Goal: Transaction & Acquisition: Purchase product/service

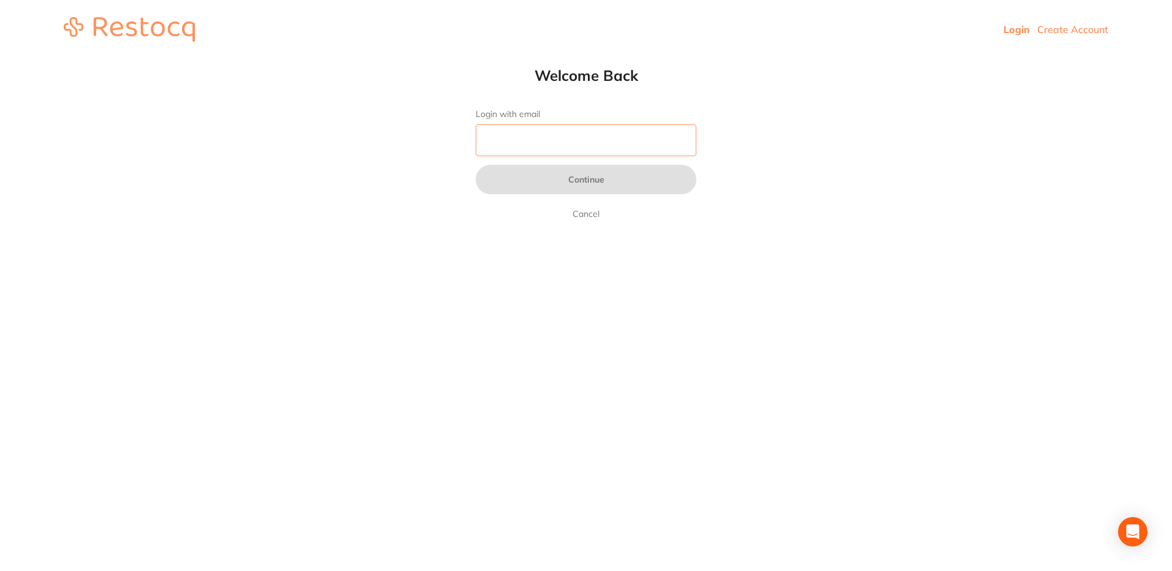
click at [581, 139] on input "Login with email" at bounding box center [586, 140] width 221 height 32
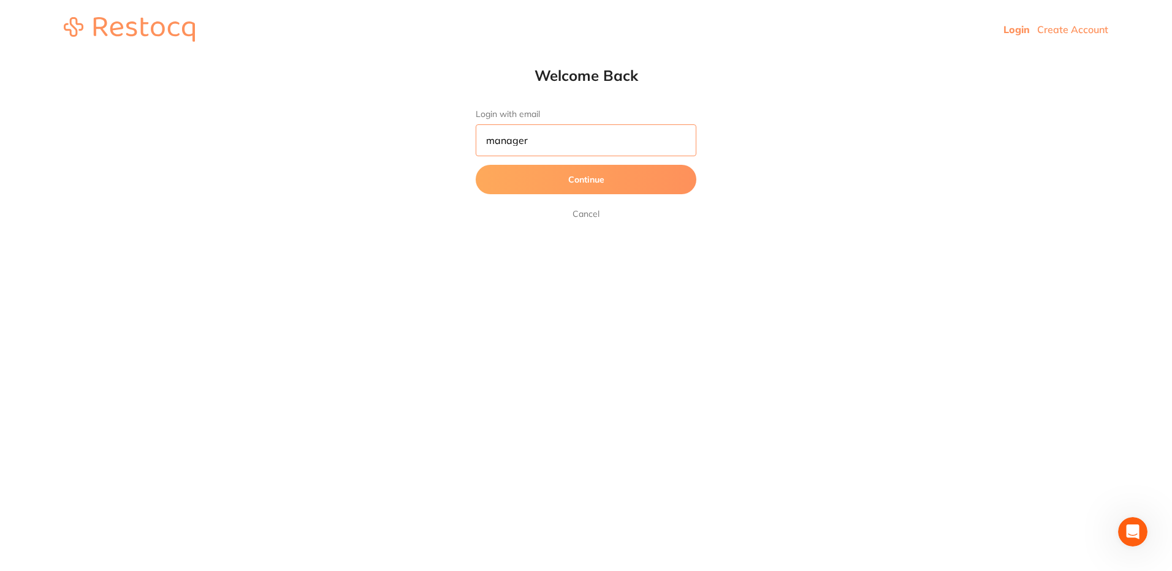
type input "[EMAIL_ADDRESS][DOMAIN_NAME]"
click at [584, 179] on button "Continue" at bounding box center [586, 179] width 221 height 29
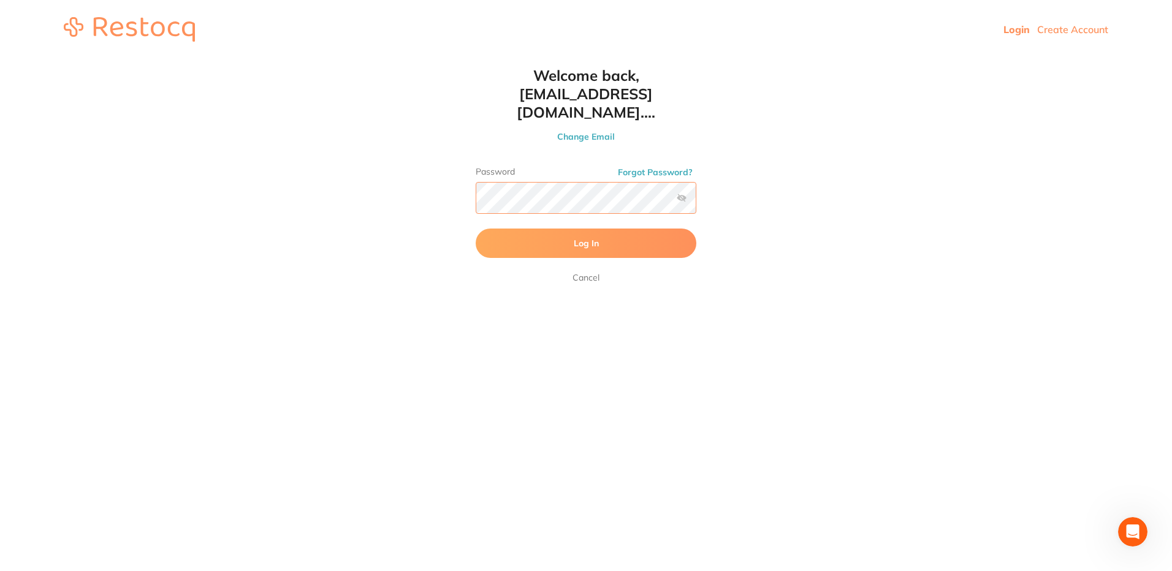
click at [476, 229] on button "Log In" at bounding box center [586, 243] width 221 height 29
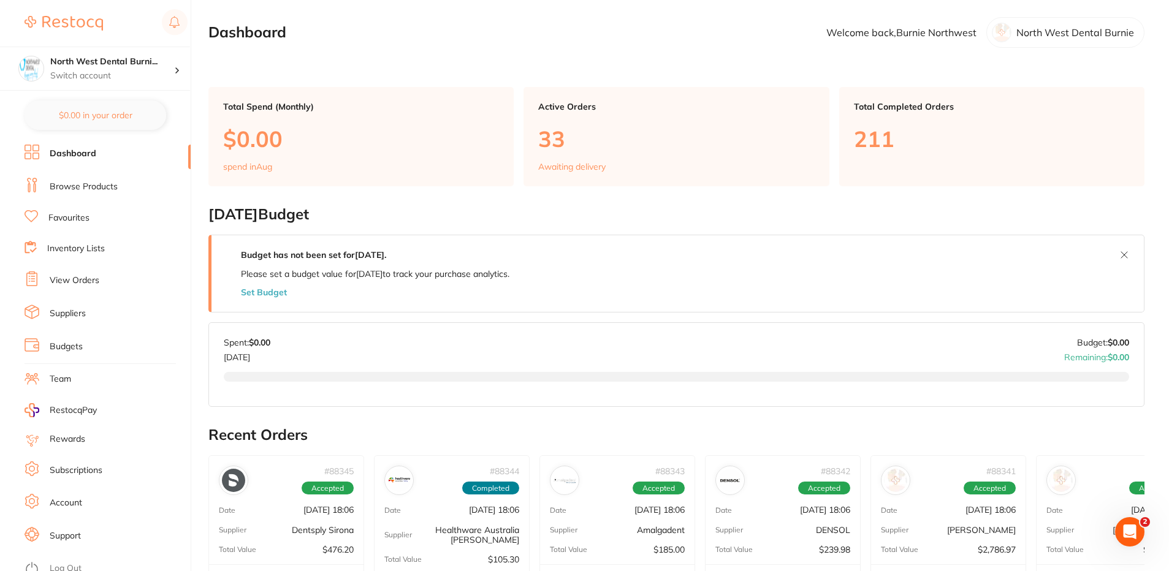
click at [102, 186] on link "Browse Products" at bounding box center [84, 187] width 68 height 12
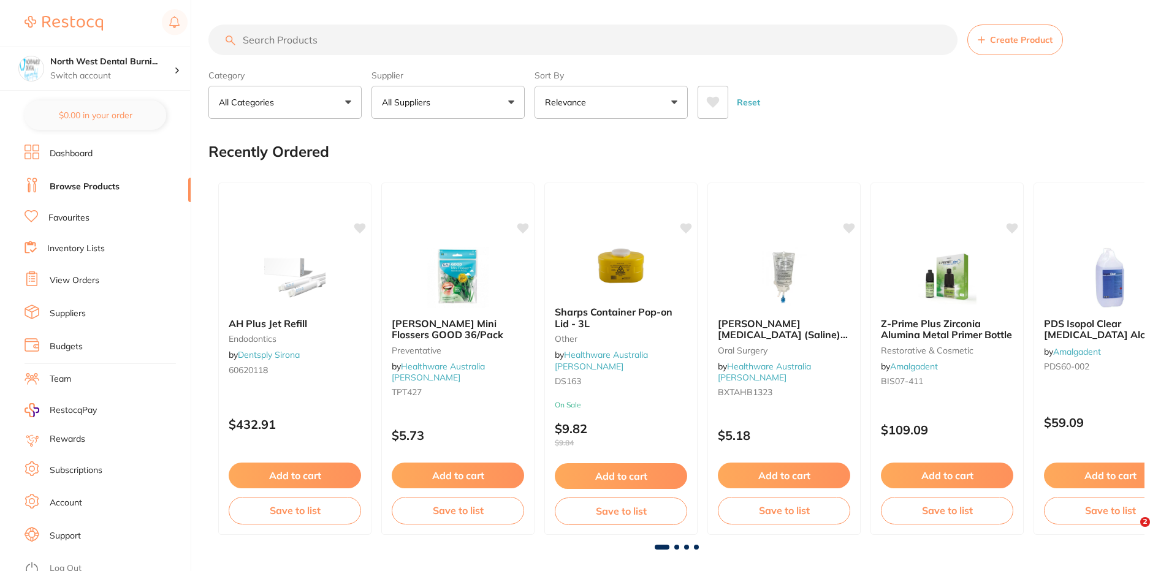
click at [299, 40] on input "search" at bounding box center [582, 40] width 749 height 31
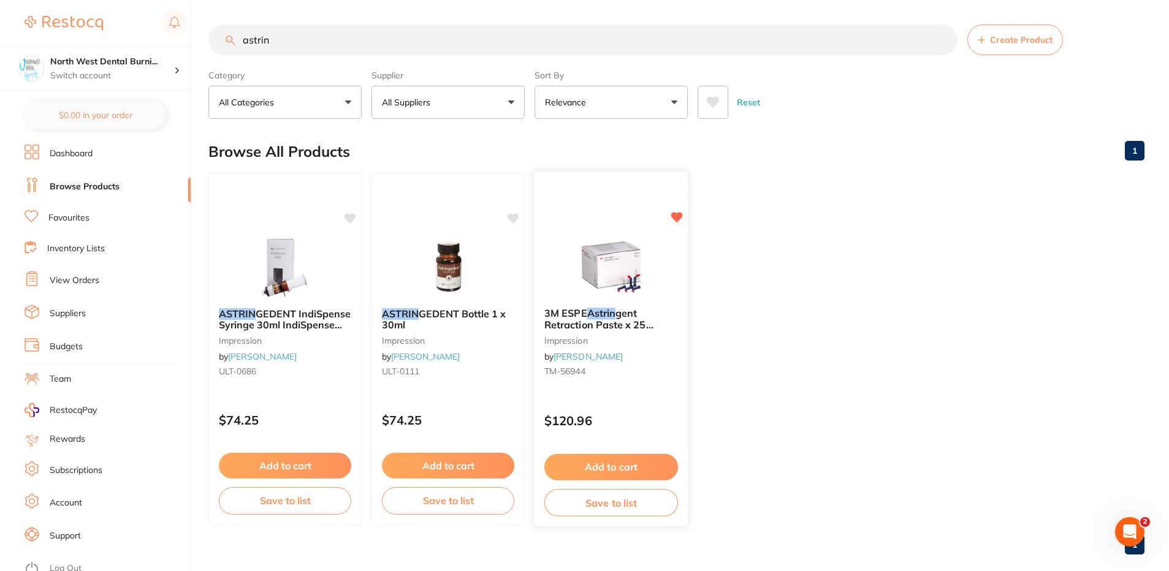
type input "astrin"
click at [616, 468] on button "Add to cart" at bounding box center [611, 467] width 134 height 26
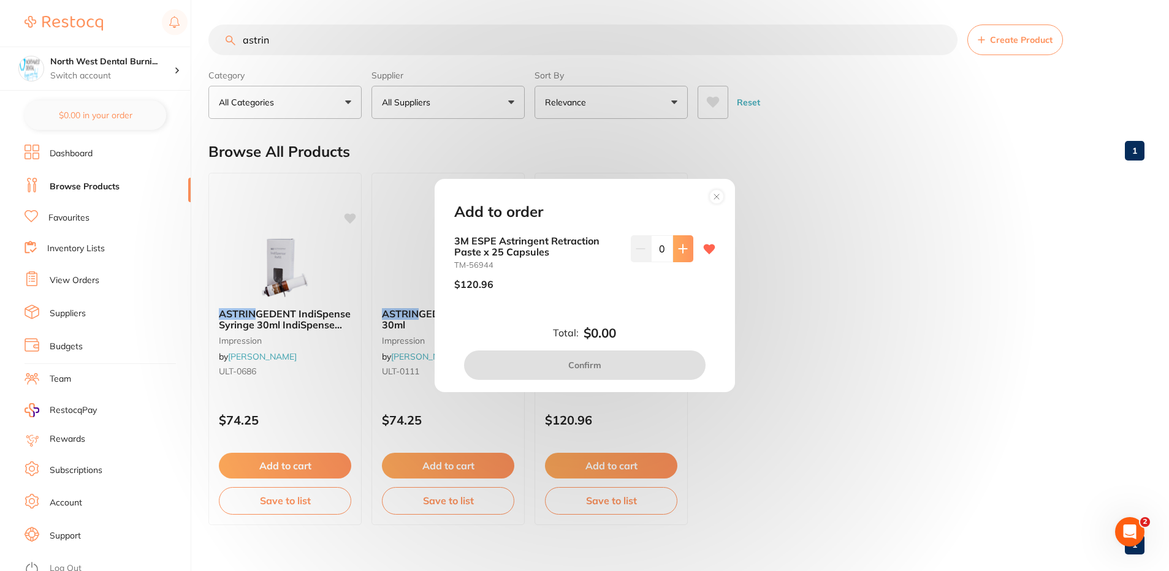
click at [684, 242] on button at bounding box center [683, 248] width 20 height 27
type input "1"
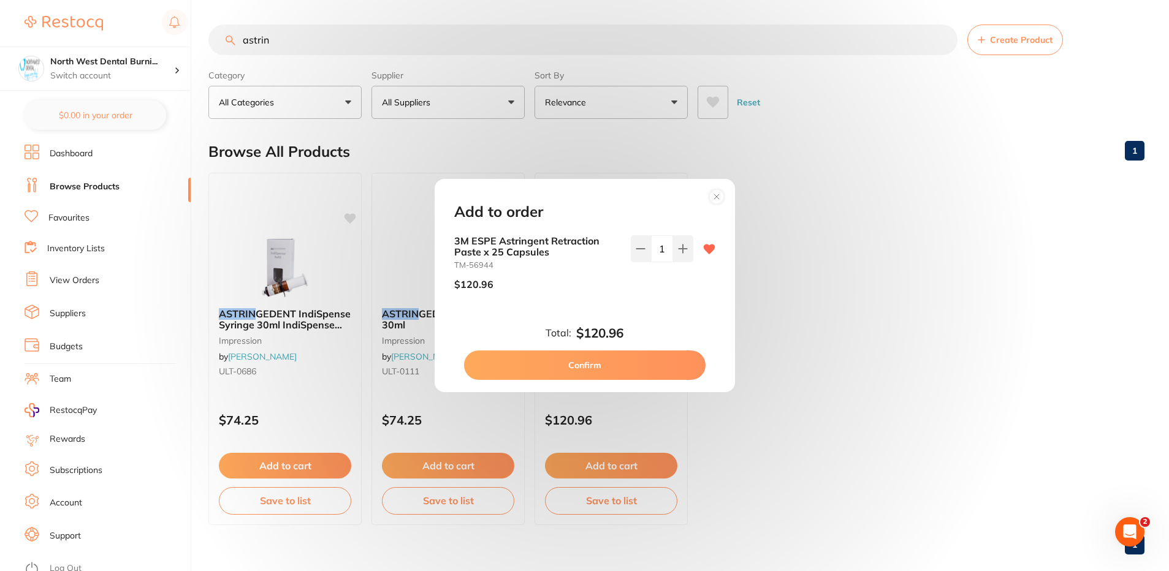
click at [630, 372] on button "Confirm" at bounding box center [585, 365] width 242 height 29
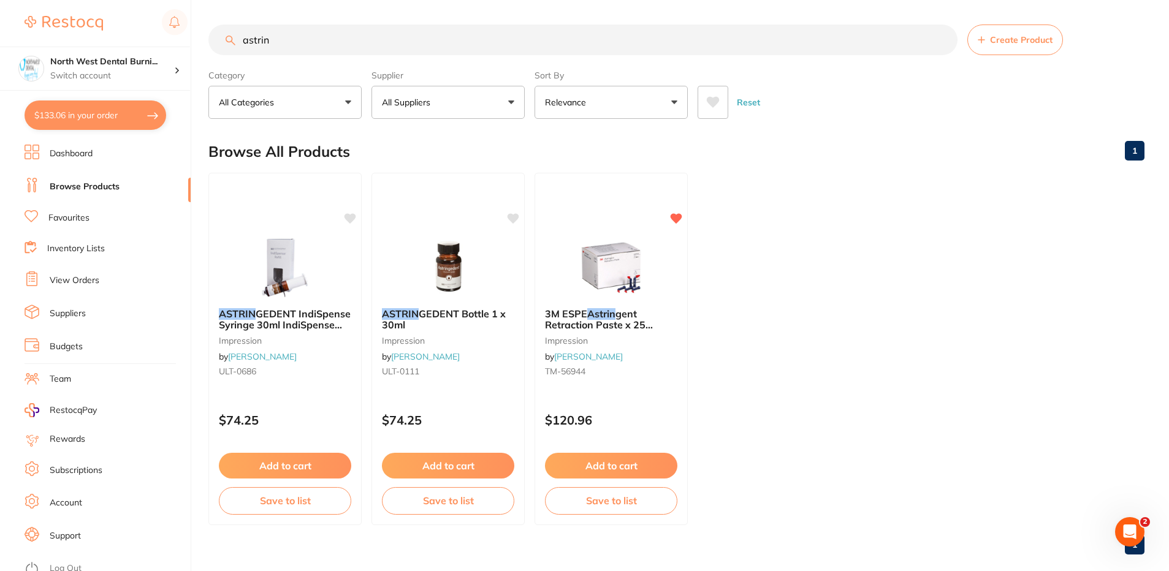
click at [85, 121] on button "$133.06 in your order" at bounding box center [96, 115] width 142 height 29
checkbox input "true"
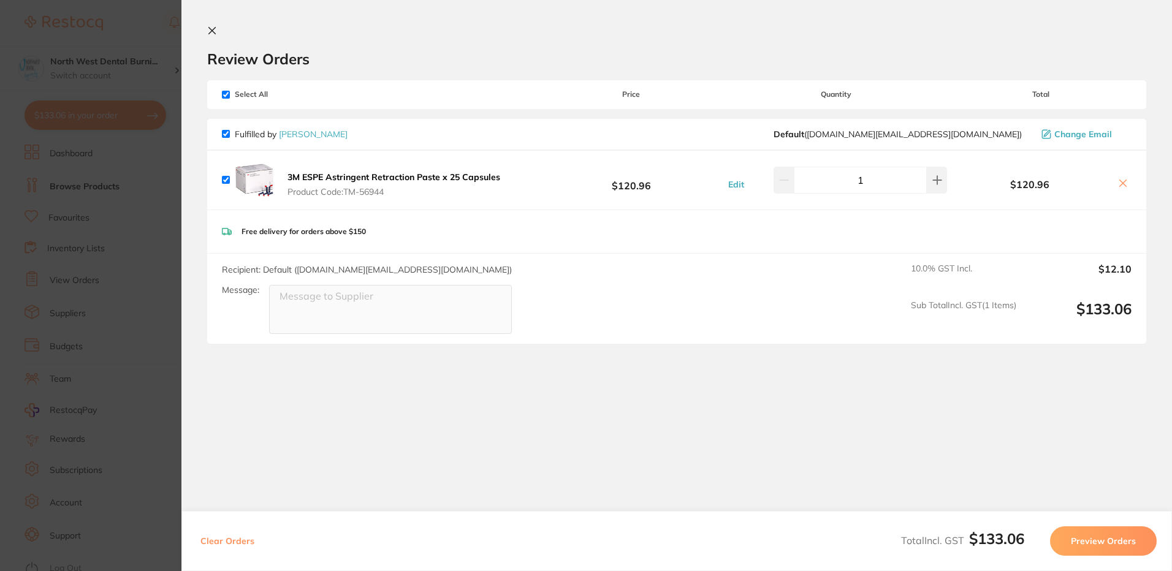
click at [126, 230] on section "Update RRP Set your pre negotiated price for this item. Item Agreed RRP (excl. …" at bounding box center [586, 285] width 1172 height 571
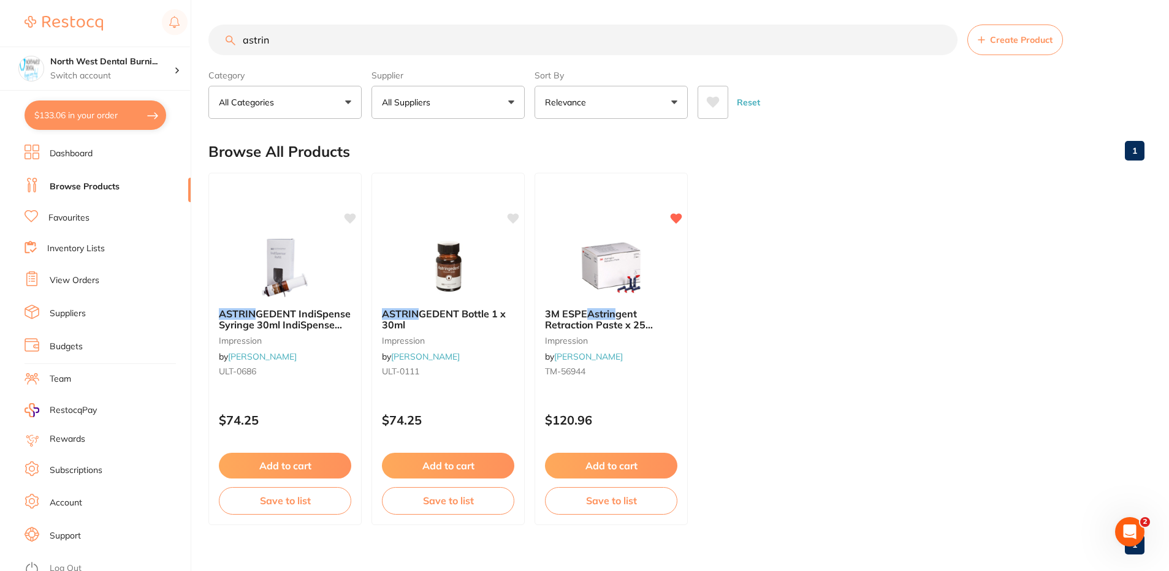
drag, startPoint x: 279, startPoint y: 41, endPoint x: 204, endPoint y: 46, distance: 75.6
click at [204, 46] on div "$133.06 North West Dental Burni... Switch account North West Dental Burnie Burn…" at bounding box center [584, 285] width 1169 height 571
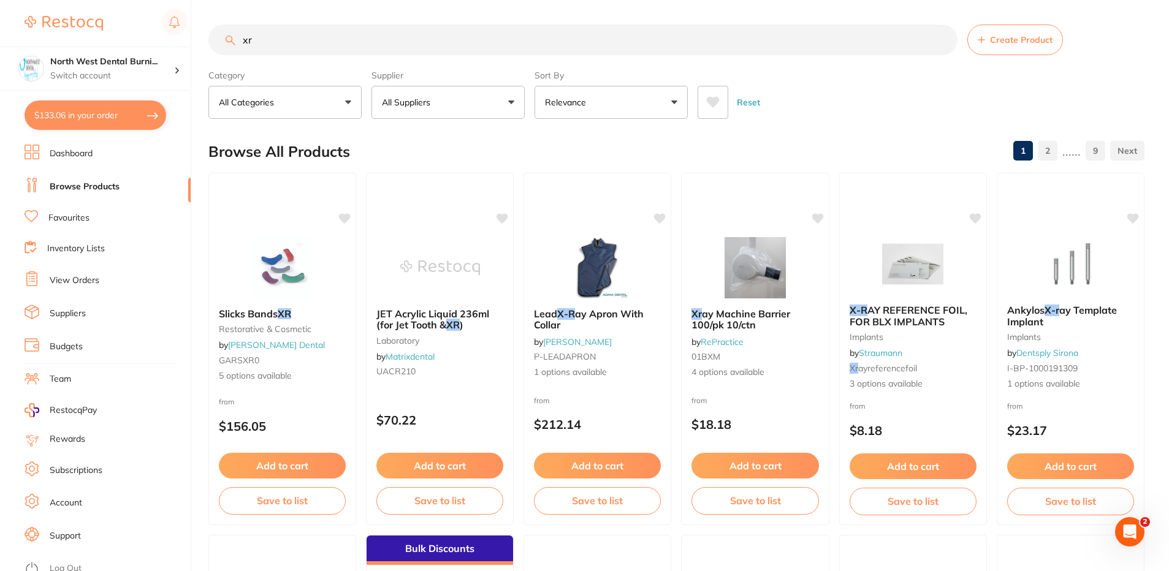
type input "x"
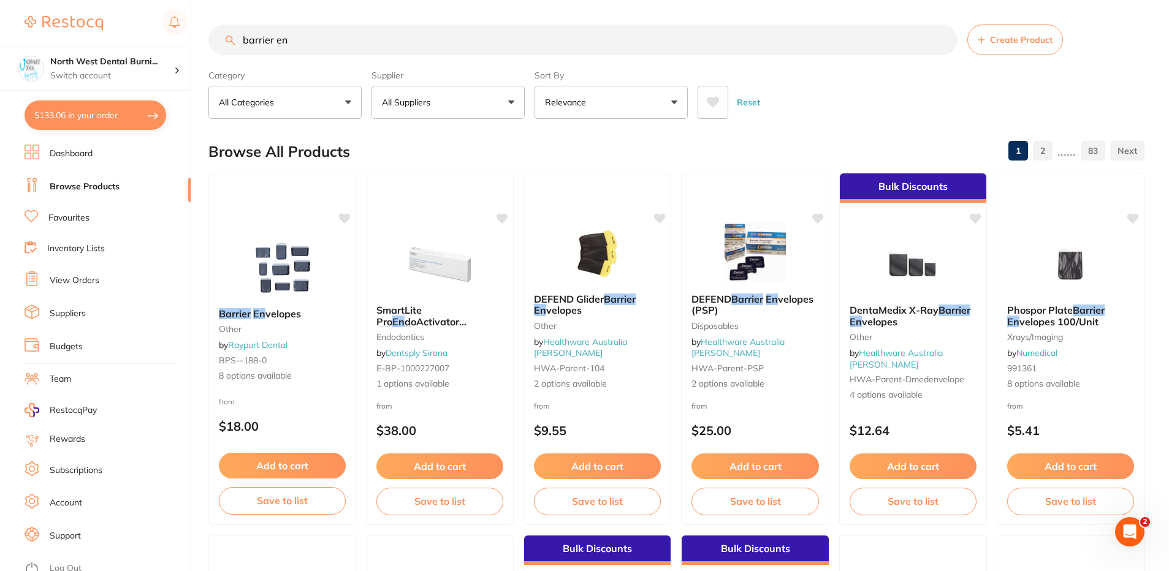
type input "barrier en"
click at [454, 102] on button "All Suppliers" at bounding box center [448, 102] width 153 height 33
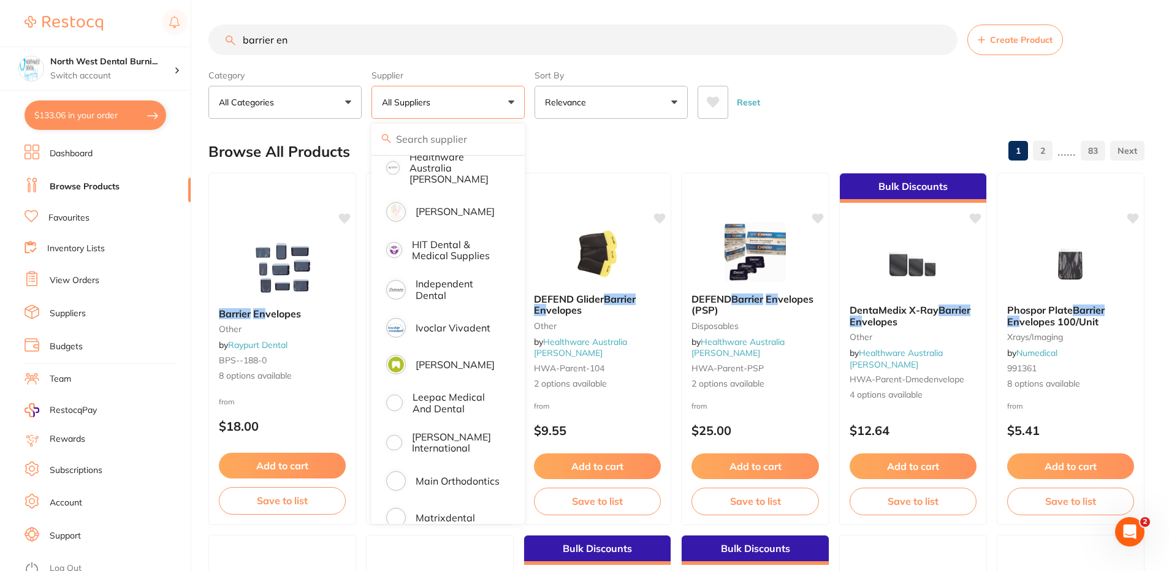
scroll to position [797, 0]
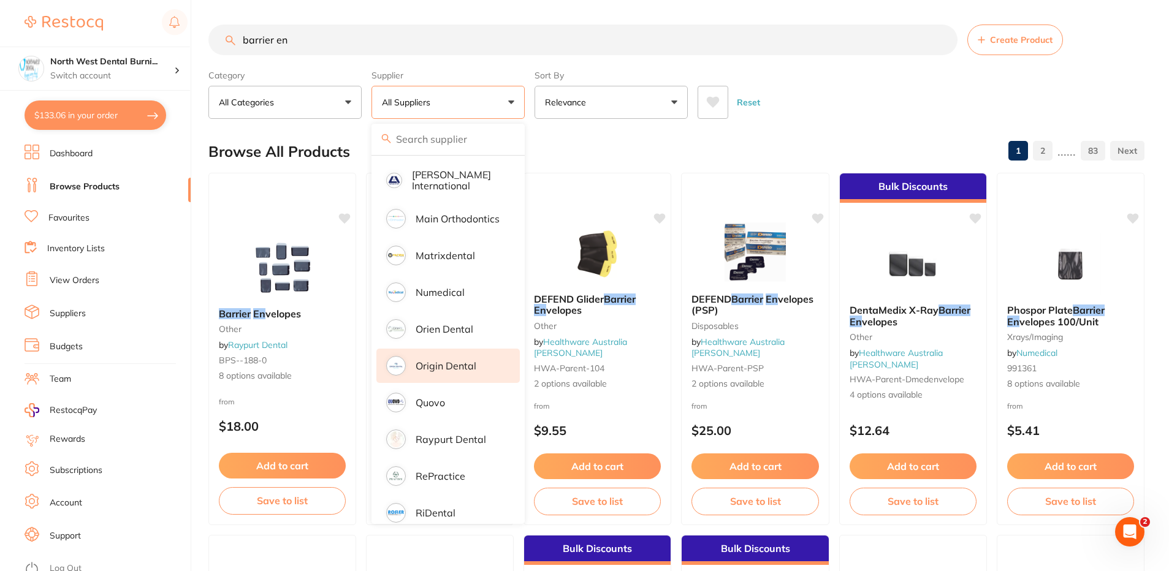
click at [462, 360] on p "Origin Dental" at bounding box center [446, 365] width 61 height 11
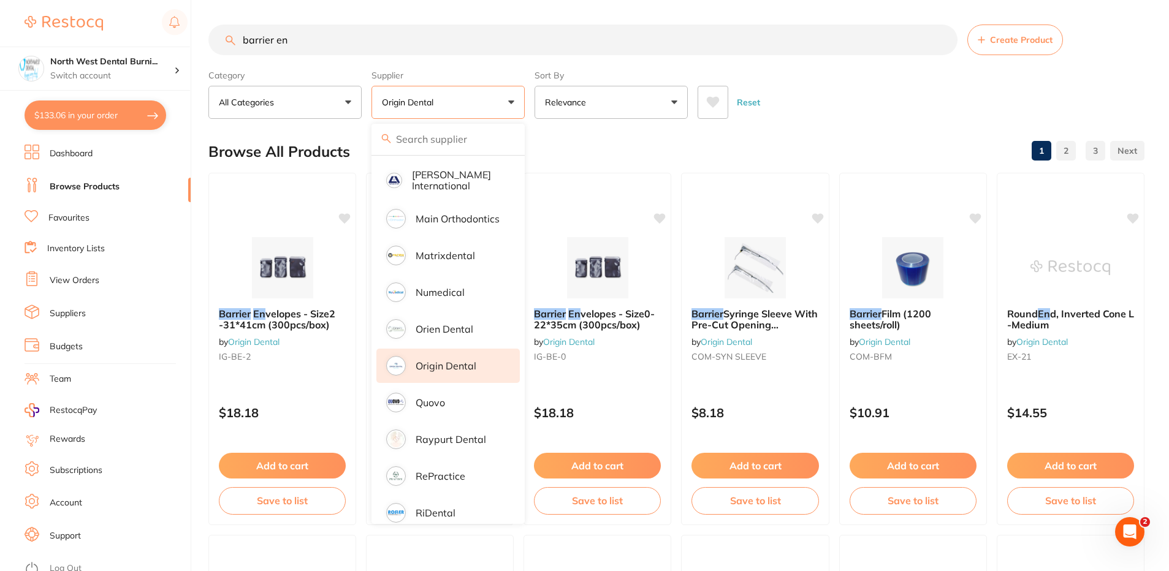
click at [833, 113] on div "Reset" at bounding box center [916, 97] width 437 height 43
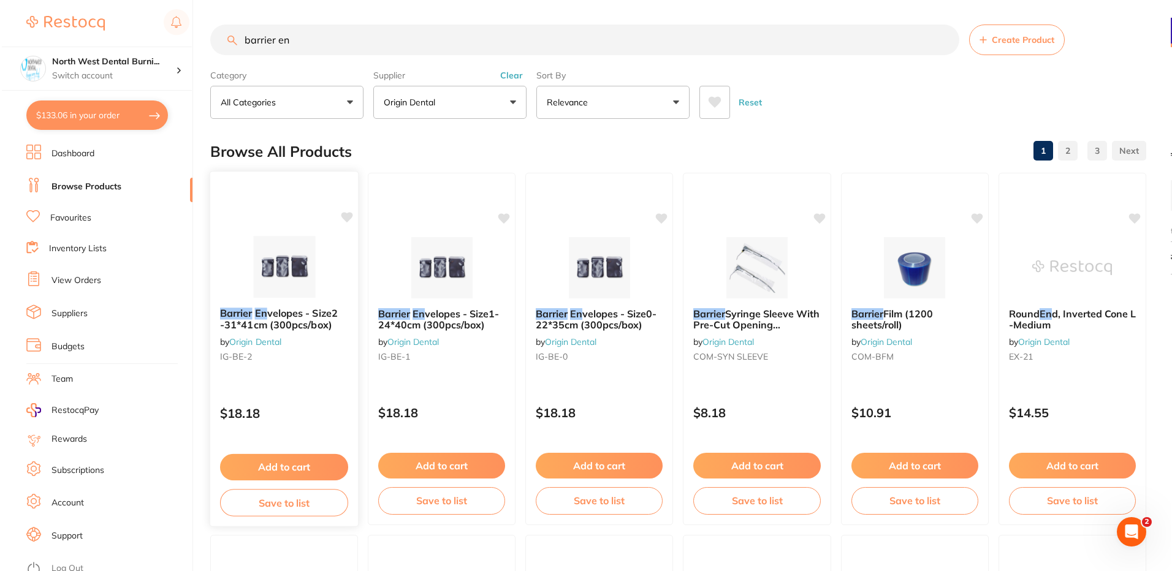
scroll to position [0, 0]
click at [313, 414] on p "$18.18" at bounding box center [282, 413] width 128 height 14
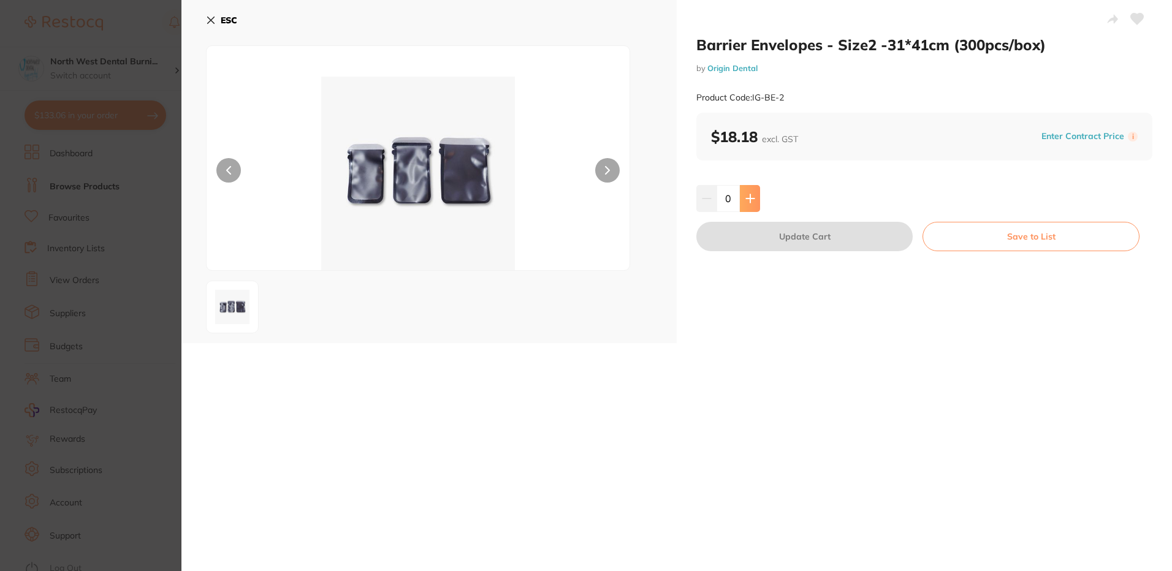
click at [748, 202] on icon at bounding box center [750, 198] width 8 height 8
click at [749, 200] on icon at bounding box center [750, 198] width 8 height 8
type input "3"
click at [750, 234] on button "Update Cart" at bounding box center [804, 236] width 216 height 29
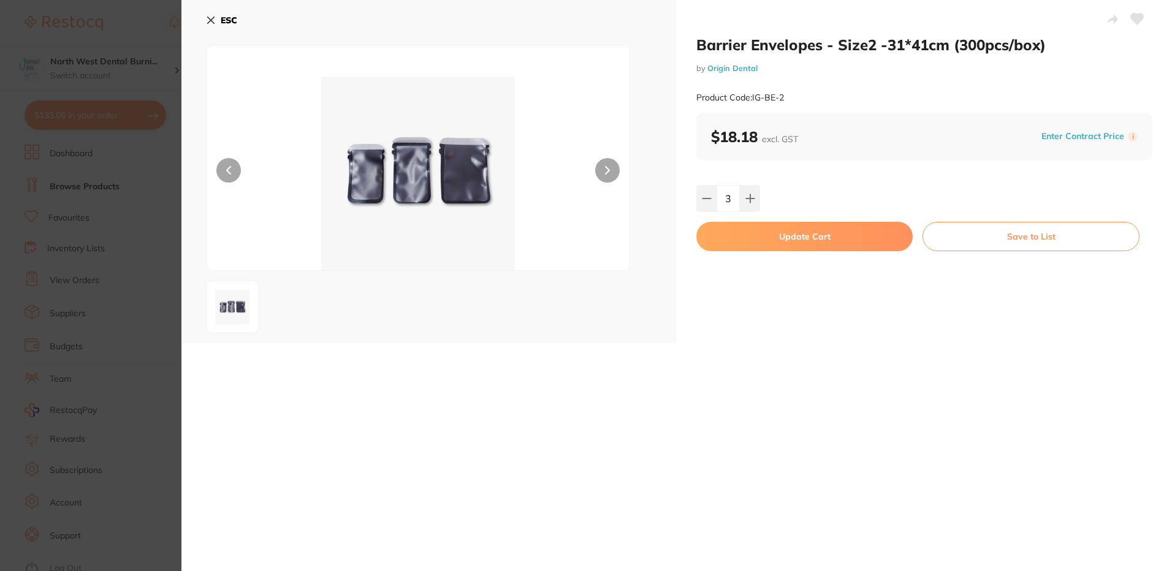
checkbox input "false"
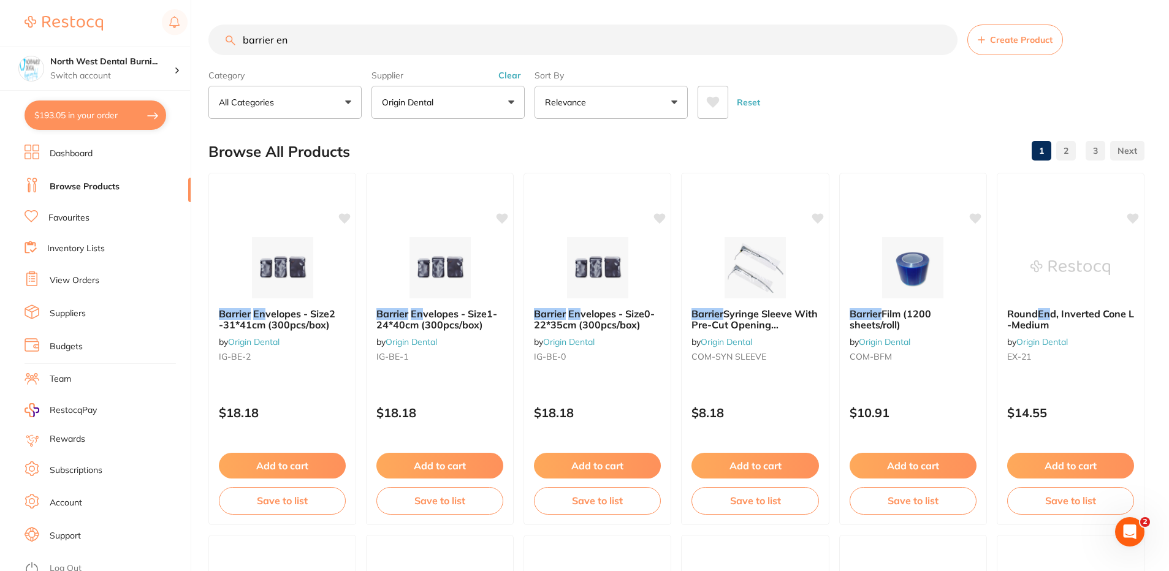
drag, startPoint x: 305, startPoint y: 37, endPoint x: 101, endPoint y: 40, distance: 204.8
click at [101, 40] on div "$193.05 North West Dental Burni... Switch account North West Dental Burnie Burn…" at bounding box center [584, 285] width 1169 height 571
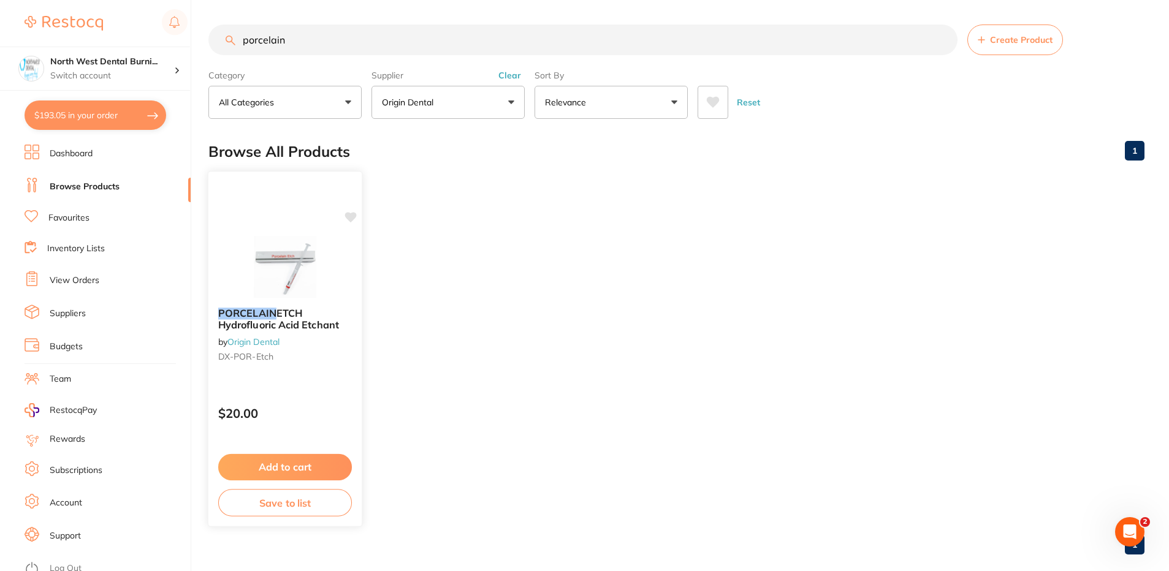
type input "porcelain"
click at [310, 285] on img at bounding box center [285, 267] width 80 height 62
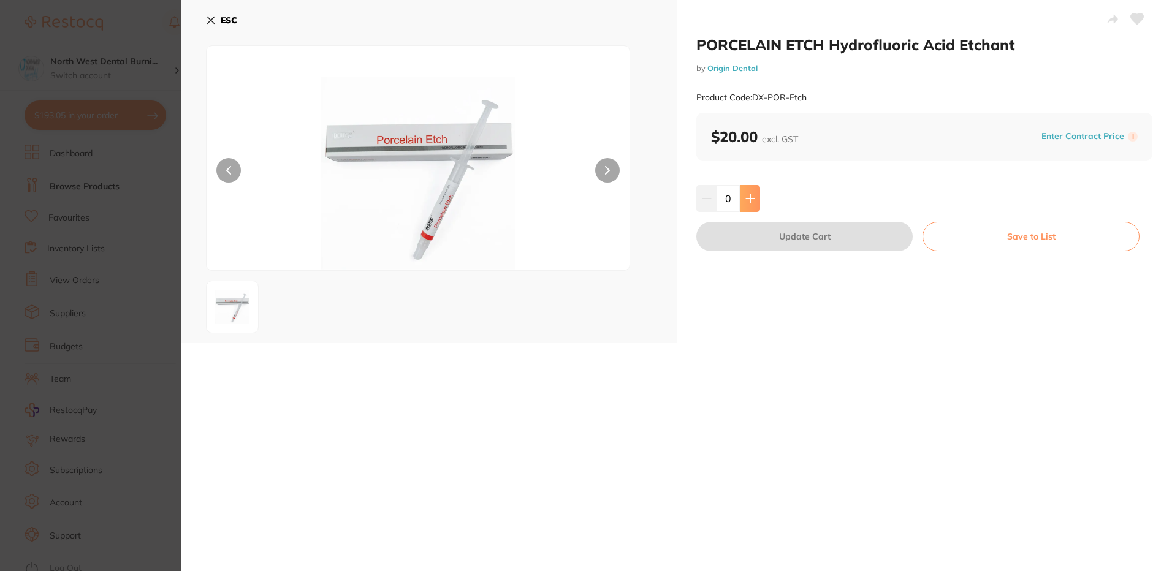
click at [753, 199] on button at bounding box center [750, 198] width 20 height 27
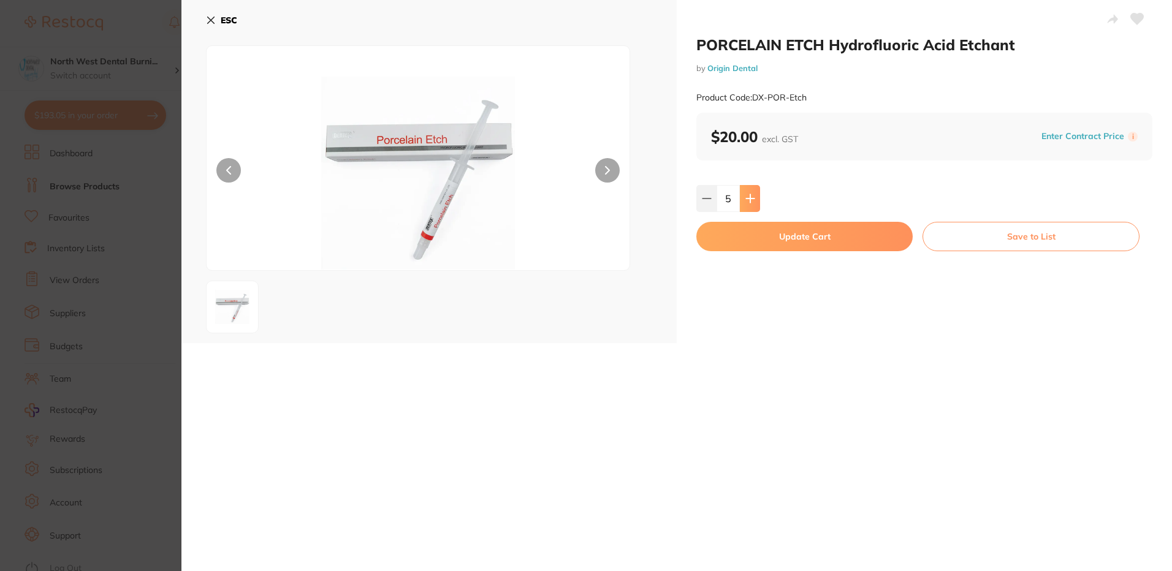
click at [753, 199] on button at bounding box center [750, 198] width 20 height 27
type input "6"
click at [761, 243] on button "Update Cart" at bounding box center [804, 236] width 216 height 29
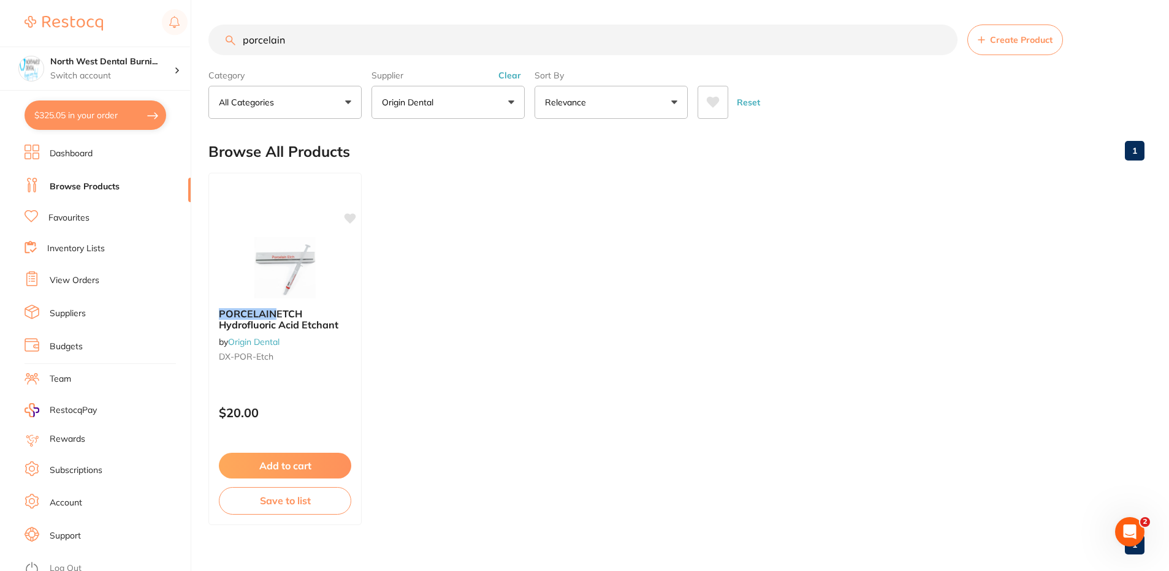
click at [510, 77] on button "Clear" at bounding box center [510, 75] width 30 height 11
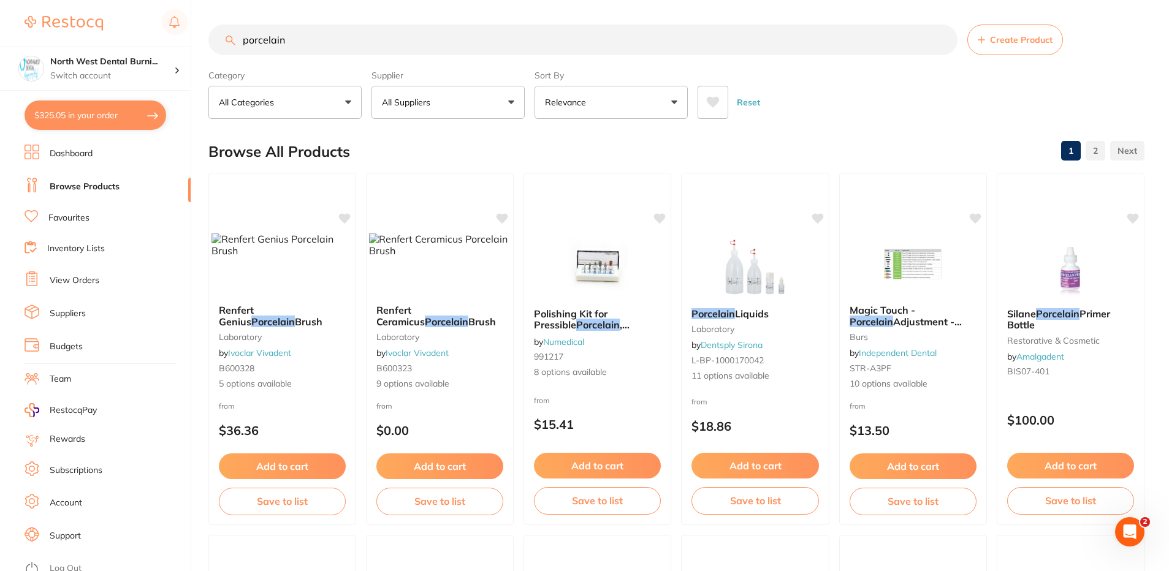
drag, startPoint x: 342, startPoint y: 41, endPoint x: 210, endPoint y: 47, distance: 132.5
click at [210, 47] on input "porcelain" at bounding box center [582, 40] width 749 height 31
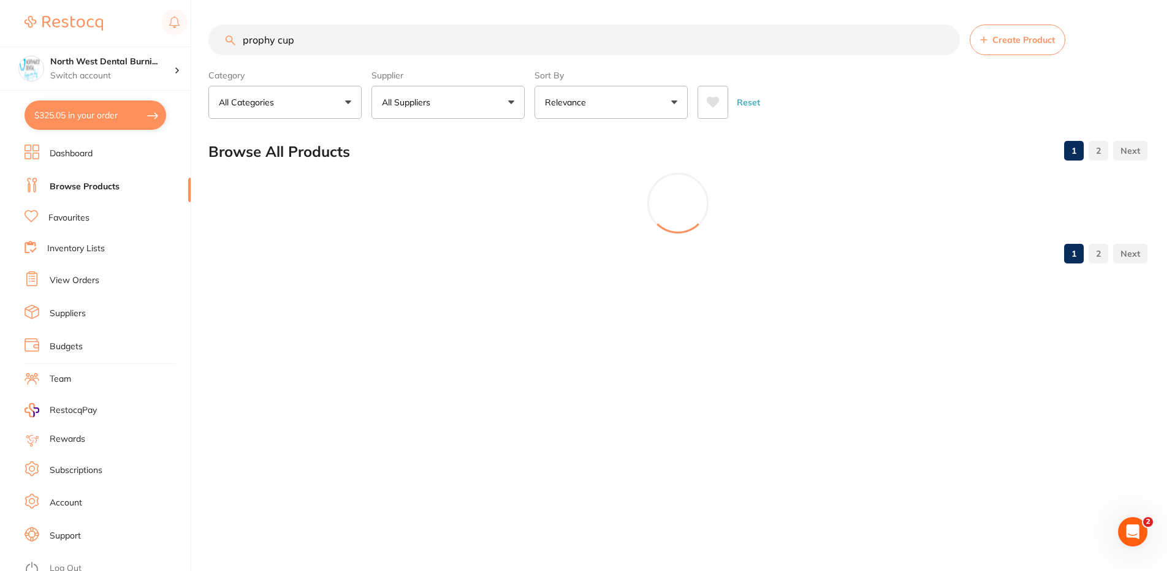
type input "prophy cup"
click at [399, 101] on p "All Suppliers" at bounding box center [408, 102] width 53 height 12
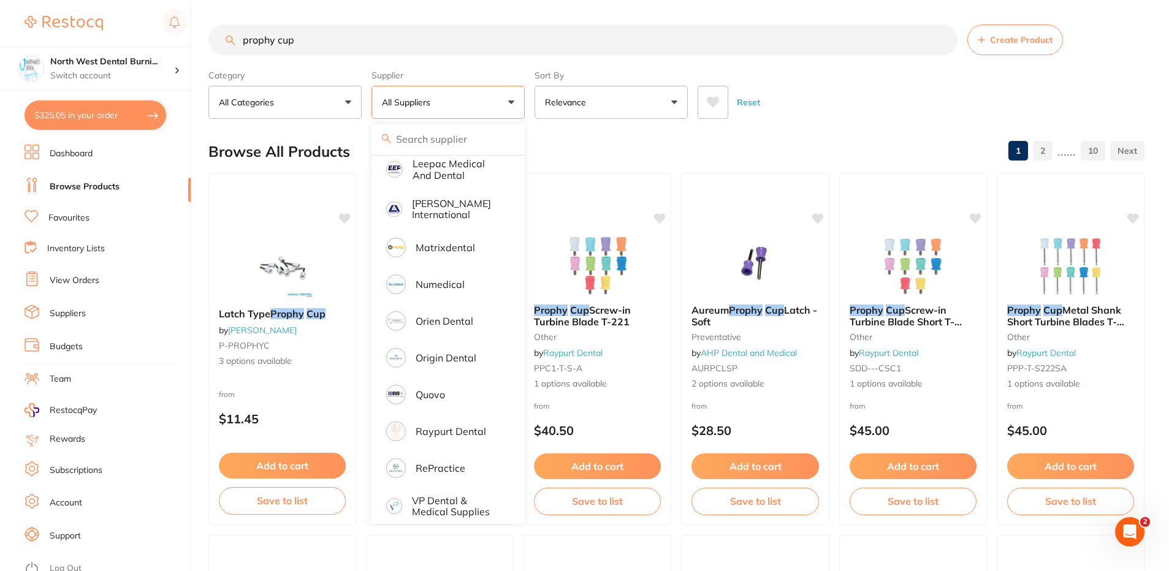
drag, startPoint x: 473, startPoint y: 349, endPoint x: 532, endPoint y: 319, distance: 66.6
click at [473, 353] on p "Origin Dental" at bounding box center [446, 358] width 61 height 11
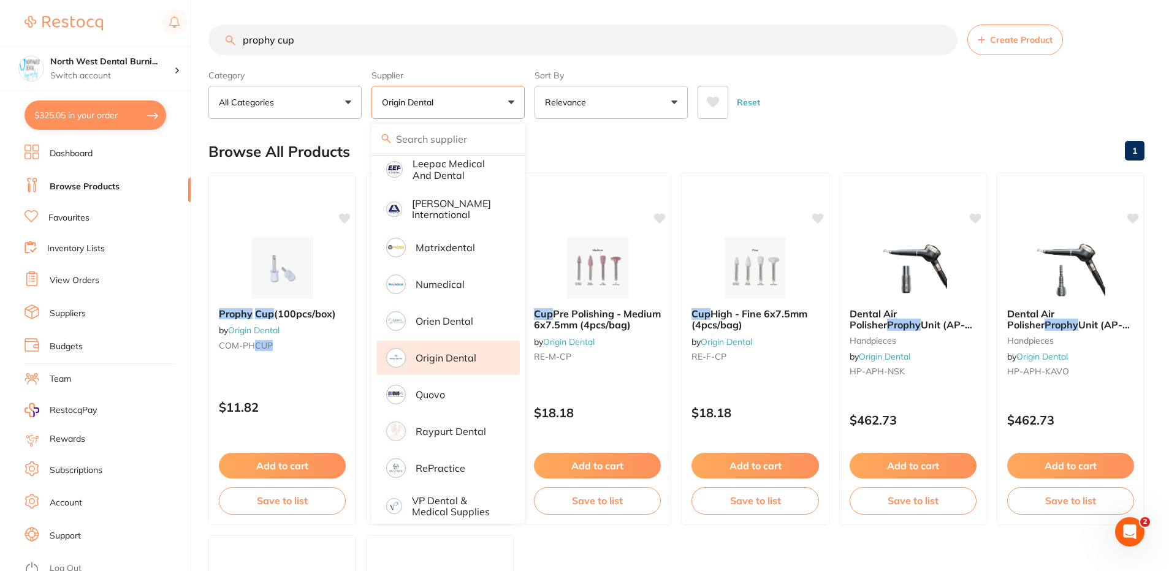
click at [857, 101] on div "Reset" at bounding box center [916, 97] width 437 height 43
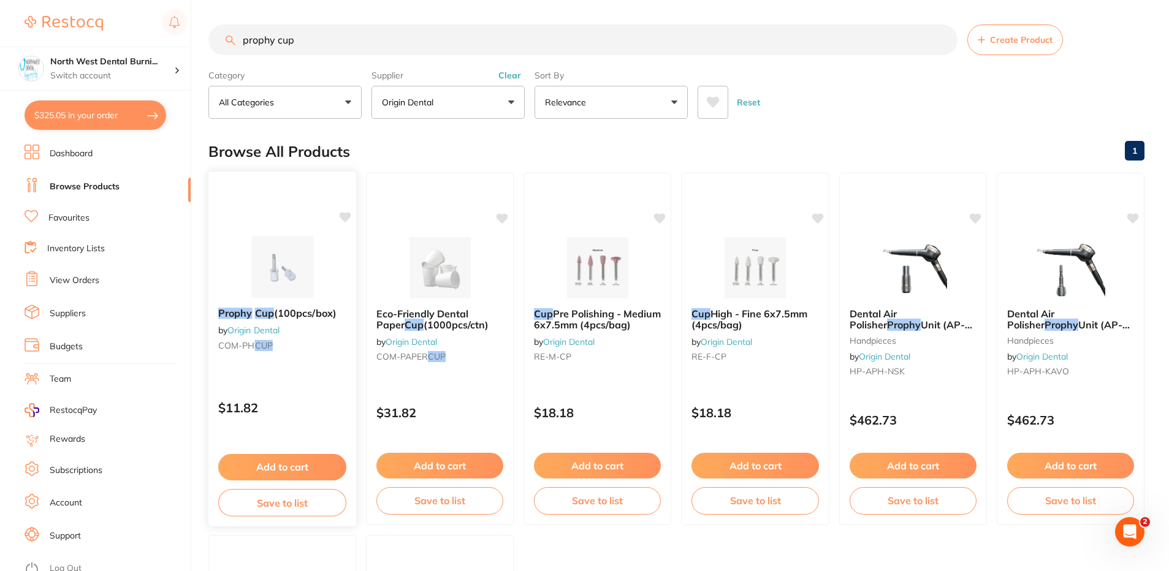
click at [319, 307] on div "Prophy Cup (100pcs/box) by Origin Dental COM-PH CUP" at bounding box center [282, 331] width 148 height 67
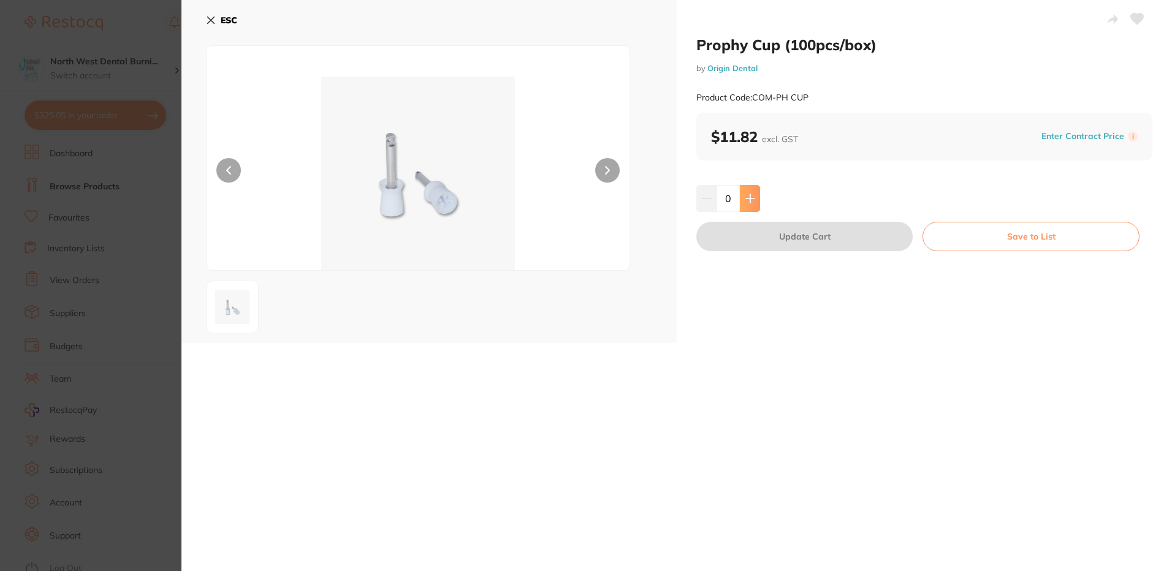
click at [747, 194] on icon at bounding box center [751, 199] width 10 height 10
type input "4"
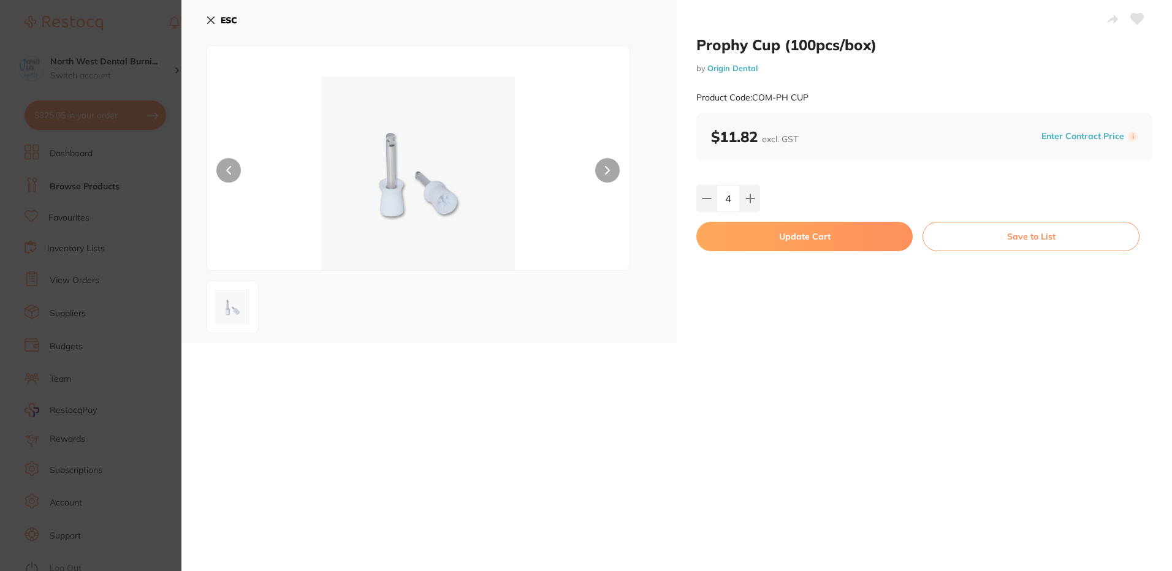
click at [764, 243] on button "Update Cart" at bounding box center [804, 236] width 216 height 29
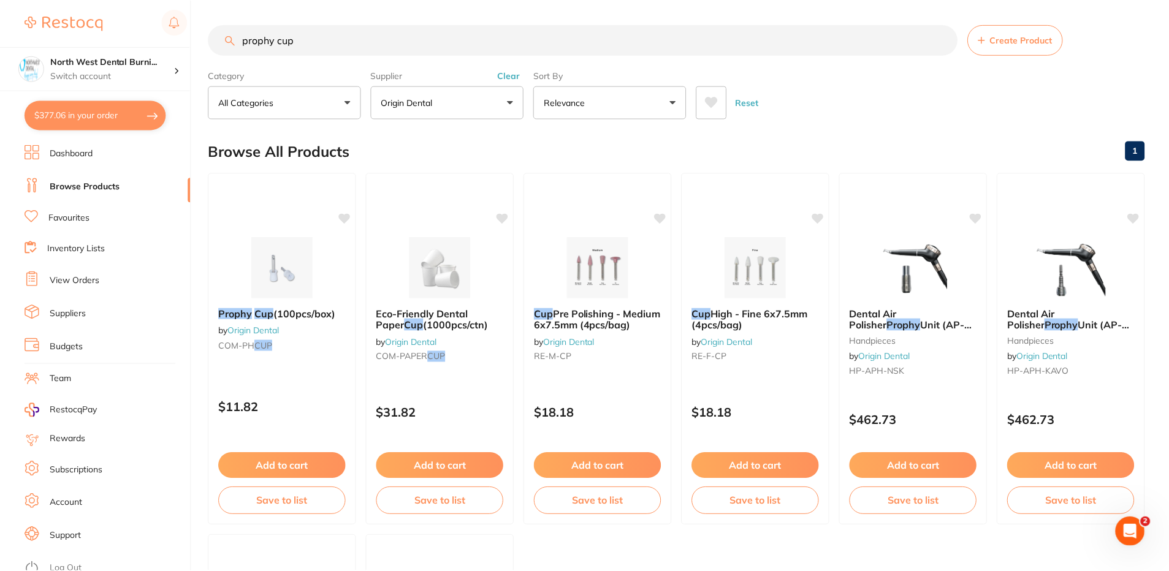
scroll to position [2, 0]
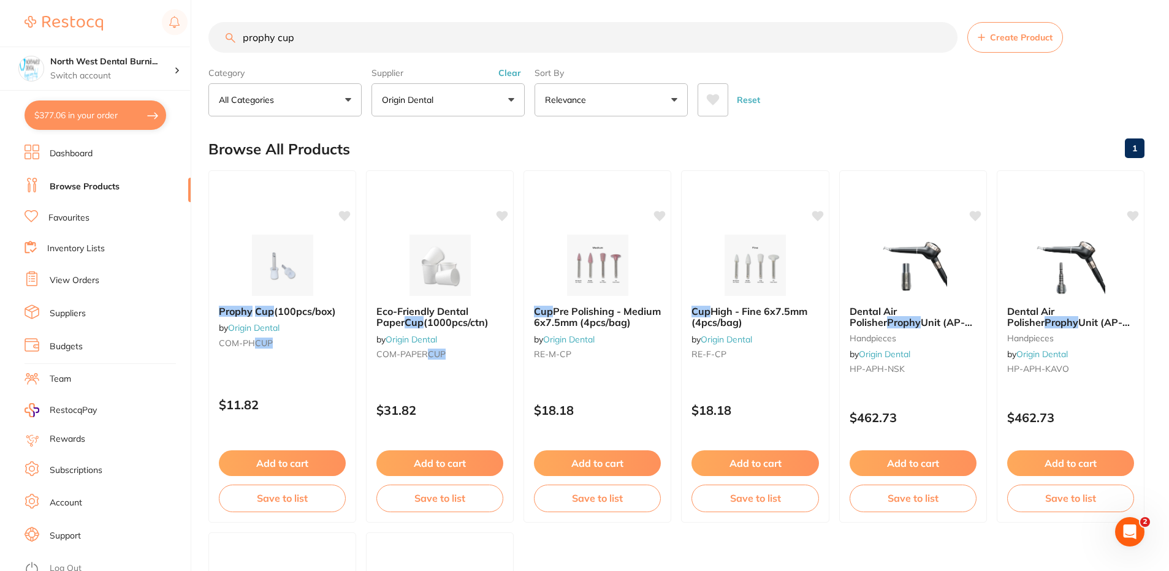
click at [523, 71] on button "Clear" at bounding box center [510, 72] width 30 height 11
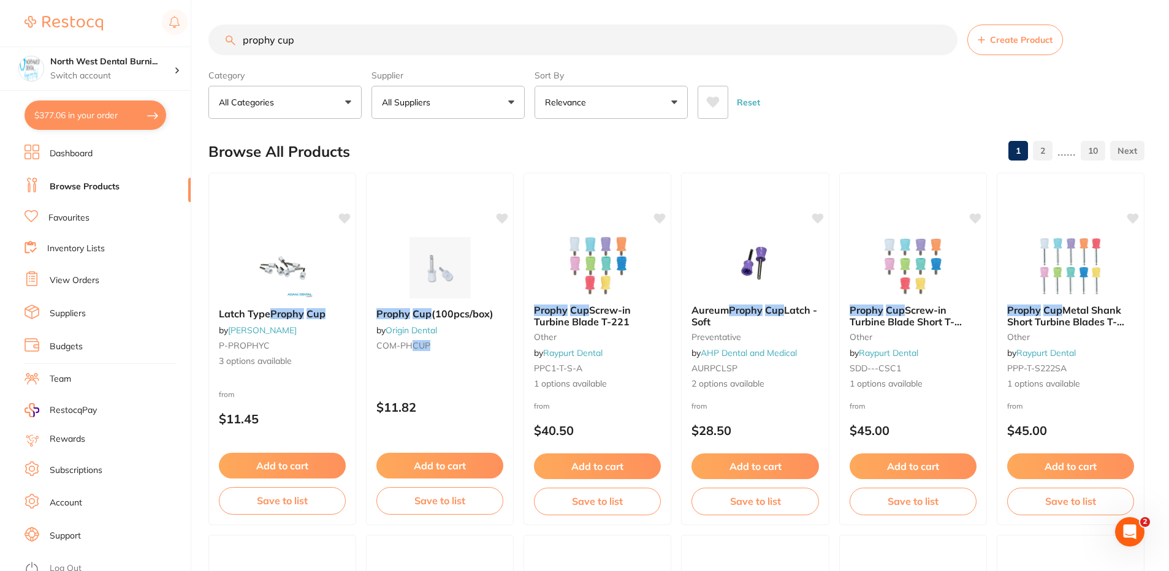
click at [175, 44] on div "$377.06 North West Dental Burni... Switch account North West Dental Burnie Burn…" at bounding box center [584, 285] width 1169 height 571
type input "i"
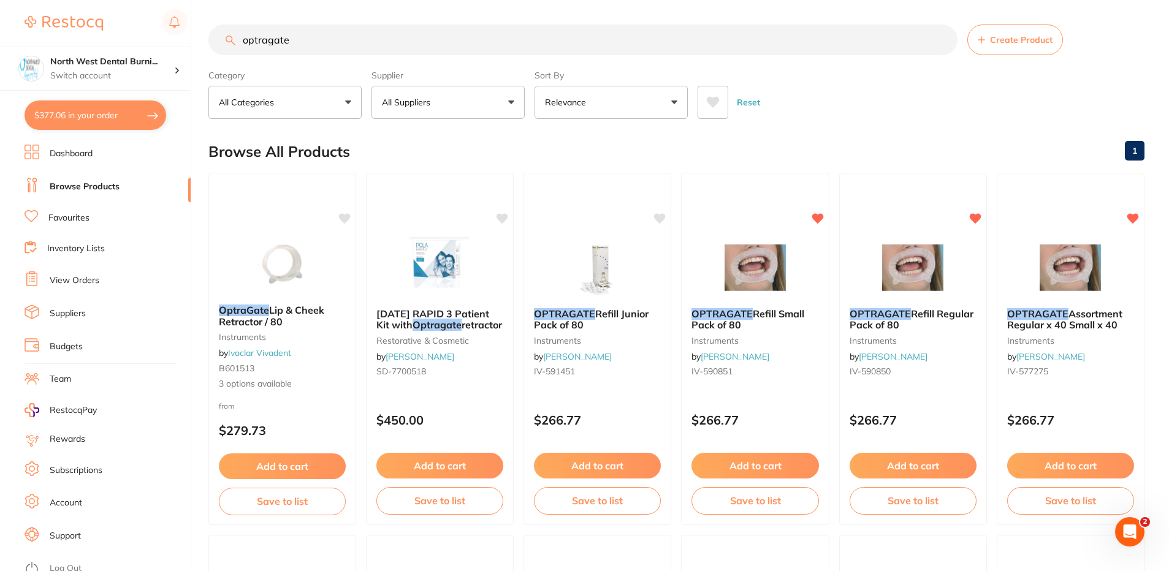
type input "optragate"
click at [660, 113] on button "Relevance" at bounding box center [611, 102] width 153 height 33
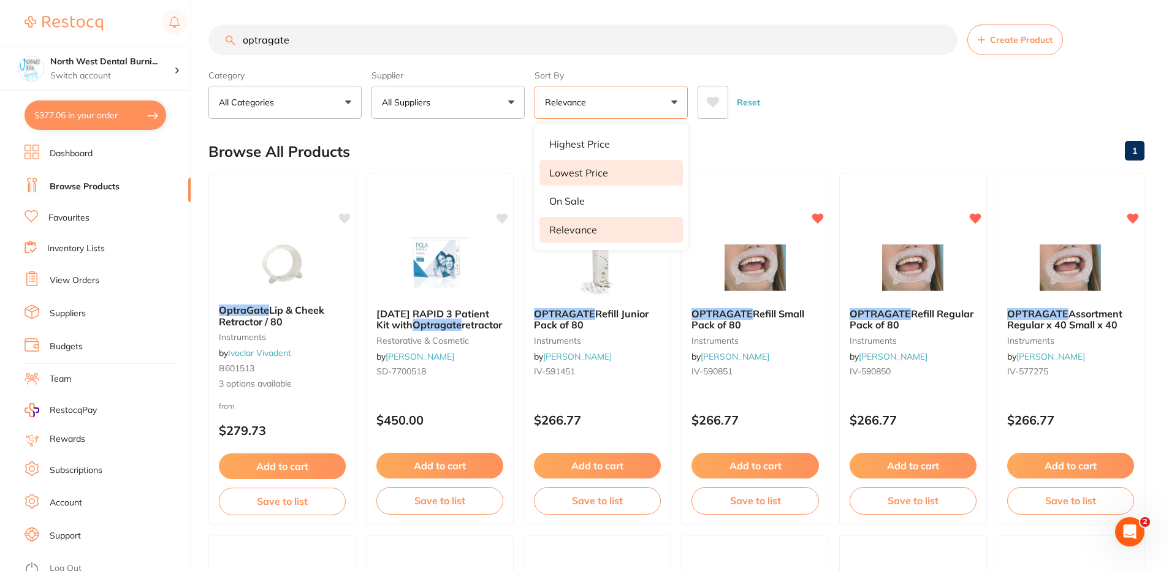
click at [625, 170] on li "Lowest Price" at bounding box center [611, 173] width 143 height 26
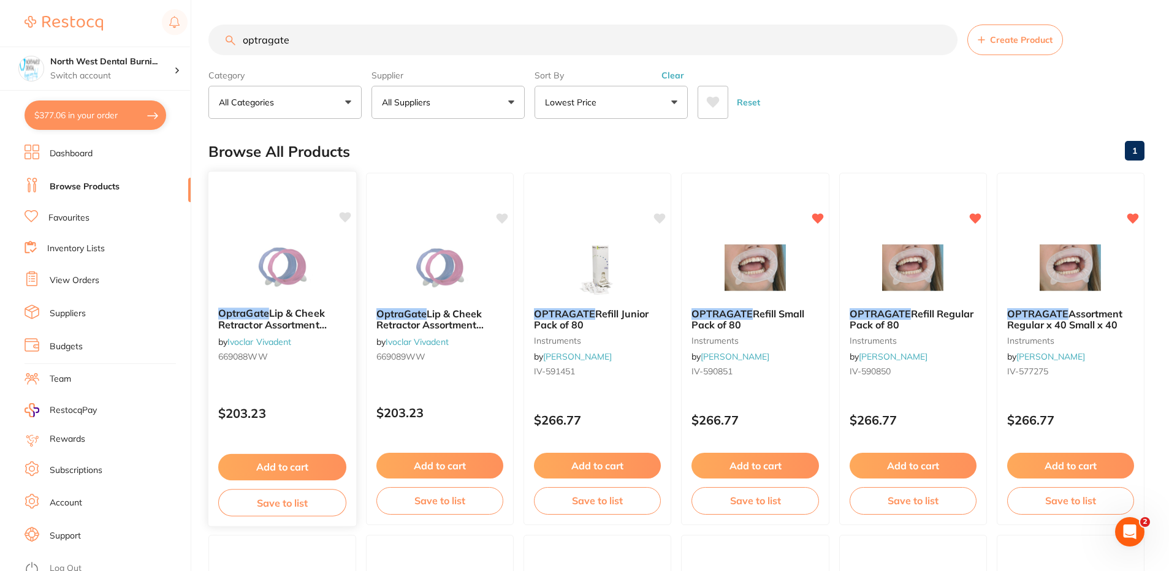
scroll to position [61, 0]
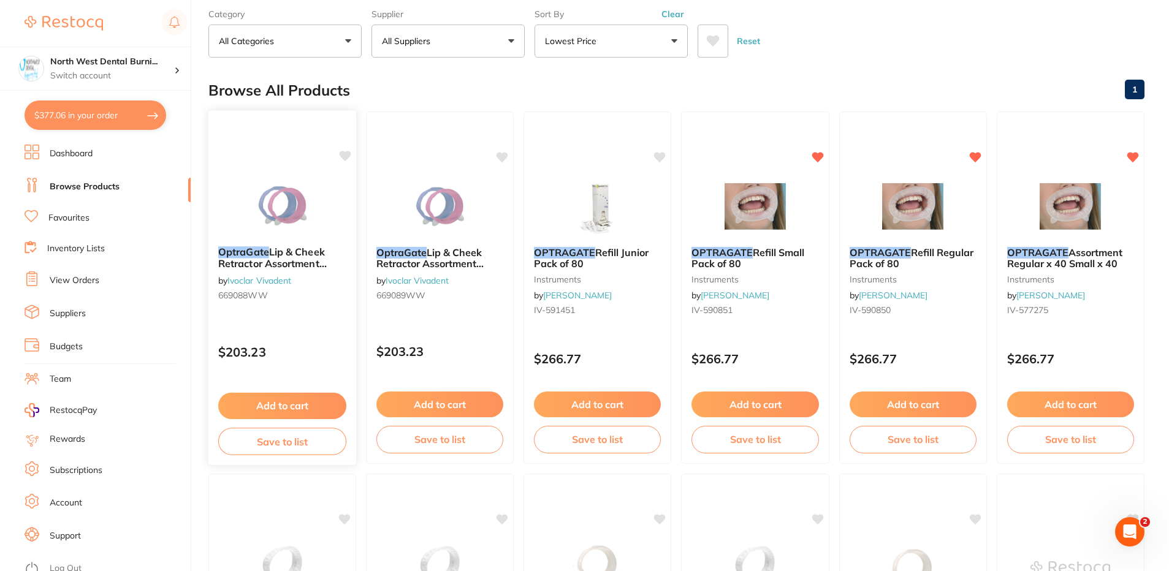
click at [331, 343] on div "$203.23" at bounding box center [282, 349] width 148 height 33
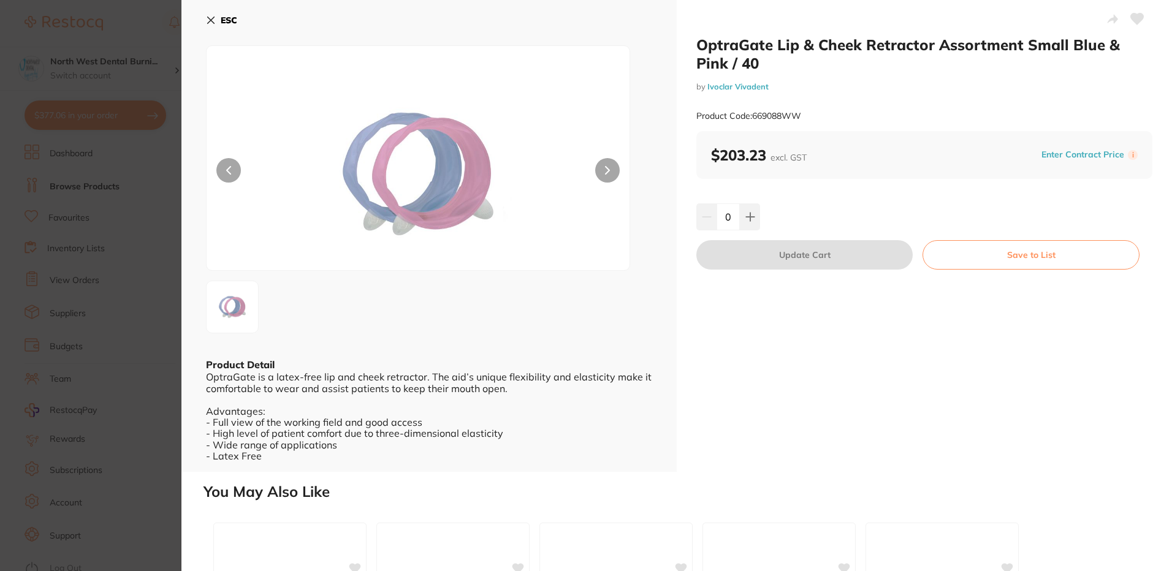
click at [69, 348] on section "OptraGate Lip & Cheek Retractor Assortment Small Blue & Pink / 40 by Ivoclar Vi…" at bounding box center [586, 285] width 1172 height 571
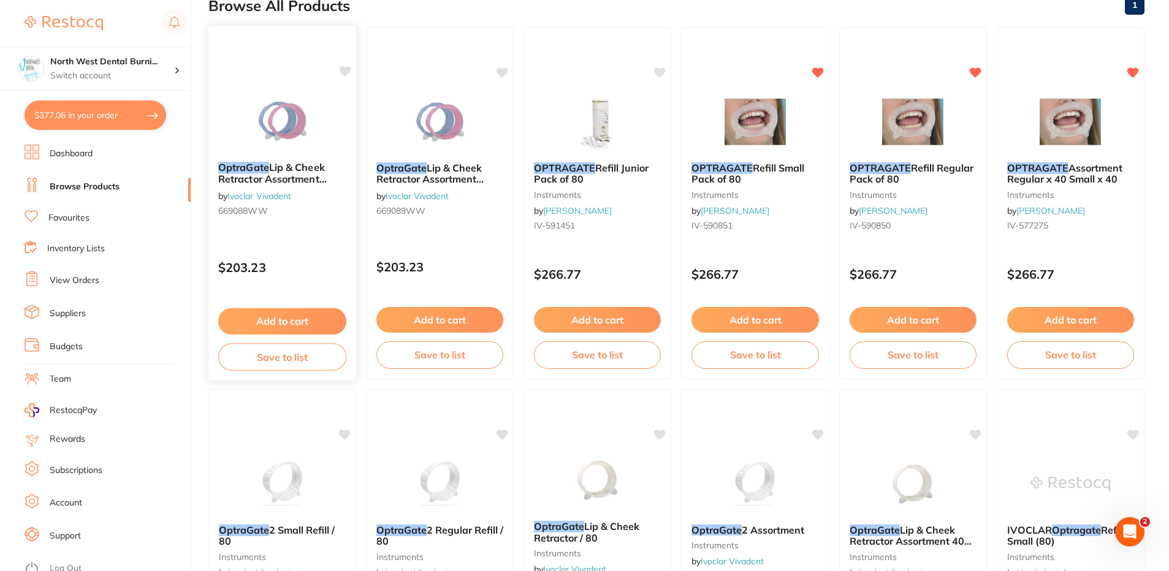
scroll to position [68, 0]
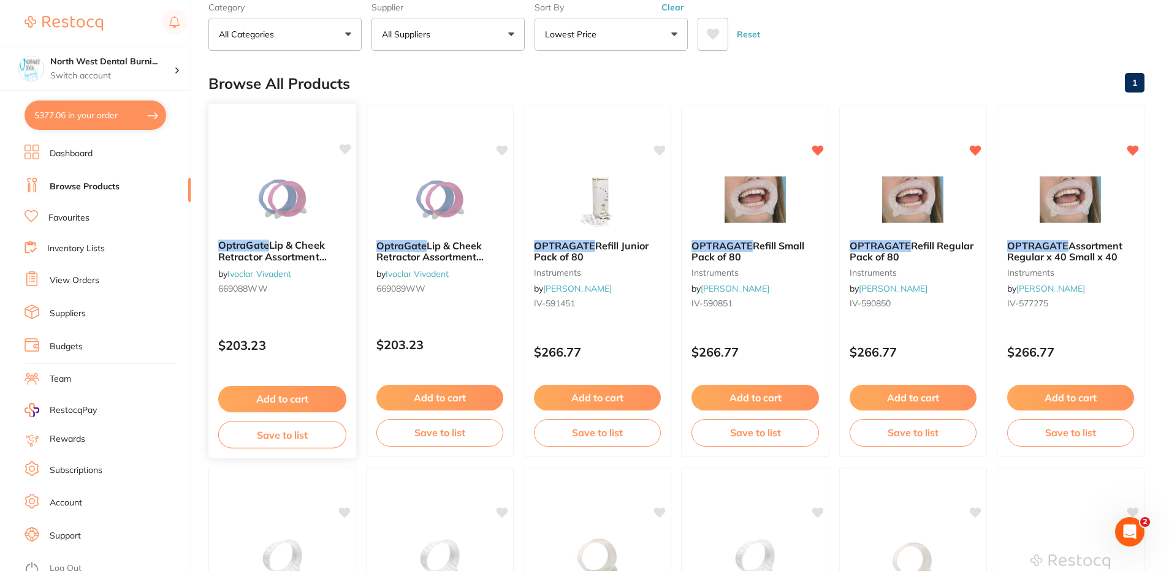
click at [299, 342] on p "$203.23" at bounding box center [282, 345] width 128 height 14
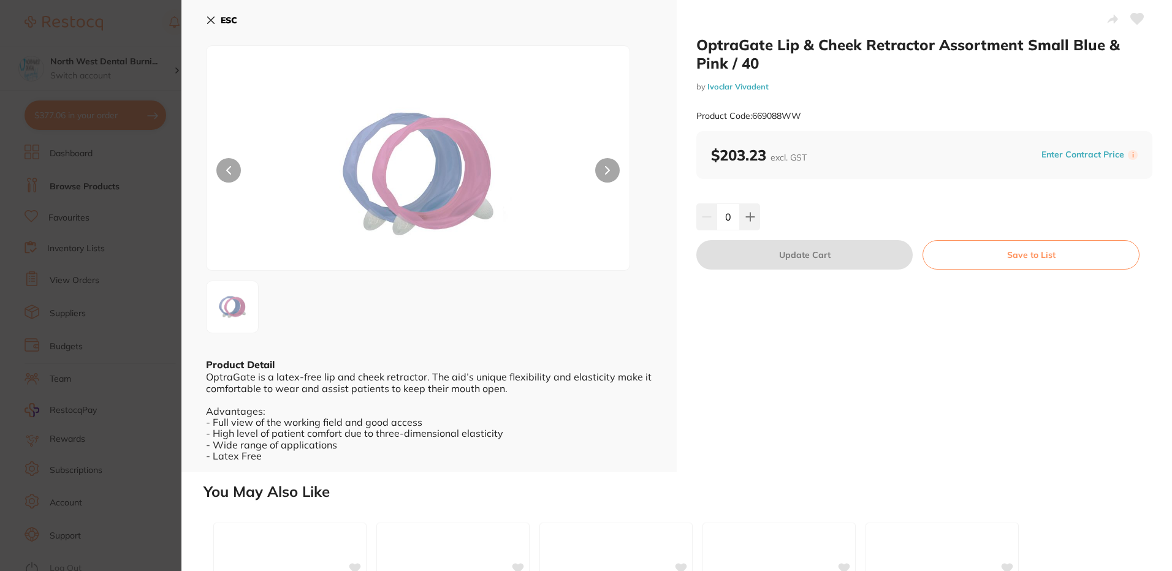
click at [147, 322] on section "OptraGate Lip & Cheek Retractor Assortment Small Blue & Pink / 40 by Ivoclar Vi…" at bounding box center [586, 285] width 1172 height 571
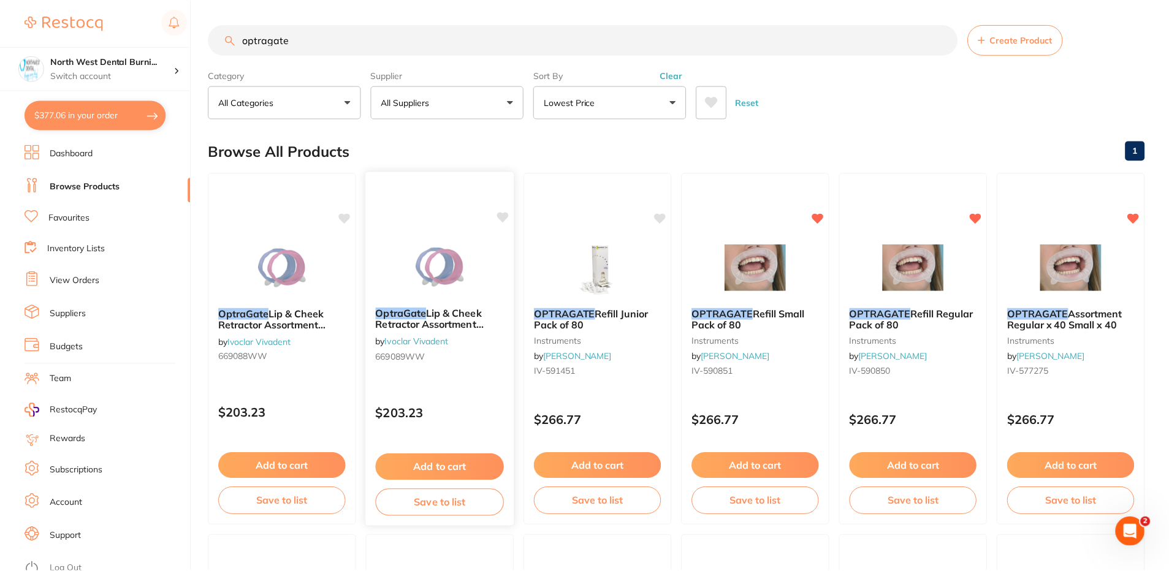
scroll to position [68, 0]
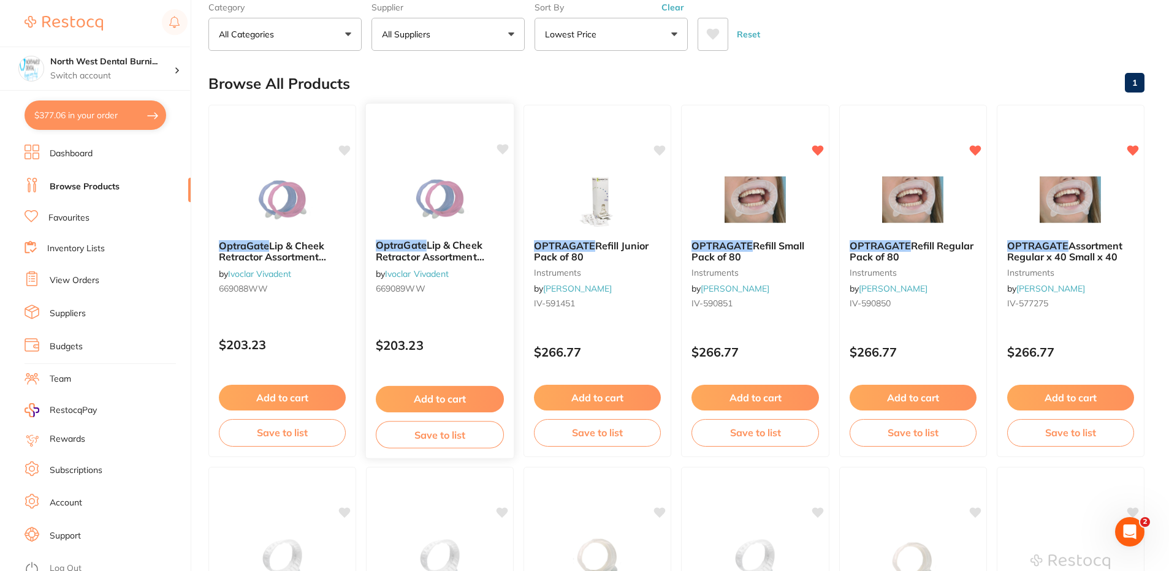
click at [468, 315] on div "OptraGate Lip & Cheek Retractor Assortment Junior Blue & Pink / 40 by Ivoclar V…" at bounding box center [440, 281] width 150 height 356
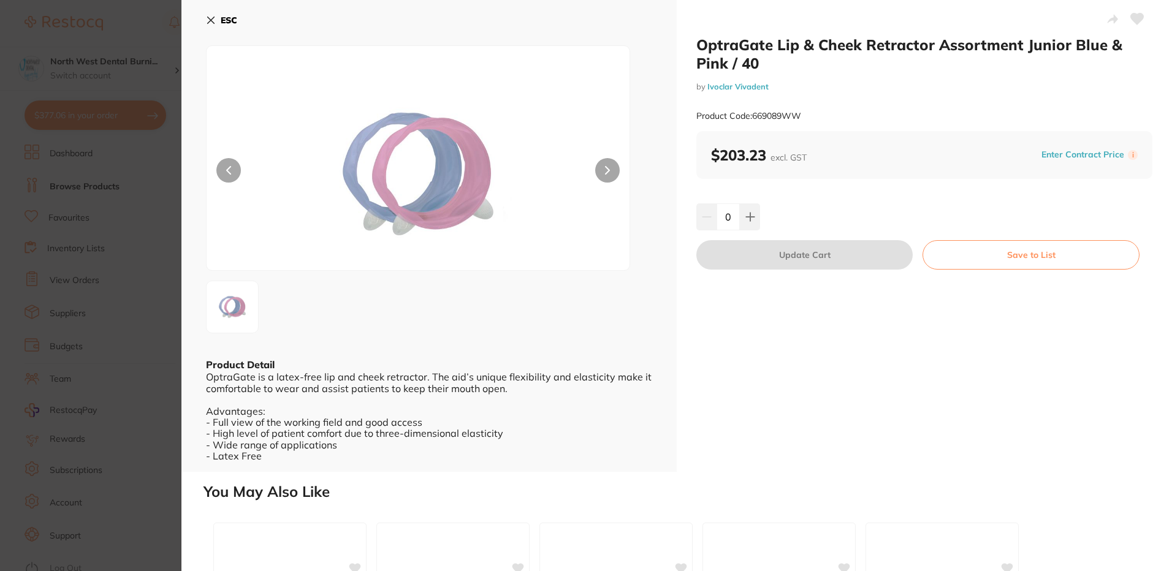
click at [93, 251] on section "OptraGate Lip & Cheek Retractor Assortment Junior Blue & Pink / 40 by Ivoclar V…" at bounding box center [586, 285] width 1172 height 571
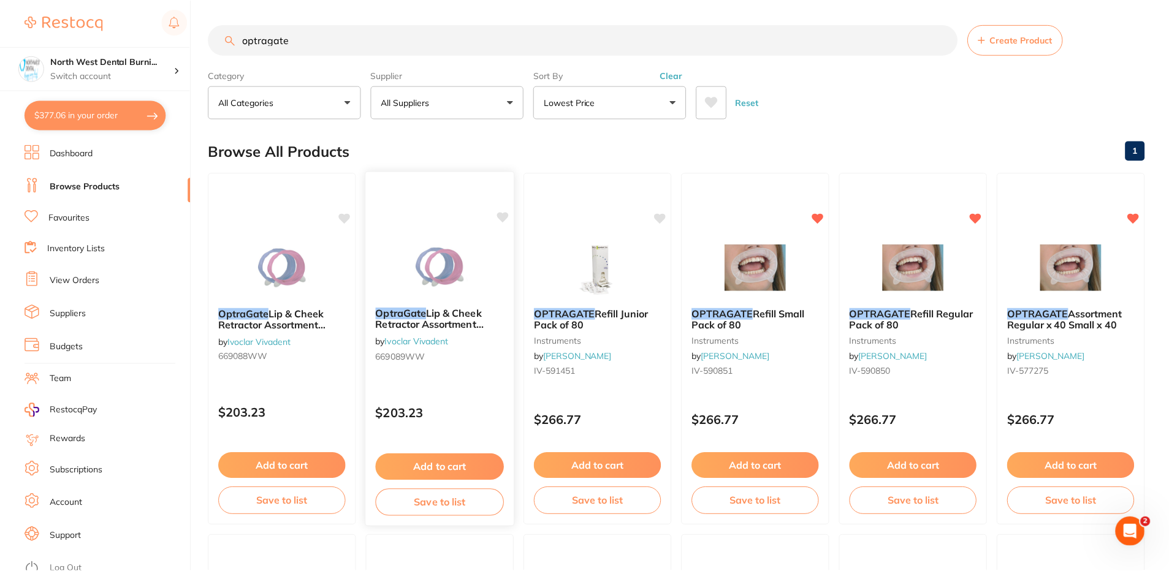
scroll to position [68, 0]
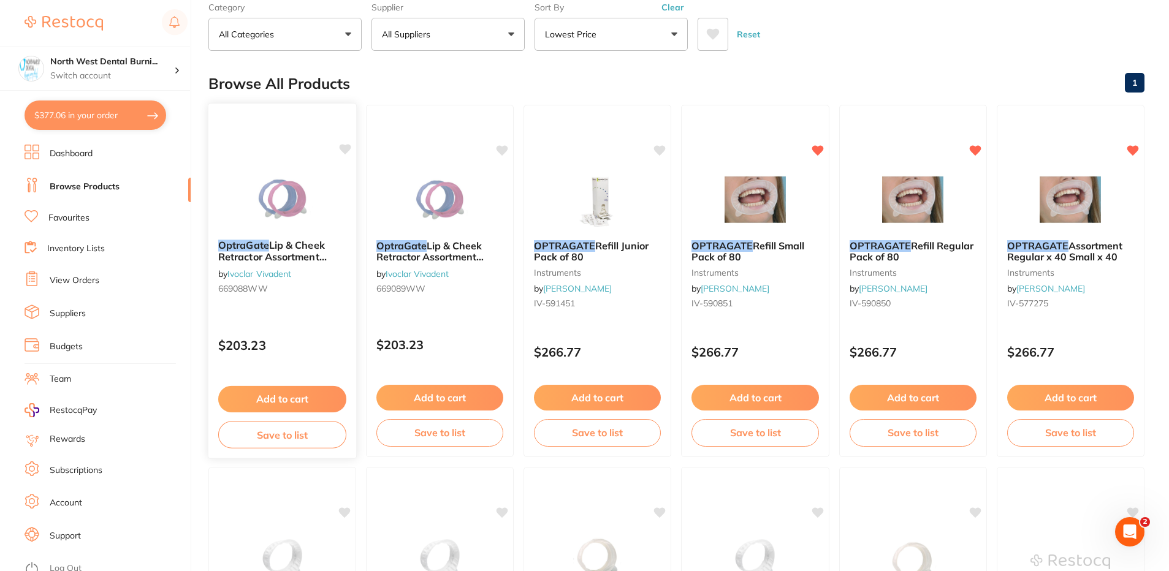
click at [308, 299] on div "OptraGate Lip & Cheek Retractor Assortment Small Blue & Pink / 40 by Ivoclar Vi…" at bounding box center [282, 269] width 148 height 79
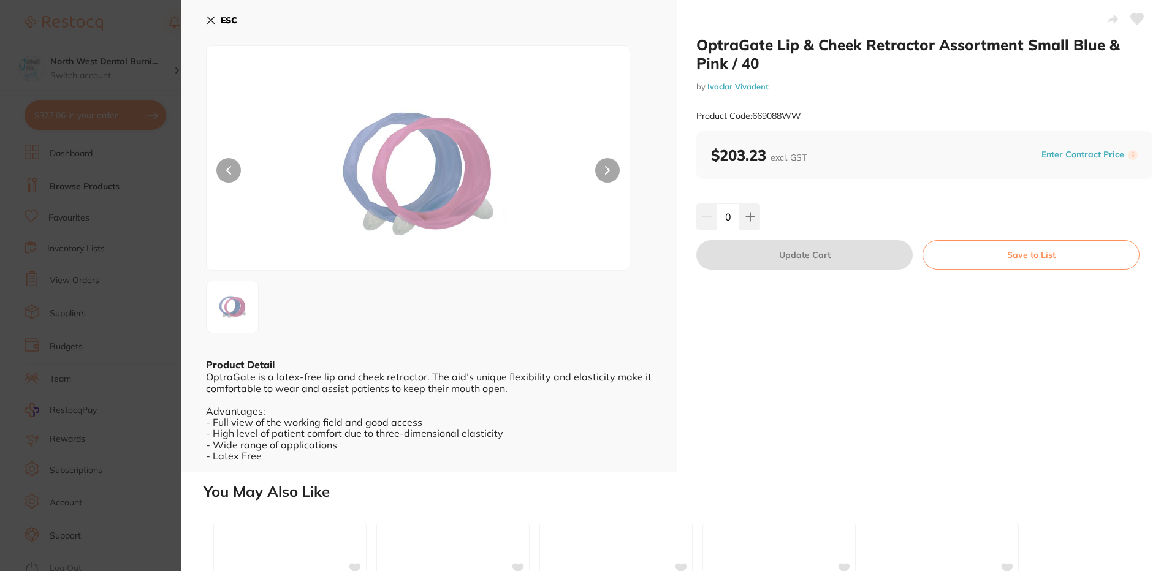
click at [52, 174] on section "OptraGate Lip & Cheek Retractor Assortment Small Blue & Pink / 40 by Ivoclar Vi…" at bounding box center [586, 285] width 1172 height 571
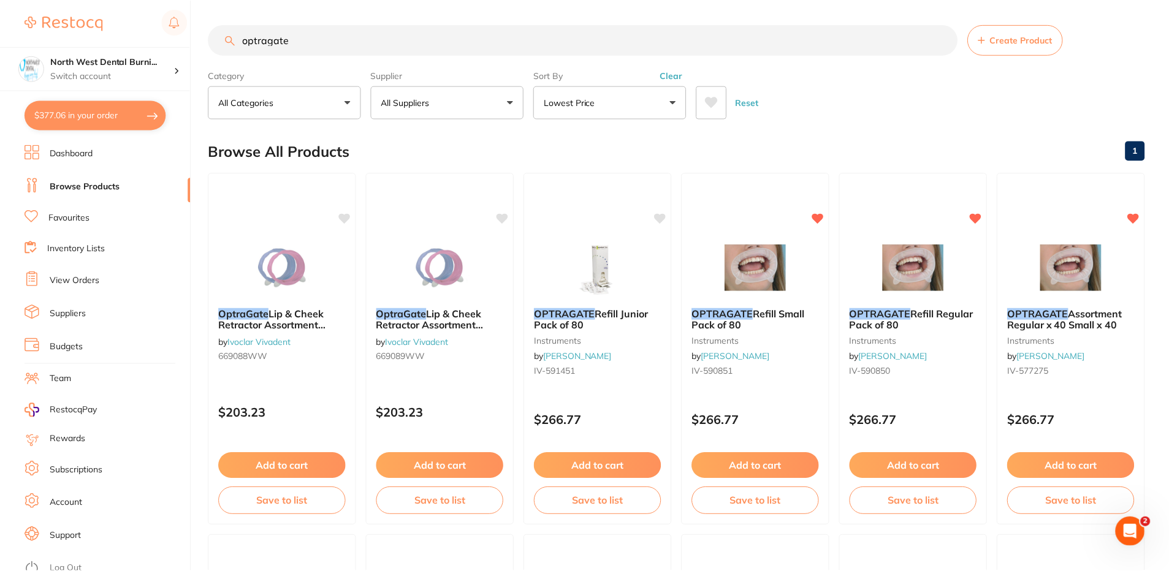
scroll to position [68, 0]
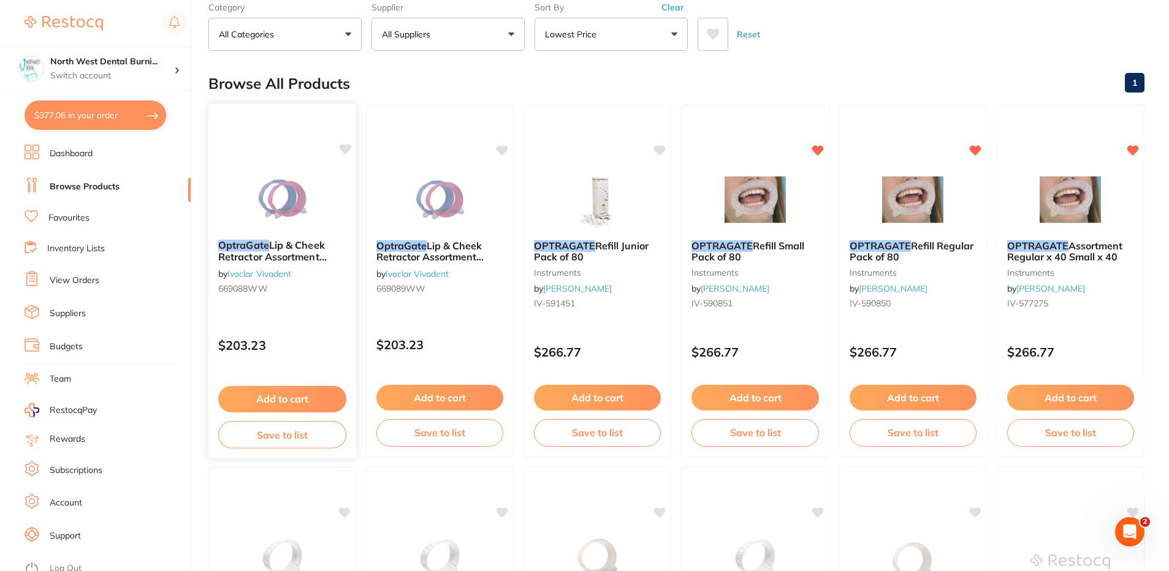
click at [345, 326] on div "$203.23" at bounding box center [282, 342] width 148 height 33
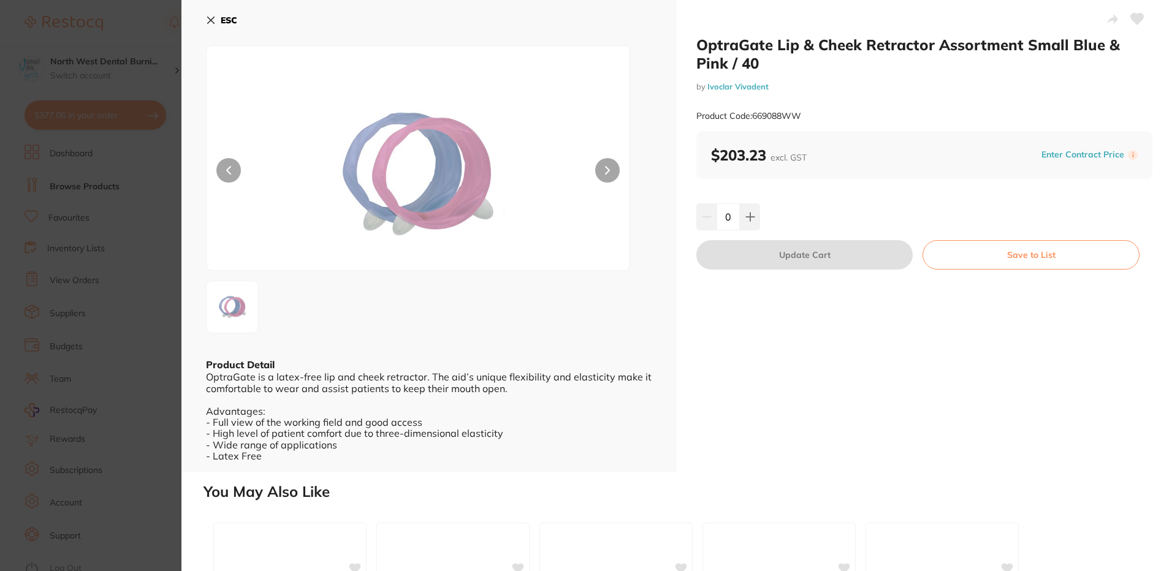
click at [201, 281] on div "ESC Product Detail OptraGate is a latex-free lip and cheek retractor. The aid’s…" at bounding box center [428, 236] width 495 height 472
click at [162, 284] on section "OptraGate Lip & Cheek Retractor Assortment Small Blue & Pink / 40 by Ivoclar Vi…" at bounding box center [586, 285] width 1172 height 571
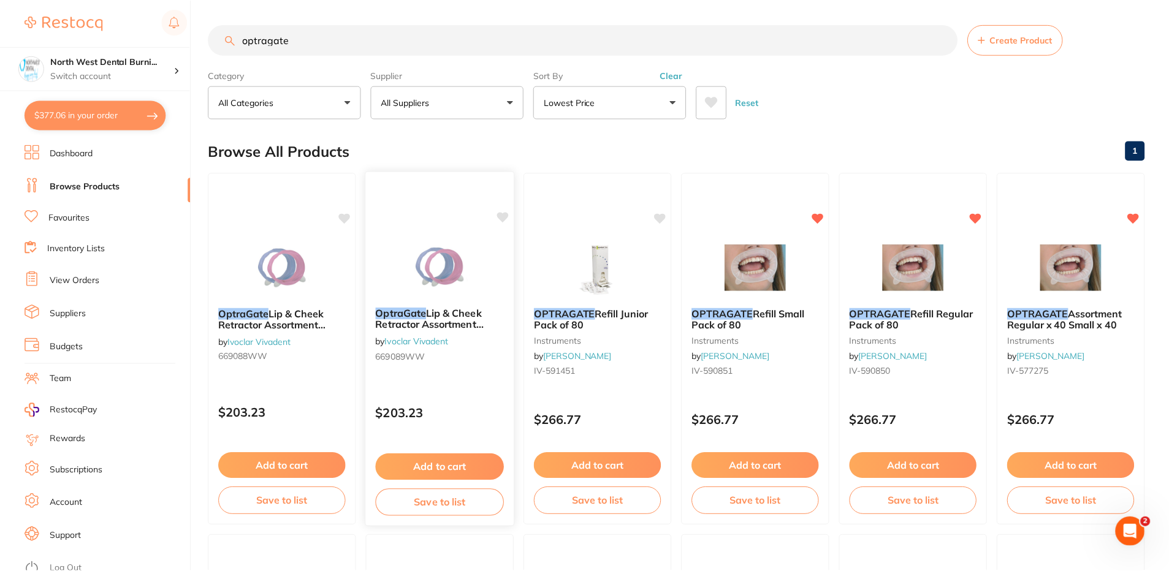
scroll to position [68, 0]
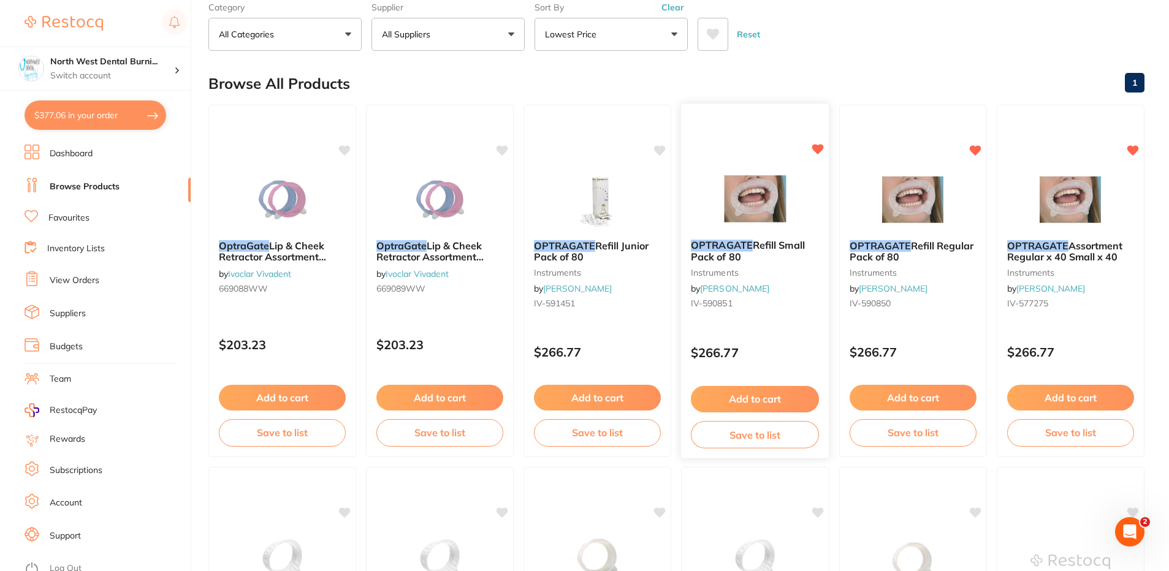
click at [762, 324] on div "OPTRAGATE Refill Small Pack of 80 instruments by Henry Schein Halas IV-590851" at bounding box center [755, 277] width 148 height 94
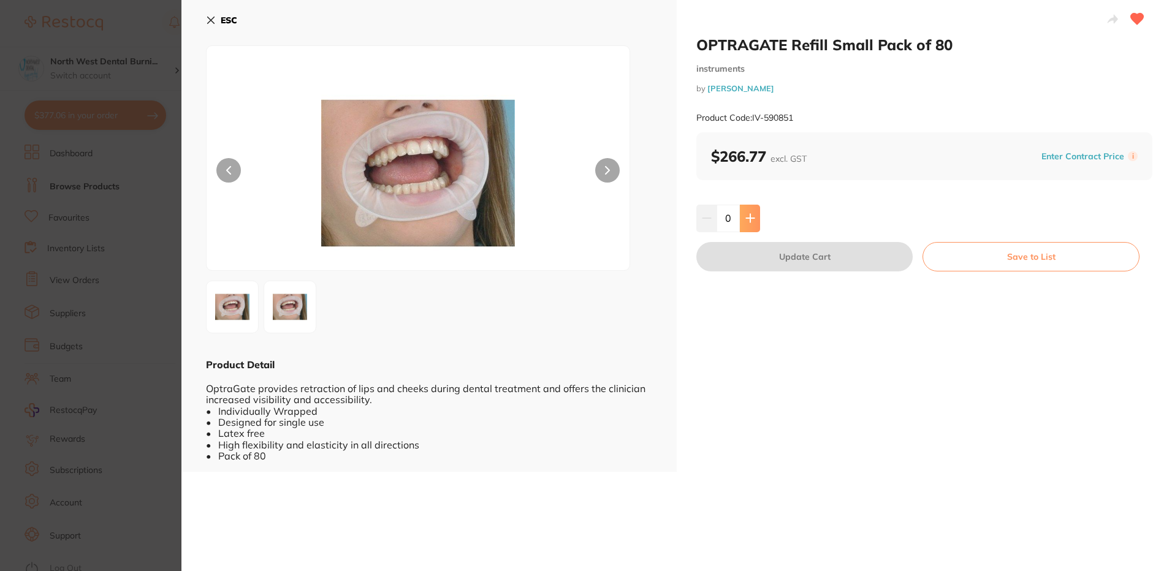
click at [755, 227] on button at bounding box center [750, 218] width 20 height 27
type input "1"
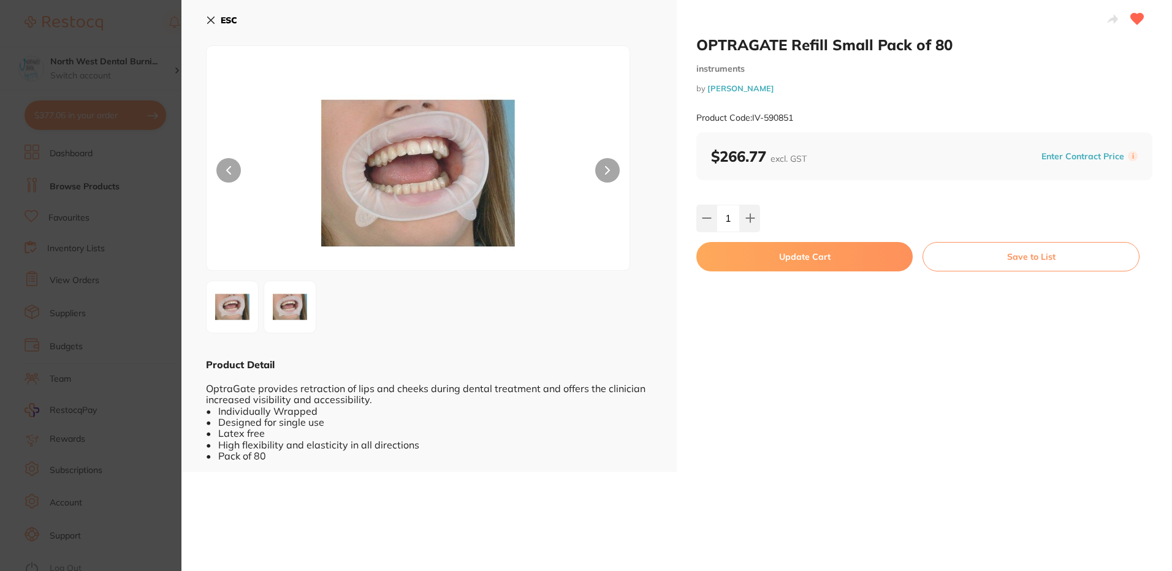
click at [779, 257] on button "Update Cart" at bounding box center [804, 256] width 216 height 29
checkbox input "false"
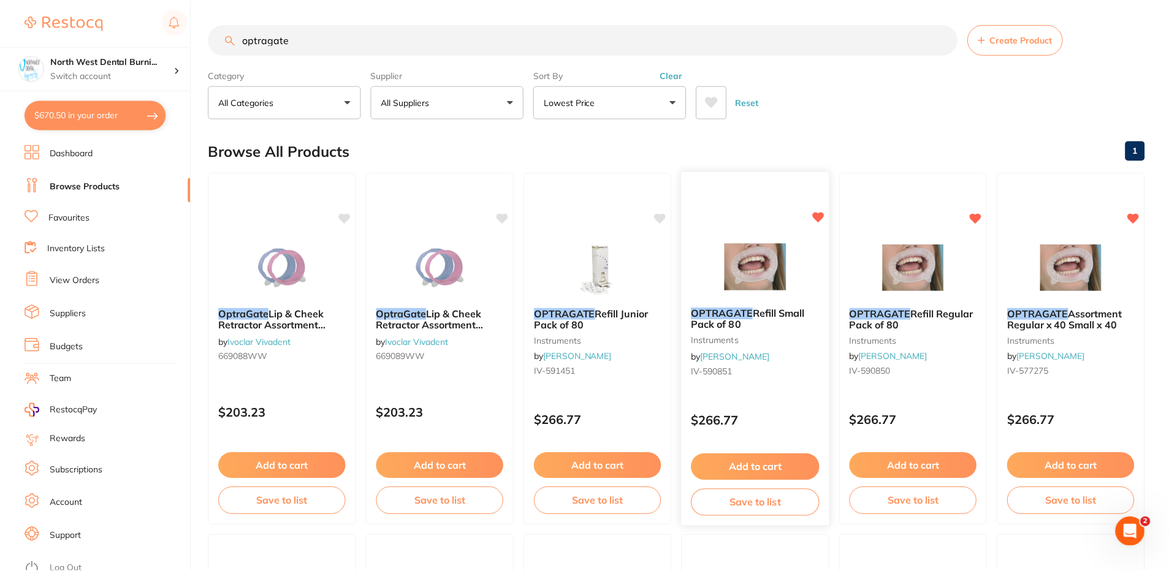
scroll to position [68, 0]
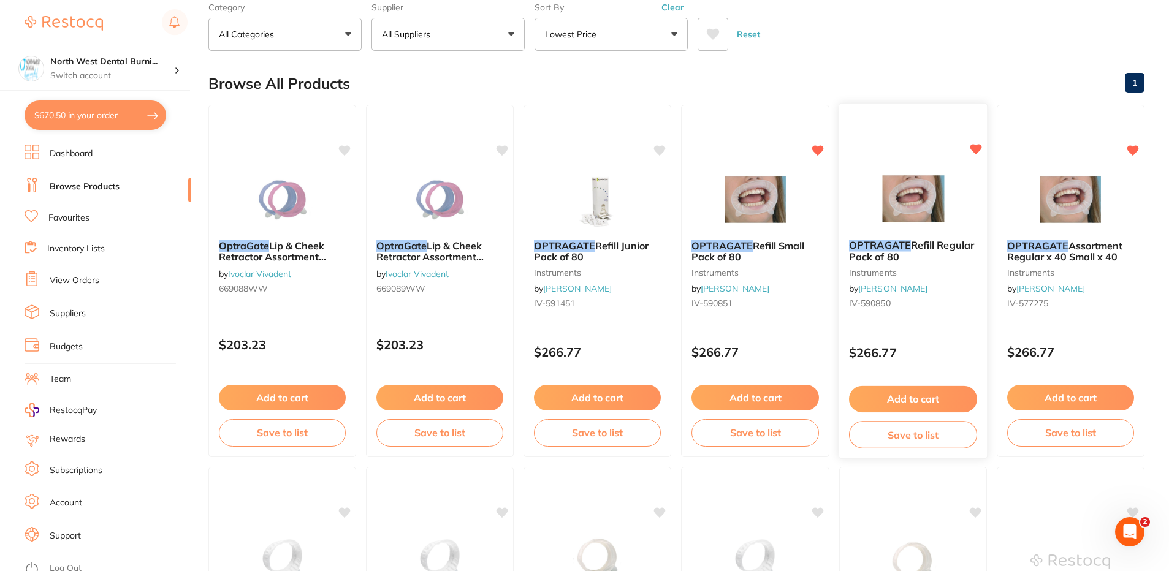
click at [940, 336] on div "$266.77" at bounding box center [913, 350] width 148 height 33
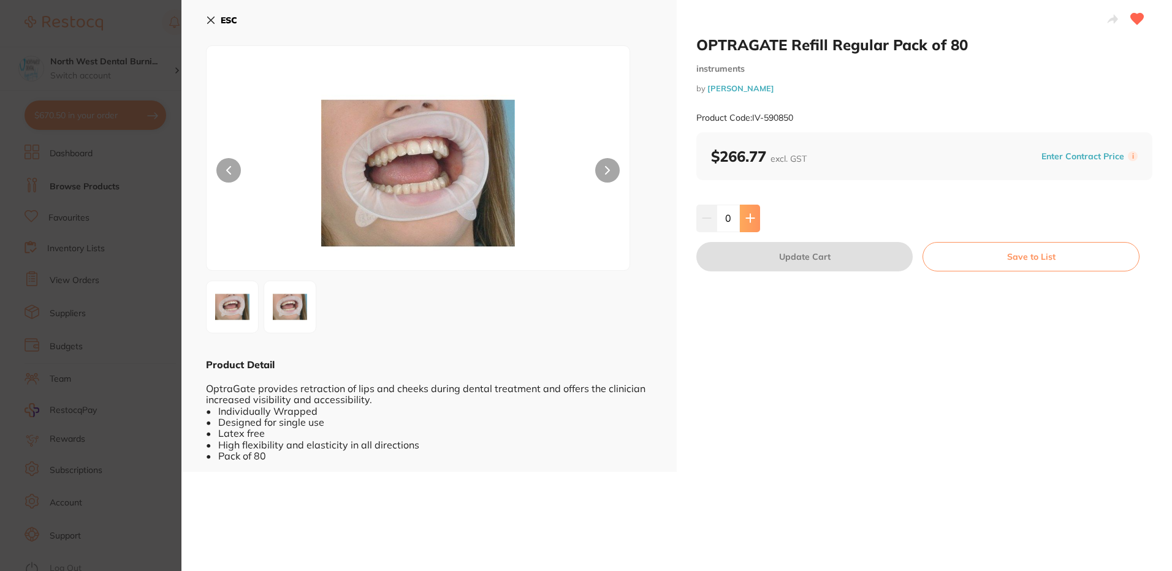
click at [757, 216] on button at bounding box center [750, 218] width 20 height 27
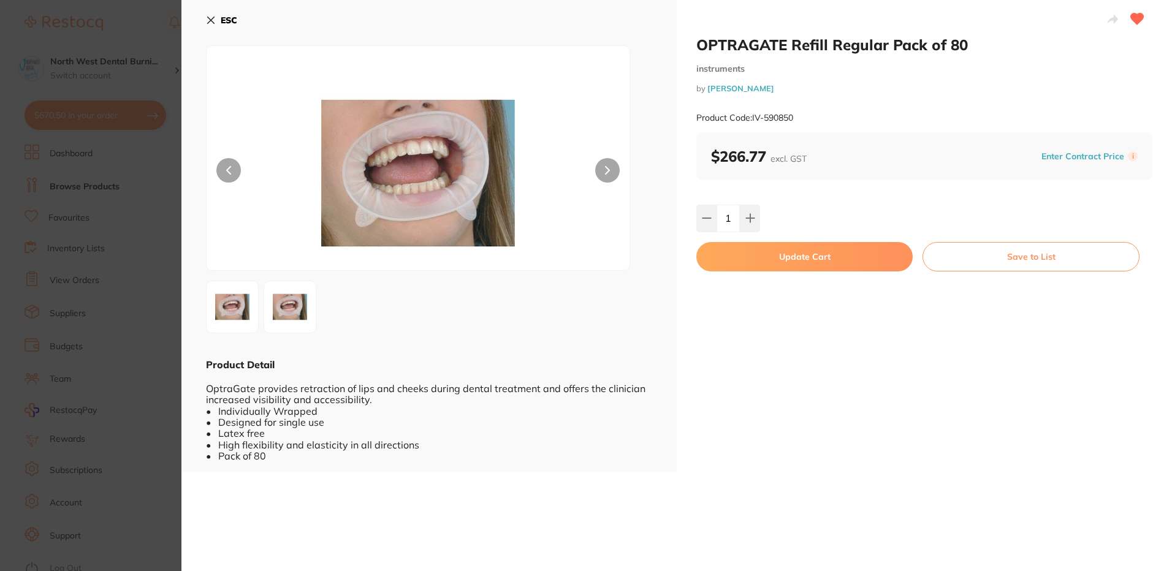
type input "1"
click at [789, 261] on button "Update Cart" at bounding box center [804, 256] width 216 height 29
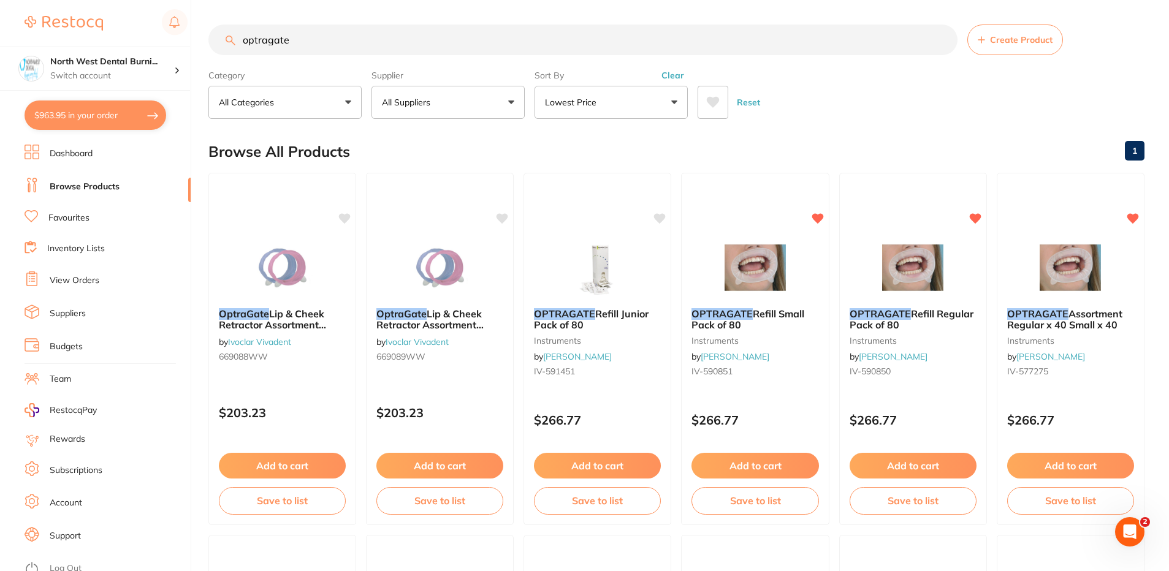
drag, startPoint x: 318, startPoint y: 44, endPoint x: 206, endPoint y: 43, distance: 111.6
click at [206, 43] on div "$963.95 North West Dental Burni... Switch account North West Dental Burnie Burn…" at bounding box center [584, 285] width 1169 height 571
type input "gowns"
click at [441, 103] on button "All Suppliers" at bounding box center [448, 102] width 153 height 33
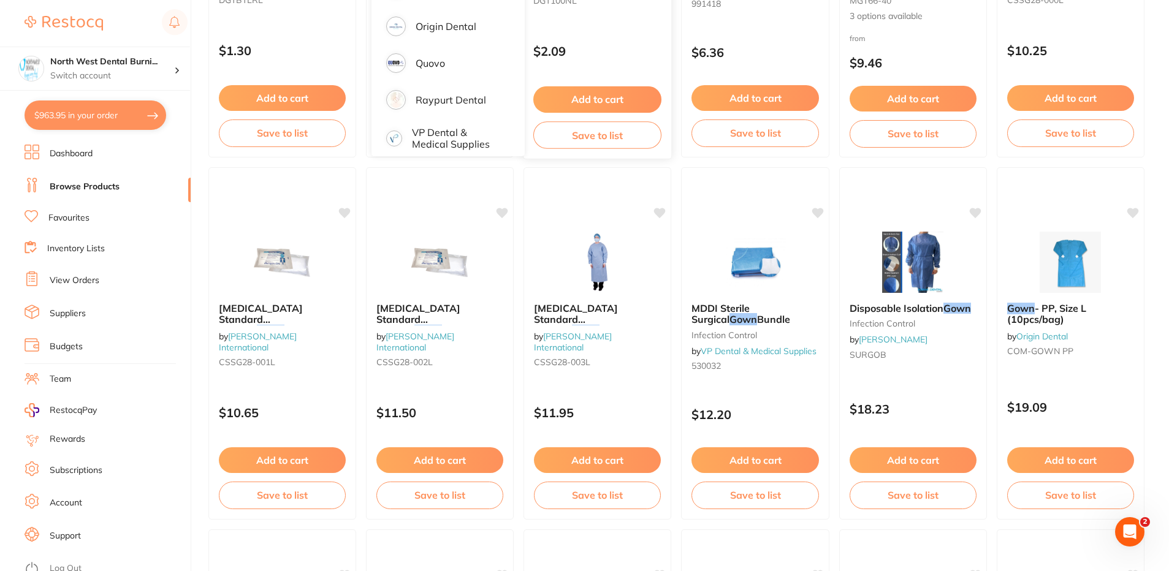
scroll to position [184, 0]
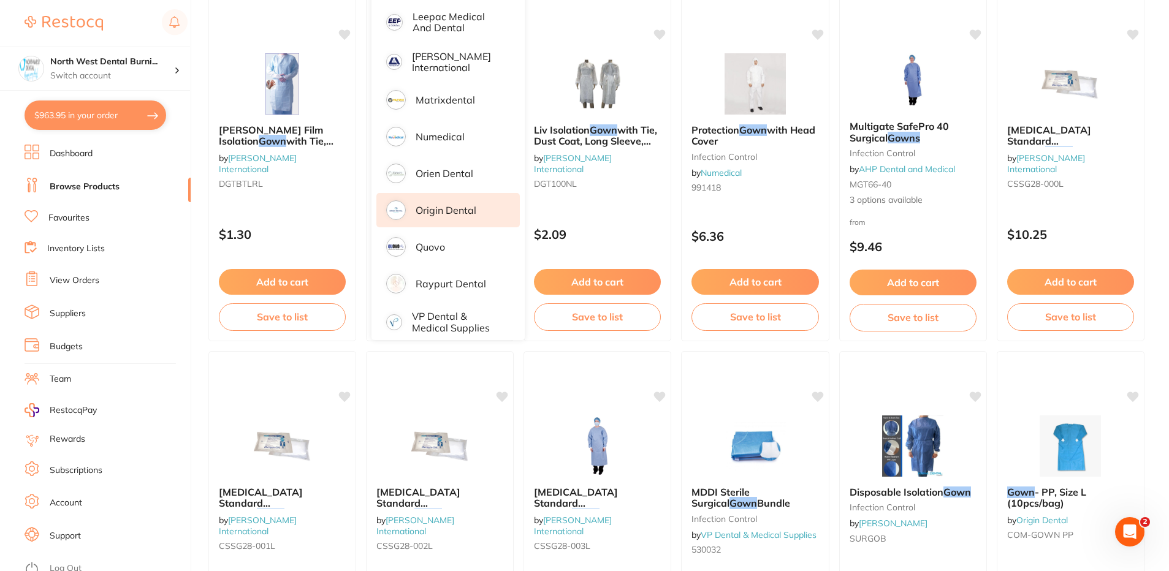
click at [469, 205] on p "Origin Dental" at bounding box center [446, 210] width 61 height 11
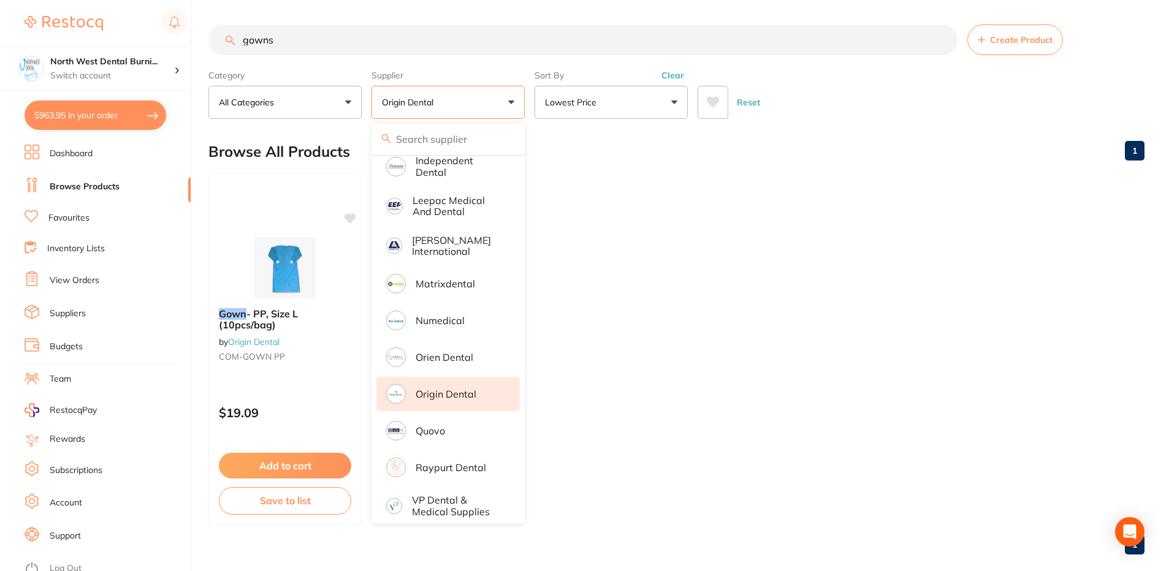
click at [790, 300] on ul "Gown - PP, Size L (10pcs/bag) by Origin Dental COM-GOWN PP $19.09 Add to cart S…" at bounding box center [676, 349] width 936 height 353
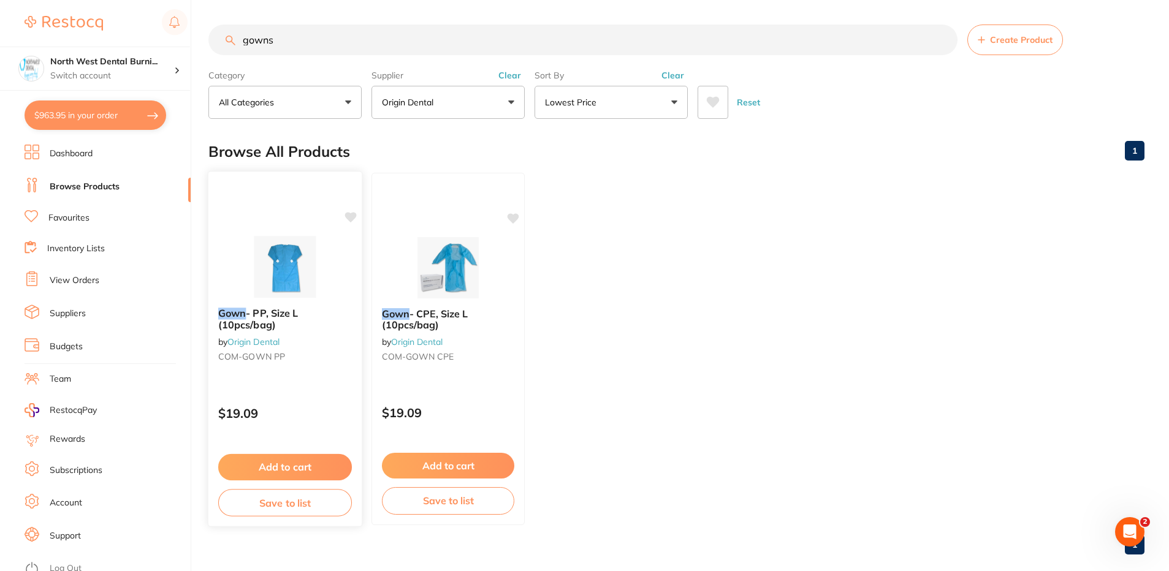
click at [344, 379] on div "Gown - PP, Size L (10pcs/bag) by Origin Dental COM-GOWN PP $19.09 Add to cart S…" at bounding box center [285, 349] width 155 height 356
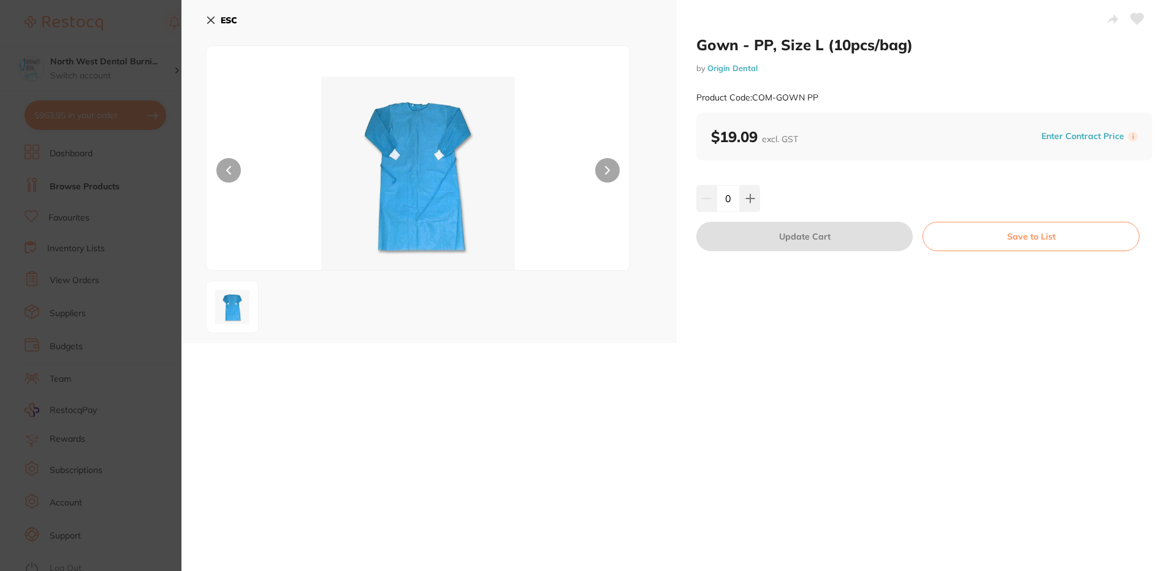
scroll to position [281, 0]
click at [749, 202] on icon at bounding box center [750, 198] width 8 height 8
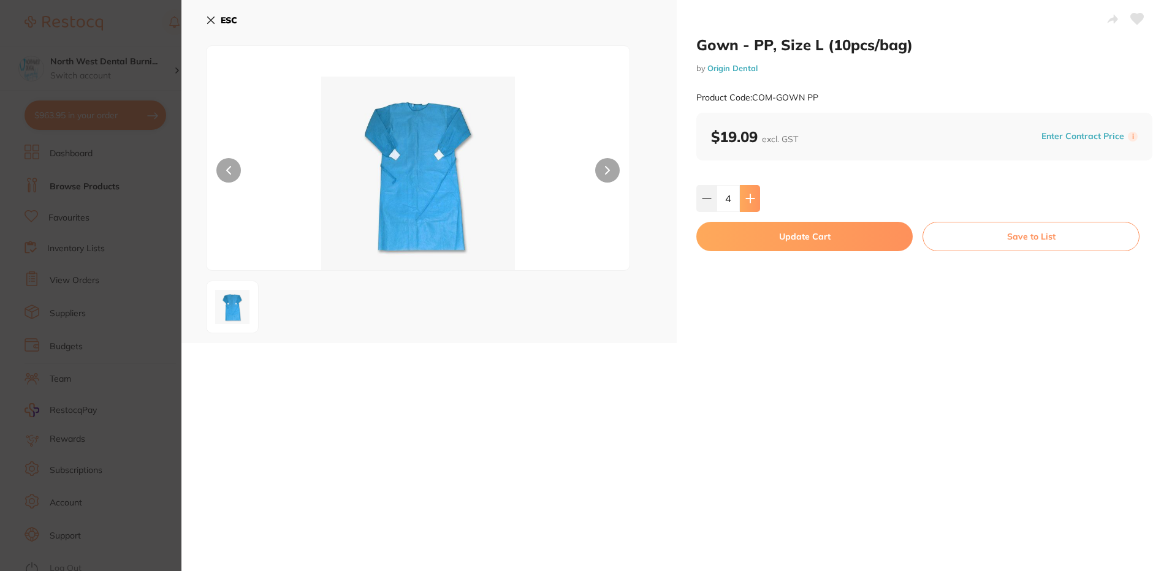
click at [749, 202] on icon at bounding box center [750, 198] width 8 height 8
type input "5"
click at [768, 245] on button "Update Cart" at bounding box center [804, 236] width 216 height 29
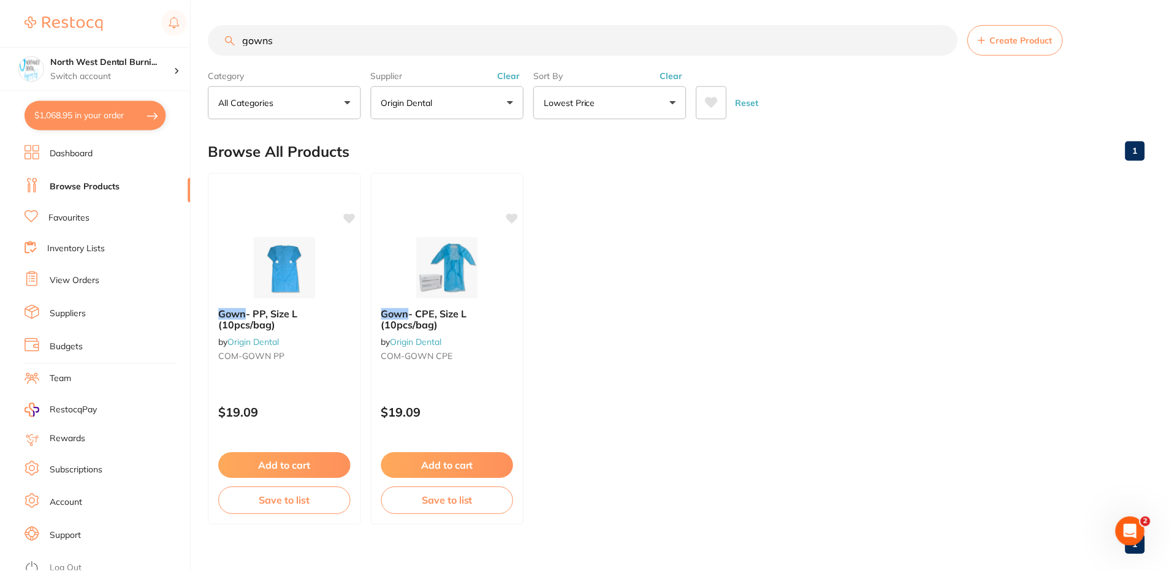
scroll to position [18, 0]
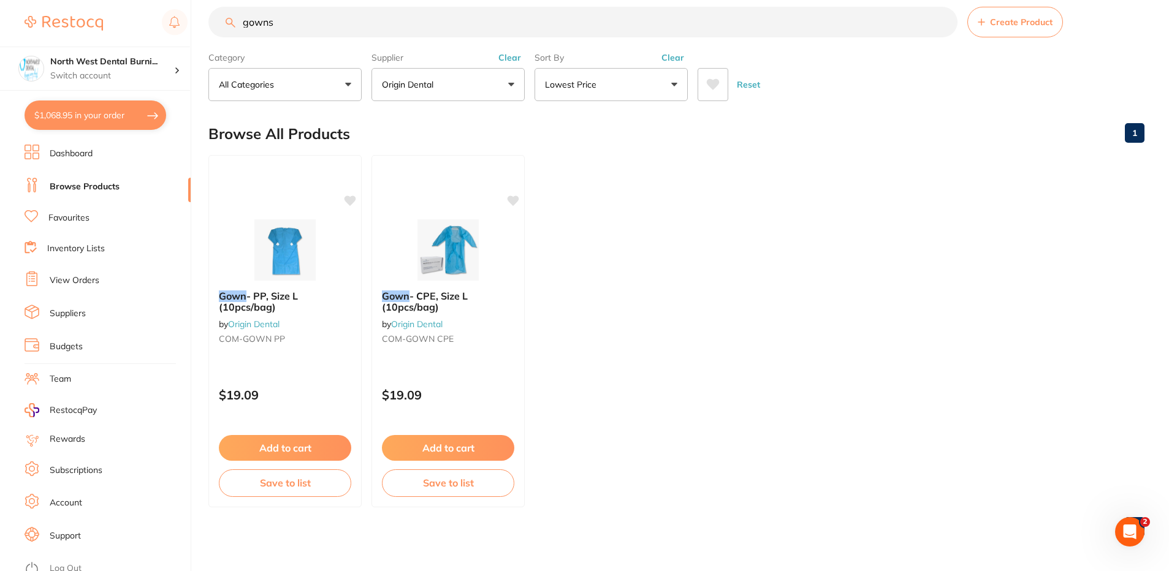
drag, startPoint x: 218, startPoint y: 28, endPoint x: 200, endPoint y: 27, distance: 17.8
click at [200, 27] on div "$1,068.95 North West Dental Burni... Switch account North West Dental Burnie Bu…" at bounding box center [584, 267] width 1169 height 571
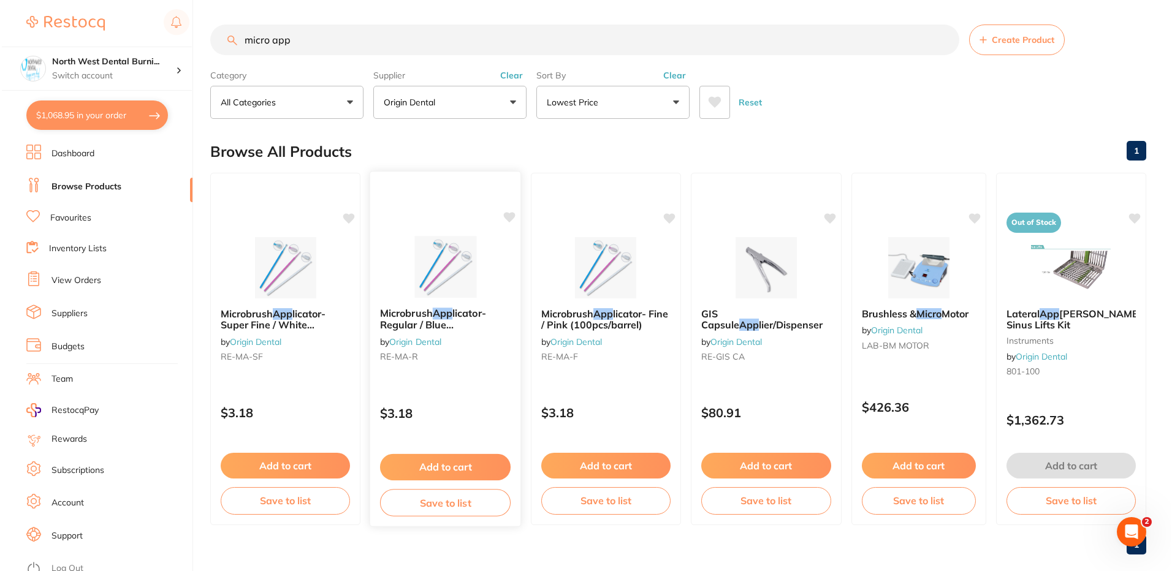
scroll to position [0, 0]
type input "micro app"
click at [595, 386] on div "Microbrush App licator- Fine / Pink (100pcs/barrel) by Origin Dental RE-MA-F $3…" at bounding box center [604, 349] width 152 height 356
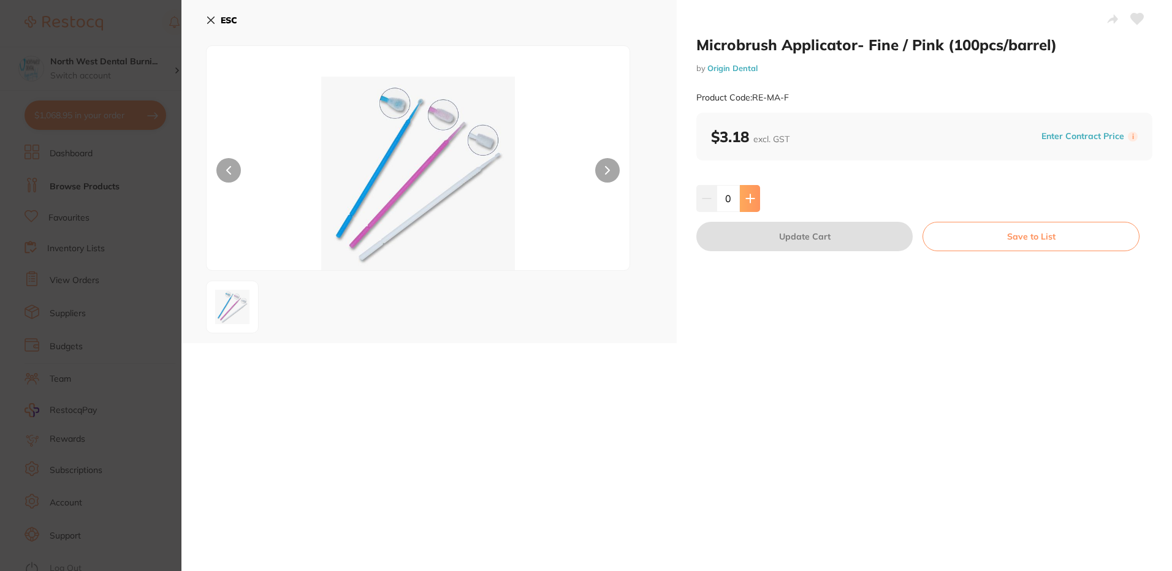
click at [740, 204] on button at bounding box center [750, 198] width 20 height 27
click at [742, 204] on button at bounding box center [750, 198] width 20 height 27
click at [749, 202] on icon at bounding box center [750, 198] width 8 height 8
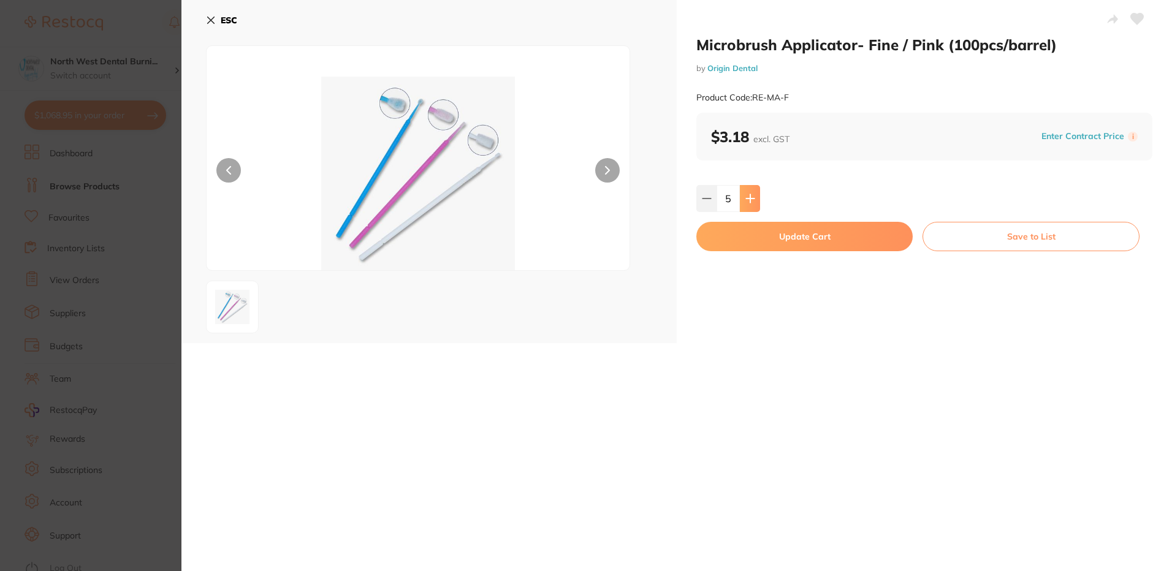
click at [749, 202] on icon at bounding box center [750, 198] width 8 height 8
type input "6"
click at [760, 234] on button "Update Cart" at bounding box center [804, 236] width 216 height 29
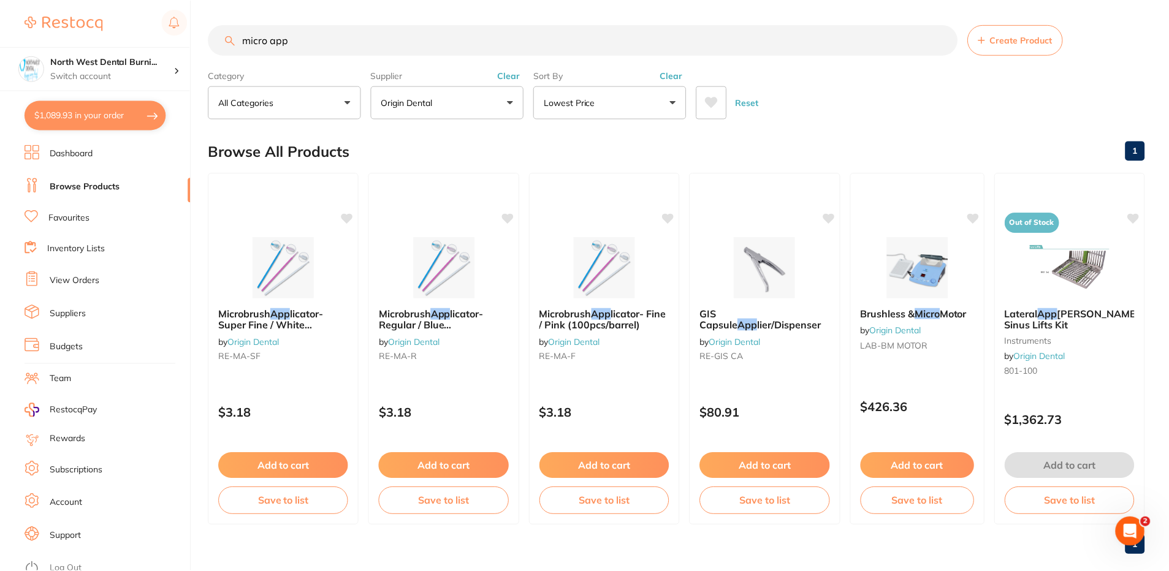
scroll to position [18, 0]
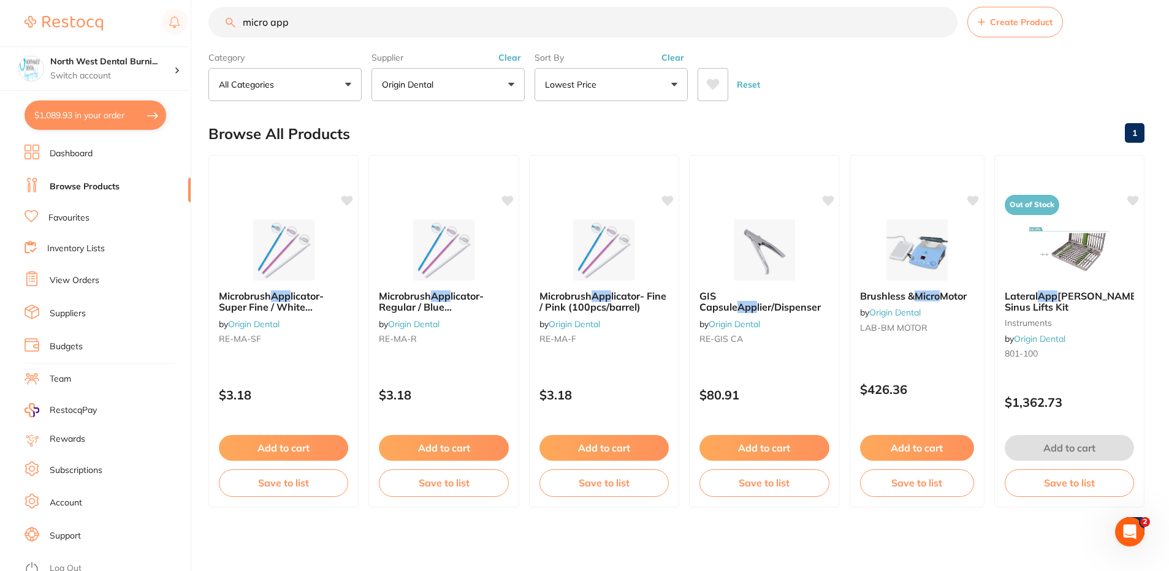
click at [508, 57] on button "Clear" at bounding box center [510, 57] width 30 height 11
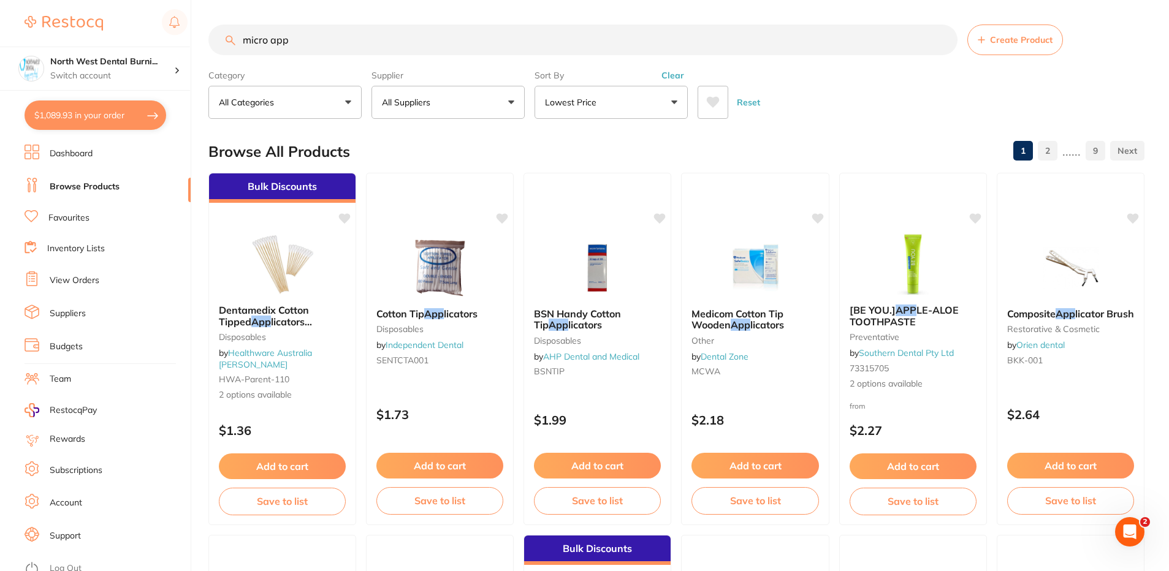
click at [202, 49] on div "$1,089.93 North West Dental Burni... Switch account North West Dental Burnie Bu…" at bounding box center [584, 285] width 1169 height 571
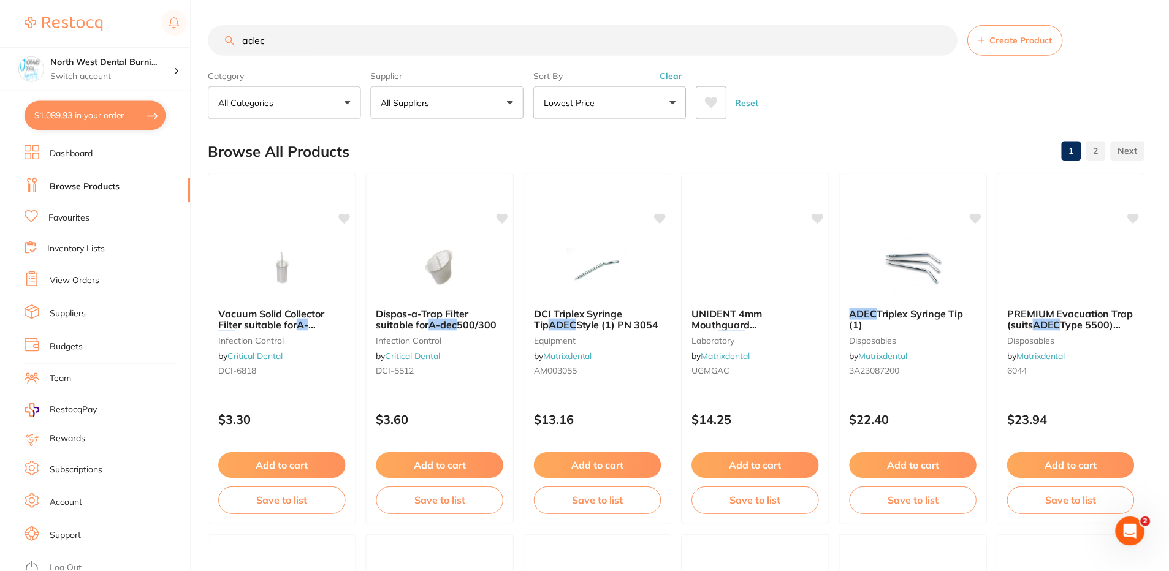
scroll to position [169, 0]
type input "adec"
click at [668, 75] on button "Clear" at bounding box center [673, 75] width 30 height 11
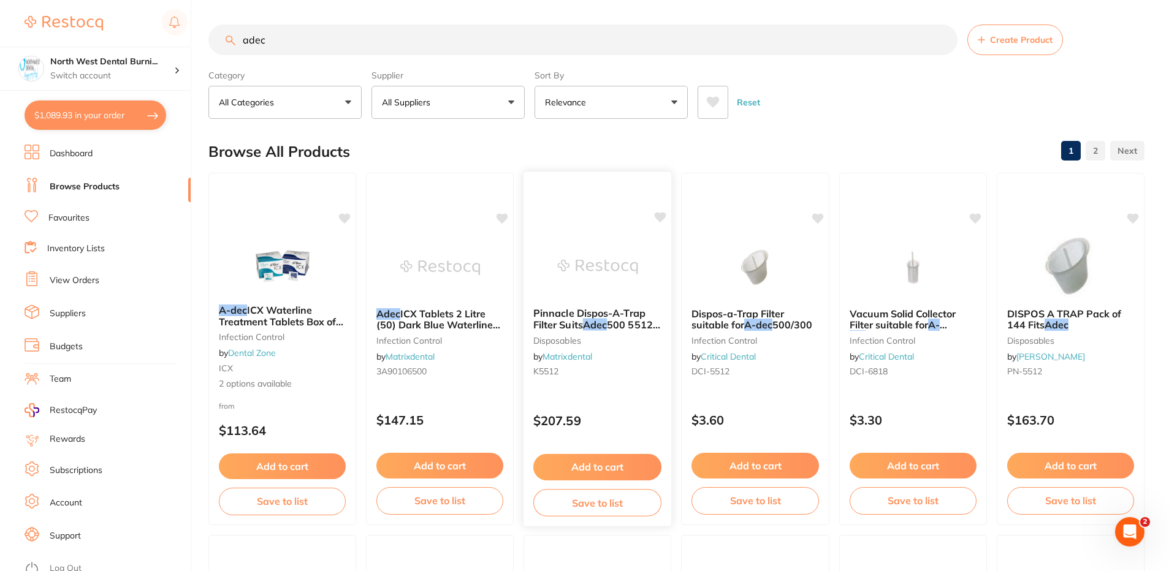
scroll to position [0, 0]
click at [658, 92] on button "Clear" at bounding box center [673, 97] width 30 height 11
click at [352, 43] on input "adec" at bounding box center [582, 40] width 749 height 31
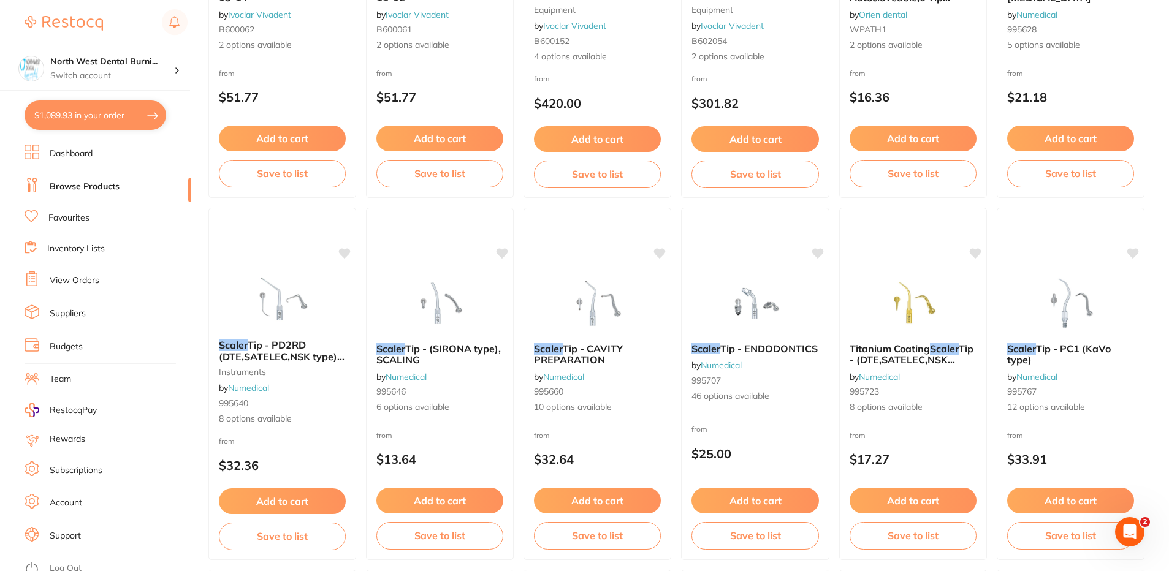
scroll to position [858, 0]
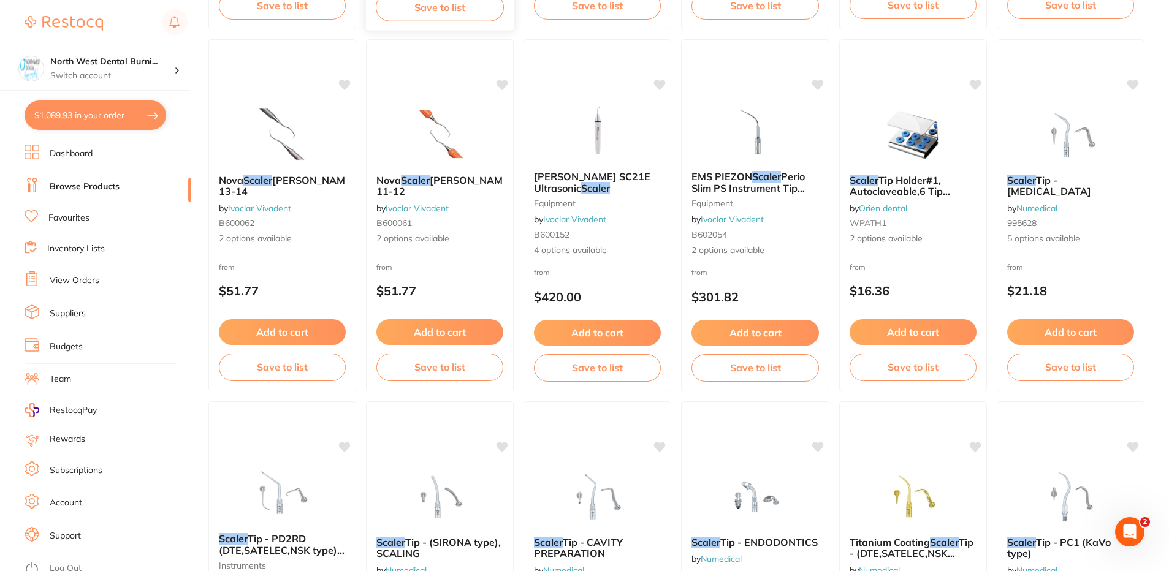
type input "adec scaler"
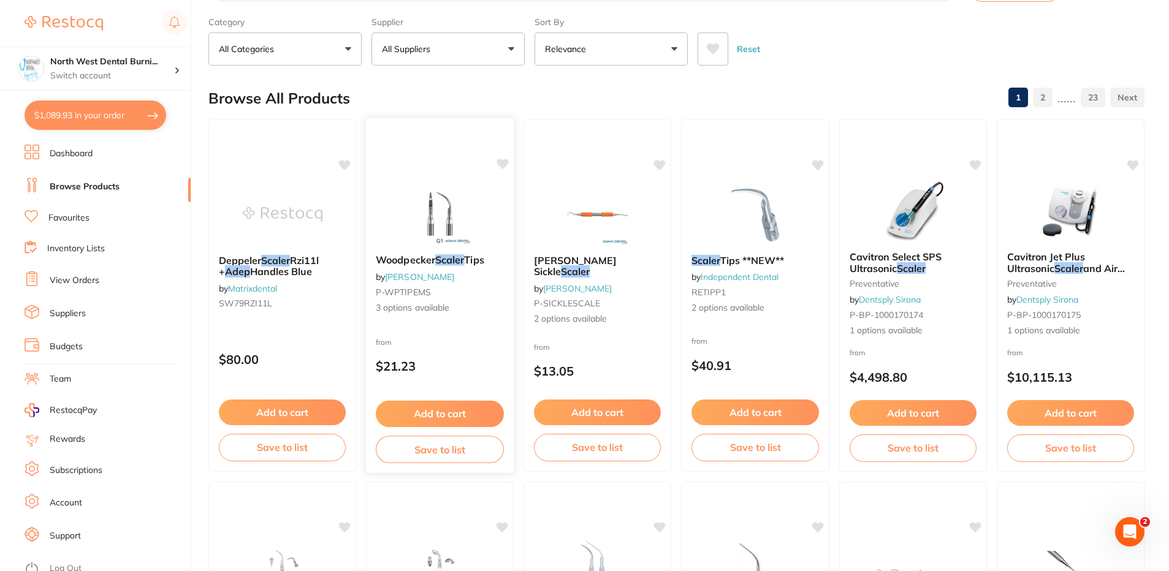
scroll to position [0, 0]
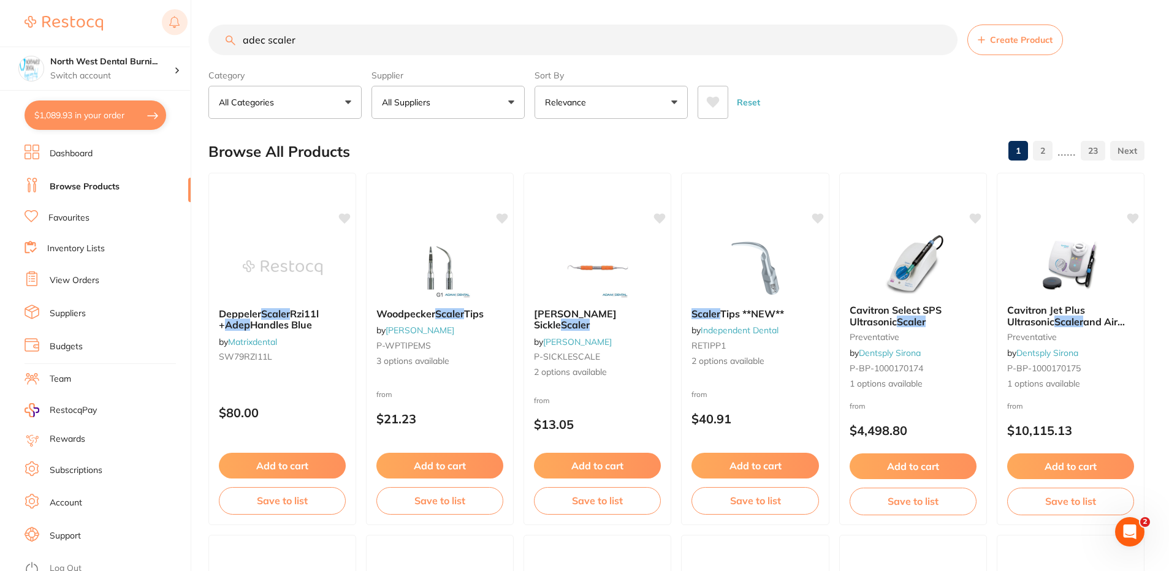
drag, startPoint x: 327, startPoint y: 31, endPoint x: 176, endPoint y: 35, distance: 151.5
click at [176, 35] on div "$1,089.93 North West Dental Burni... Switch account North West Dental Burnie Bu…" at bounding box center [584, 285] width 1169 height 571
paste input "Acteon Newtron Torque Wrenches - Newtron Torque Wrench"
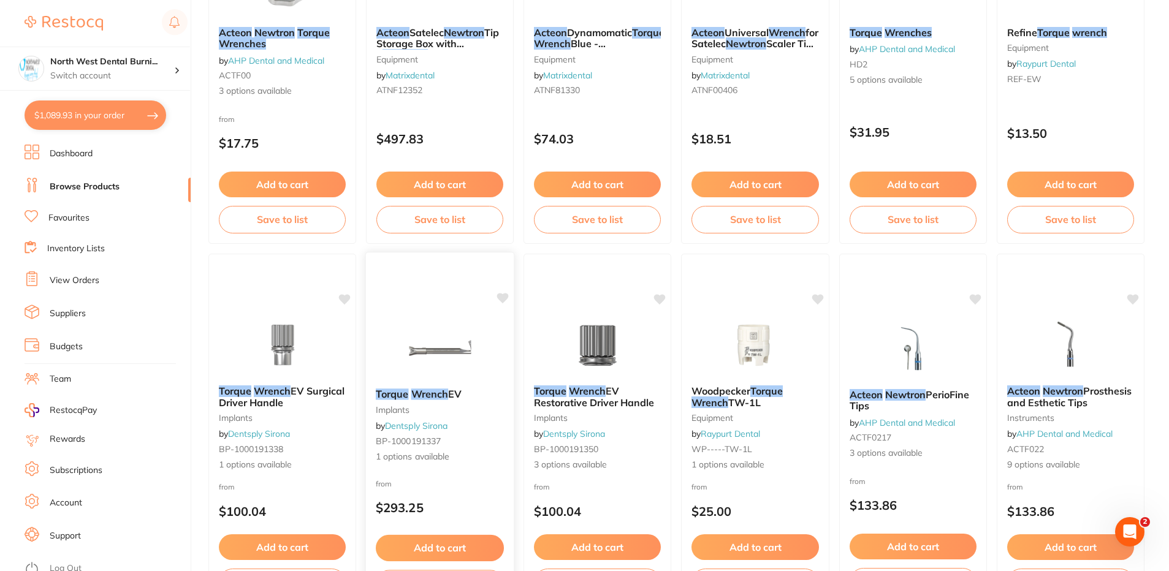
scroll to position [123, 0]
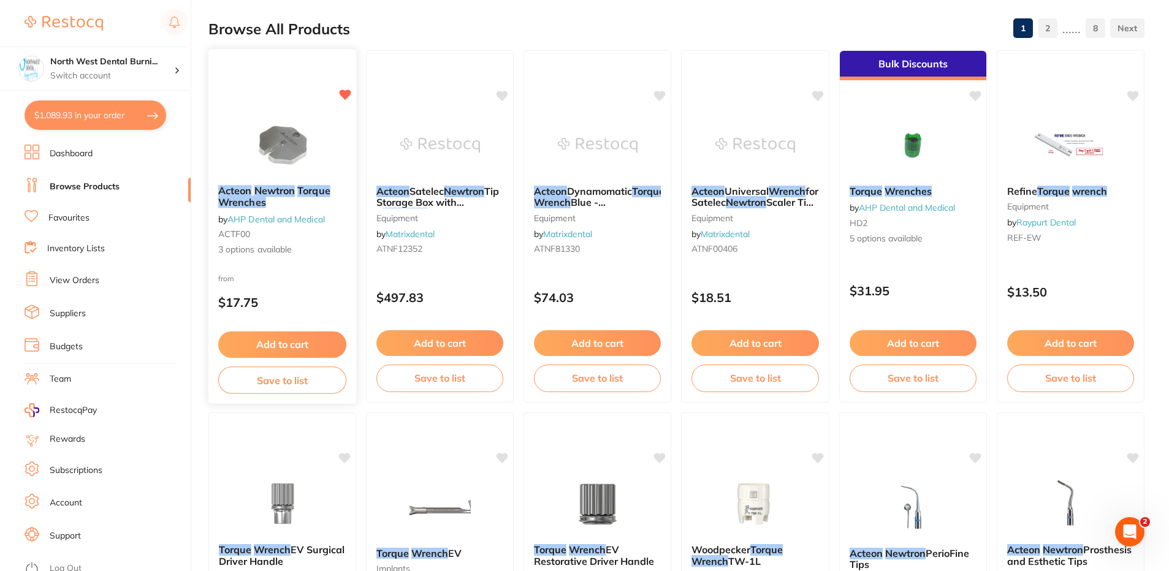
type input "Acteon Newtron Torque Wrenches - Newtron Torque Wrench"
click at [306, 270] on div "Acteon Newtron Torque Wrenches by AHP Dental and Medical ACTF00 3 options avail…" at bounding box center [283, 226] width 150 height 356
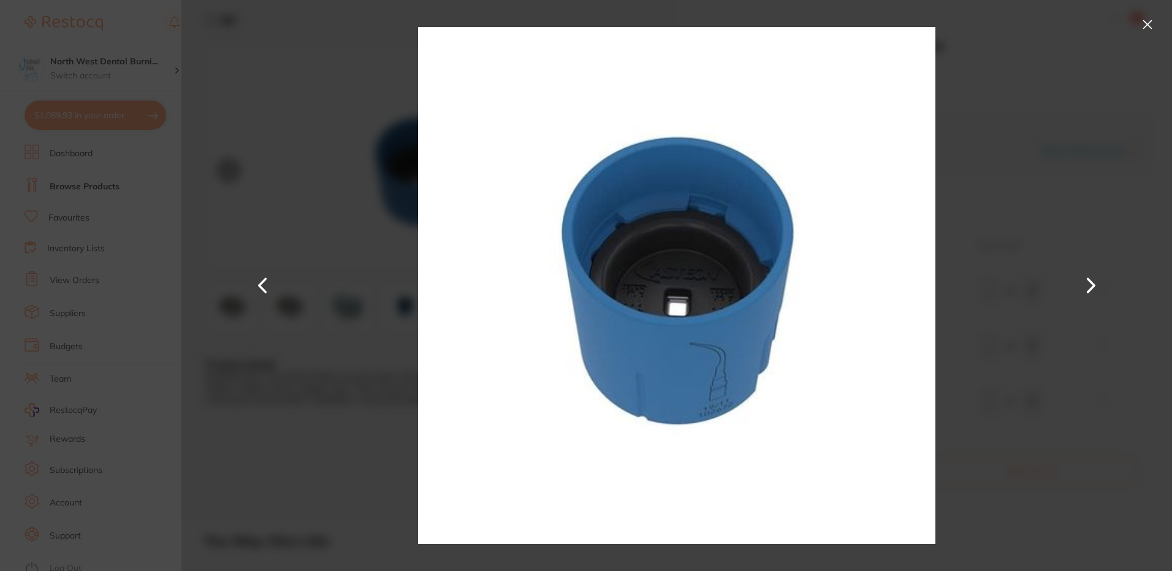
click at [1143, 20] on button at bounding box center [1148, 25] width 20 height 20
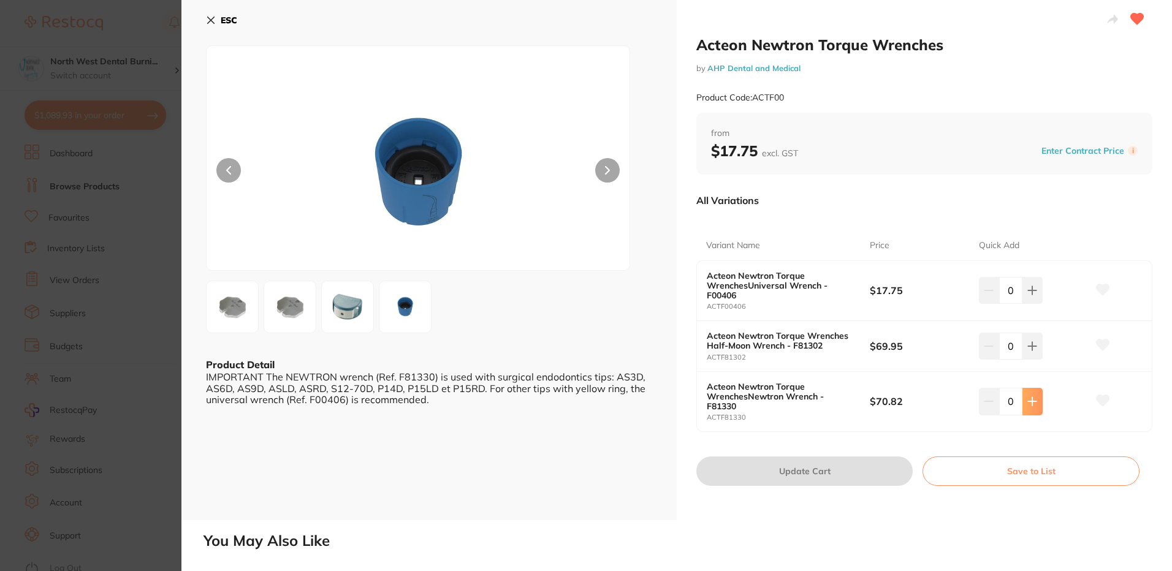
click at [1029, 295] on icon at bounding box center [1033, 291] width 8 height 8
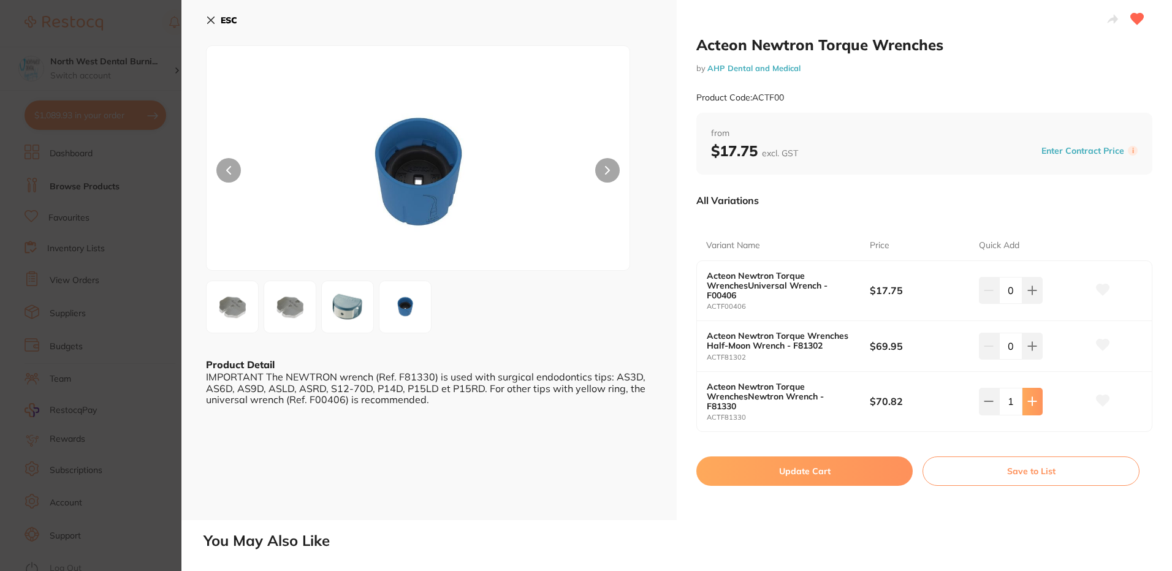
click at [1031, 295] on icon at bounding box center [1033, 291] width 8 height 8
click at [984, 296] on icon at bounding box center [989, 291] width 10 height 10
type input "2"
click at [861, 470] on button "Update Cart" at bounding box center [804, 471] width 216 height 29
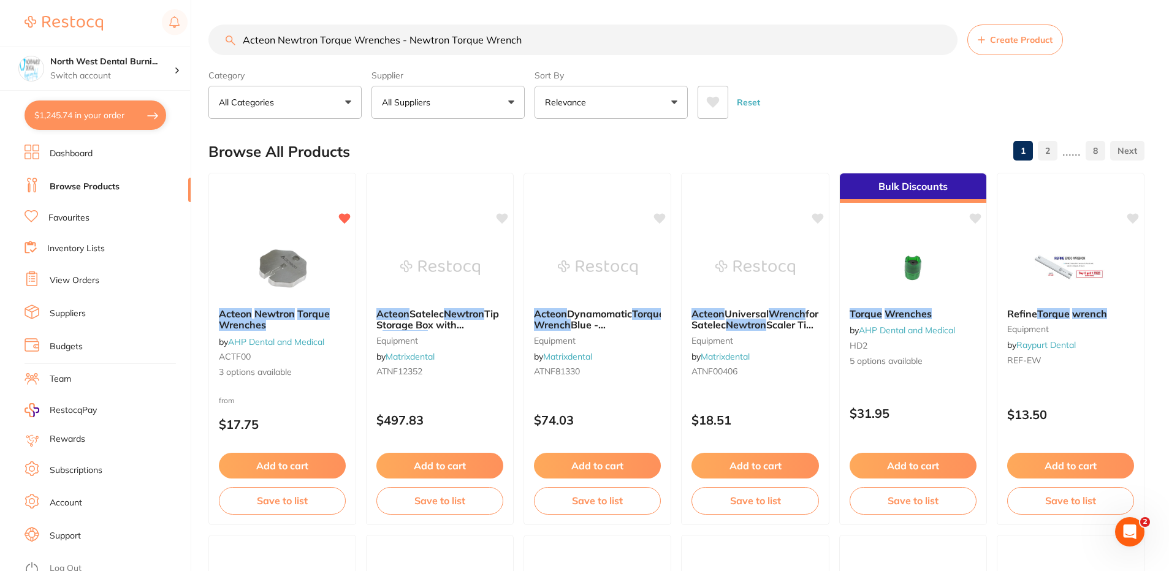
drag, startPoint x: 500, startPoint y: 37, endPoint x: 226, endPoint y: 37, distance: 273.4
click at [226, 37] on div "Acteon Newtron Torque Wrenches - Newtron Torque Wrench Create Product" at bounding box center [676, 40] width 936 height 31
paste input "ATNF00245"
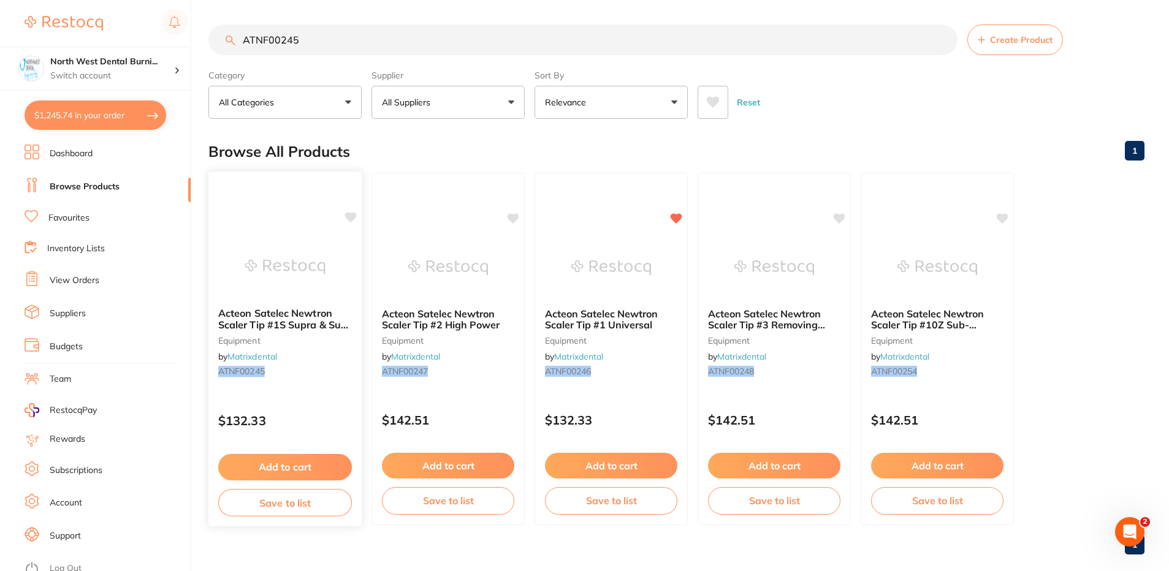
type input "ATNF00245"
click at [291, 365] on div "Acteon Satelec Newtron Scaler Tip #1S Supra & Sub-gingival equipment by Matrixd…" at bounding box center [284, 345] width 153 height 94
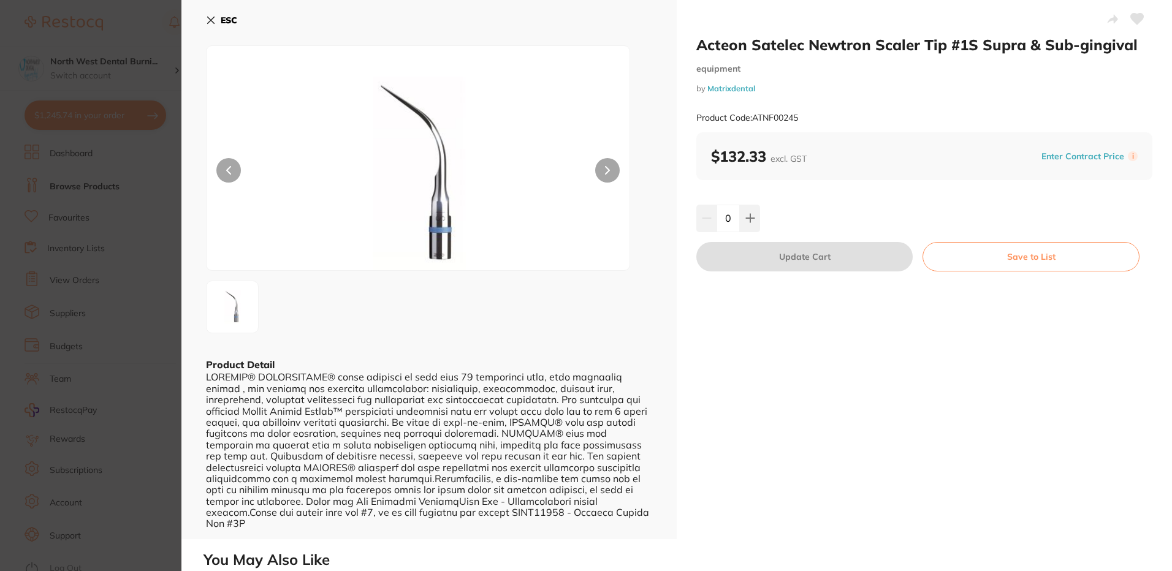
click at [1135, 18] on icon at bounding box center [1137, 18] width 13 height 11
click at [743, 222] on button at bounding box center [750, 218] width 20 height 27
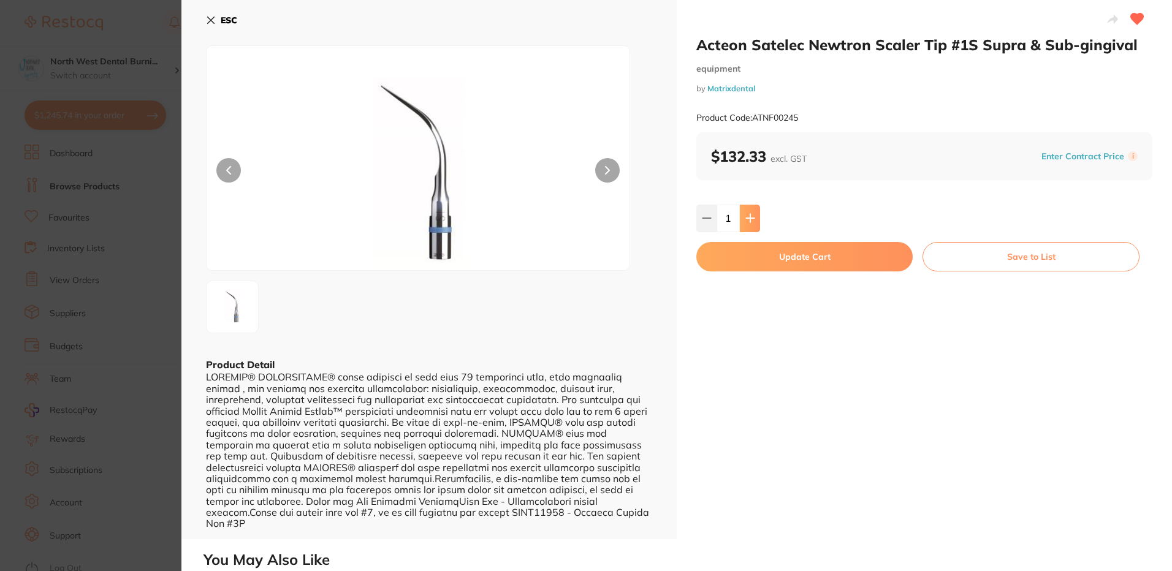
click at [747, 221] on icon at bounding box center [751, 218] width 10 height 10
type input "2"
click at [767, 256] on button "Update Cart" at bounding box center [804, 256] width 216 height 29
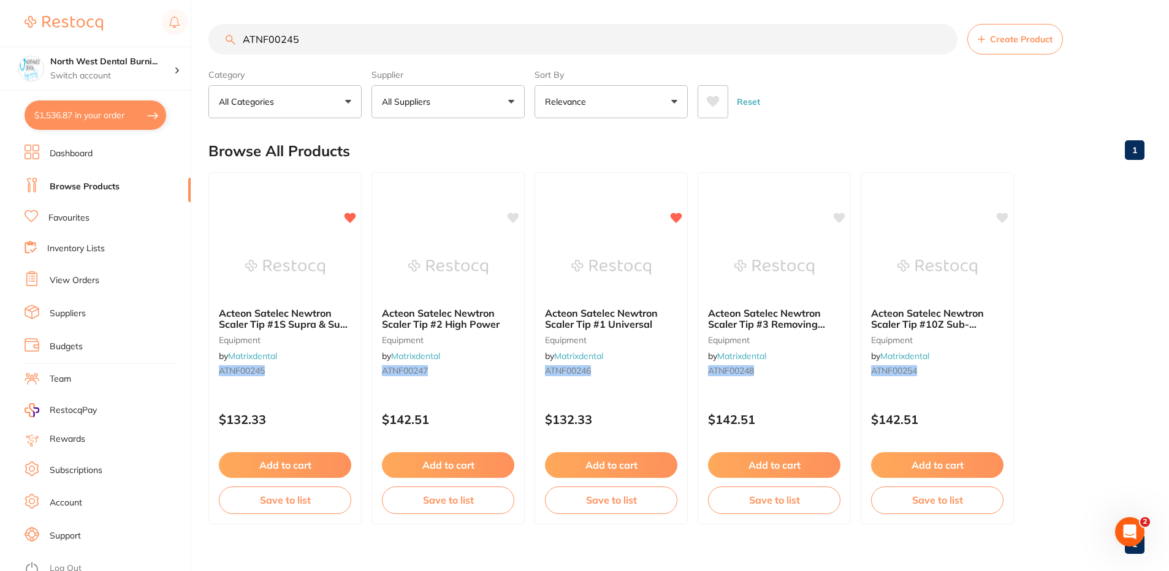
click at [82, 118] on button "$1,536.87 in your order" at bounding box center [96, 115] width 142 height 29
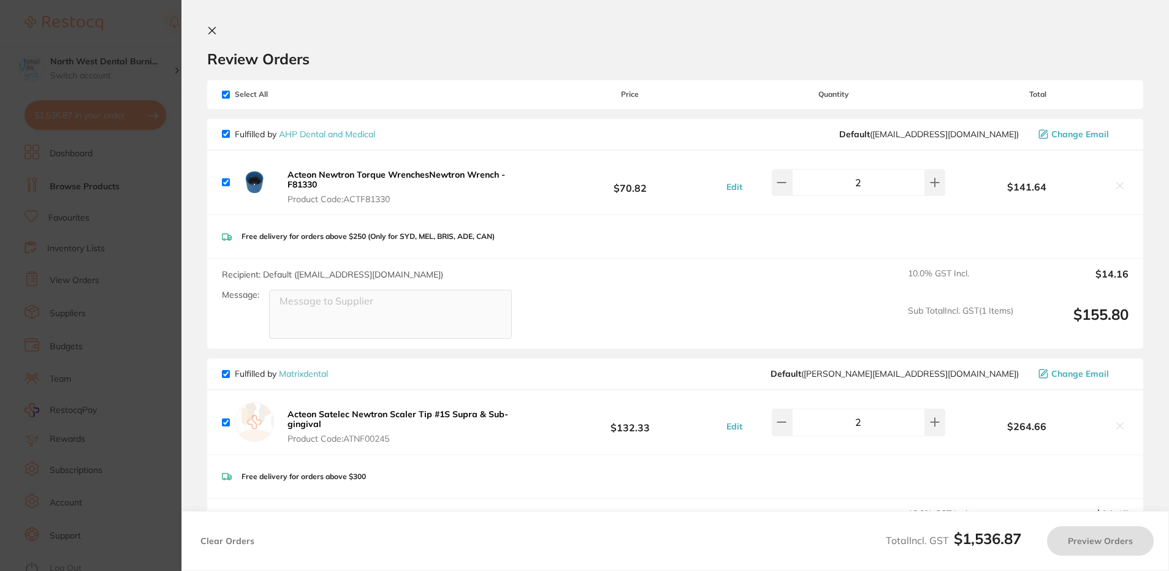
checkbox input "true"
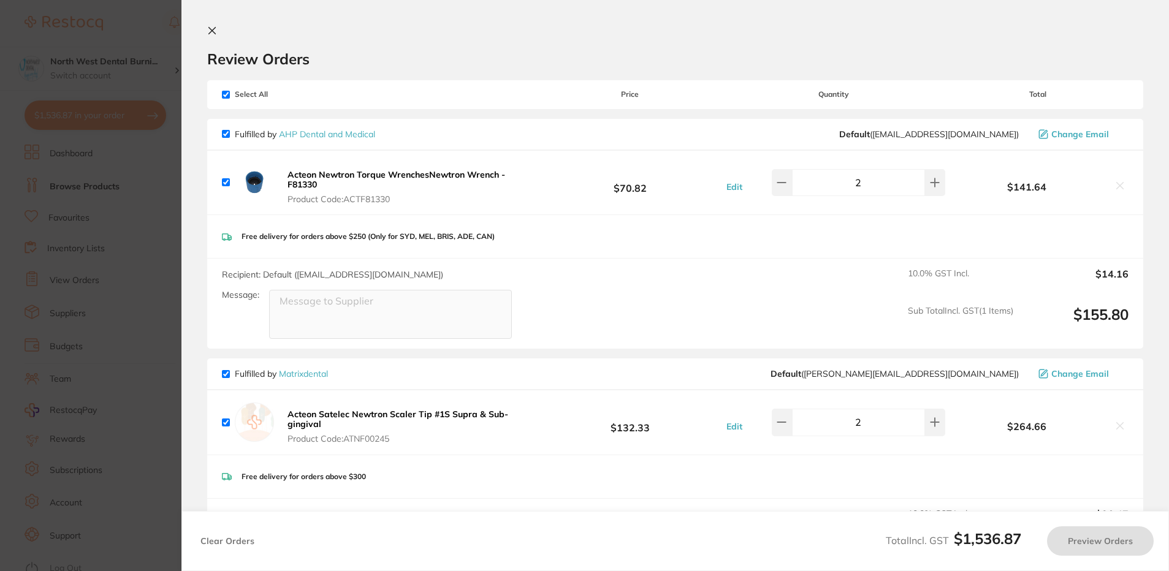
checkbox input "true"
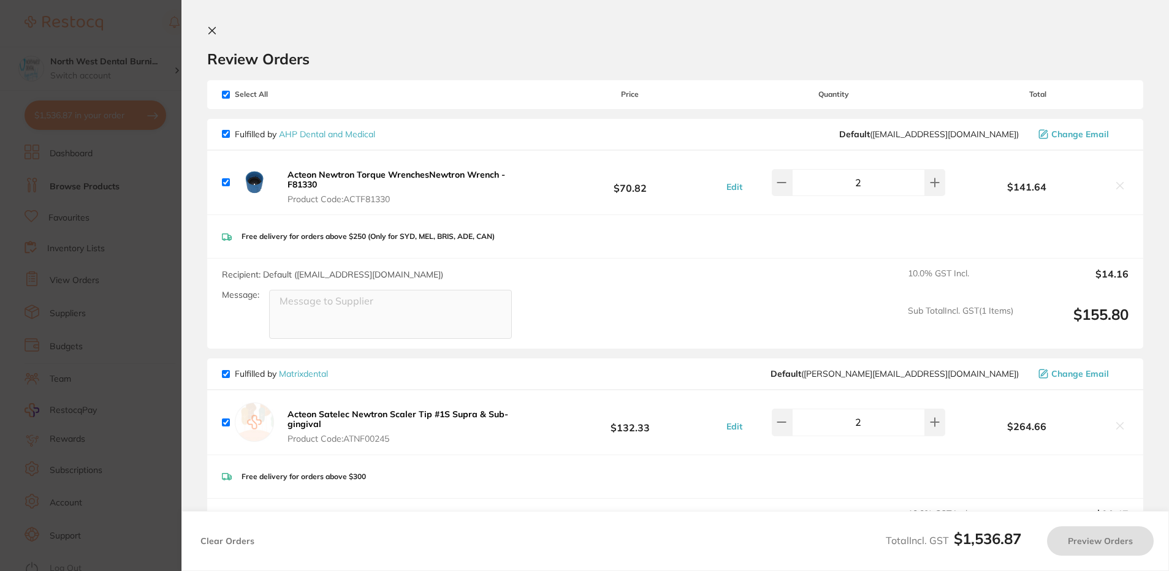
checkbox input "true"
click at [113, 183] on section "Update RRP Set your pre negotiated price for this item. Item Agreed RRP (excl. …" at bounding box center [586, 285] width 1172 height 571
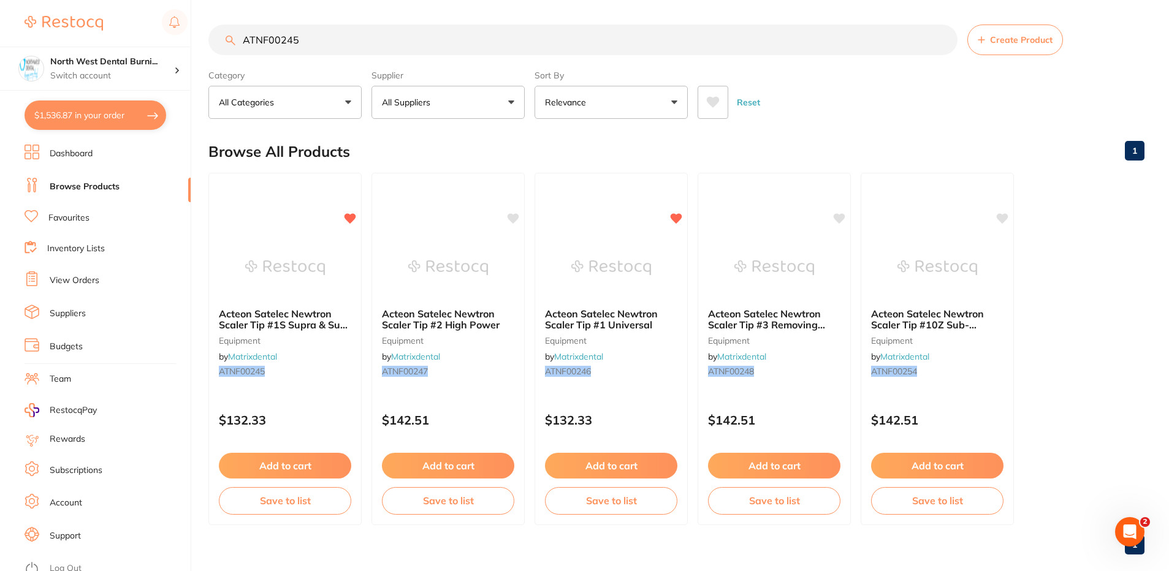
drag, startPoint x: 323, startPoint y: 41, endPoint x: 88, endPoint y: 37, distance: 235.5
click at [88, 37] on div "$1,536.87 North West Dental Burni... Switch account North West Dental Burnie Bu…" at bounding box center [584, 285] width 1169 height 571
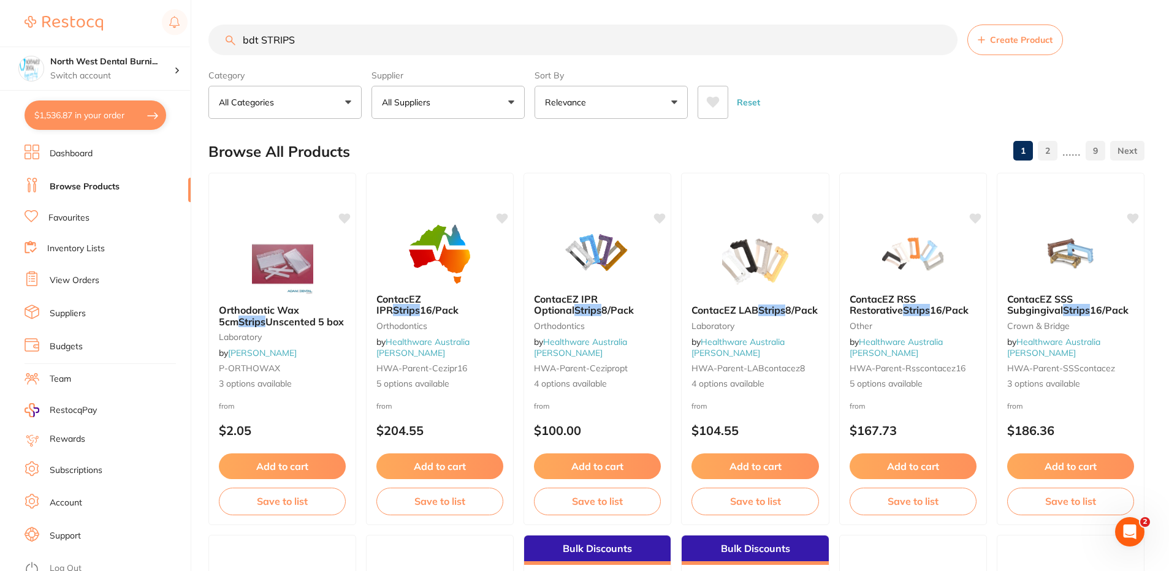
drag, startPoint x: 258, startPoint y: 40, endPoint x: 228, endPoint y: 37, distance: 30.2
click at [228, 37] on div "bdt STRIPS Create Product" at bounding box center [676, 40] width 936 height 31
click at [324, 46] on input "BDT STRIPS" at bounding box center [582, 40] width 749 height 31
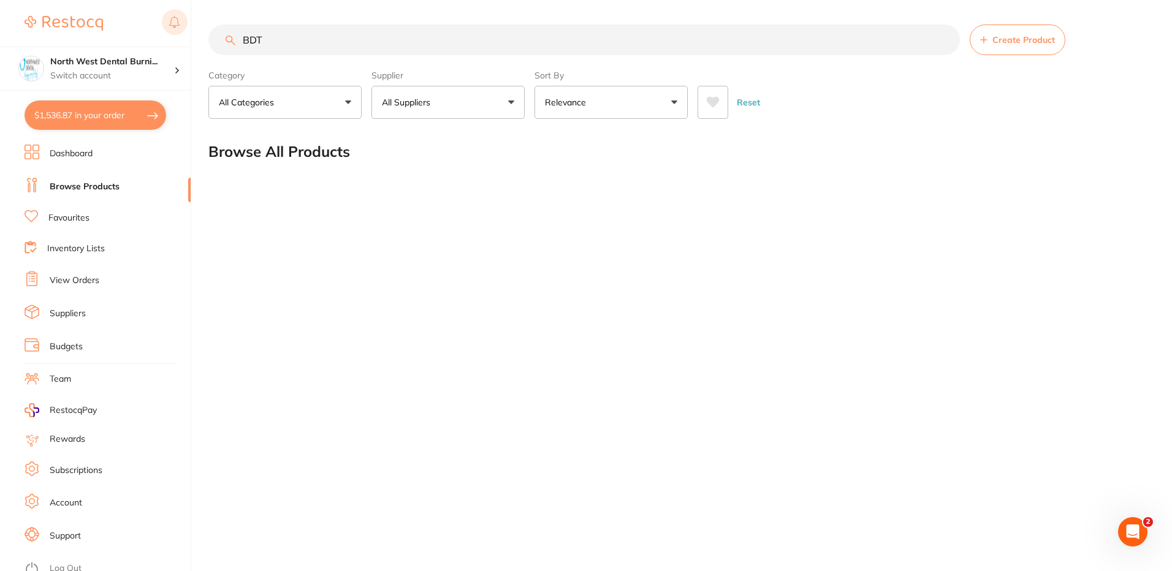
drag, startPoint x: 331, startPoint y: 45, endPoint x: 163, endPoint y: 33, distance: 168.4
click at [164, 33] on div "$1,536.87 North West Dental Burni... Switch account North West Dental Burnie Bu…" at bounding box center [586, 285] width 1172 height 571
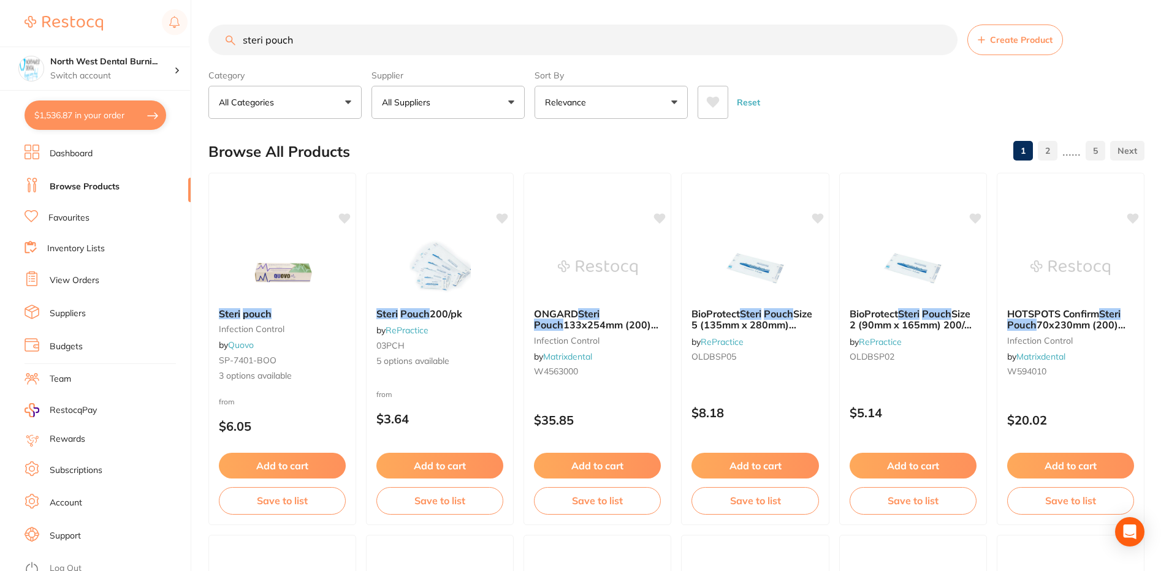
type input "steri pouch"
click at [441, 101] on button "All Suppliers" at bounding box center [448, 102] width 153 height 33
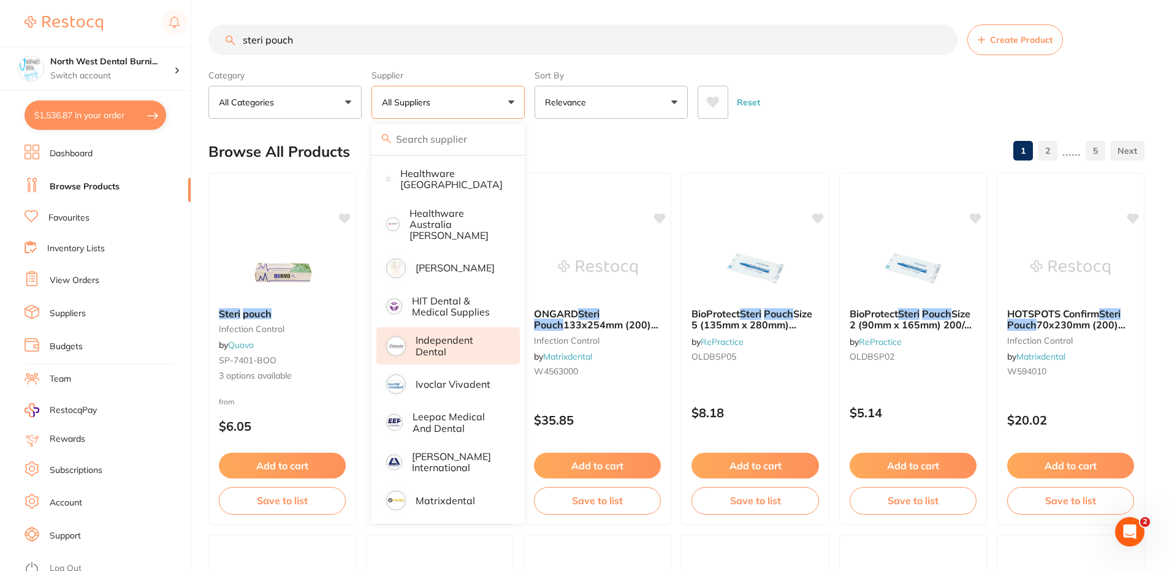
scroll to position [661, 0]
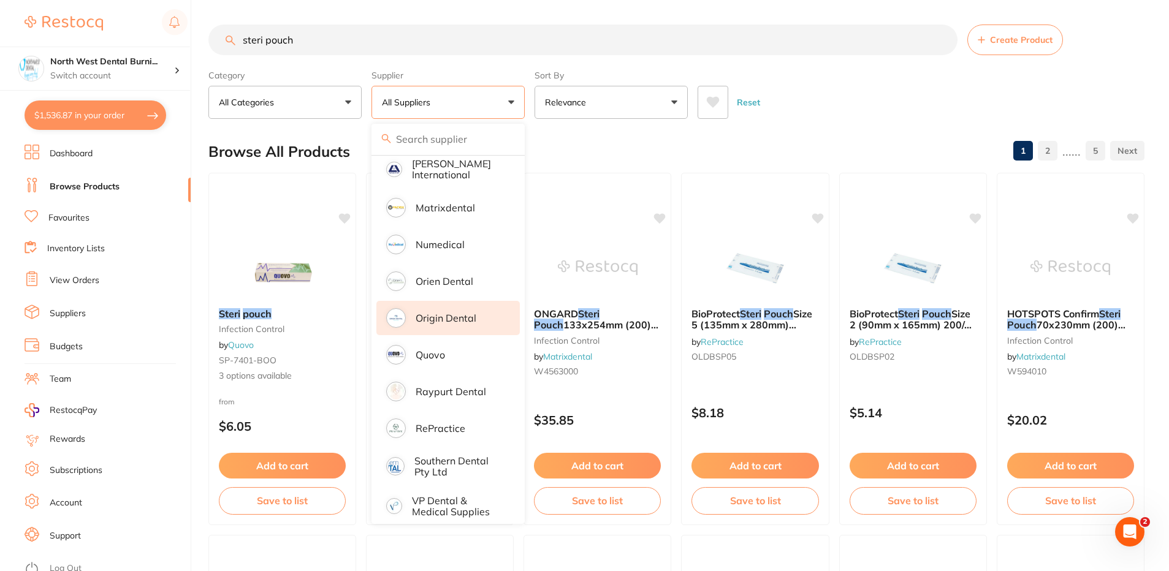
click at [463, 313] on p "Origin Dental" at bounding box center [446, 318] width 61 height 11
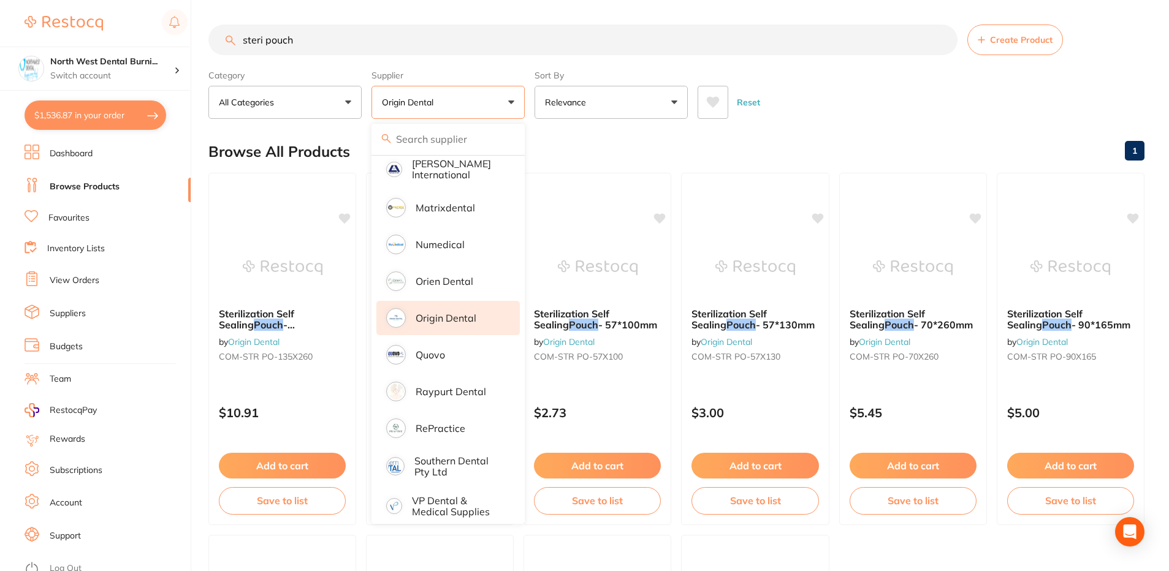
click at [868, 85] on div "Reset" at bounding box center [916, 97] width 437 height 43
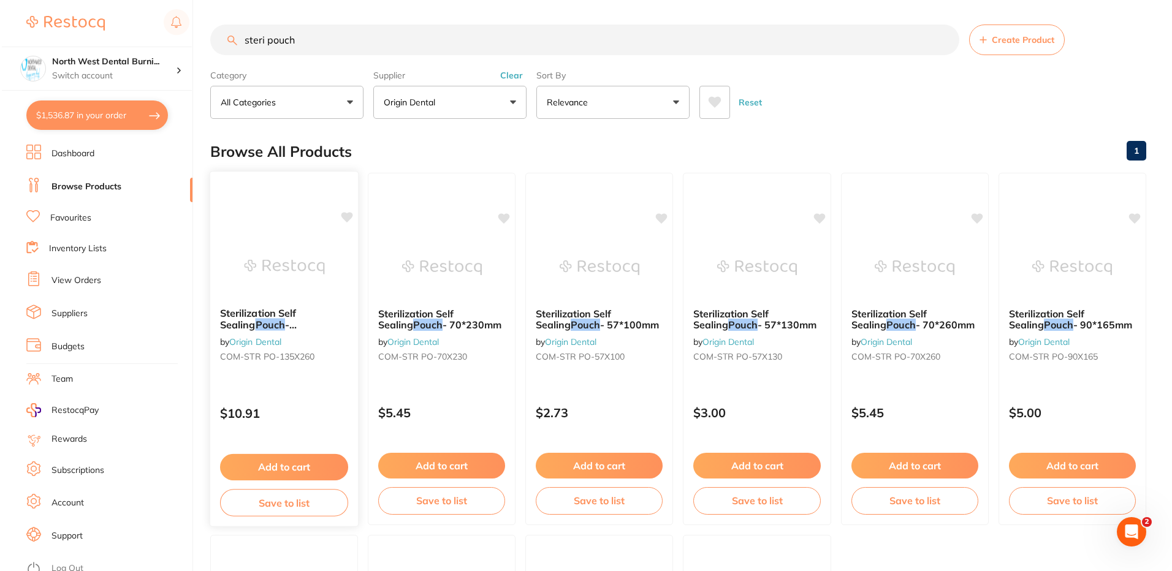
scroll to position [0, 0]
click at [919, 397] on div "$5.45" at bounding box center [913, 410] width 148 height 33
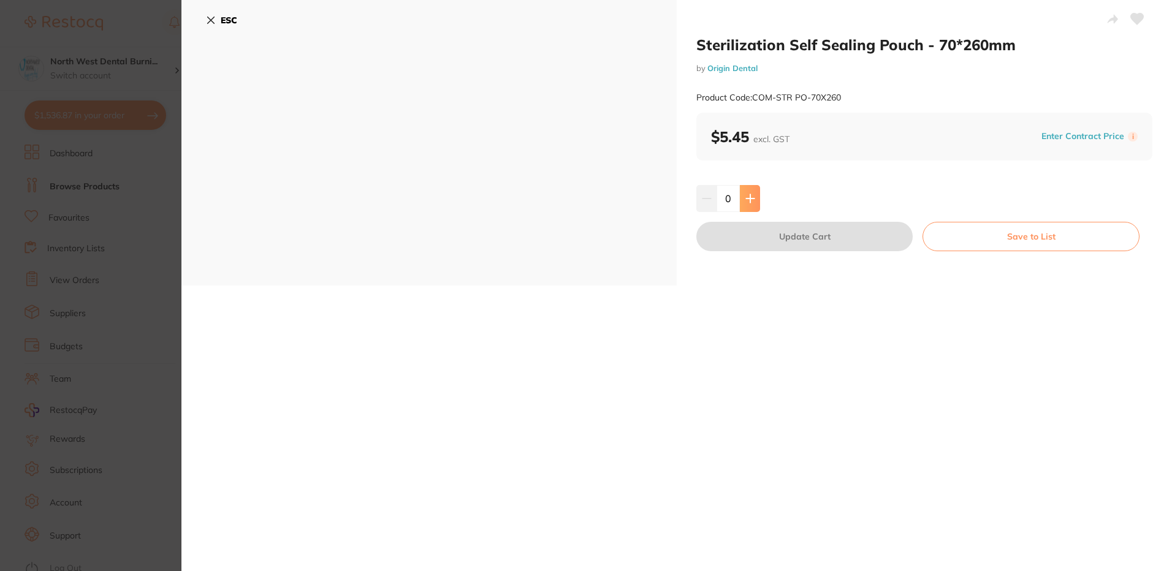
click at [748, 204] on button at bounding box center [750, 198] width 20 height 27
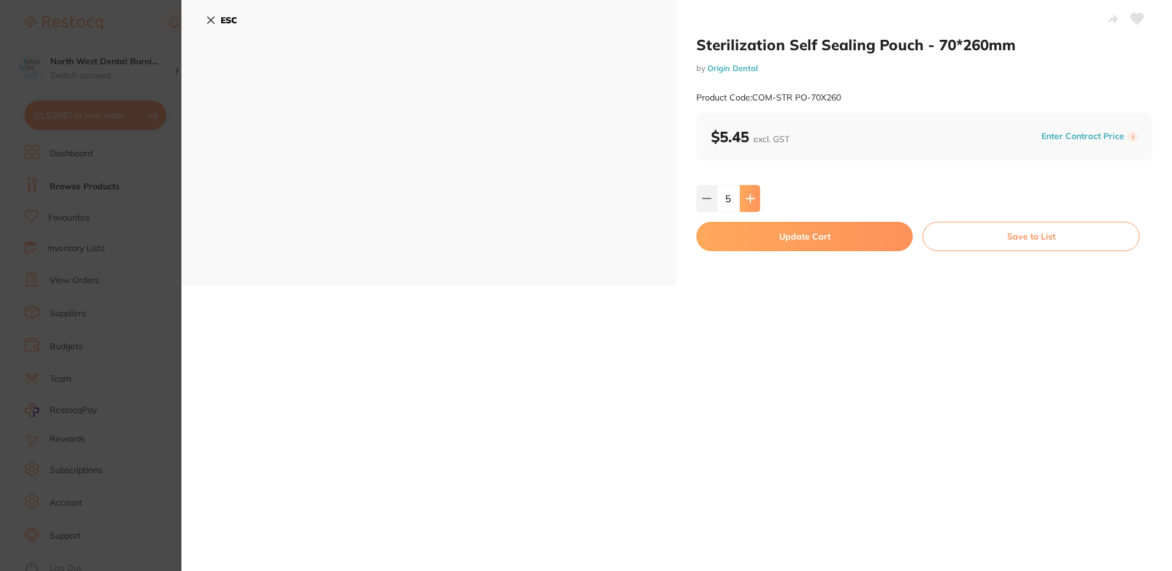
click at [748, 204] on button at bounding box center [750, 198] width 20 height 27
type input "8"
click at [759, 235] on button "Update Cart" at bounding box center [804, 236] width 216 height 29
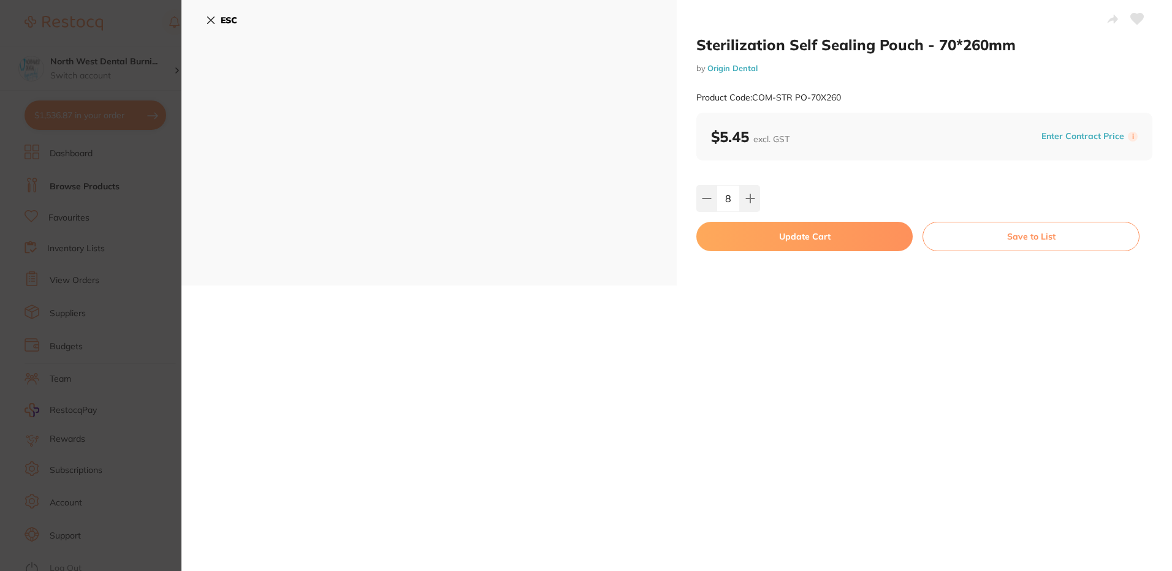
checkbox input "false"
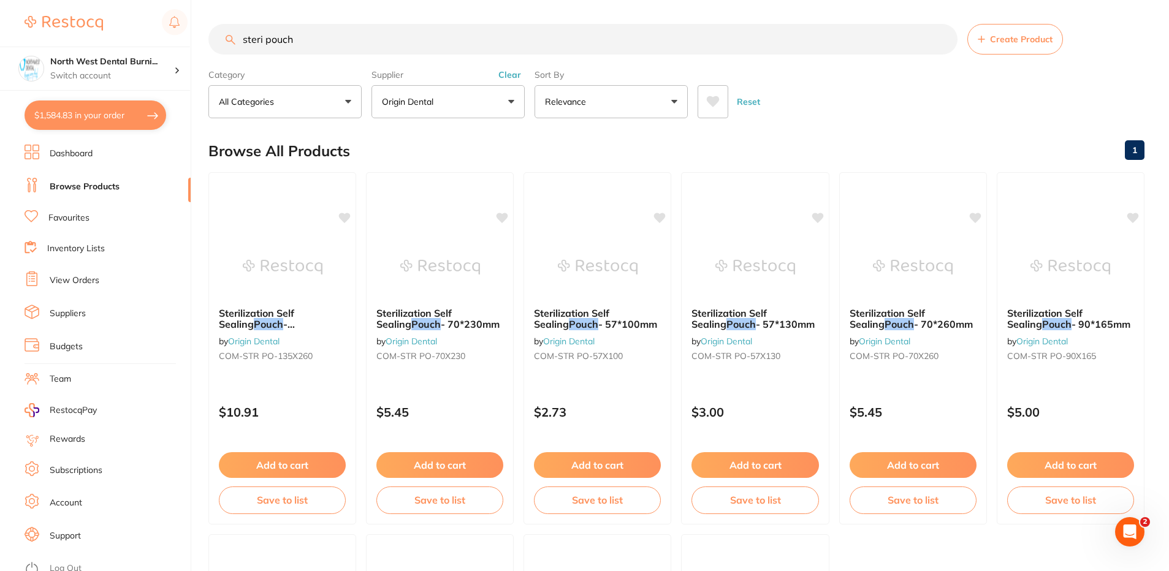
drag, startPoint x: 311, startPoint y: 37, endPoint x: 136, endPoint y: 37, distance: 174.7
click at [136, 37] on div "$1,584.83 North West Dental Burni... Switch account North West Dental Burnie Bu…" at bounding box center [584, 284] width 1169 height 571
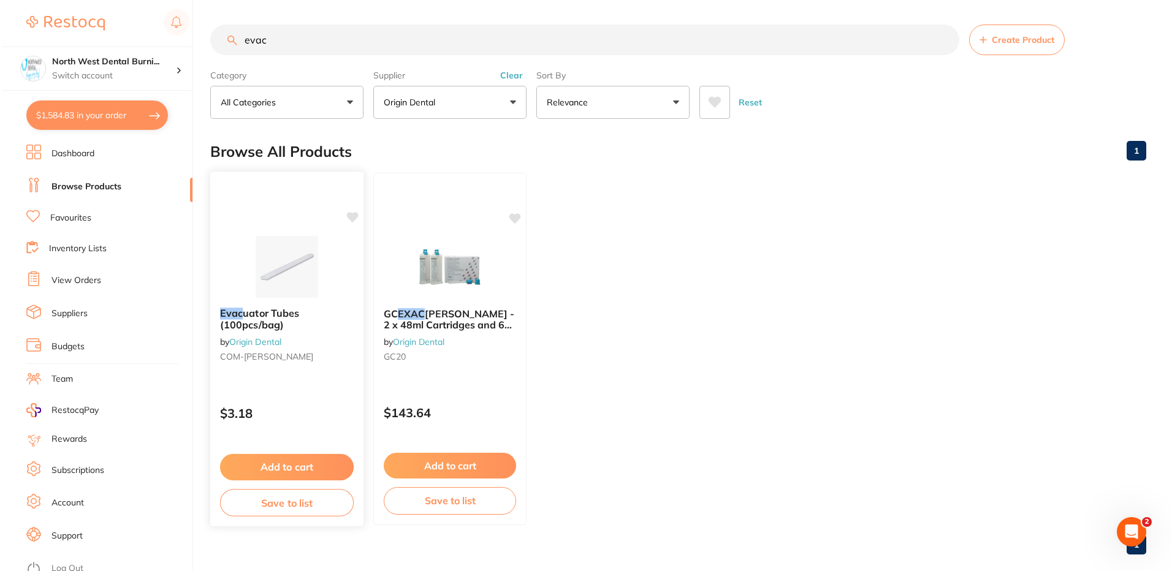
scroll to position [0, 0]
type input "evac"
click at [317, 340] on div "Evac uator Tubes (100pcs/bag) by Origin Dental COM-EVACU TIP" at bounding box center [284, 337] width 153 height 79
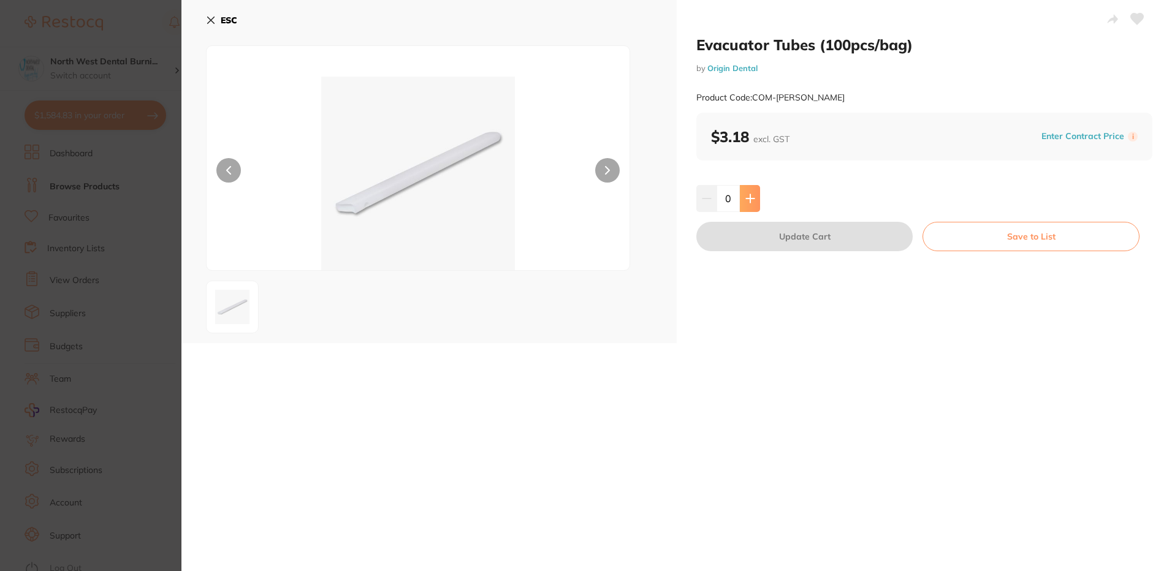
click at [747, 201] on icon at bounding box center [751, 199] width 10 height 10
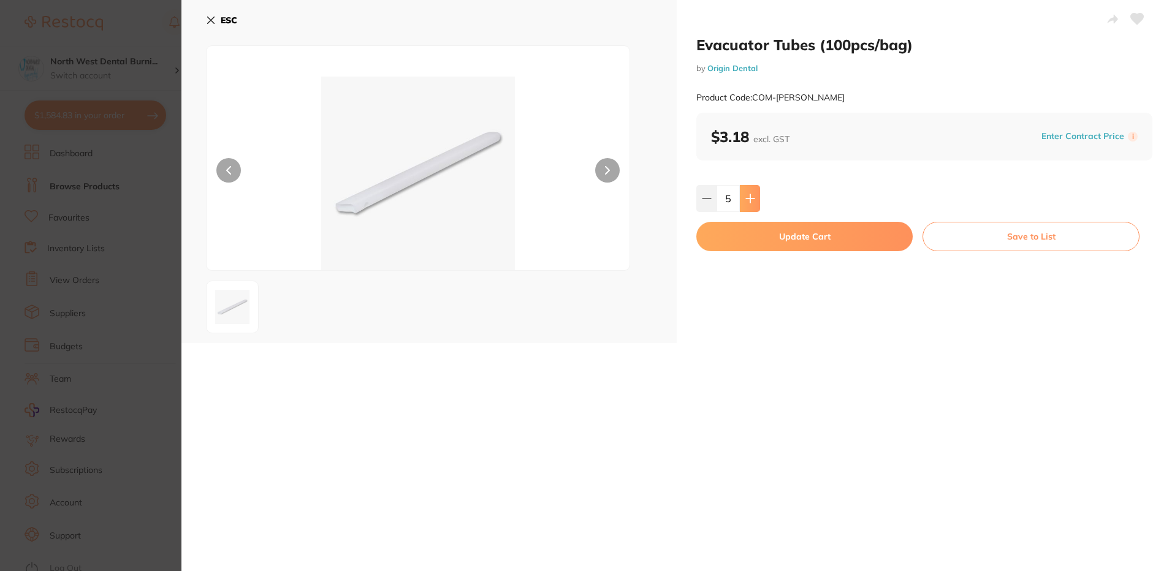
click at [752, 196] on icon at bounding box center [751, 199] width 10 height 10
type input "8"
click at [758, 238] on button "Update Cart" at bounding box center [804, 236] width 216 height 29
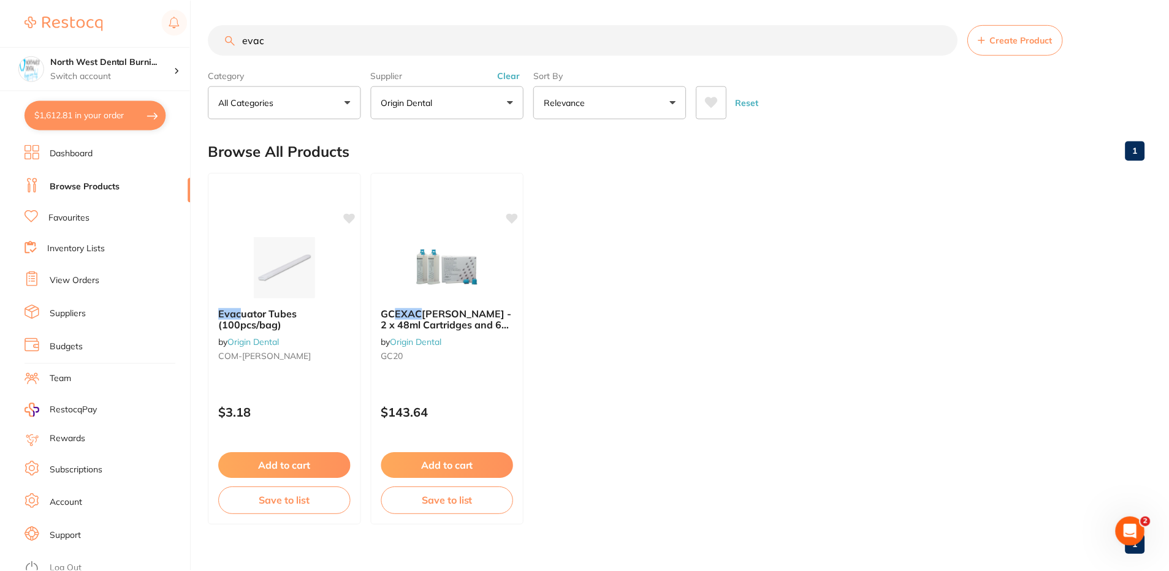
scroll to position [1, 0]
drag, startPoint x: 318, startPoint y: 41, endPoint x: 100, endPoint y: 40, distance: 218.3
click at [100, 40] on div "$1,612.81 North West Dental Burni... Switch account North West Dental Burnie Bu…" at bounding box center [584, 284] width 1169 height 571
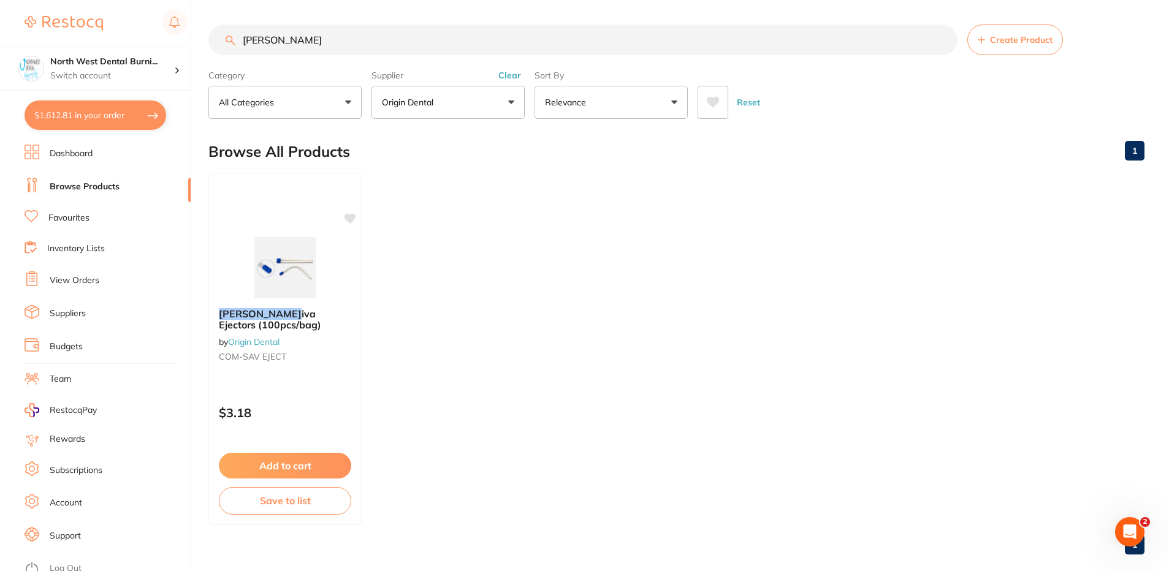
scroll to position [508, 0]
type input "sal"
click at [310, 362] on small "COM-SAV EJECT" at bounding box center [285, 357] width 134 height 10
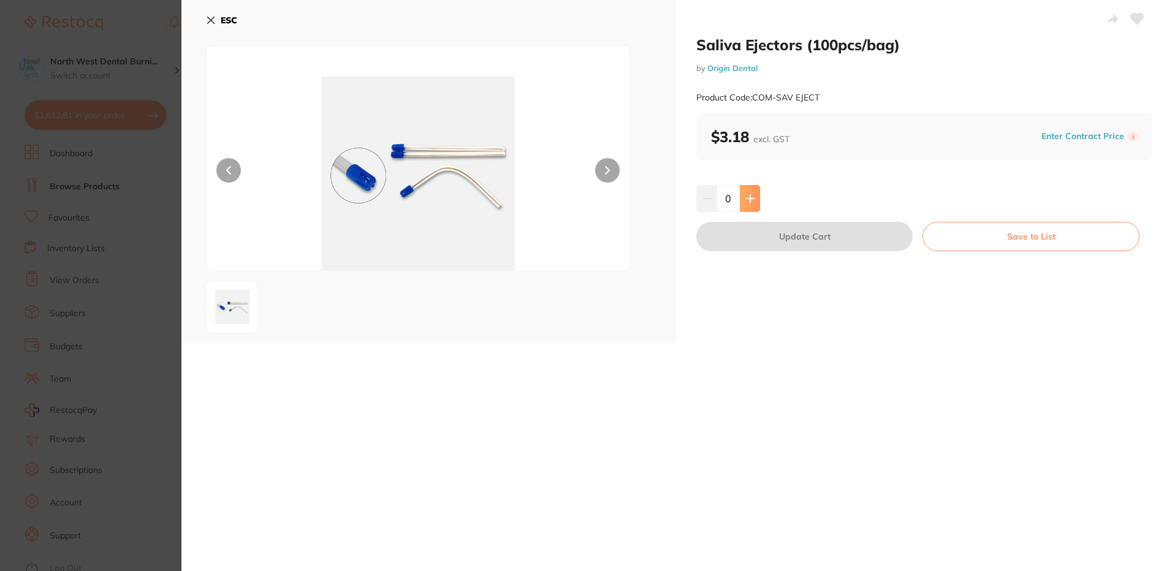
click at [747, 193] on button at bounding box center [750, 198] width 20 height 27
click at [756, 200] on button at bounding box center [750, 198] width 20 height 27
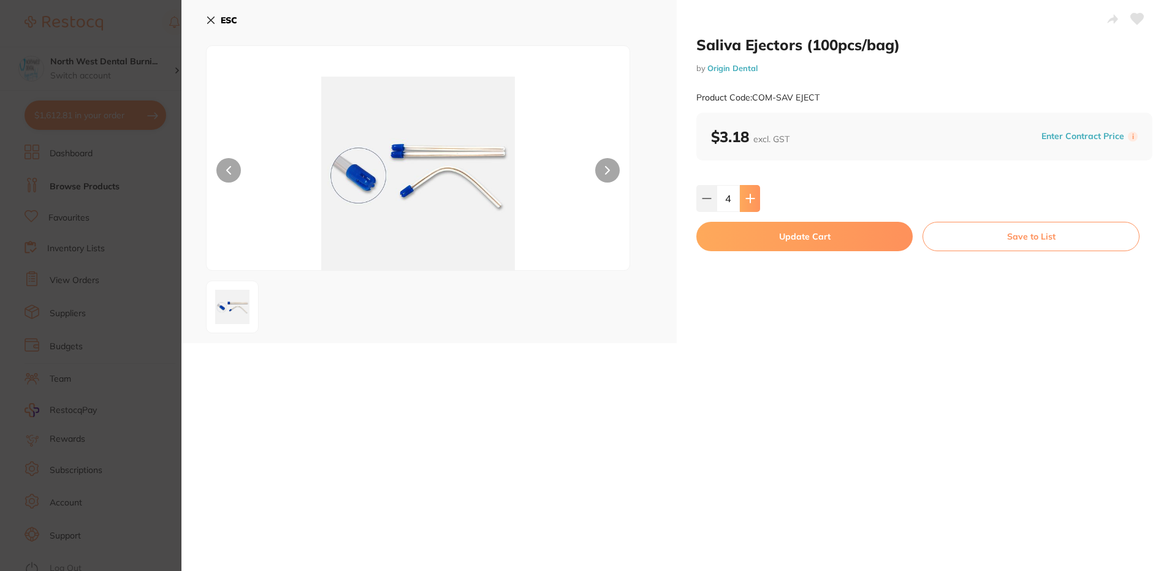
type input "5"
click at [760, 232] on button "Update Cart" at bounding box center [804, 236] width 216 height 29
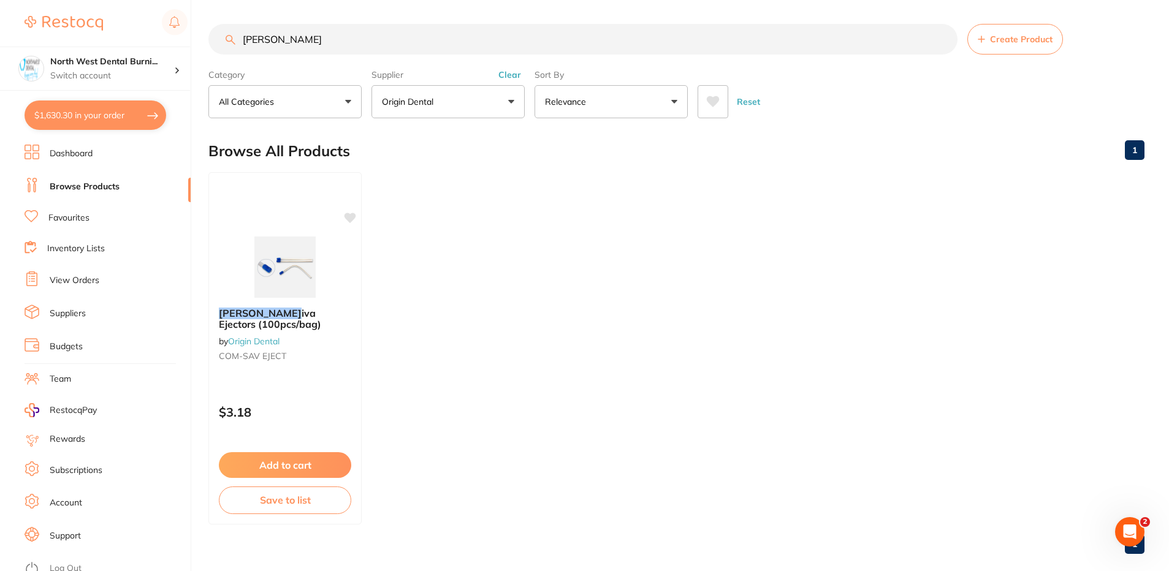
click at [511, 74] on button "Clear" at bounding box center [510, 74] width 30 height 11
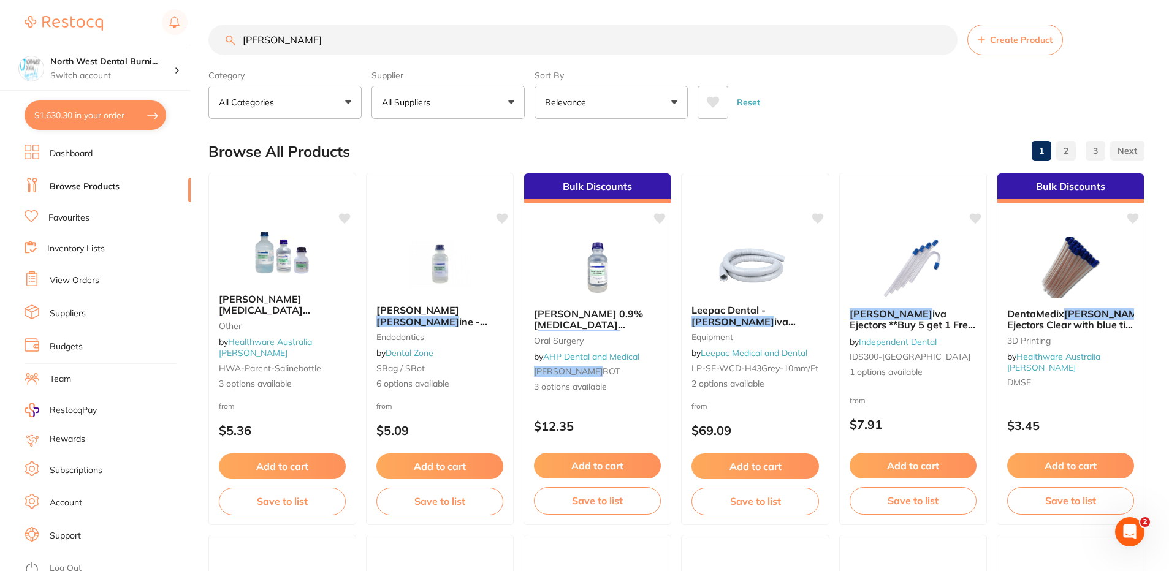
drag, startPoint x: 268, startPoint y: 40, endPoint x: 210, endPoint y: 45, distance: 58.4
click at [210, 45] on input "sal" at bounding box center [582, 40] width 749 height 31
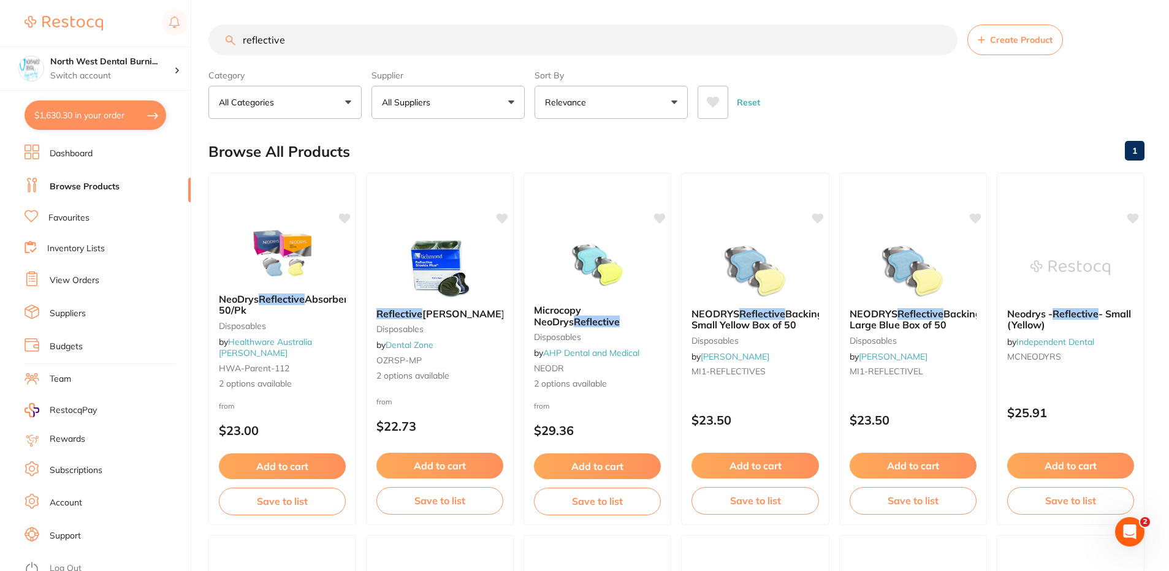
type input "reflective"
click at [578, 105] on p "Relevance" at bounding box center [568, 102] width 46 height 12
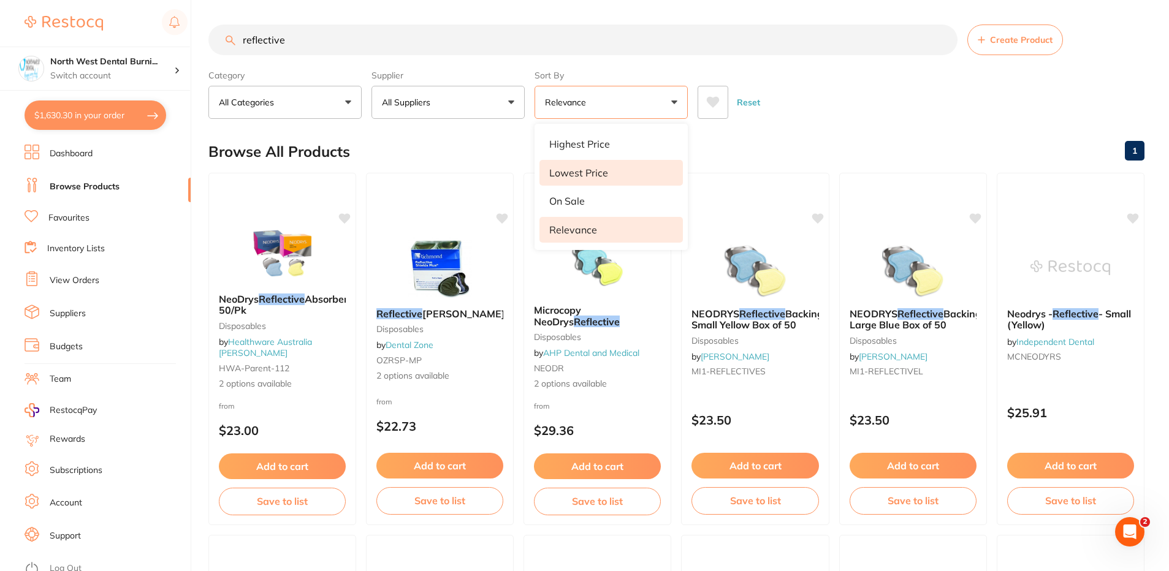
click at [618, 178] on li "Lowest Price" at bounding box center [611, 173] width 143 height 26
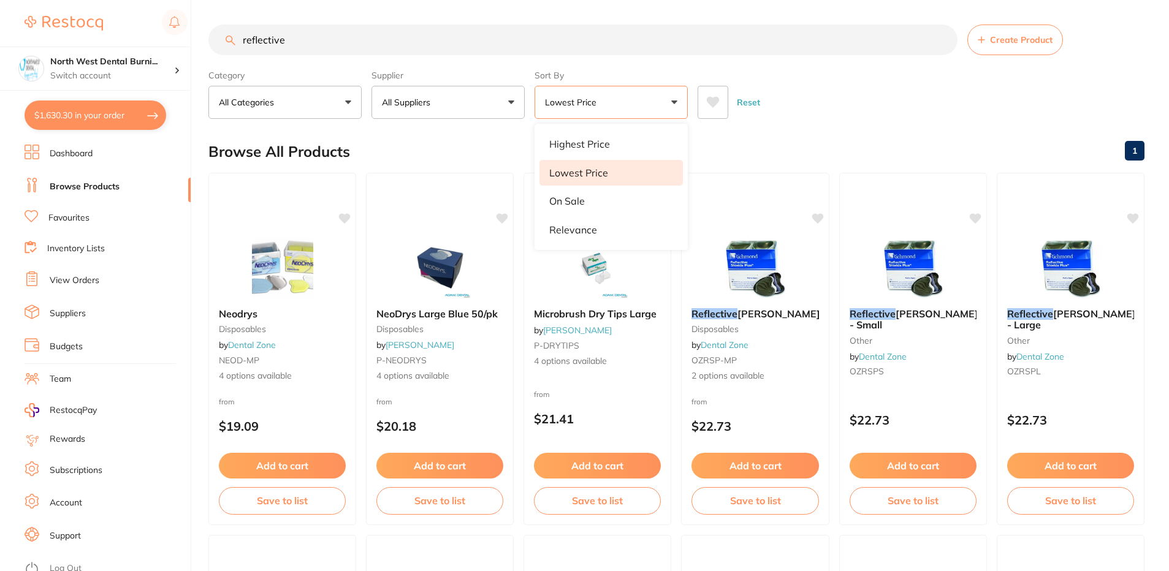
click at [889, 100] on div "Reset" at bounding box center [916, 97] width 437 height 43
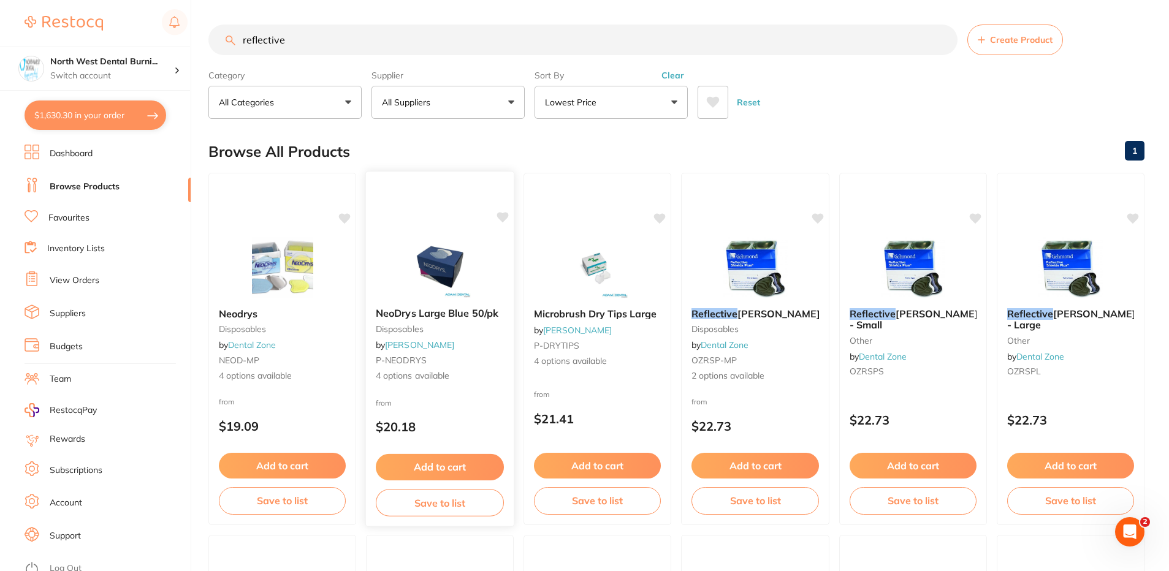
click at [440, 409] on div "from $20.18" at bounding box center [440, 418] width 148 height 44
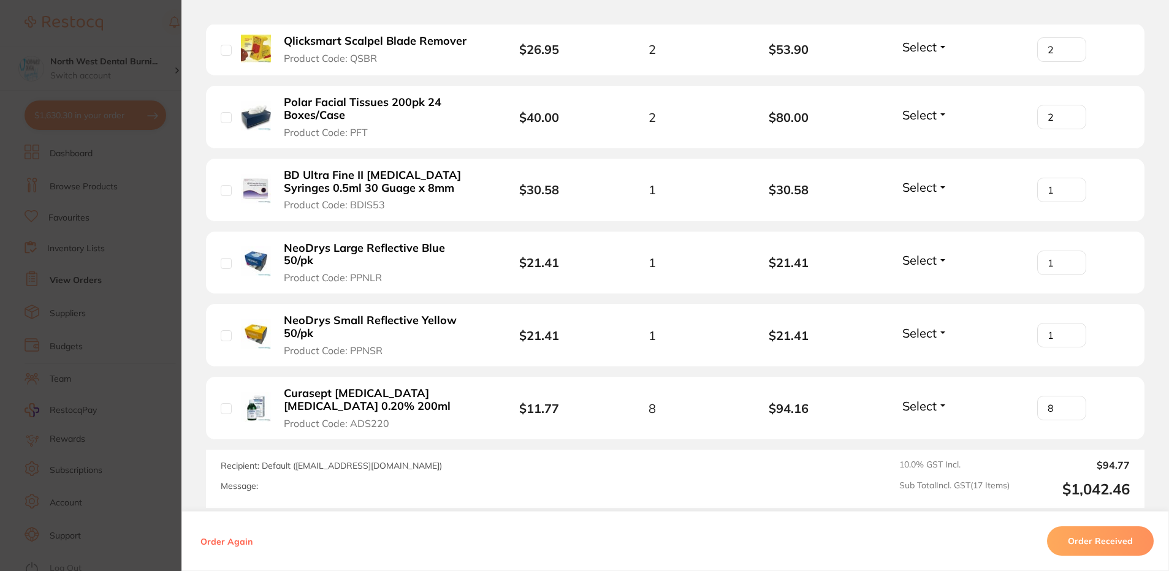
scroll to position [1226, 0]
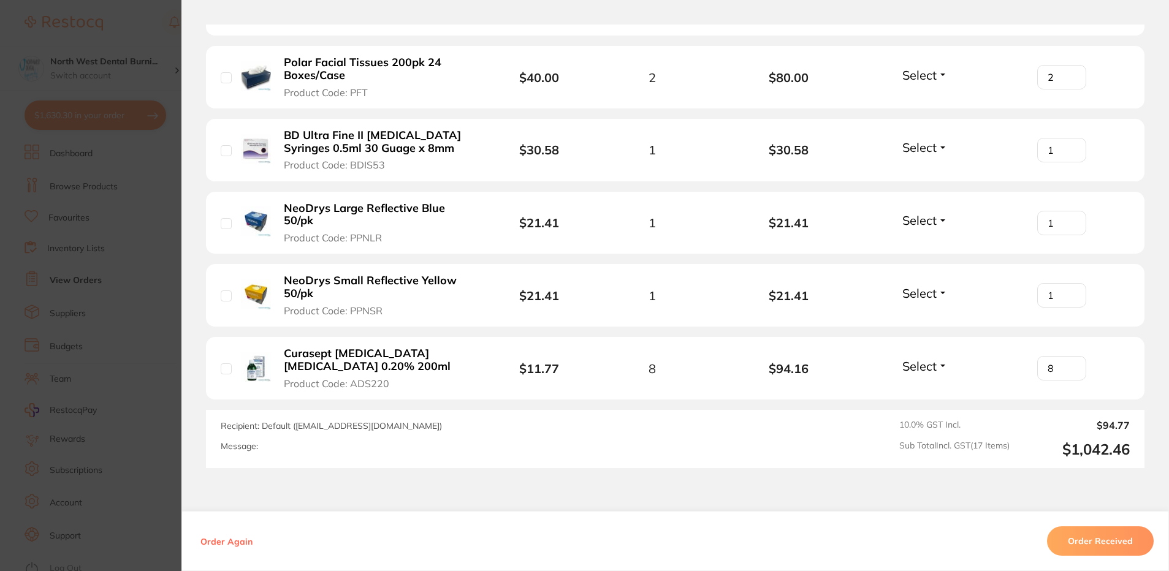
click at [349, 277] on b "NeoDrys Small Reflective Yellow 50/pk" at bounding box center [378, 287] width 188 height 25
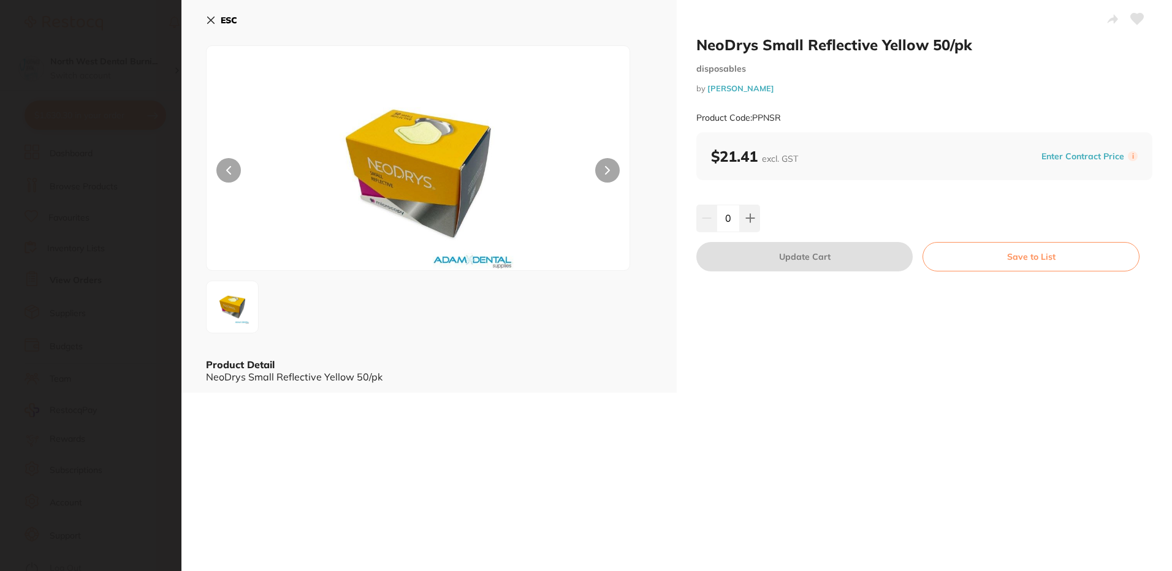
scroll to position [0, 0]
click at [750, 216] on icon at bounding box center [751, 218] width 10 height 10
type input "1"
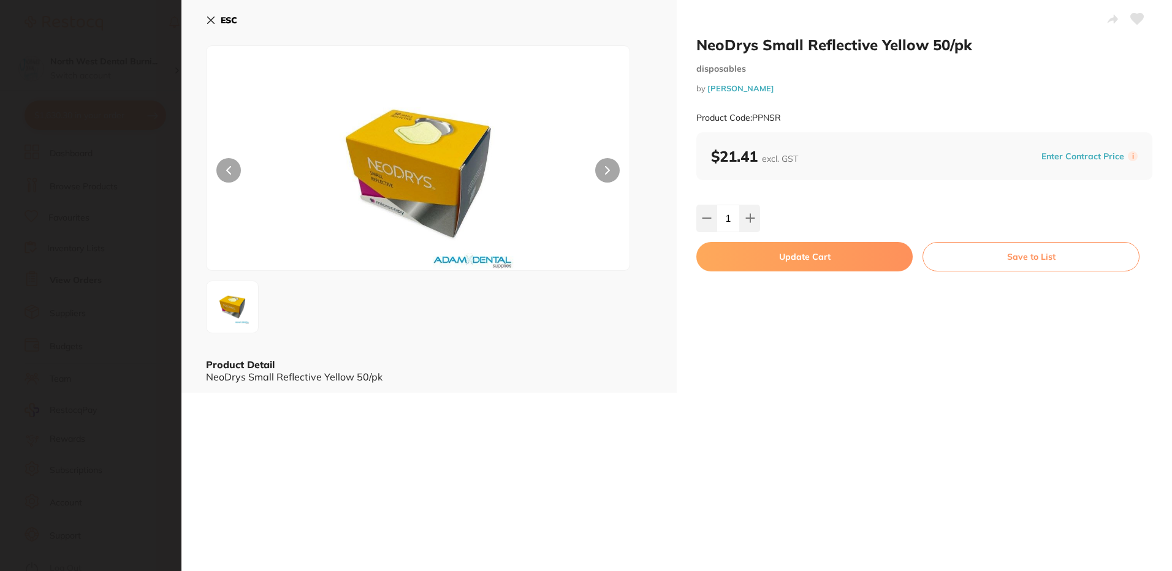
click at [768, 261] on button "Update Cart" at bounding box center [804, 256] width 216 height 29
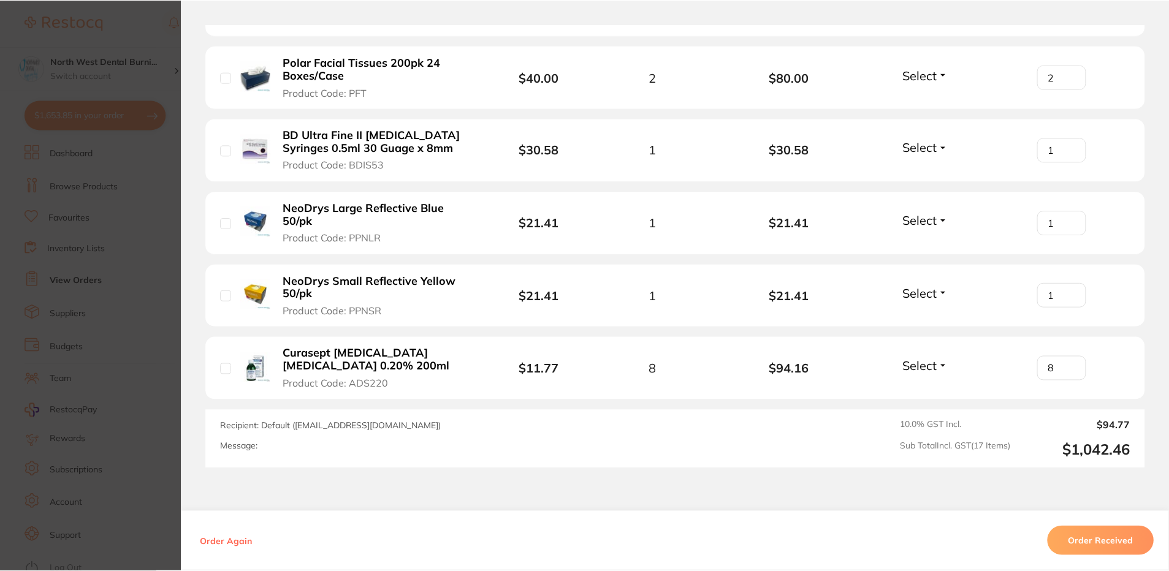
scroll to position [858, 0]
click at [360, 211] on b "NeoDrys Large Reflective Blue 50/pk" at bounding box center [378, 214] width 188 height 25
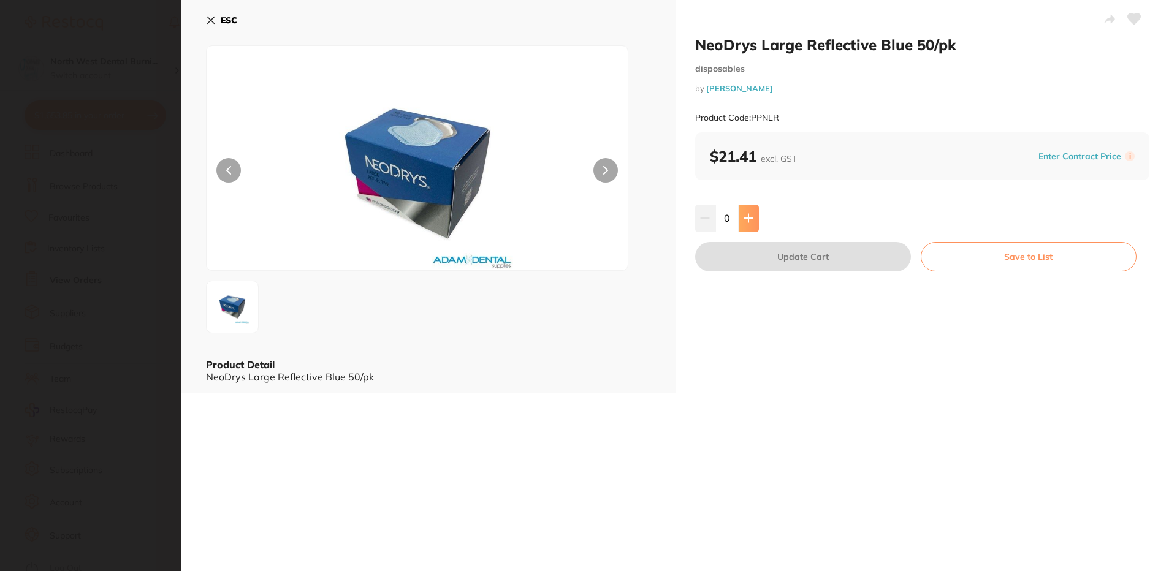
click at [749, 216] on icon at bounding box center [749, 218] width 10 height 10
type input "1"
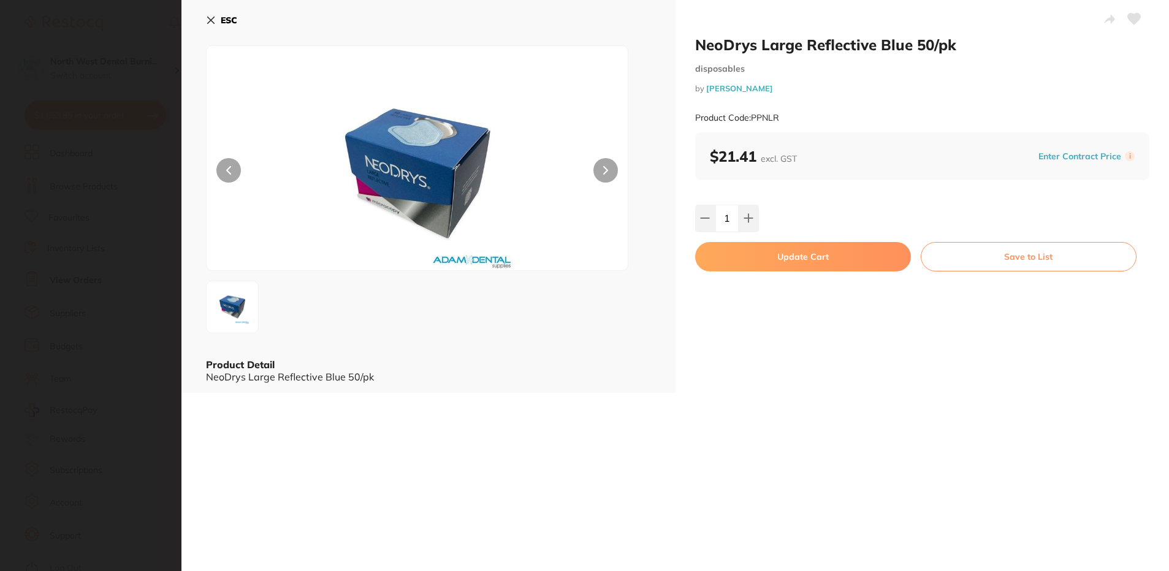
scroll to position [0, 0]
click at [756, 262] on button "Update Cart" at bounding box center [803, 256] width 216 height 29
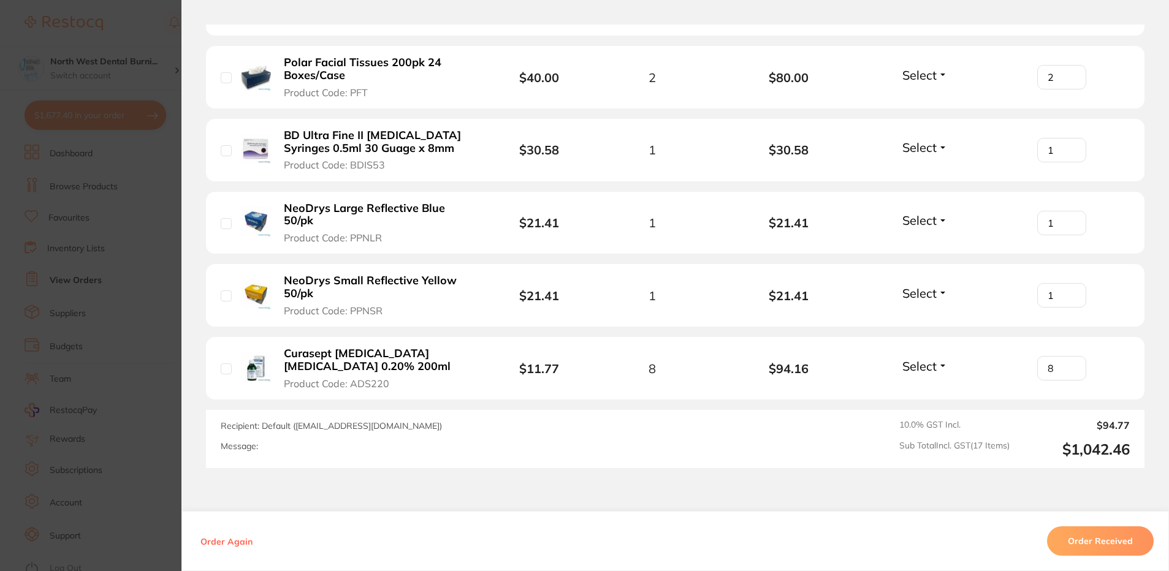
click at [92, 219] on section "Order ID: Restocq- 88340 Order Information Accepted Order Order Date Jul 31 202…" at bounding box center [584, 285] width 1169 height 571
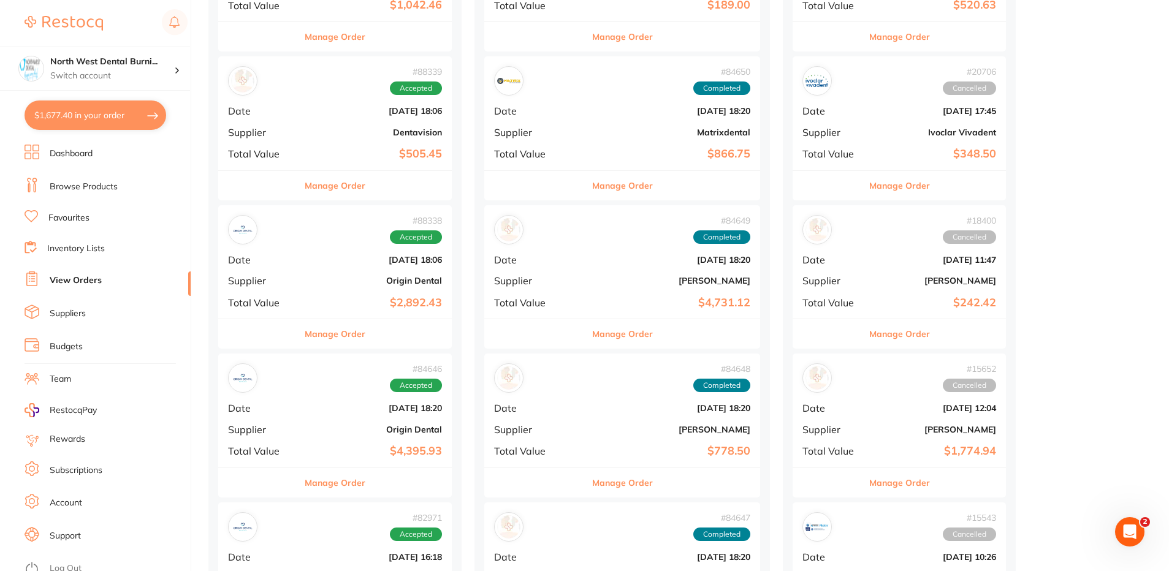
click at [97, 190] on link "Browse Products" at bounding box center [84, 187] width 68 height 12
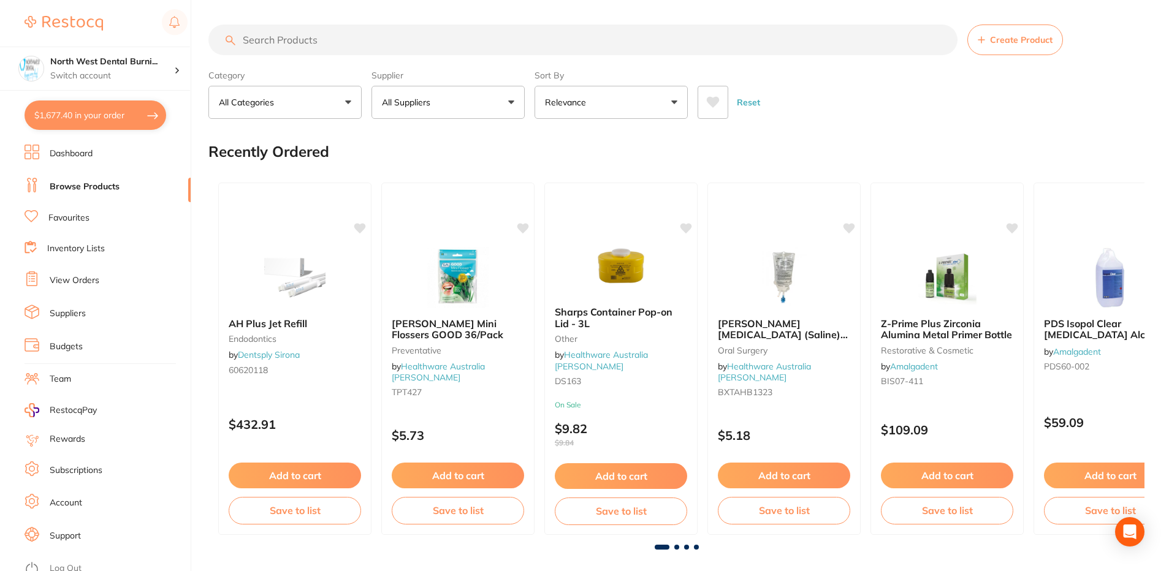
click at [305, 42] on input "search" at bounding box center [582, 40] width 749 height 31
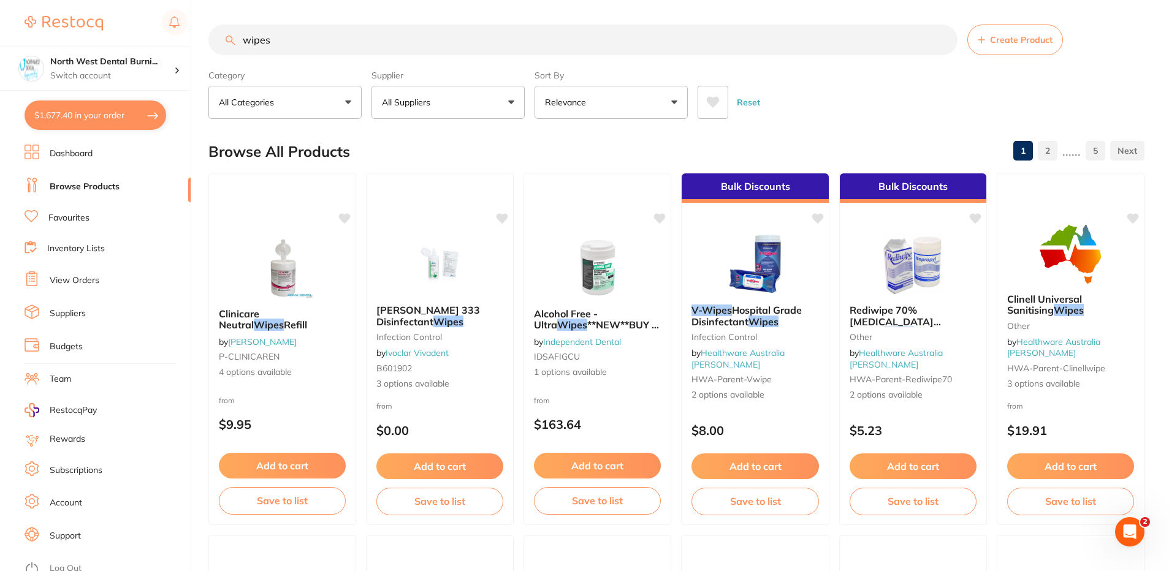
type input "wipes"
click at [421, 97] on p "All Suppliers" at bounding box center [408, 102] width 53 height 12
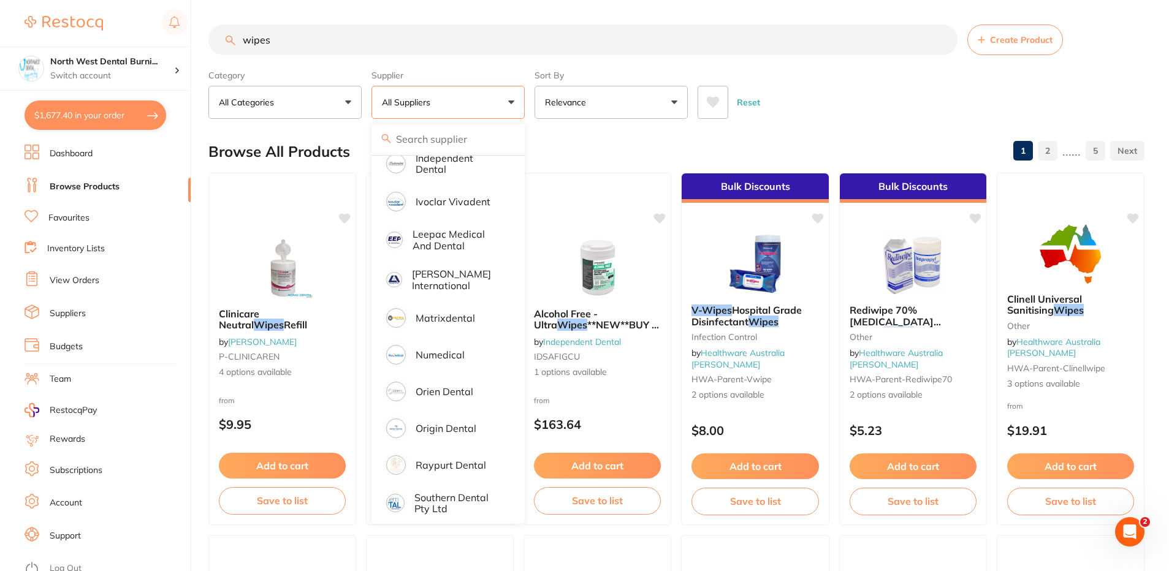
scroll to position [511, 0]
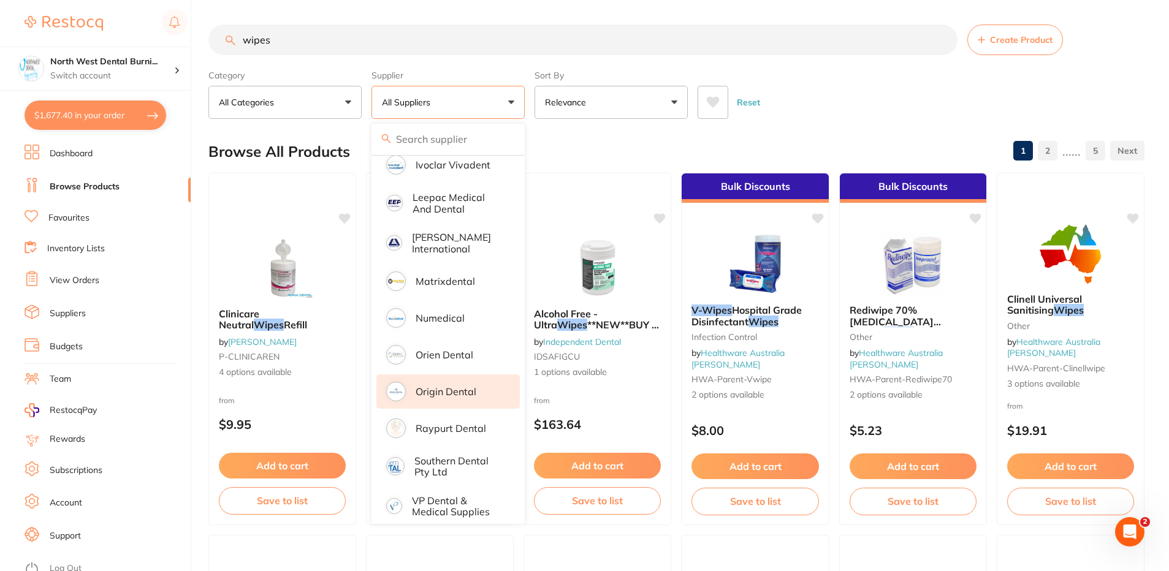
click at [463, 386] on p "Origin Dental" at bounding box center [446, 391] width 61 height 11
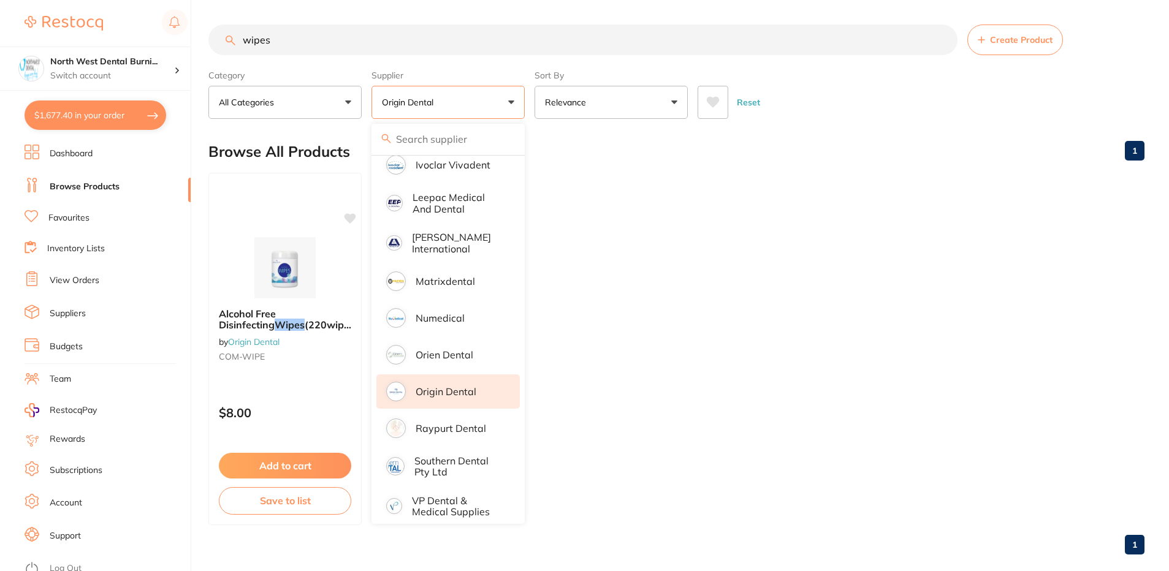
click at [874, 80] on div "Reset" at bounding box center [916, 97] width 437 height 43
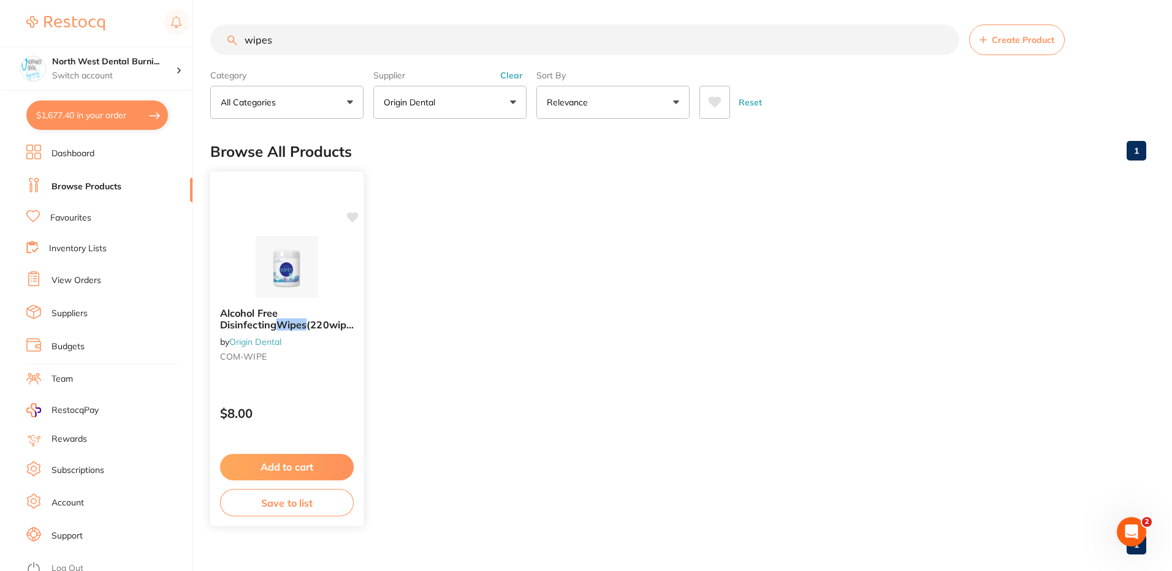
scroll to position [0, 0]
click at [278, 279] on img at bounding box center [285, 267] width 80 height 62
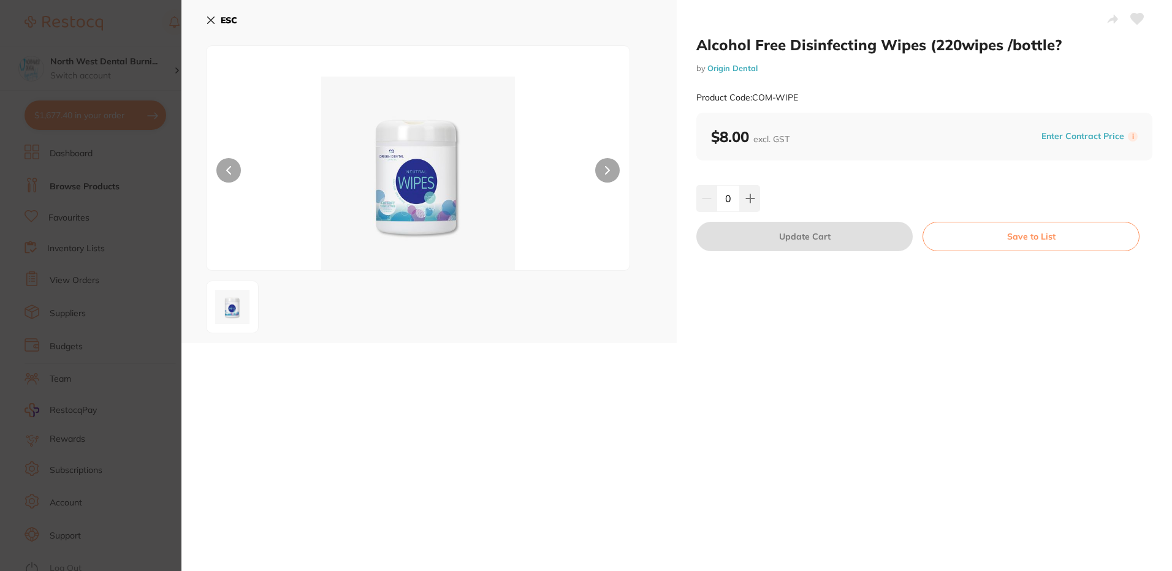
click at [736, 199] on input "0" at bounding box center [728, 198] width 23 height 27
type input "15"
click at [766, 272] on div "Alcohol Free Disinfecting Wipes (220wipes /bottle? by Origin Dental Product Cod…" at bounding box center [924, 171] width 495 height 343
click at [779, 237] on button "Update Cart" at bounding box center [804, 236] width 216 height 29
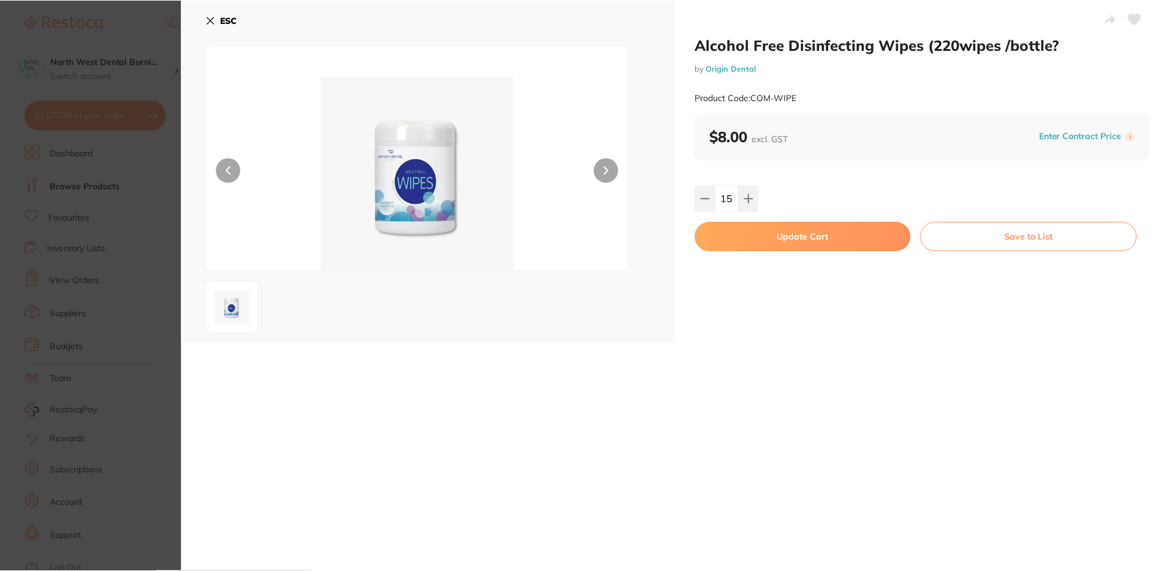
scroll to position [18, 0]
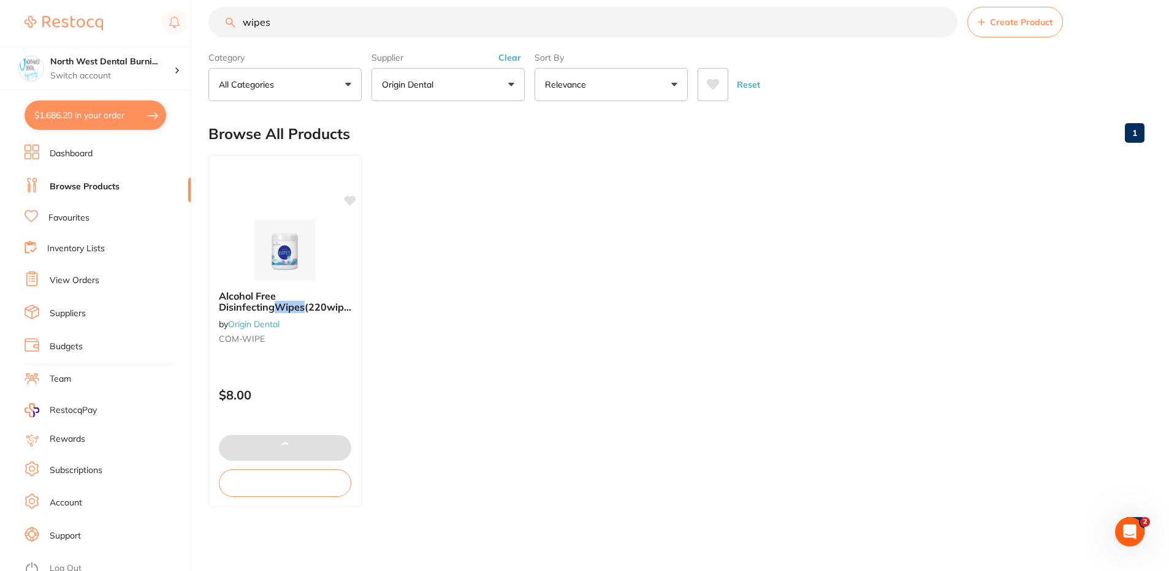
type input "15"
click at [514, 56] on button "Clear" at bounding box center [510, 57] width 30 height 11
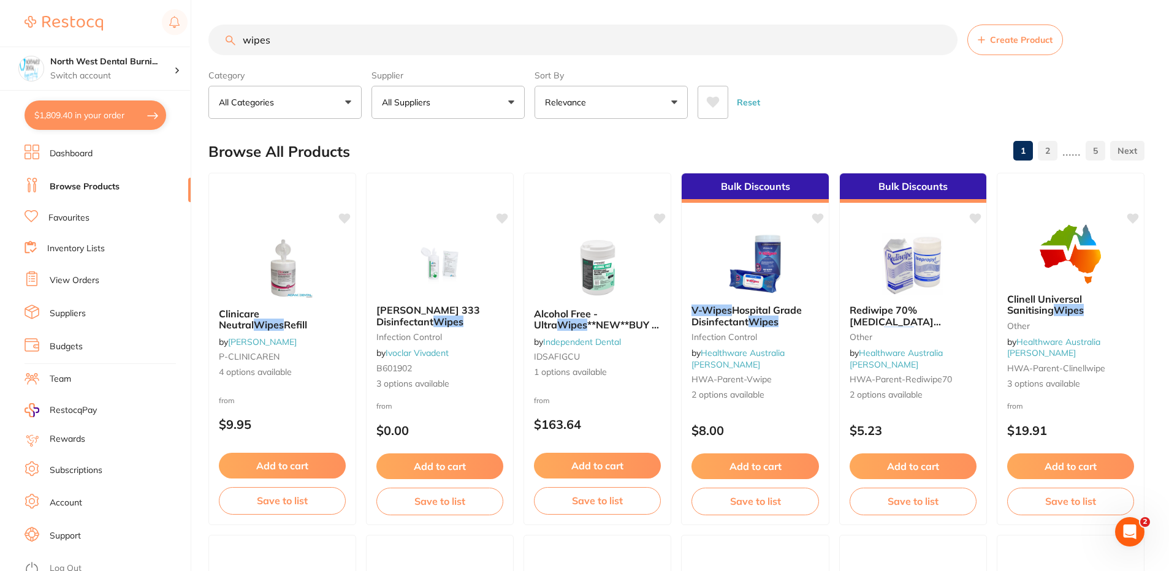
drag, startPoint x: 161, startPoint y: 40, endPoint x: 130, endPoint y: 40, distance: 30.7
click at [130, 40] on div "$1,809.40 North West Dental Burni... Switch account North West Dental Burnie Bu…" at bounding box center [584, 285] width 1169 height 571
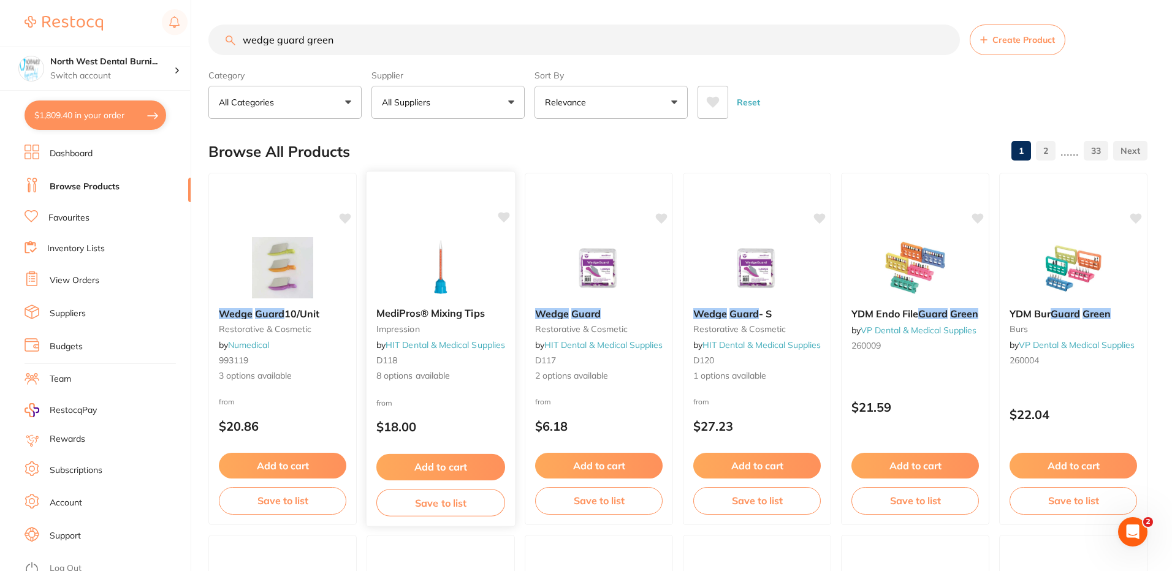
scroll to position [698, 0]
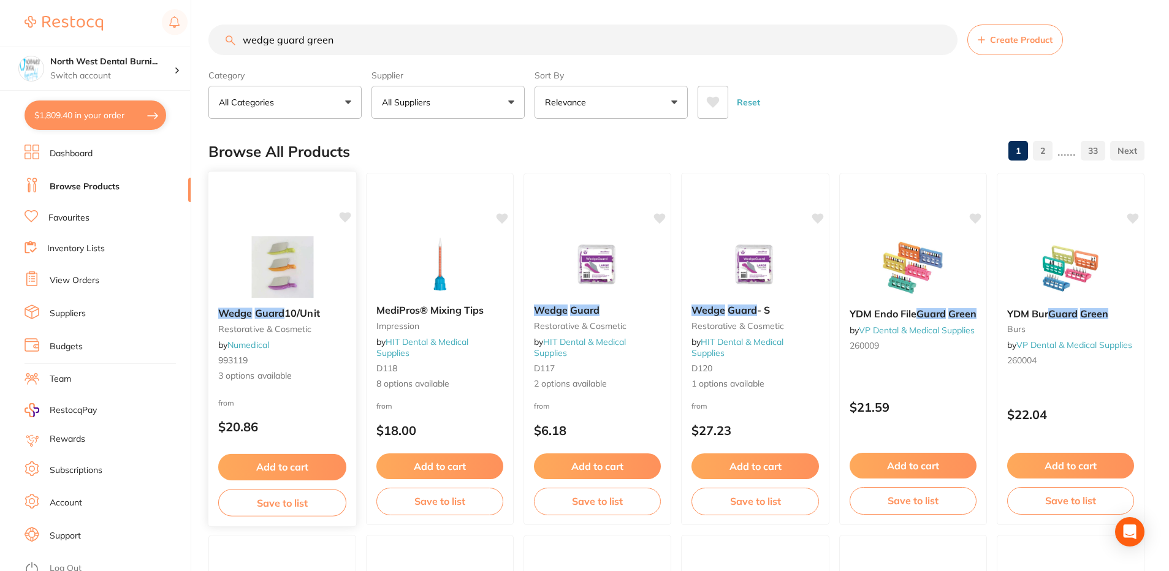
type input "wedge guard green"
click at [322, 399] on div "from $20.86" at bounding box center [282, 418] width 148 height 44
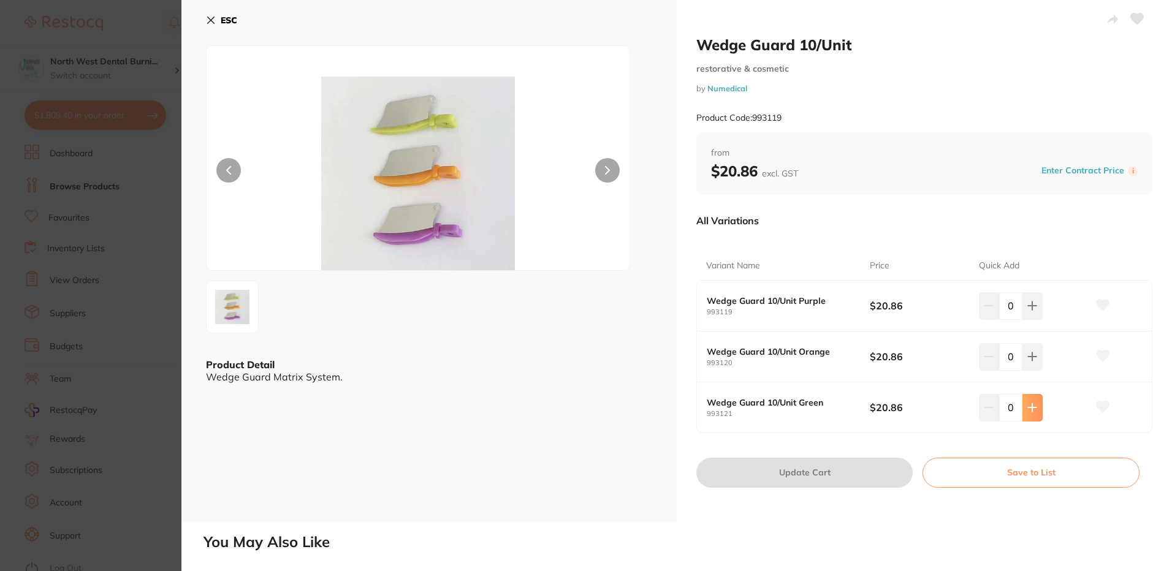
click at [1028, 311] on icon at bounding box center [1033, 306] width 10 height 10
type input "1"
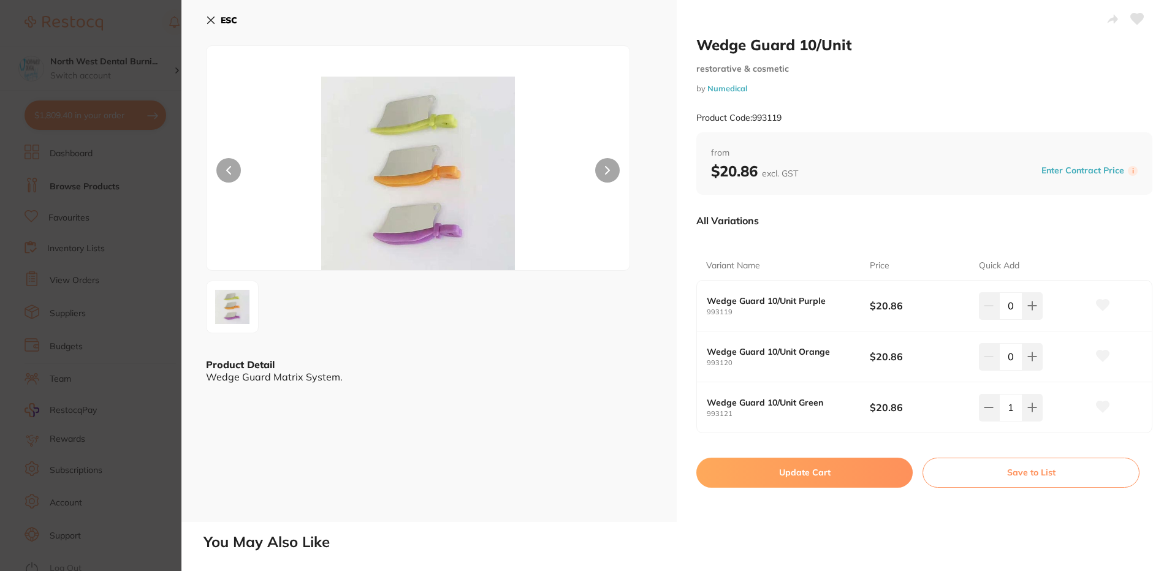
click at [844, 474] on button "Update Cart" at bounding box center [804, 472] width 216 height 29
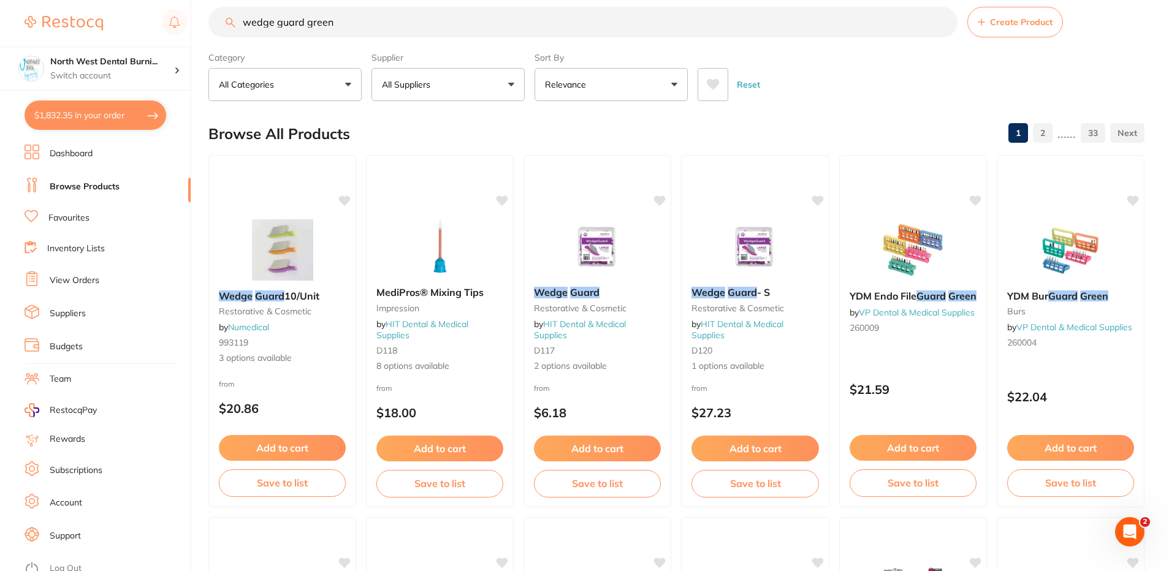
scroll to position [1, 0]
drag, startPoint x: 372, startPoint y: 17, endPoint x: 115, endPoint y: 39, distance: 257.2
click at [116, 39] on div "$1,832.35 North West Dental Burni... Switch account North West Dental Burnie Bu…" at bounding box center [584, 267] width 1169 height 571
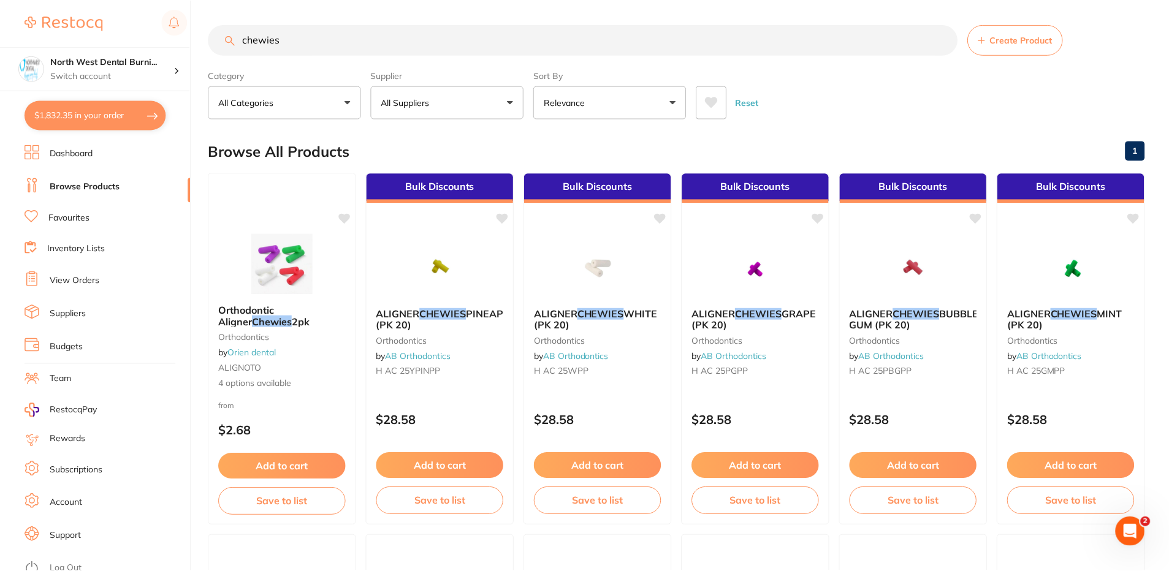
scroll to position [0, 0]
type input "chewies"
click at [452, 108] on button "All Suppliers" at bounding box center [448, 102] width 153 height 33
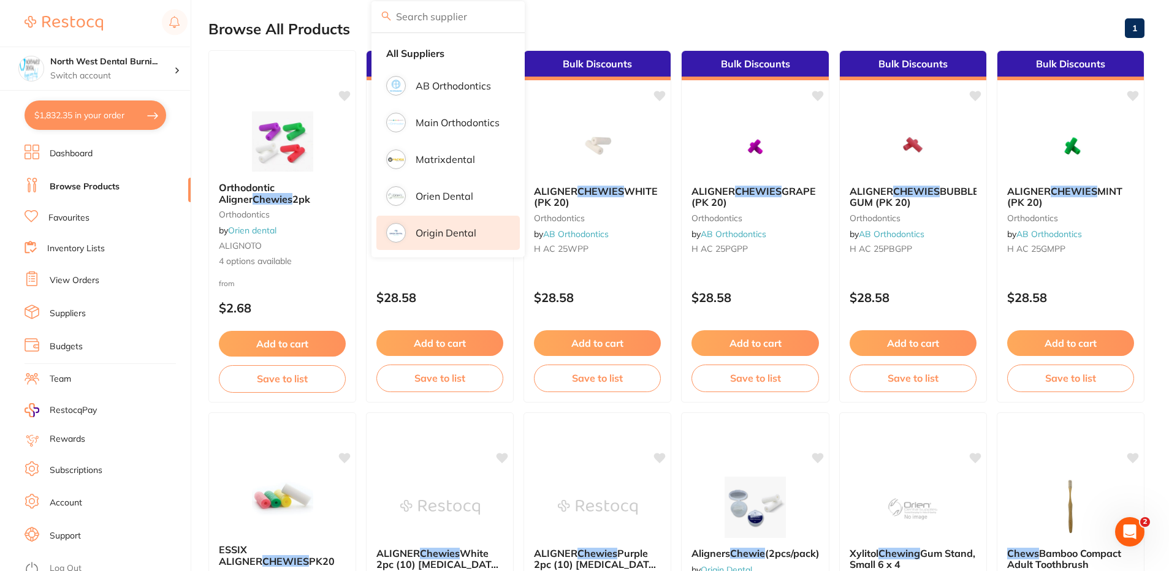
click at [460, 240] on li "Origin Dental" at bounding box center [447, 233] width 143 height 34
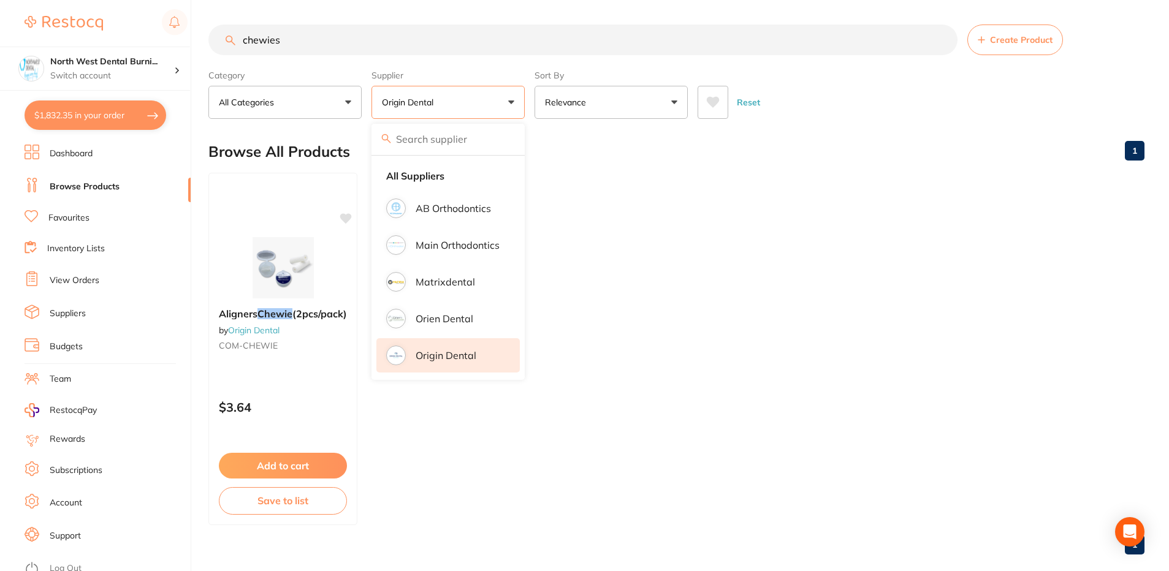
click at [746, 359] on ul "Aligners Chewie (2pcs/pack) by Origin Dental COM-CHEWIE $3.64 Add to cart Save …" at bounding box center [676, 349] width 936 height 353
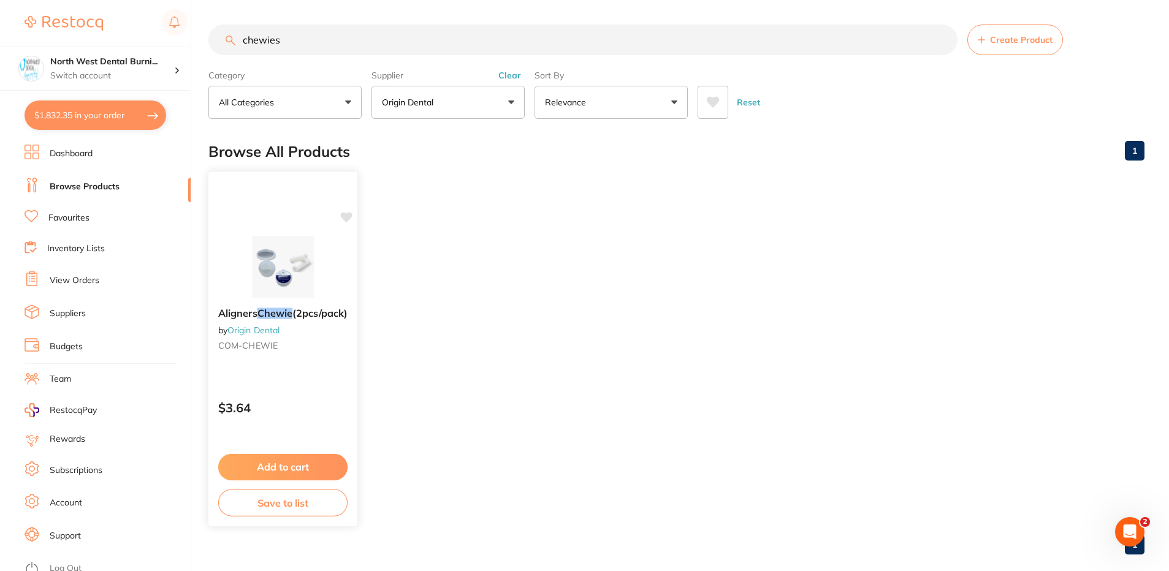
click at [264, 257] on img at bounding box center [283, 267] width 80 height 62
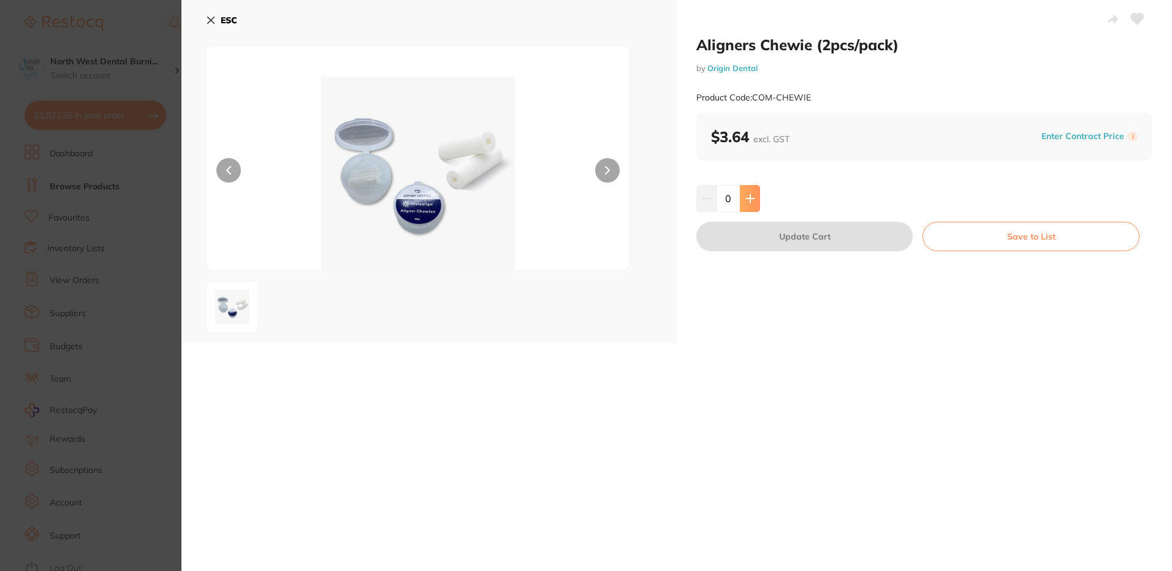
click at [750, 202] on icon at bounding box center [751, 199] width 10 height 10
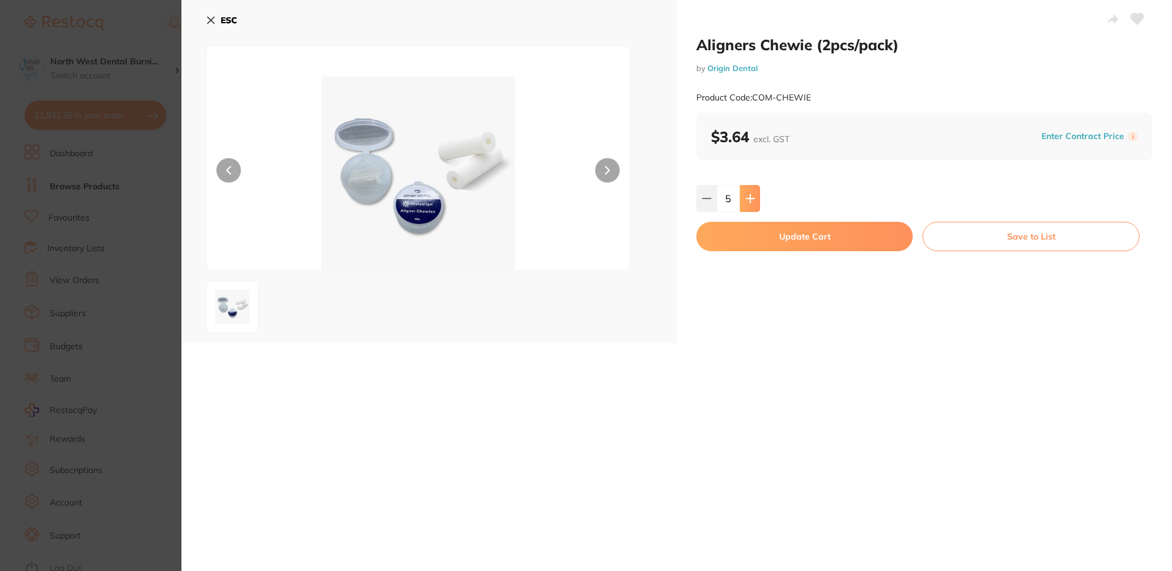
click at [750, 202] on icon at bounding box center [751, 199] width 10 height 10
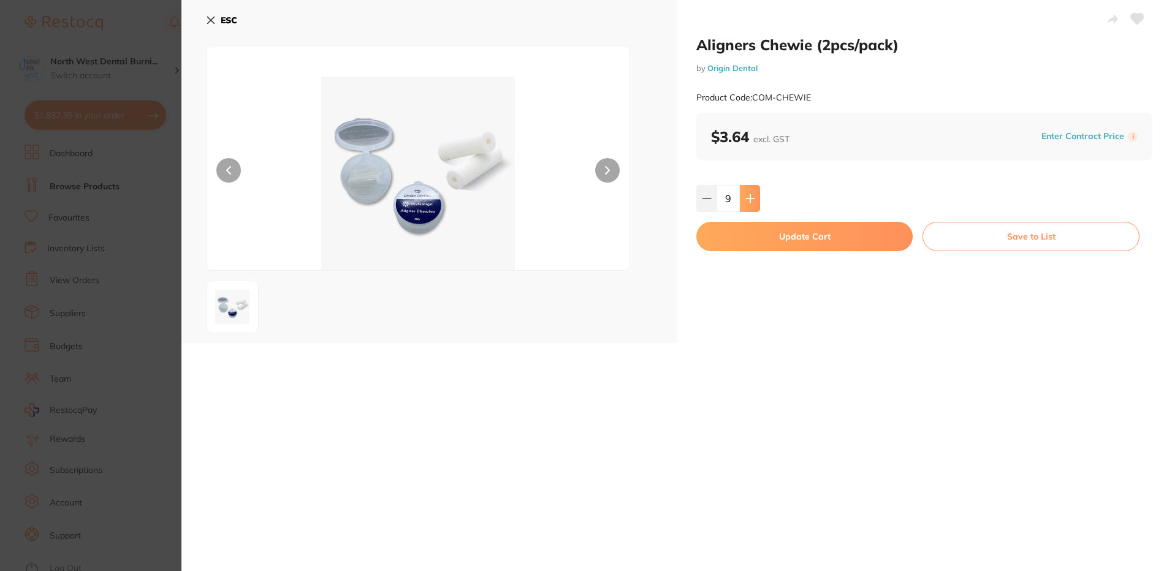
type input "10"
click at [780, 248] on button "Update Cart" at bounding box center [804, 236] width 216 height 29
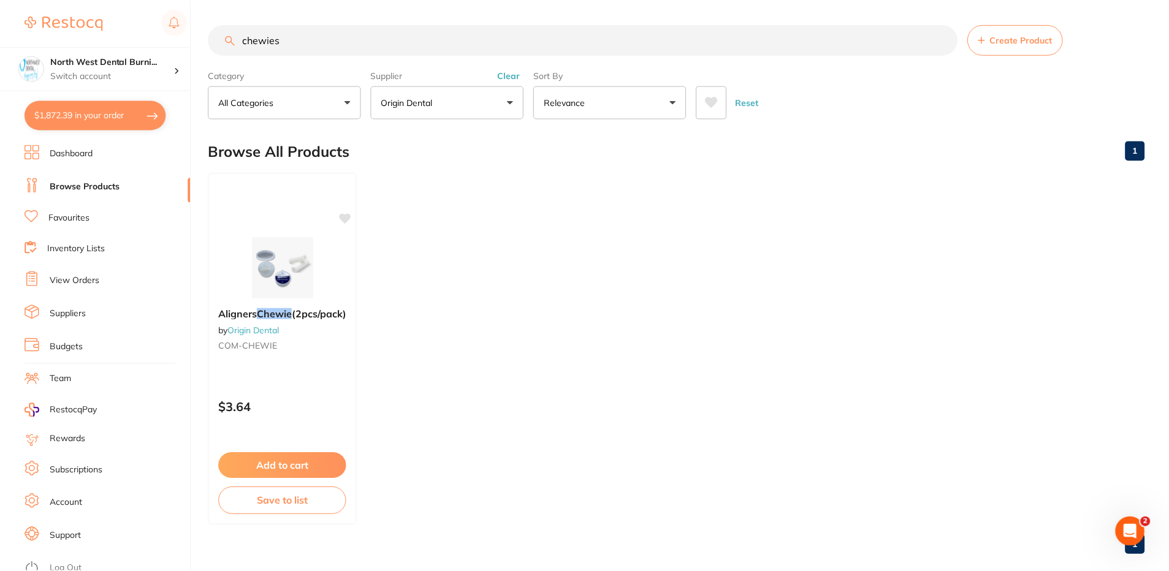
scroll to position [18, 0]
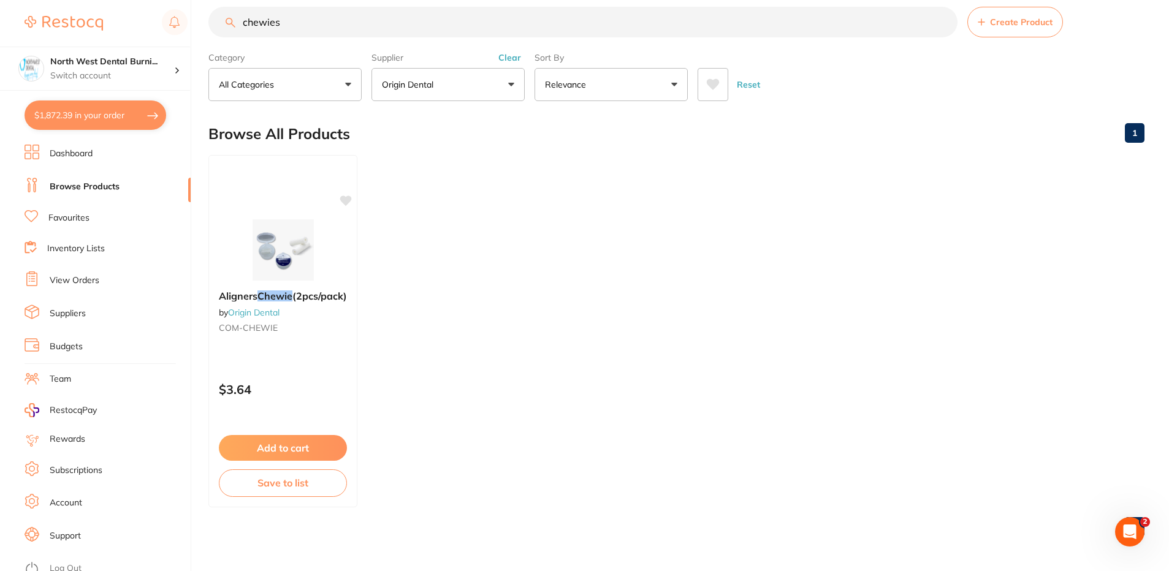
click at [96, 280] on link "View Orders" at bounding box center [75, 281] width 50 height 12
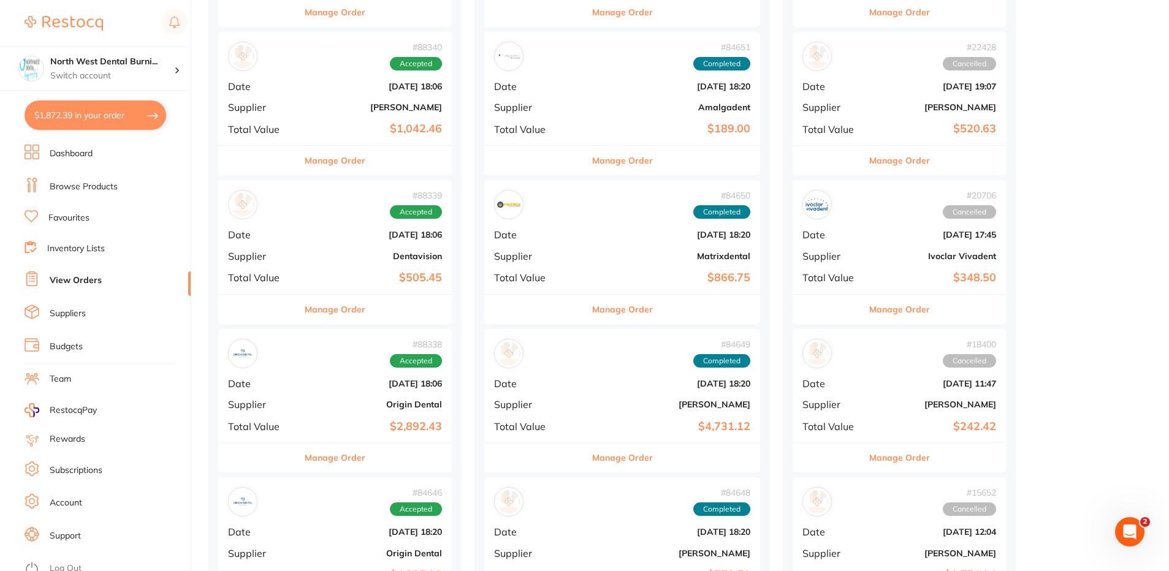
scroll to position [736, 0]
click at [311, 238] on b "Jul 31 2025, 18:06" at bounding box center [374, 234] width 136 height 10
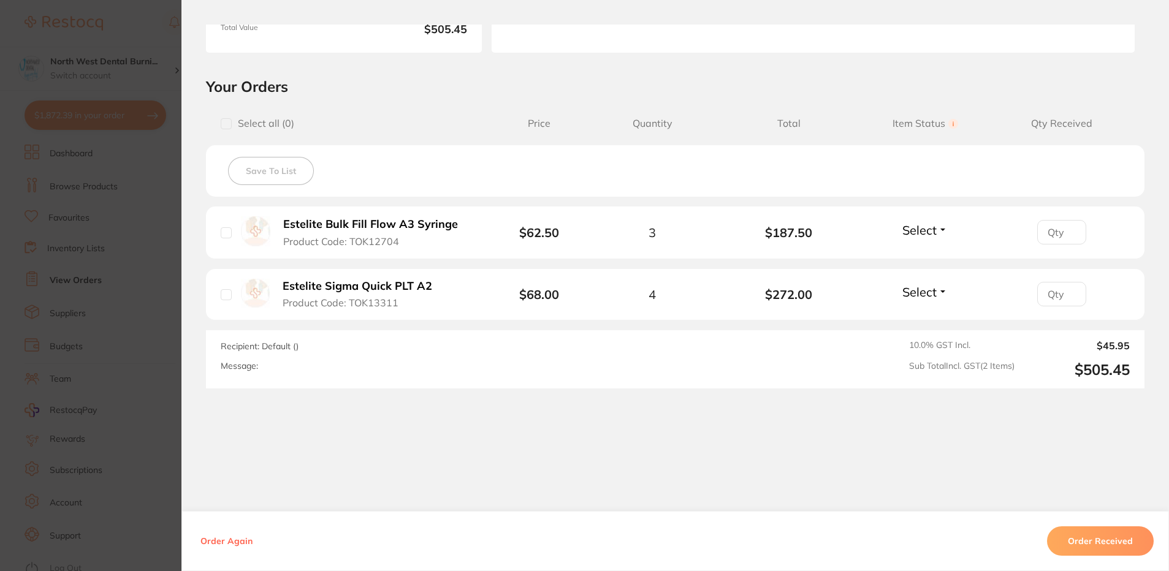
click at [110, 274] on section "Order ID: Restocq- 88339 Order Information Accepted Order Order Date Jul 31 202…" at bounding box center [584, 285] width 1169 height 571
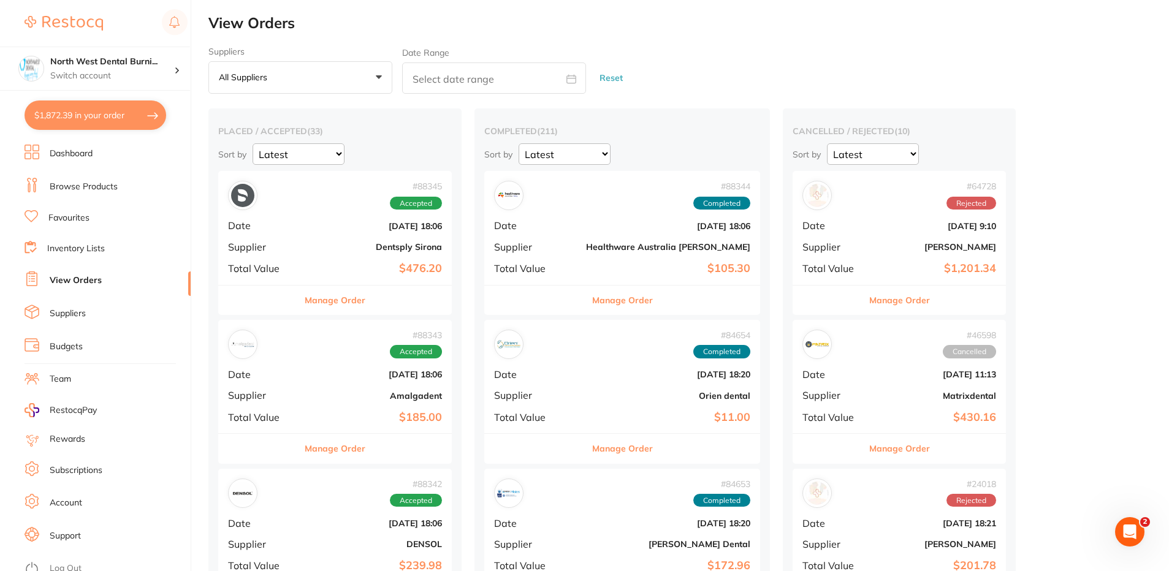
click at [97, 224] on li "Favourites" at bounding box center [108, 218] width 166 height 16
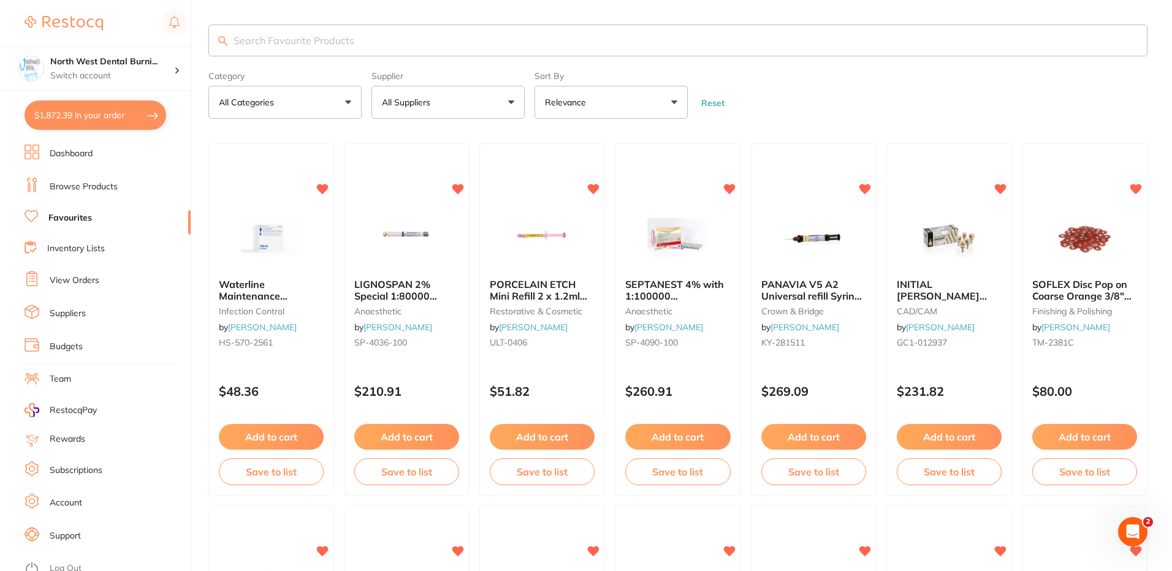
click at [405, 107] on p "All Suppliers" at bounding box center [408, 102] width 53 height 12
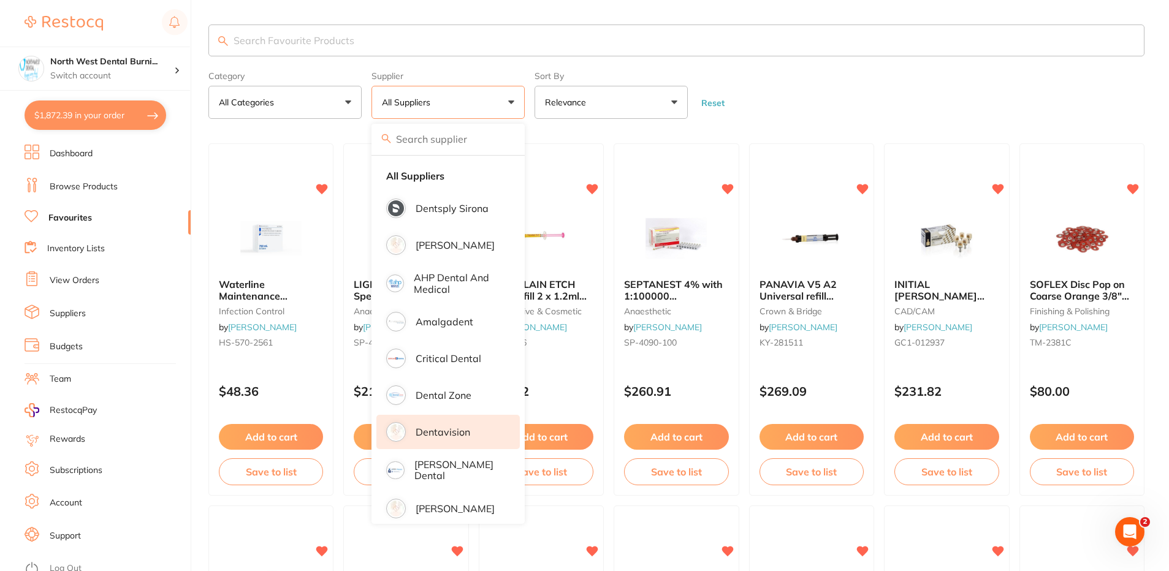
click at [454, 434] on p "Dentavision" at bounding box center [443, 432] width 55 height 11
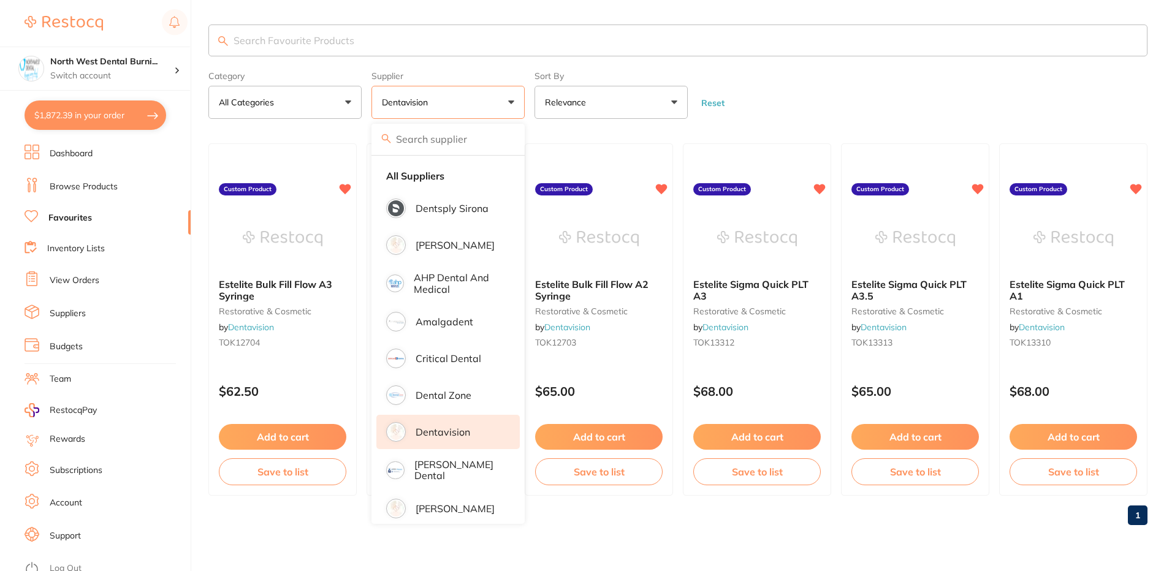
click at [780, 107] on form "Category All Categories All Categories restorative & cosmetic Clear Category fa…" at bounding box center [677, 92] width 939 height 53
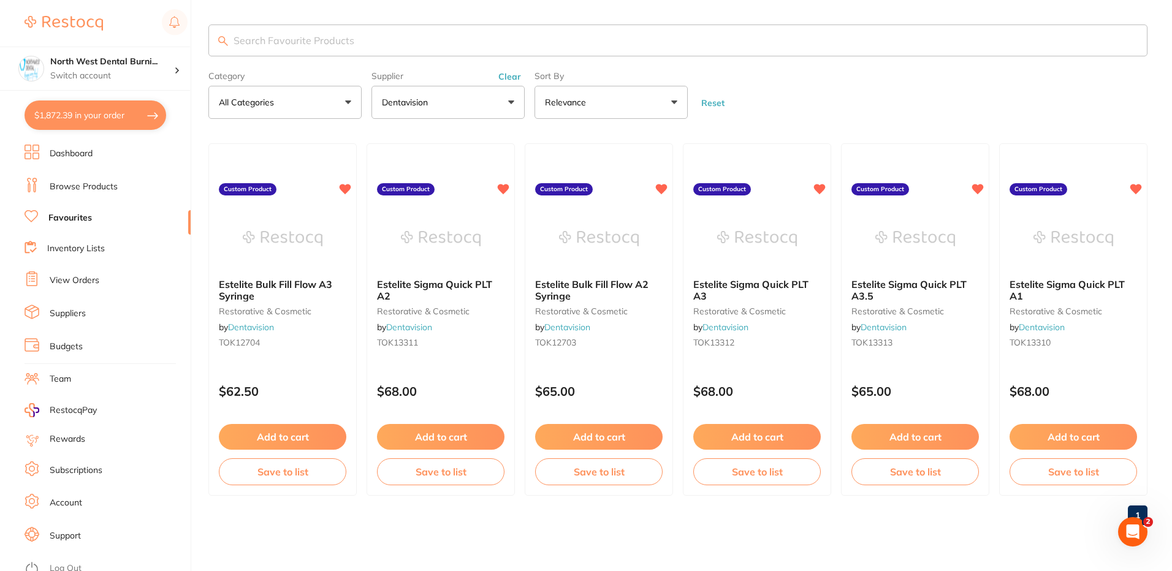
drag, startPoint x: 297, startPoint y: 345, endPoint x: 347, endPoint y: 345, distance: 50.3
click at [297, 345] on small "TOK12704" at bounding box center [283, 343] width 128 height 10
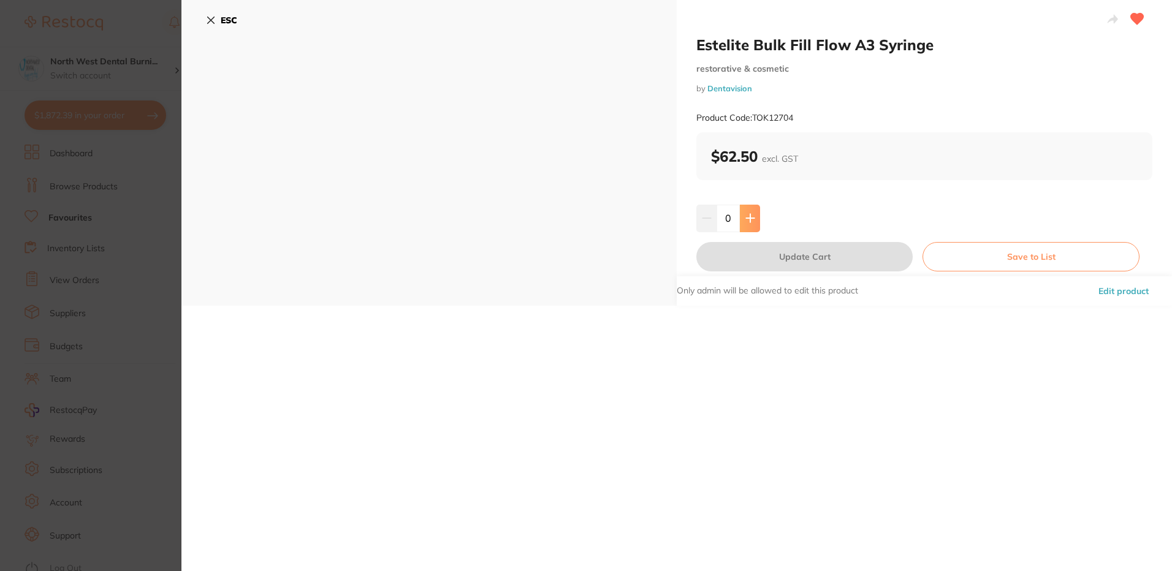
click at [750, 222] on icon at bounding box center [751, 218] width 10 height 10
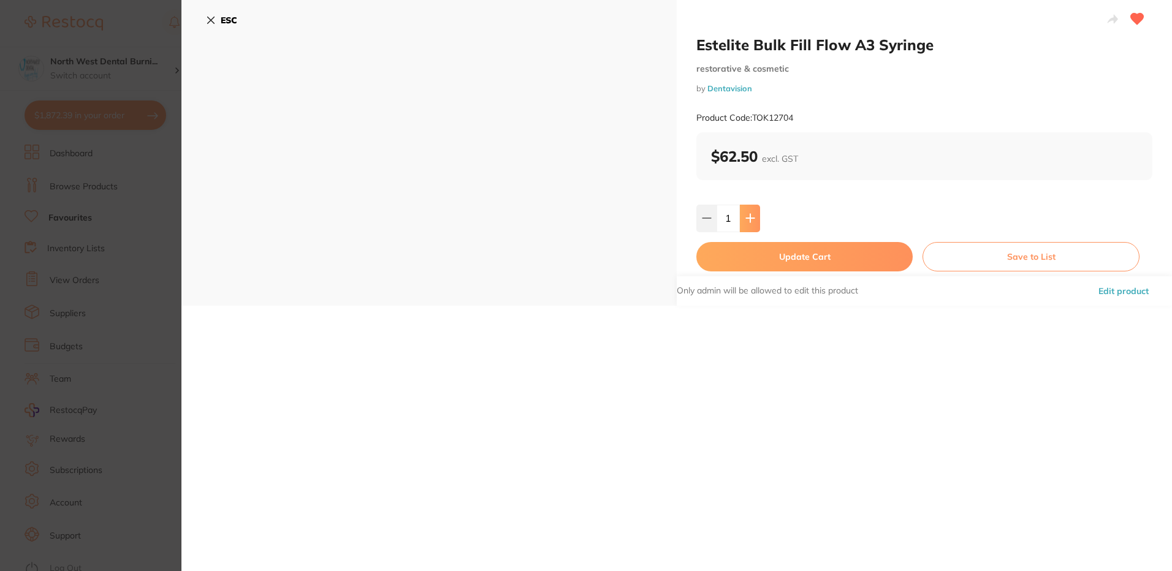
click at [750, 222] on icon at bounding box center [751, 218] width 10 height 10
type input "4"
click at [757, 245] on button "Update Cart" at bounding box center [804, 256] width 216 height 29
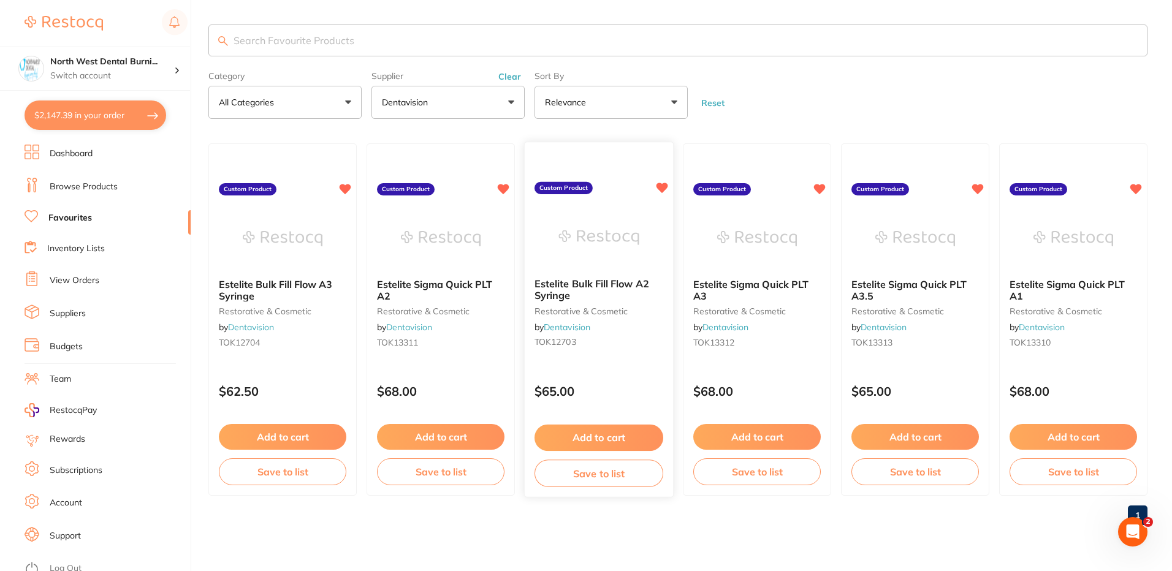
click at [633, 378] on div "$65.00" at bounding box center [599, 389] width 148 height 33
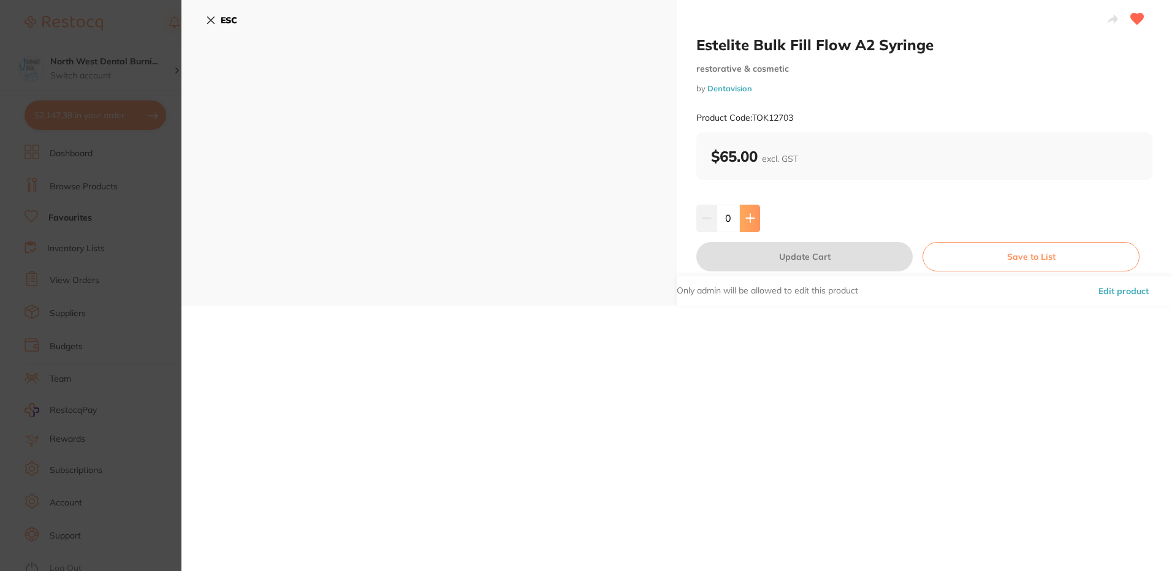
click at [746, 221] on icon at bounding box center [751, 218] width 10 height 10
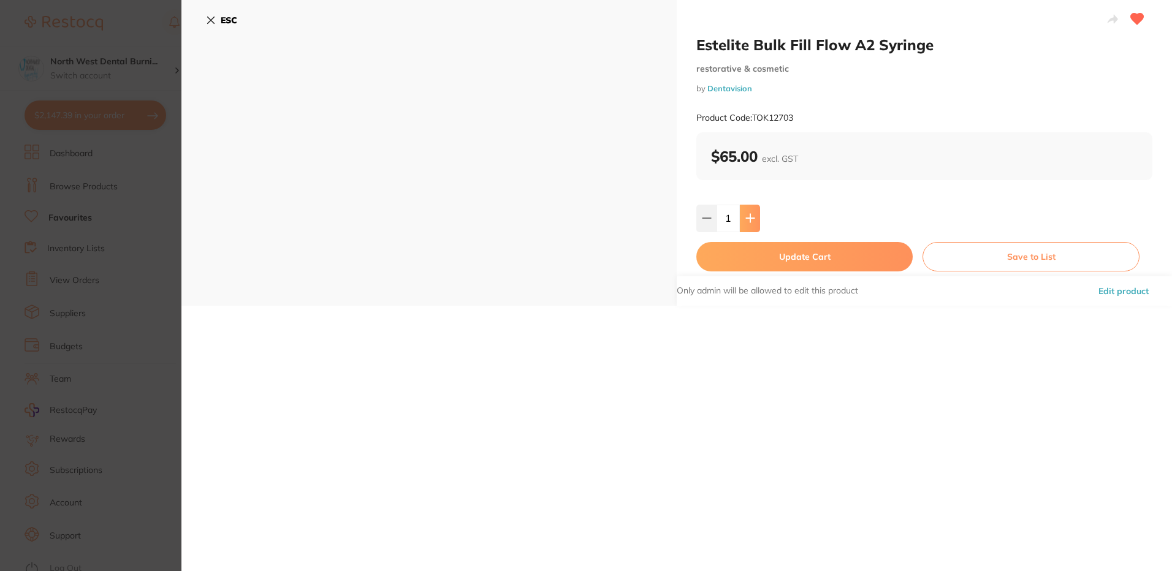
click at [746, 221] on icon at bounding box center [751, 218] width 10 height 10
type input "4"
click at [744, 250] on button "Update Cart" at bounding box center [804, 256] width 216 height 29
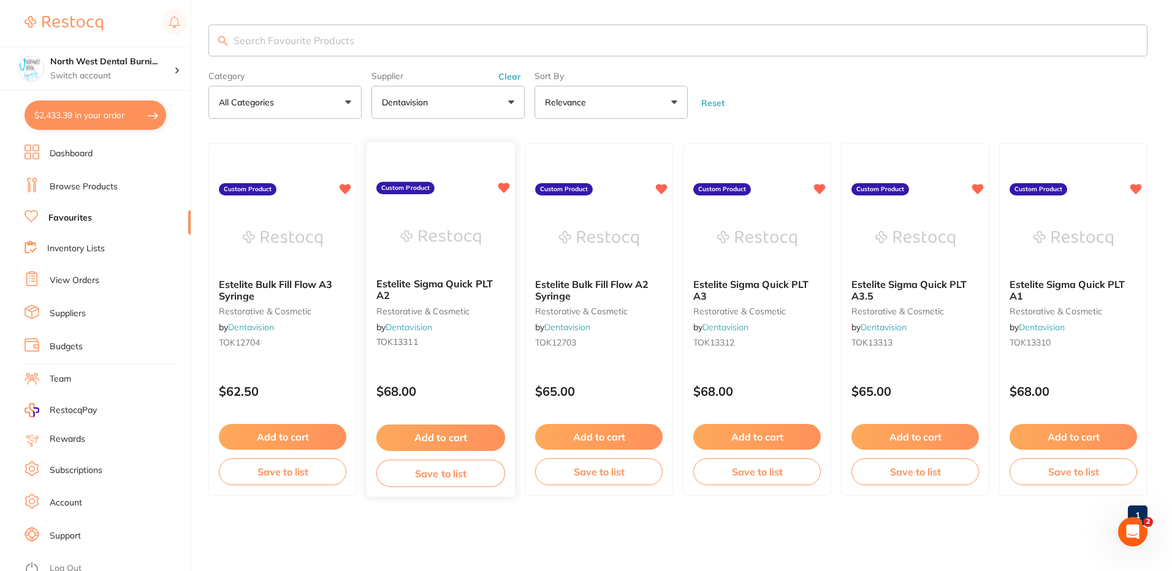
click at [453, 360] on div "Estelite Sigma Quick PLT A2 restorative & cosmetic by Dentavision TOK13311" at bounding box center [441, 316] width 148 height 94
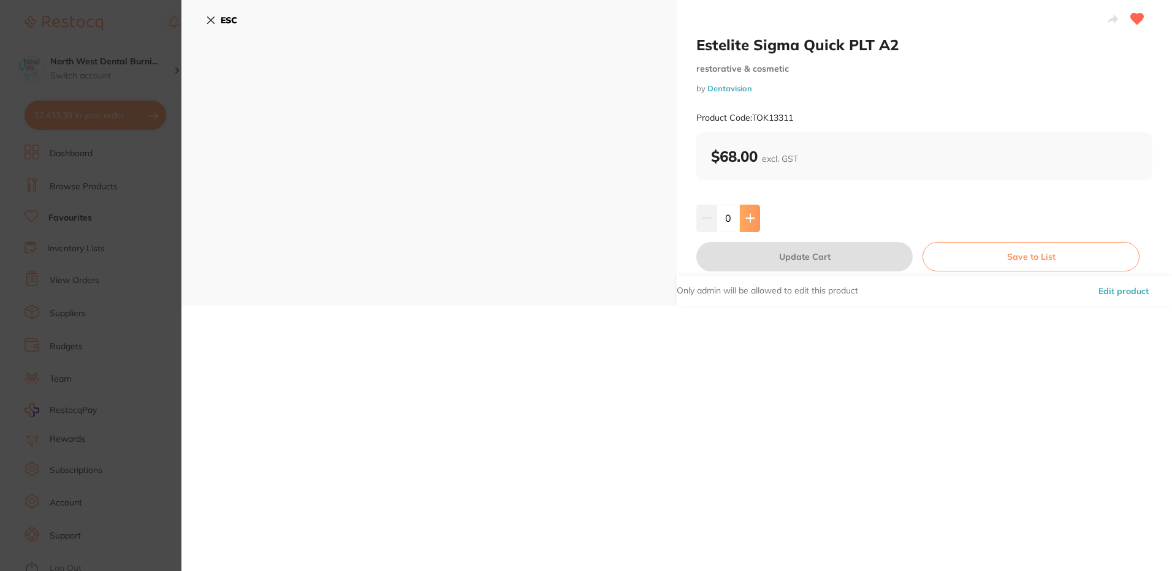
click at [753, 222] on button at bounding box center [750, 218] width 20 height 27
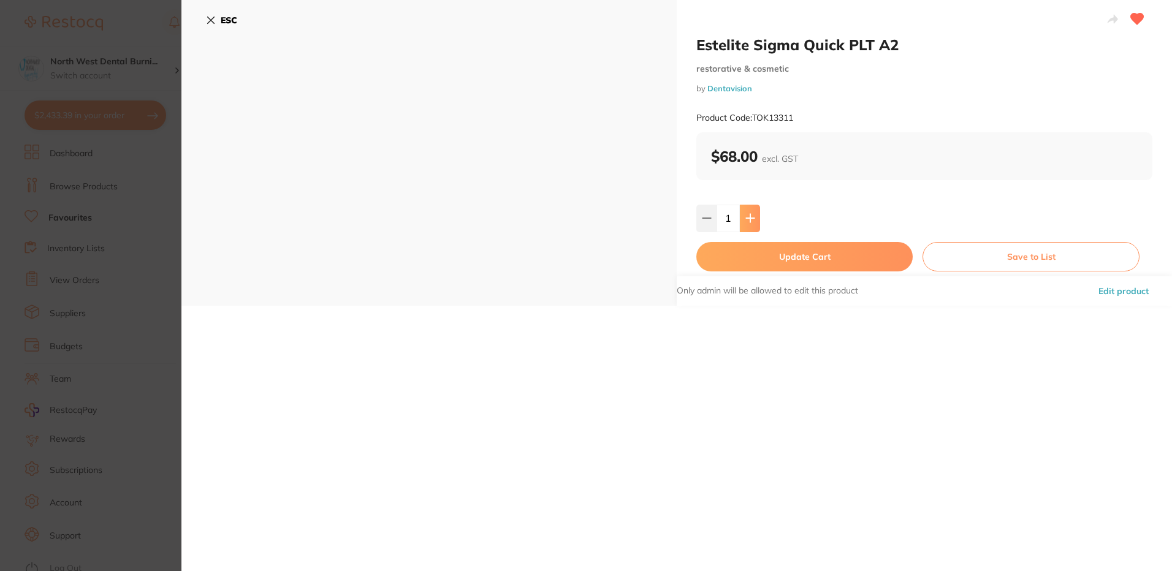
click at [753, 222] on button at bounding box center [750, 218] width 20 height 27
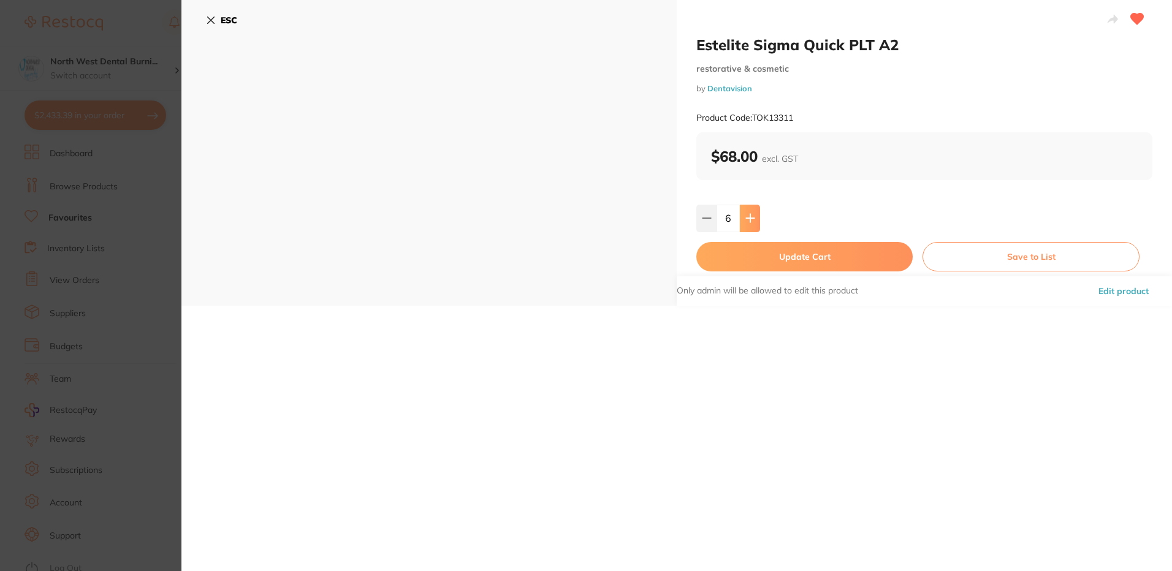
click at [753, 222] on button at bounding box center [750, 218] width 20 height 27
type input "8"
click at [760, 255] on button "Update Cart" at bounding box center [804, 256] width 216 height 29
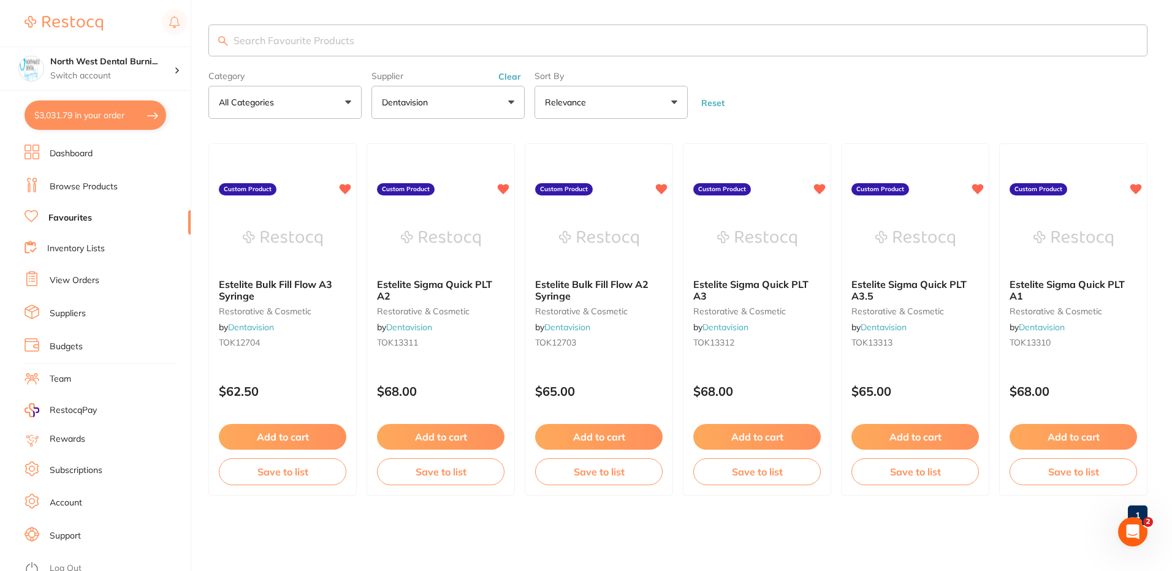
click at [304, 48] on input "search" at bounding box center [677, 41] width 939 height 32
click at [499, 78] on button "Clear" at bounding box center [510, 76] width 30 height 11
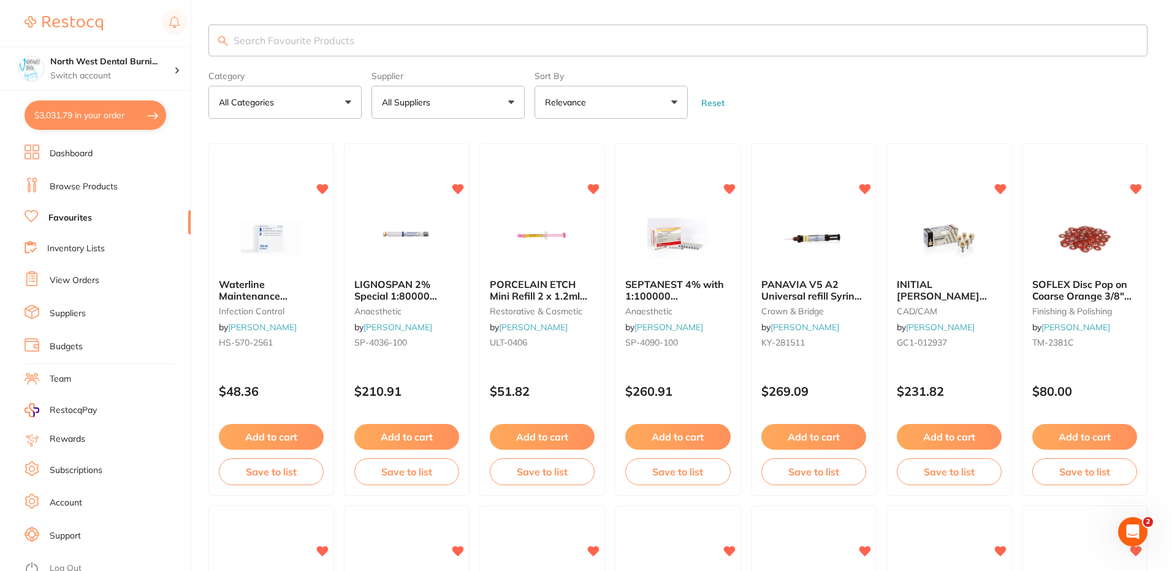
click at [313, 43] on input "search" at bounding box center [677, 41] width 939 height 32
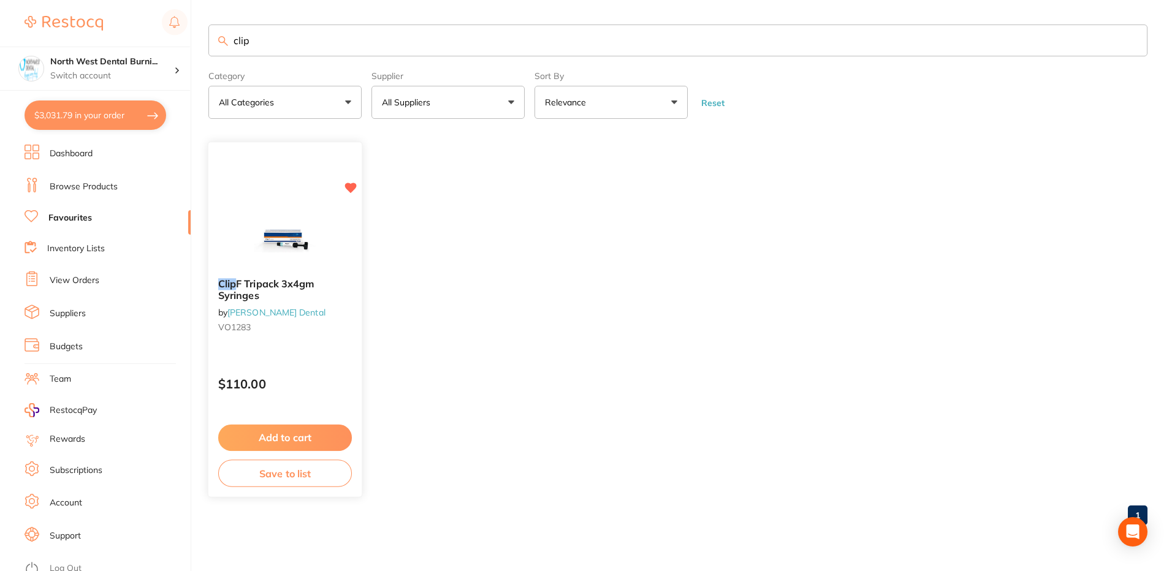
type input "clip"
click at [345, 324] on small "VO1283" at bounding box center [285, 328] width 134 height 10
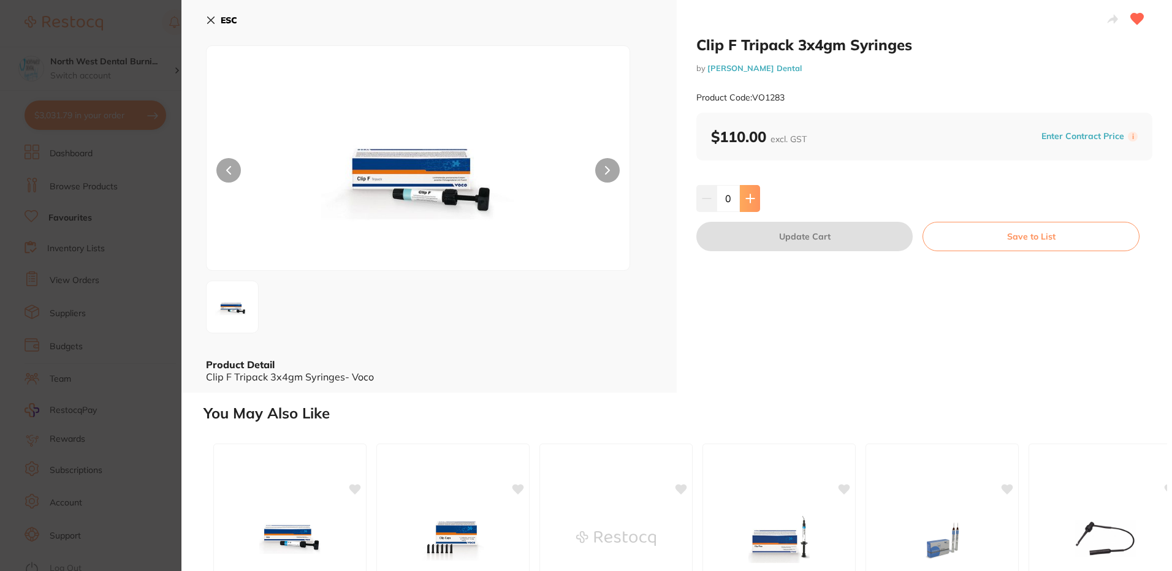
click at [748, 201] on icon at bounding box center [750, 198] width 8 height 8
type input "1"
click at [788, 238] on button "Update Cart" at bounding box center [804, 236] width 216 height 29
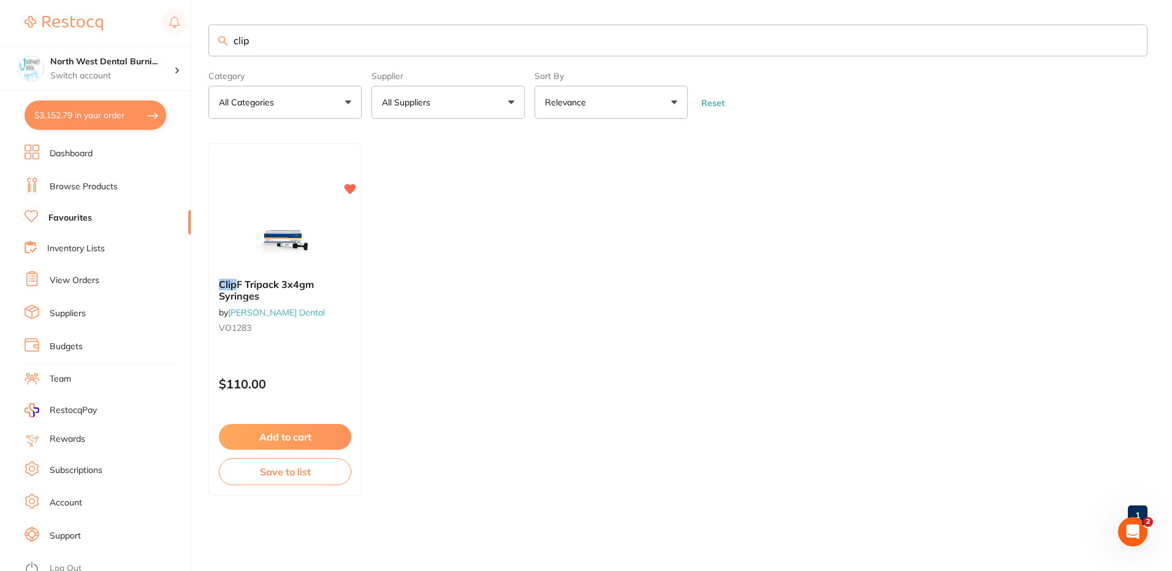
drag, startPoint x: 272, startPoint y: 42, endPoint x: 199, endPoint y: 42, distance: 73.6
click at [199, 42] on div "$3,152.79 North West Dental Burni... Switch account North West Dental Burnie Bu…" at bounding box center [586, 285] width 1172 height 571
type input "conseal"
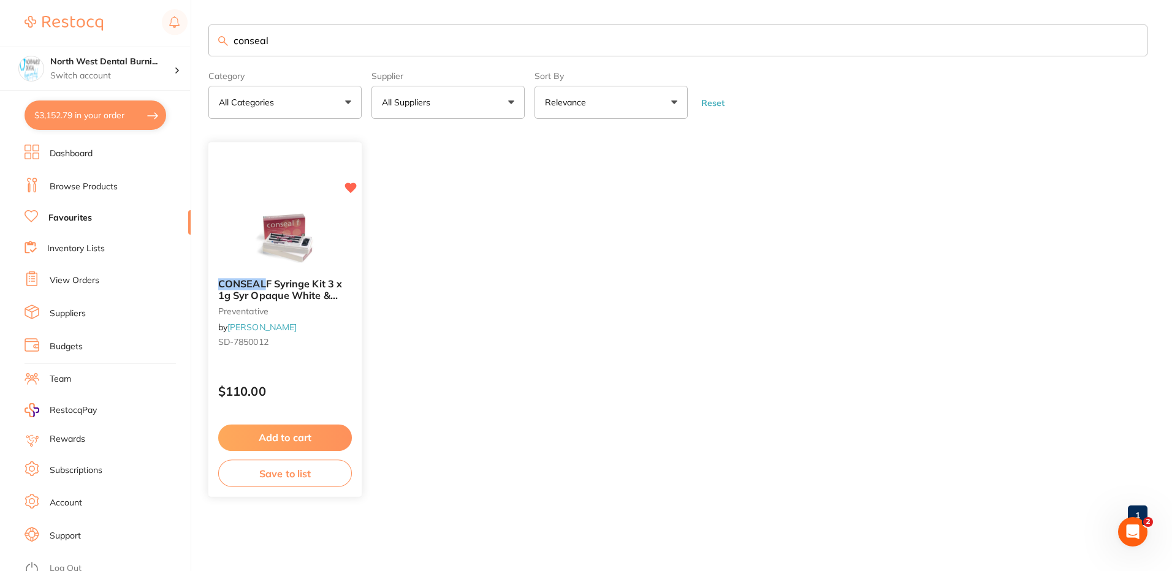
type input "conseal"
click at [298, 227] on img at bounding box center [285, 238] width 80 height 62
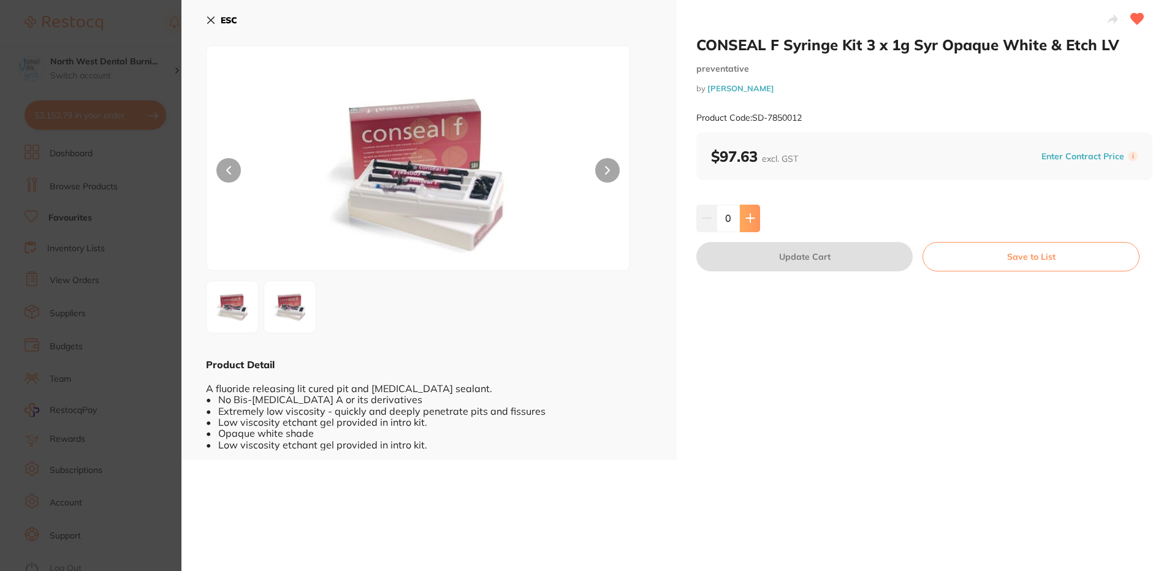
click at [746, 223] on icon at bounding box center [751, 218] width 10 height 10
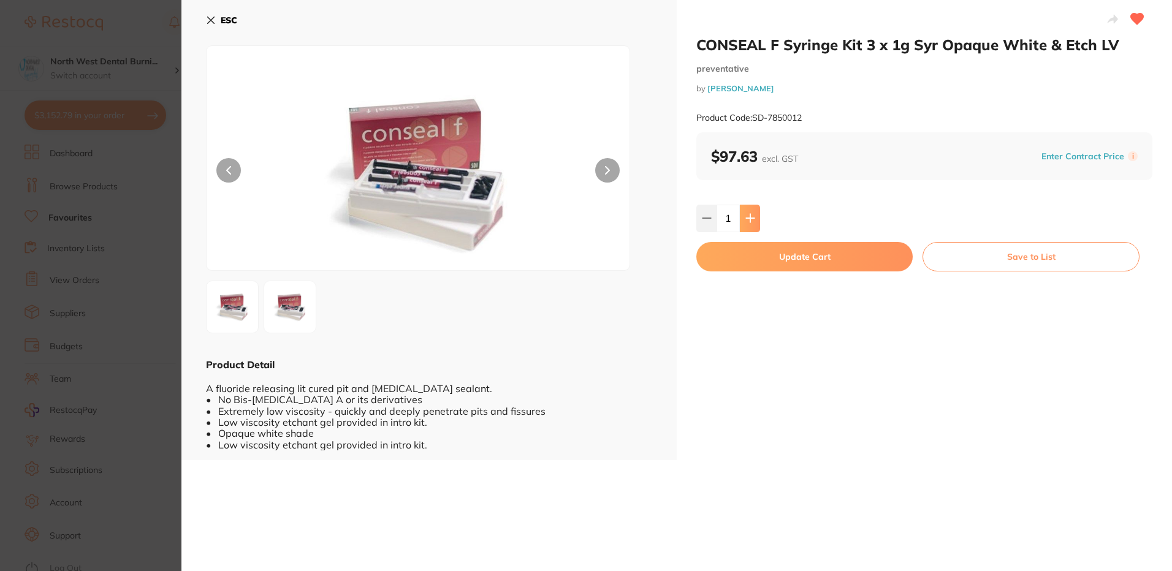
type input "1"
click at [762, 257] on button "Update Cart" at bounding box center [804, 256] width 216 height 29
checkbox input "false"
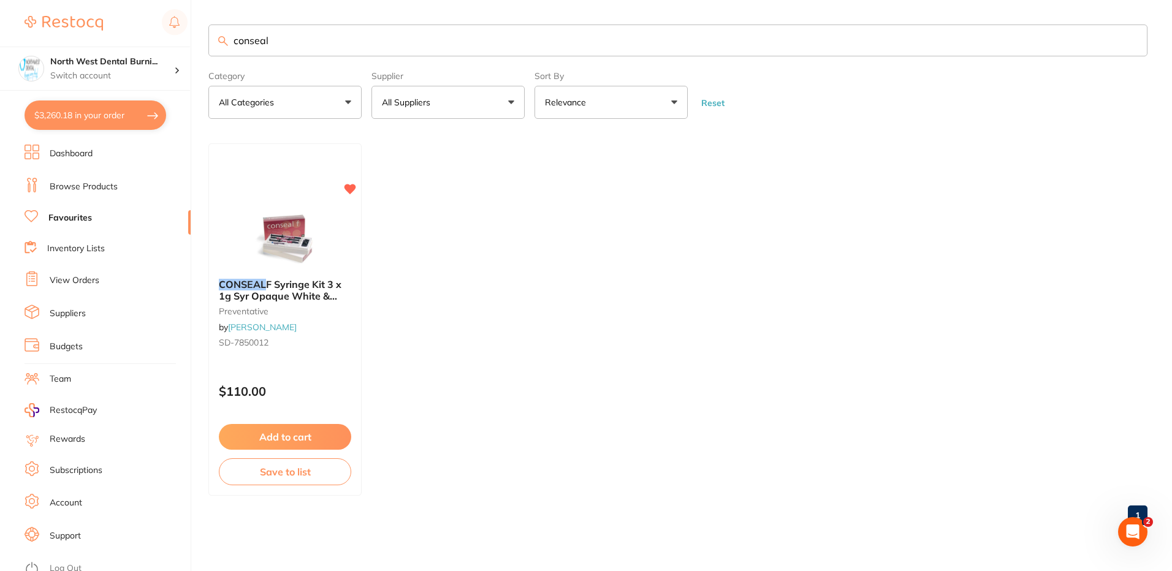
drag, startPoint x: 289, startPoint y: 39, endPoint x: 179, endPoint y: 40, distance: 110.4
click at [179, 40] on div "$3,260.18 North West Dental Burni... Switch account North West Dental Burnie Bu…" at bounding box center [586, 285] width 1172 height 571
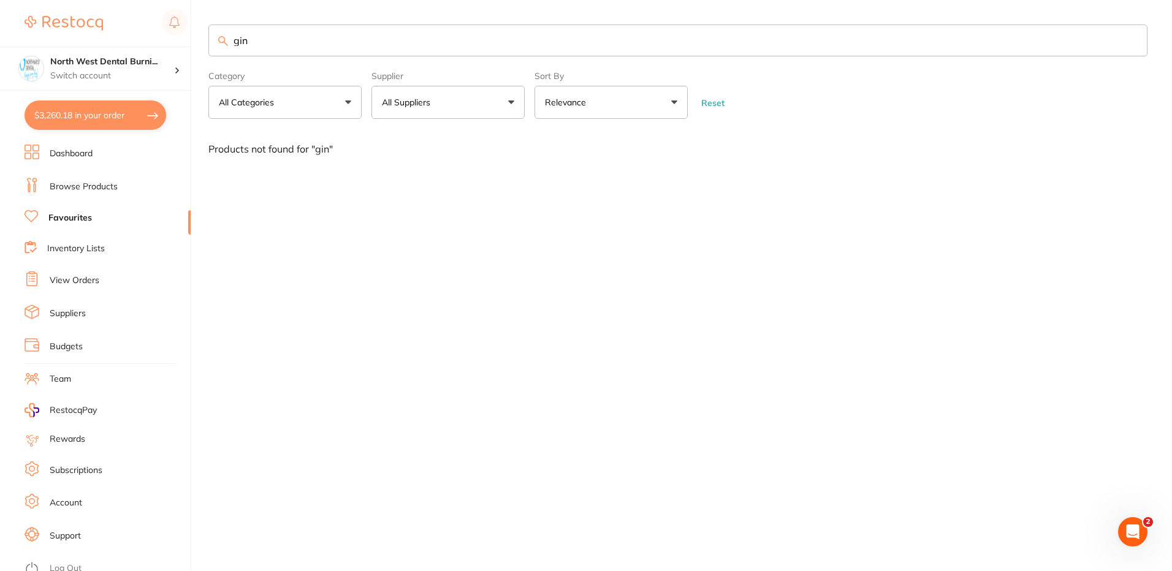
type input "gin"
click at [90, 191] on link "Browse Products" at bounding box center [84, 187] width 68 height 12
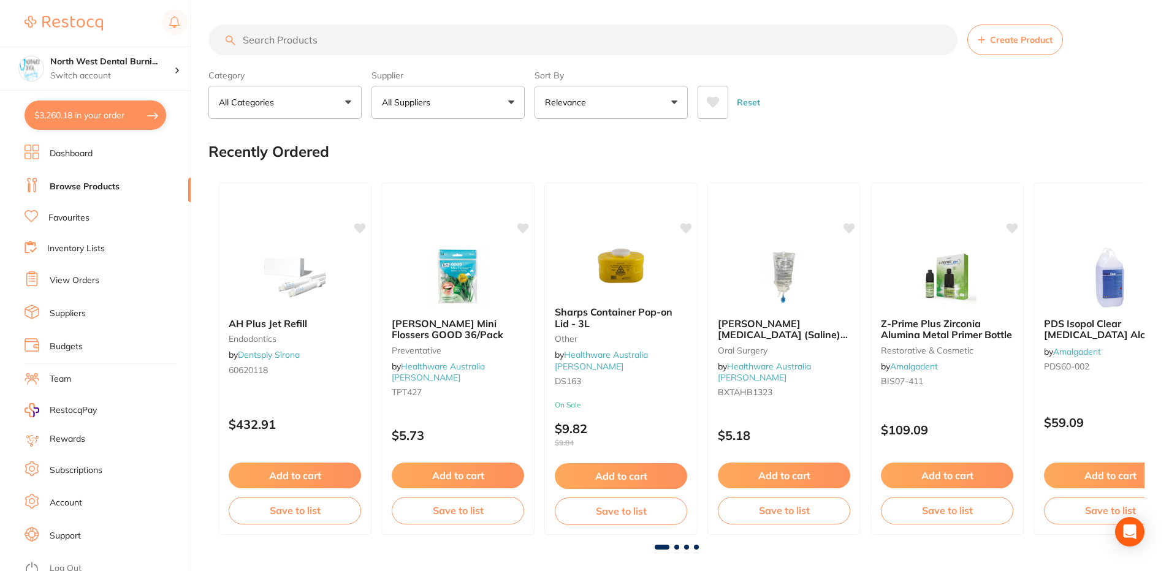
click at [310, 44] on input "search" at bounding box center [582, 40] width 749 height 31
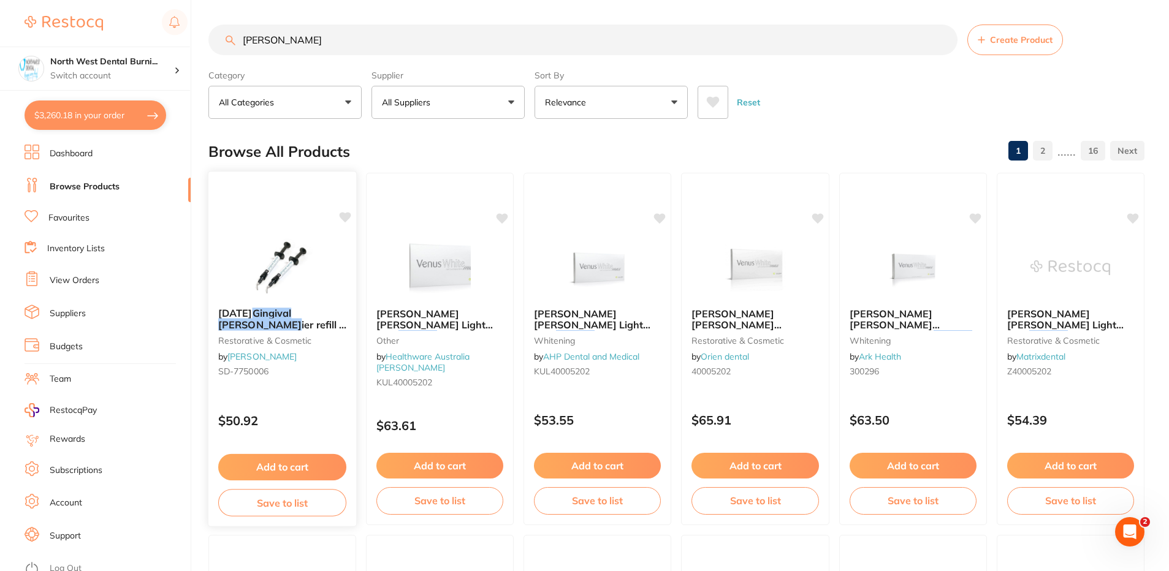
type input "gingival barr"
click at [330, 359] on div "POLA Gingival Barr ier refill 2 x 1g syringes restorative & cosmetic by Henry S…" at bounding box center [282, 345] width 148 height 94
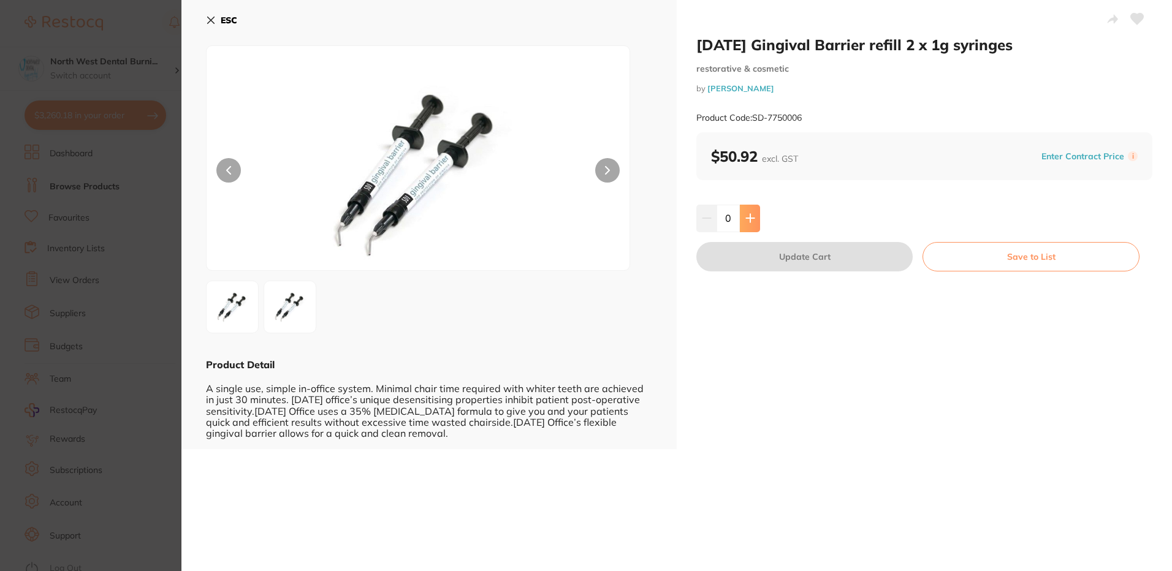
click at [747, 219] on icon at bounding box center [750, 219] width 8 height 8
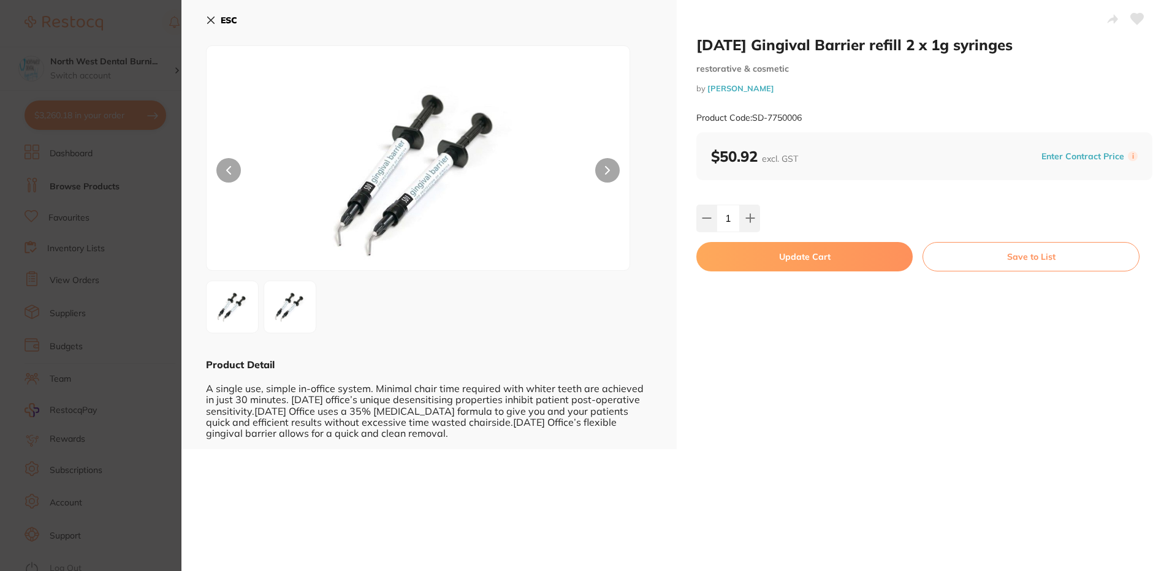
type input "1"
click at [770, 261] on button "Update Cart" at bounding box center [804, 256] width 216 height 29
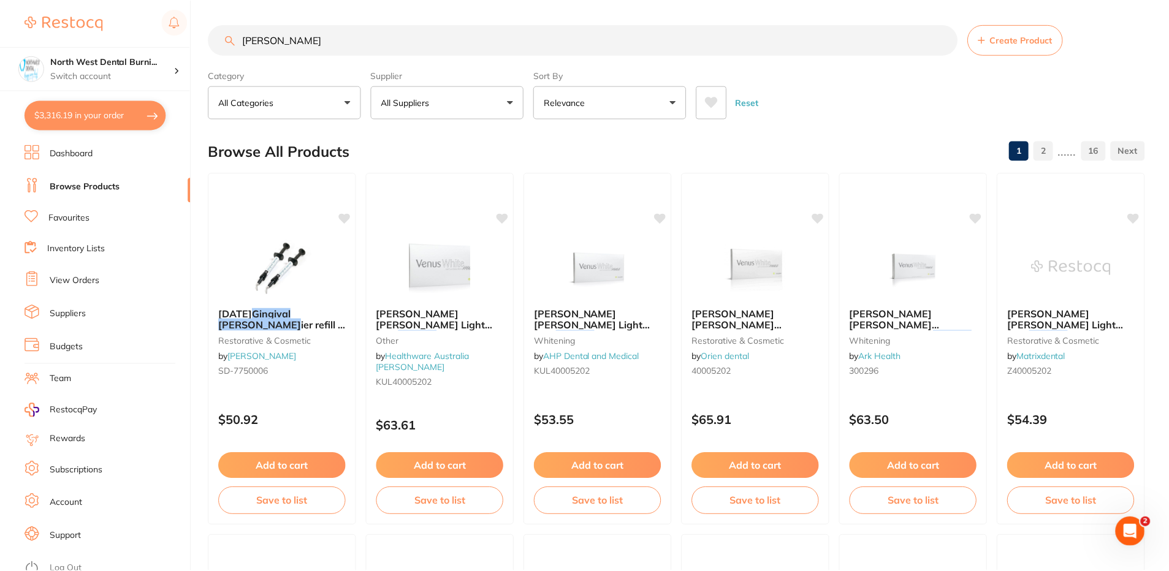
scroll to position [1, 0]
drag, startPoint x: 375, startPoint y: 36, endPoint x: 54, endPoint y: 78, distance: 324.0
click at [54, 78] on div "$3,316.19 North West Dental Burni... Switch account North West Dental Burnie Bu…" at bounding box center [584, 284] width 1169 height 571
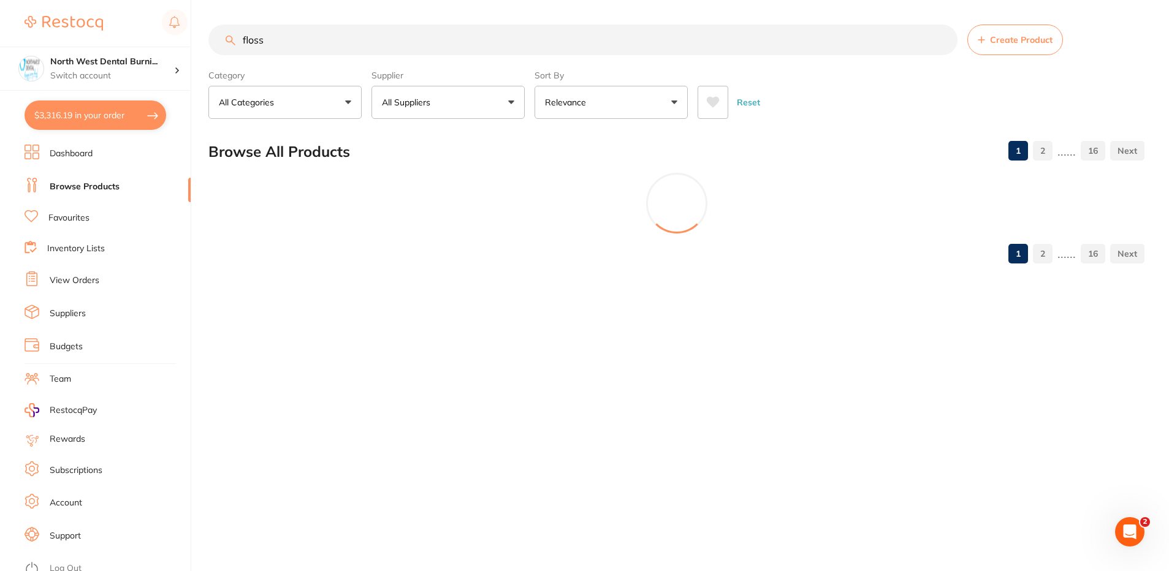
scroll to position [0, 0]
type input "floss"
click at [440, 105] on button "All Suppliers" at bounding box center [448, 102] width 153 height 33
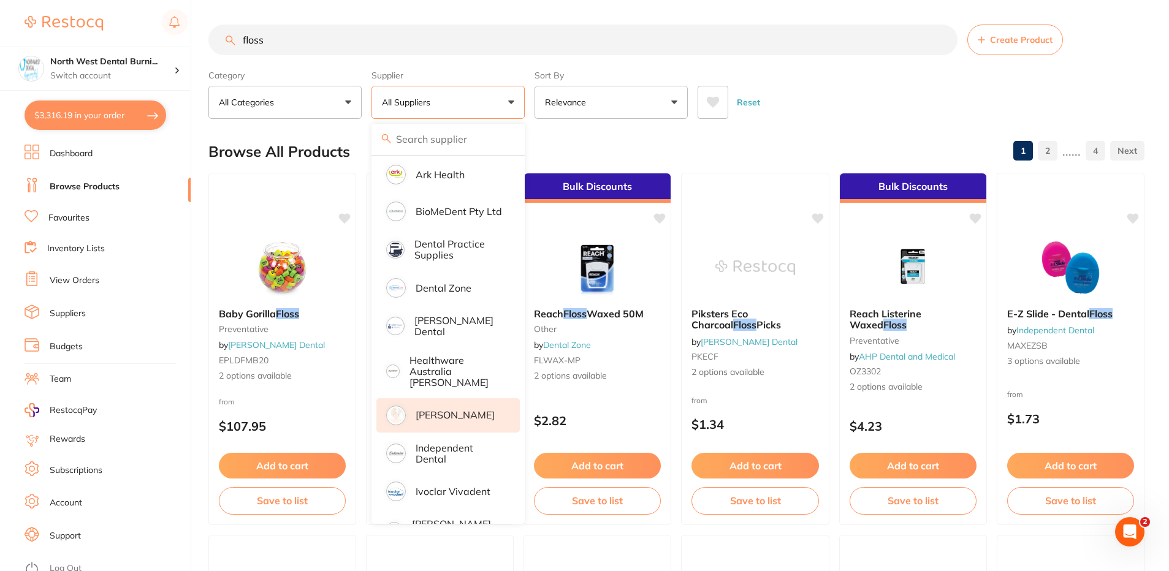
scroll to position [223, 0]
click at [467, 407] on p "[PERSON_NAME]" at bounding box center [455, 412] width 79 height 11
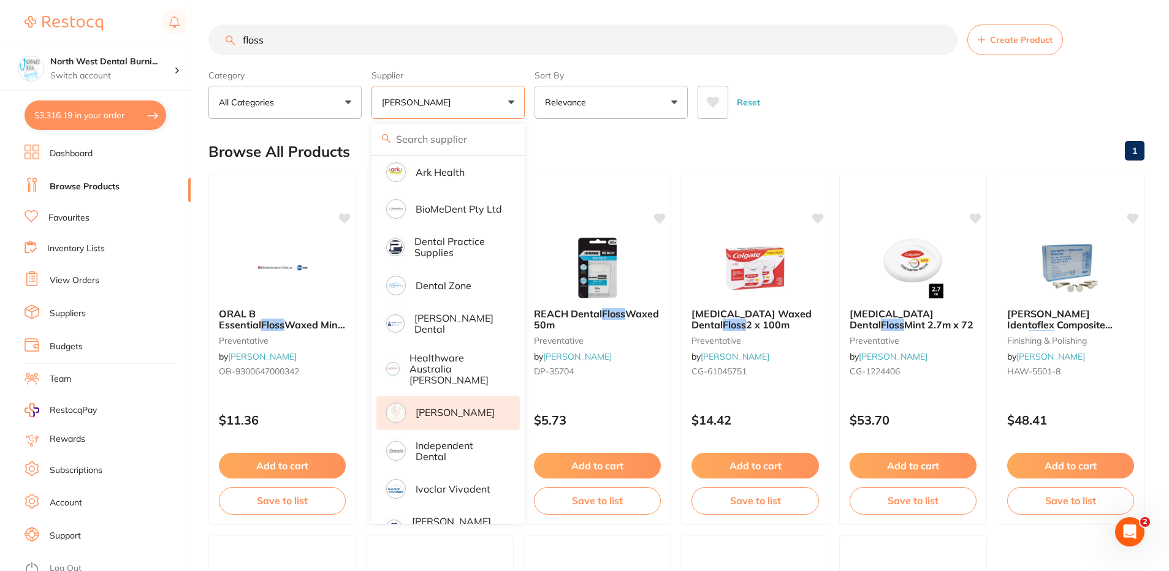
click at [866, 117] on div "Reset" at bounding box center [916, 97] width 437 height 43
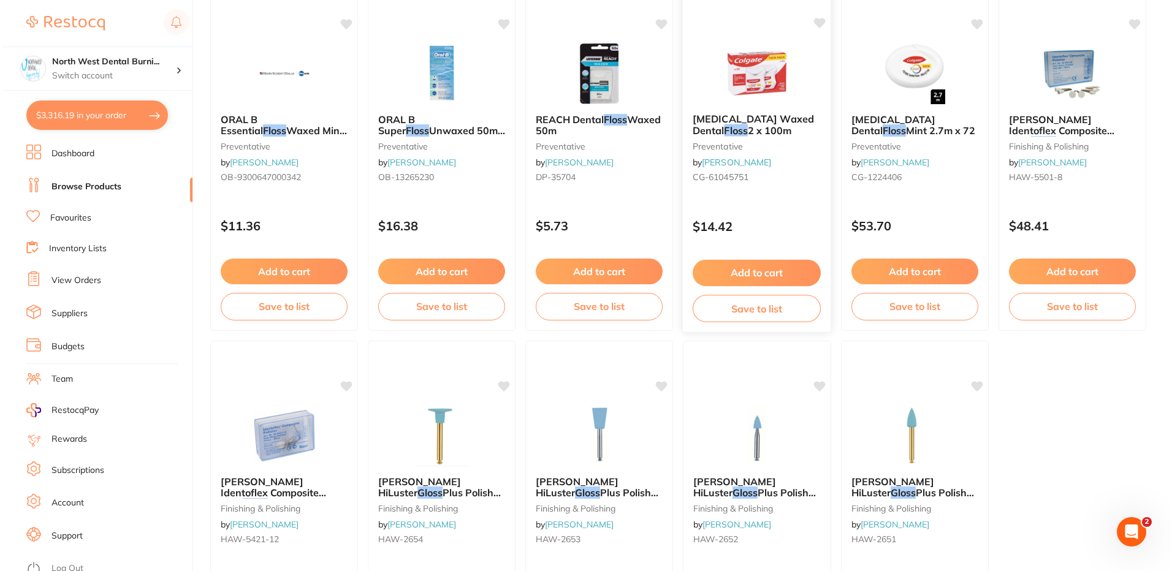
scroll to position [0, 0]
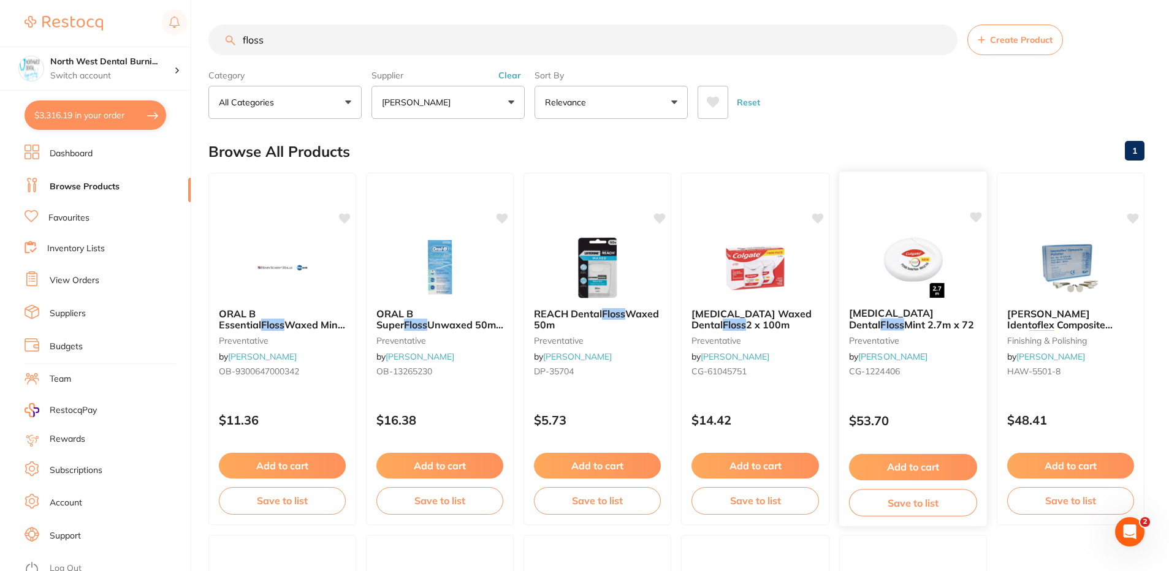
click at [931, 409] on div "$53.70" at bounding box center [913, 418] width 148 height 33
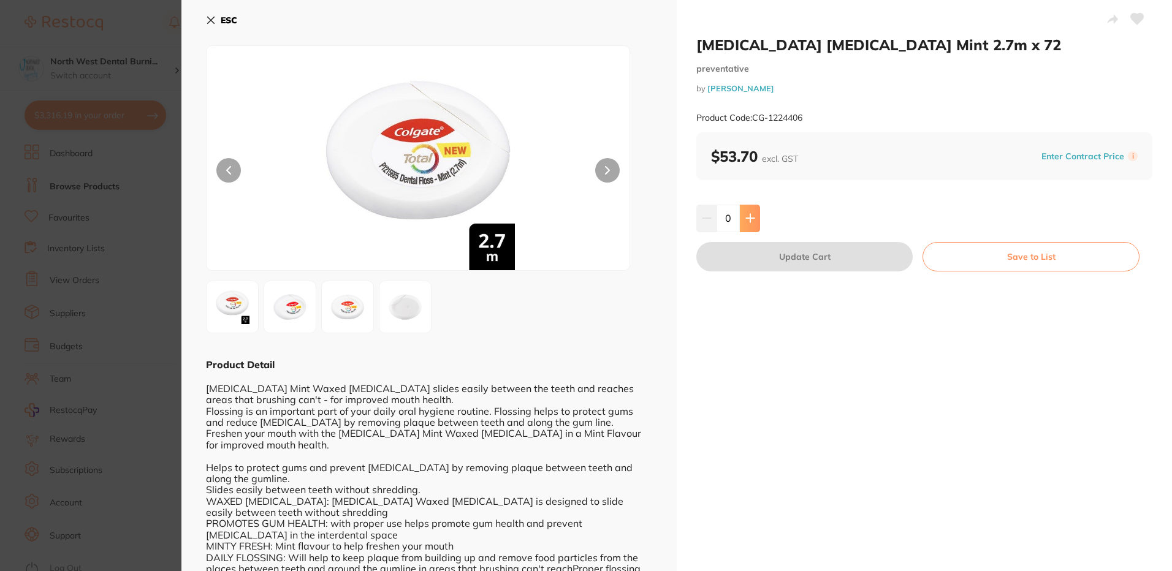
click at [749, 218] on icon at bounding box center [750, 219] width 8 height 8
type input "1"
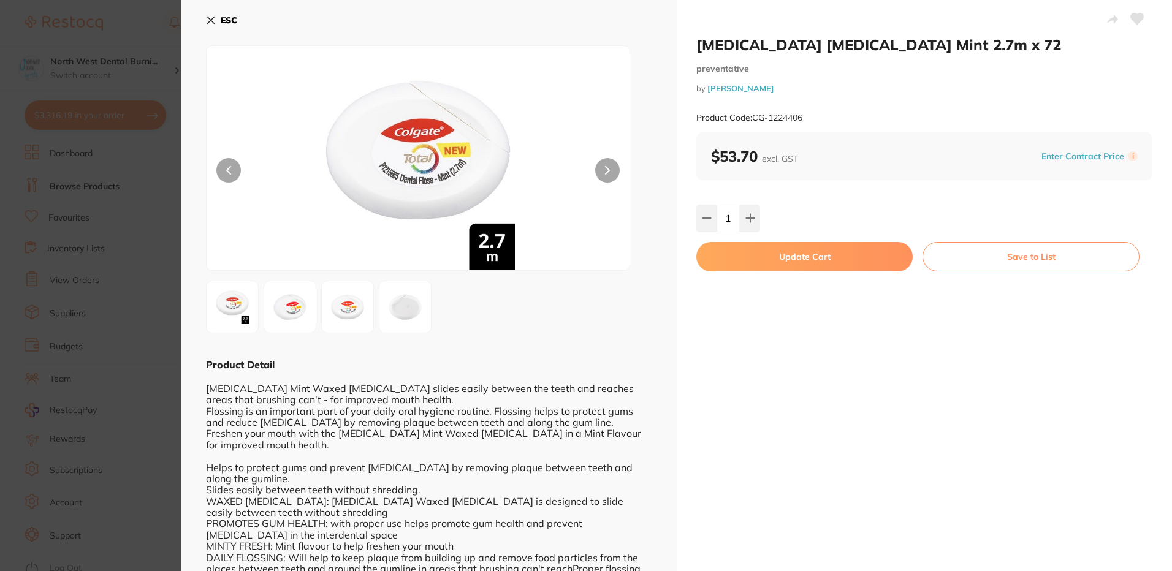
click at [768, 266] on button "Update Cart" at bounding box center [804, 256] width 216 height 29
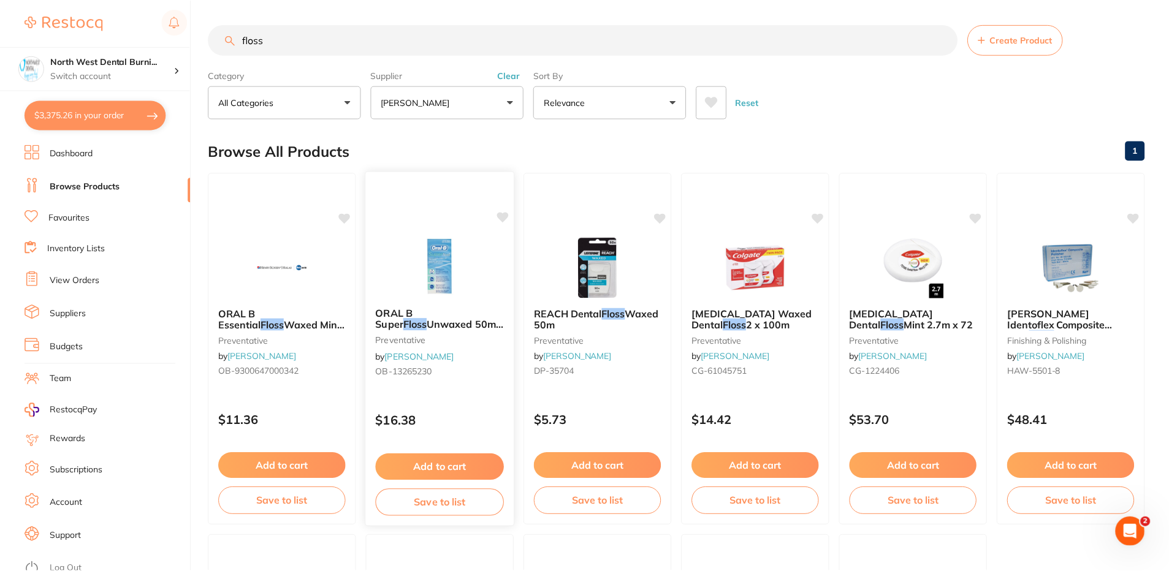
scroll to position [1, 0]
click at [506, 72] on button "Clear" at bounding box center [510, 74] width 30 height 11
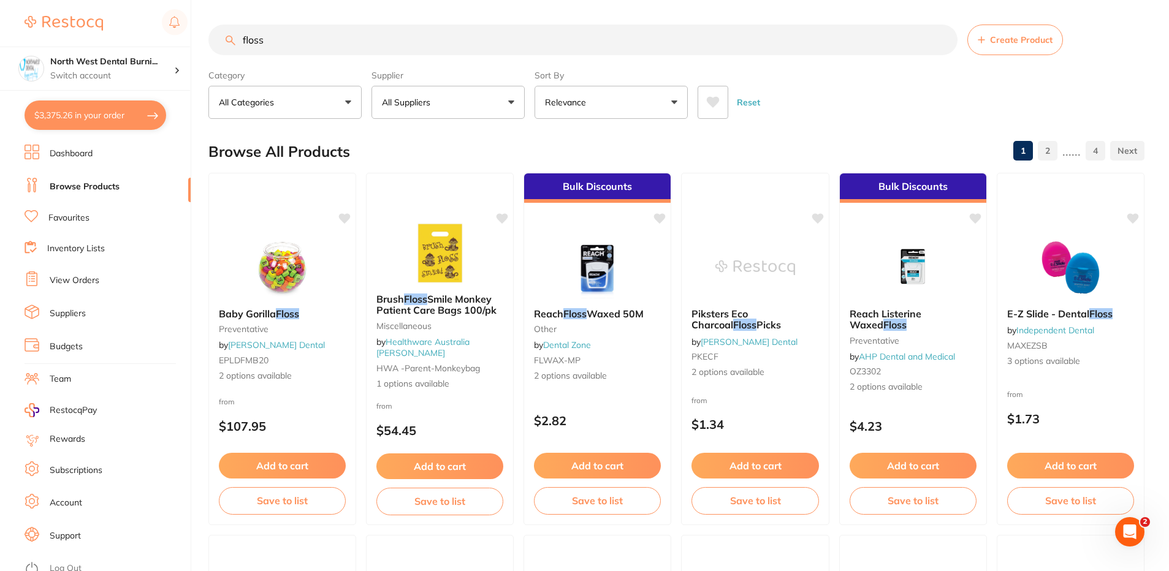
drag, startPoint x: 267, startPoint y: 44, endPoint x: 184, endPoint y: 44, distance: 82.8
click at [185, 44] on div "$3,375.26 North West Dental Burni... Switch account North West Dental Burnie Bu…" at bounding box center [584, 285] width 1169 height 571
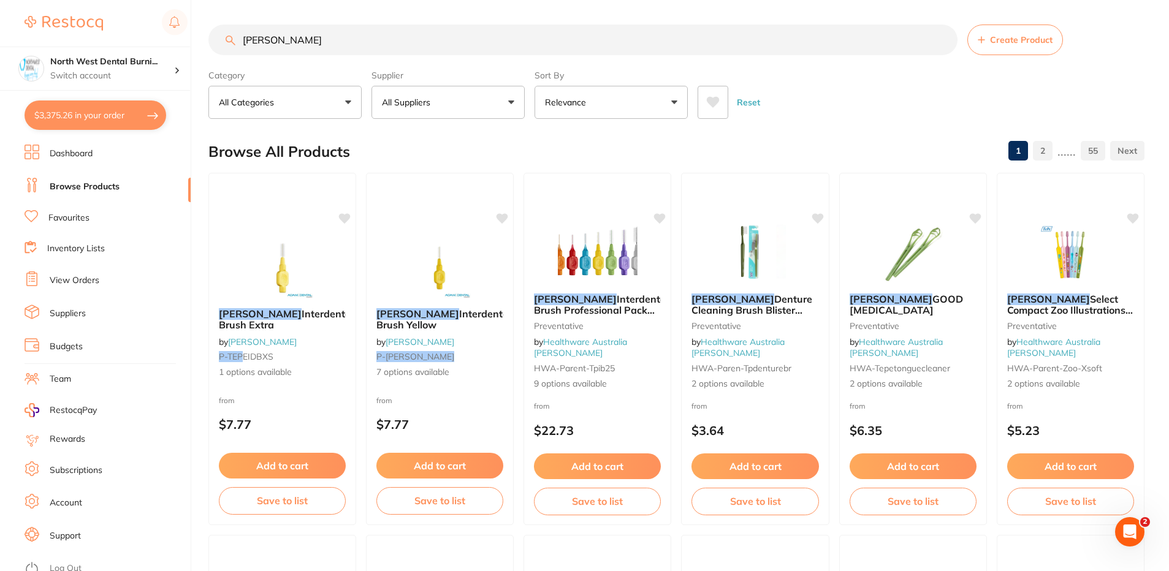
drag, startPoint x: 268, startPoint y: 37, endPoint x: 216, endPoint y: 37, distance: 51.5
click at [216, 37] on input "tepe" at bounding box center [582, 40] width 749 height 31
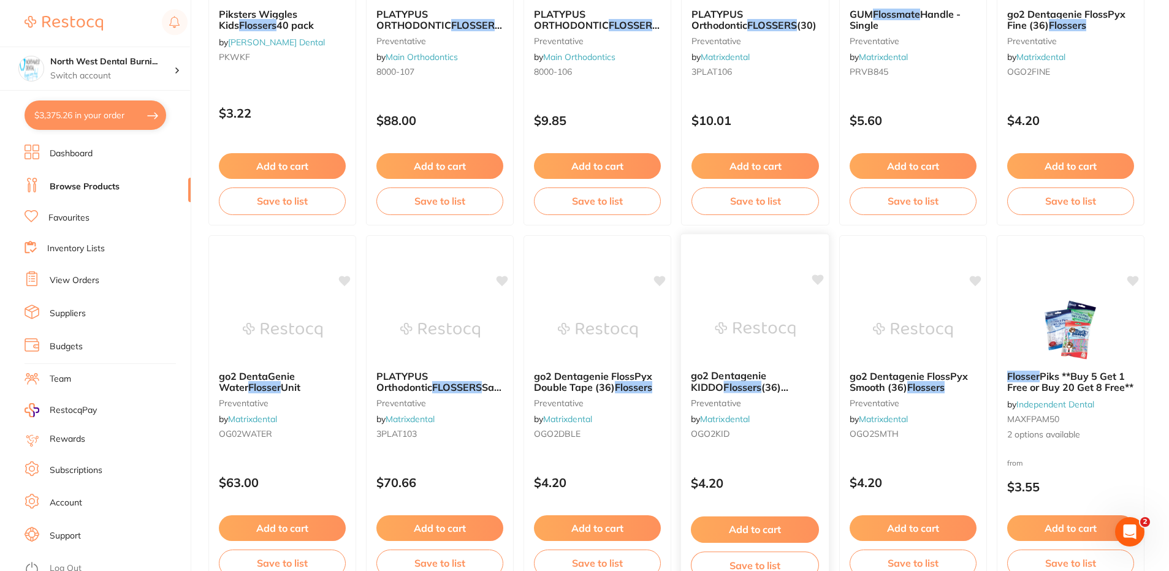
scroll to position [1594, 0]
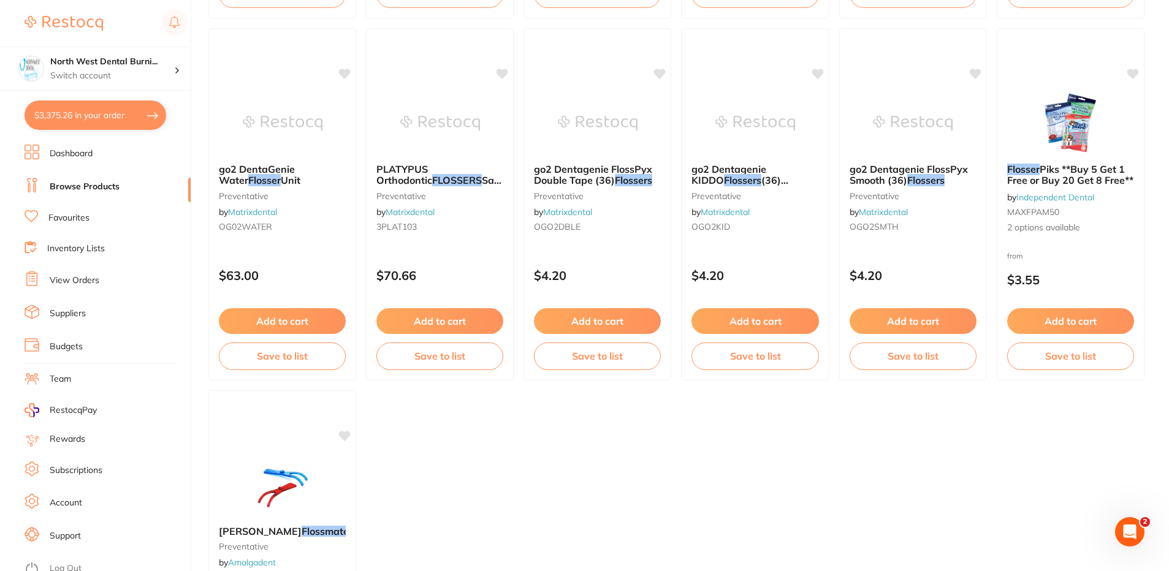
type input "flossest"
click at [83, 224] on link "Favourites" at bounding box center [68, 218] width 41 height 12
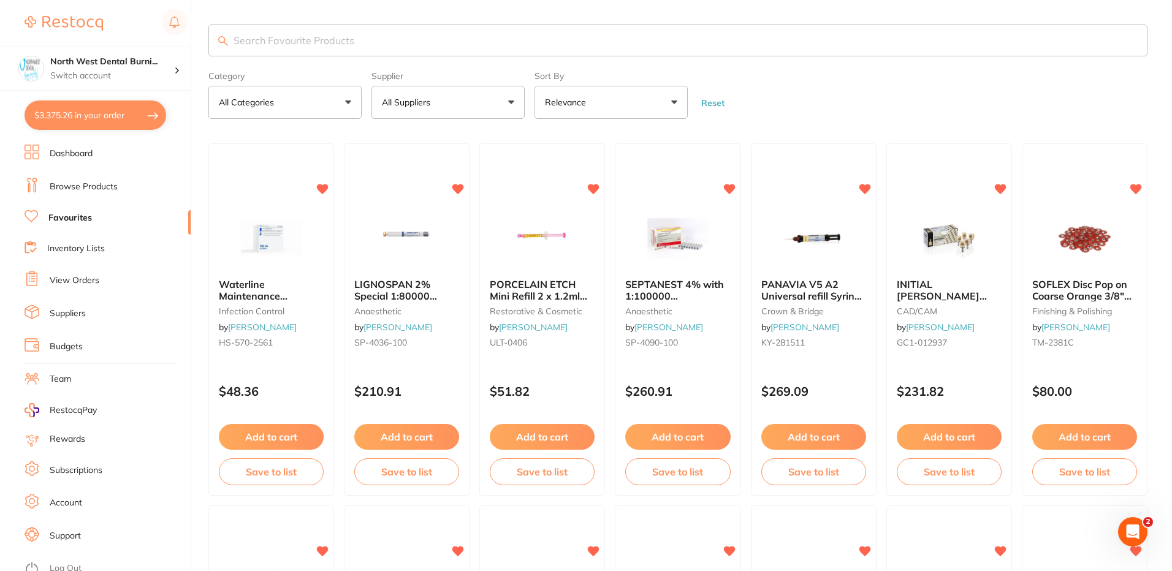
click at [298, 41] on input "search" at bounding box center [677, 41] width 939 height 32
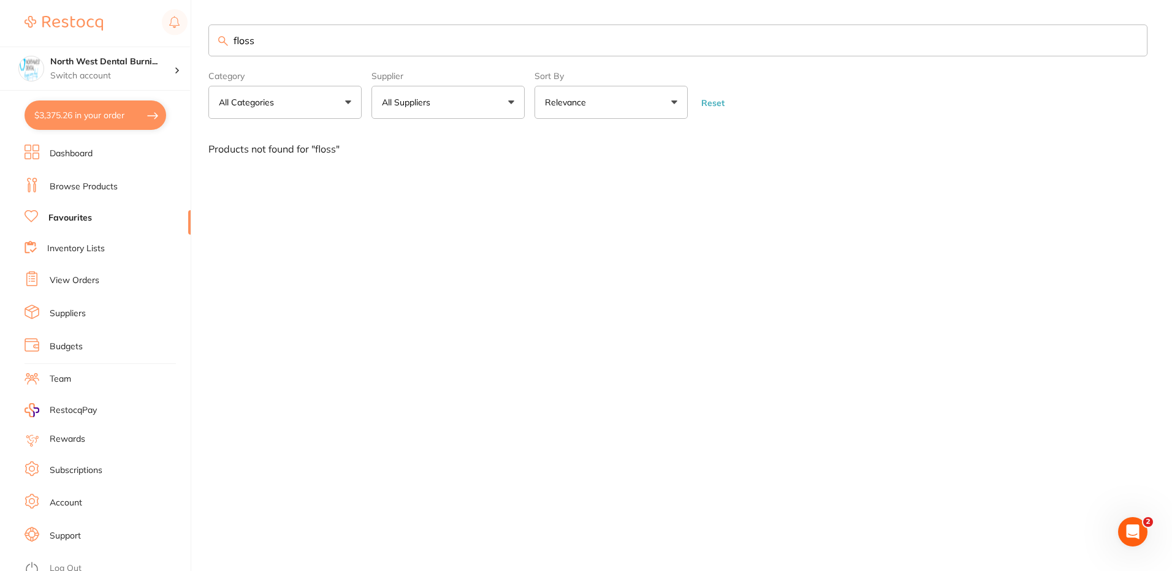
type input "floss"
click at [119, 184] on li "Browse Products" at bounding box center [108, 187] width 166 height 18
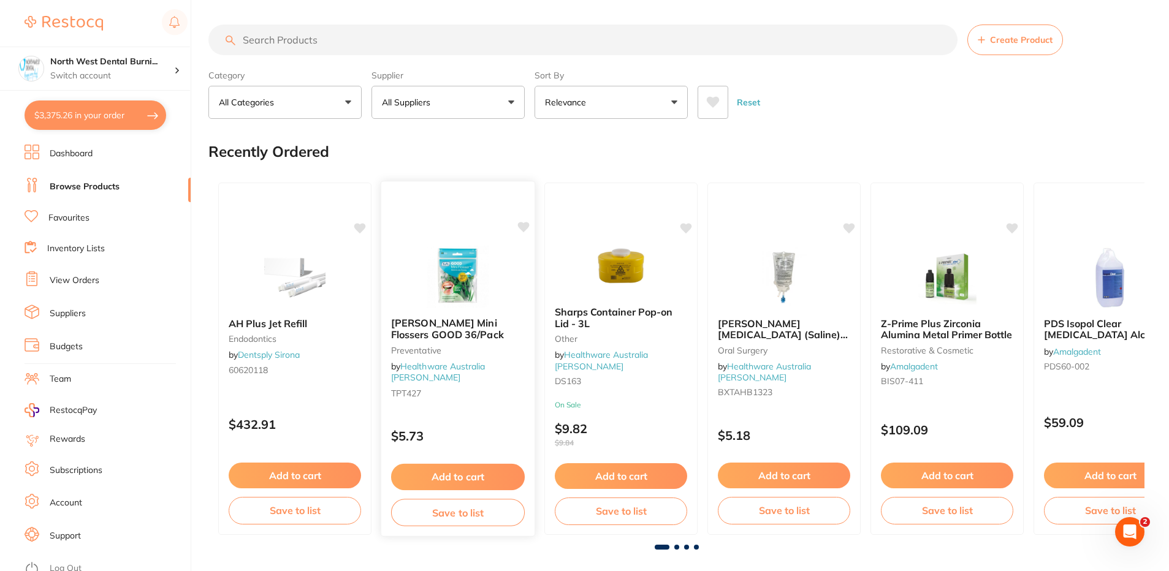
click at [482, 483] on button "Add to cart" at bounding box center [458, 477] width 134 height 26
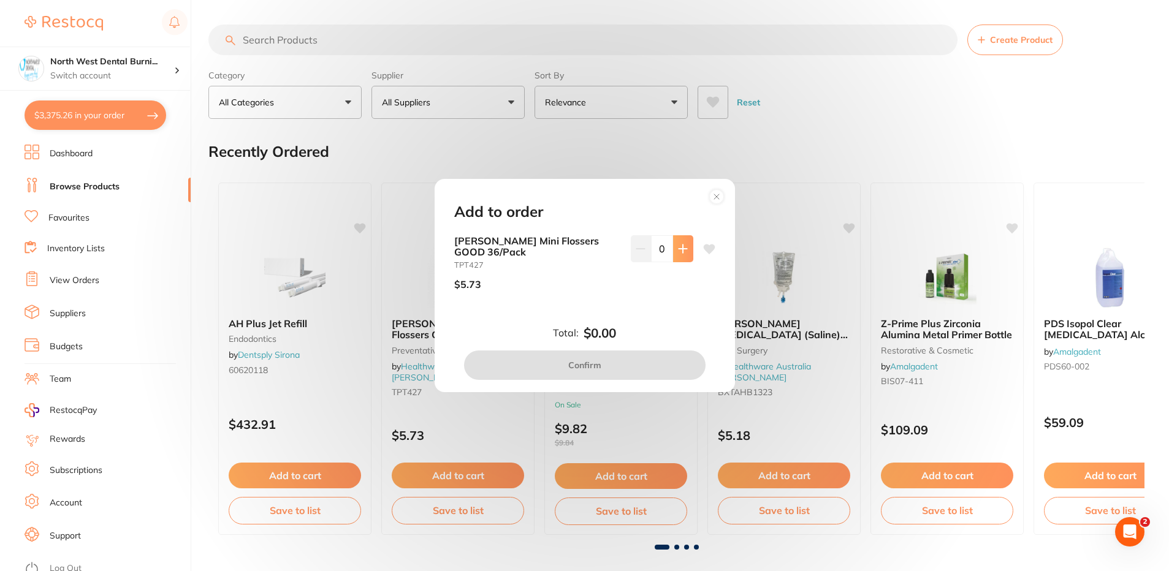
click at [678, 254] on icon at bounding box center [683, 249] width 10 height 10
type input "1"
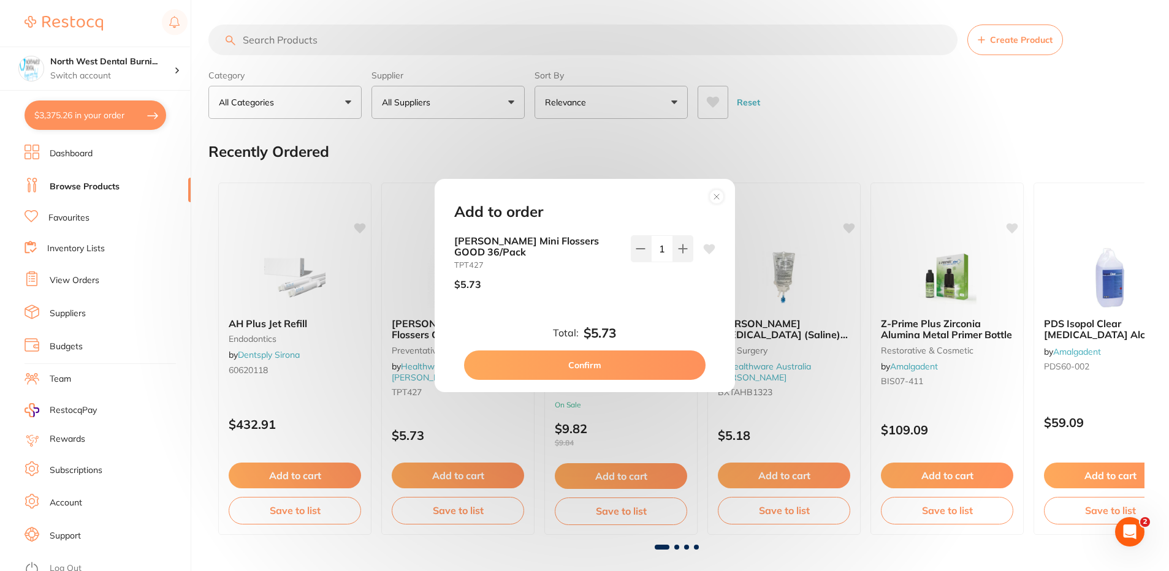
click at [673, 359] on button "Confirm" at bounding box center [585, 365] width 242 height 29
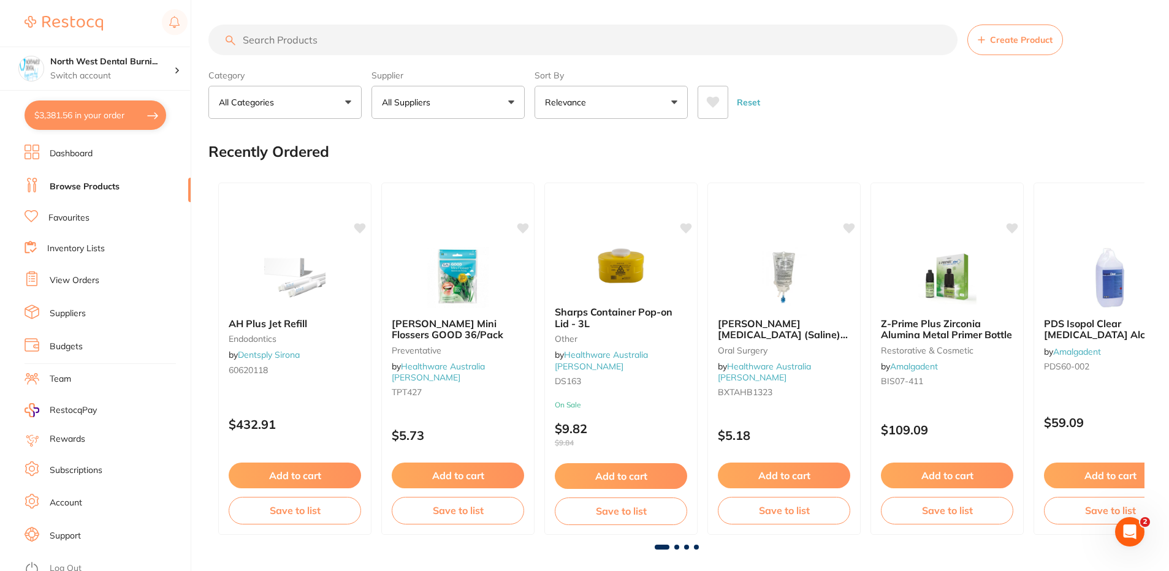
click at [351, 48] on input "search" at bounding box center [582, 40] width 749 height 31
click at [90, 219] on li "Favourites" at bounding box center [108, 218] width 166 height 16
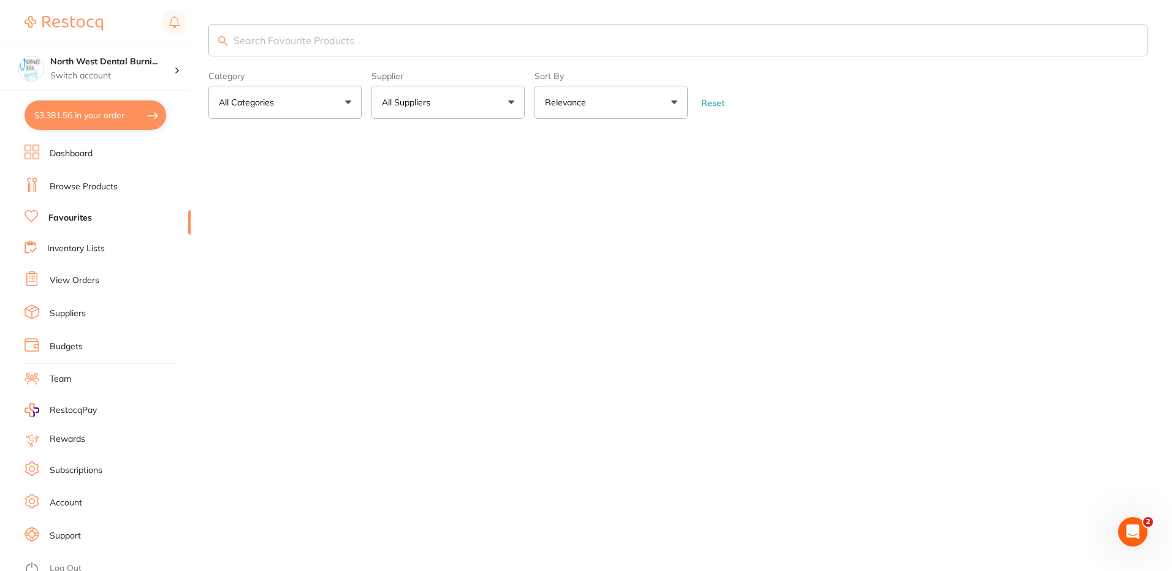
click at [303, 46] on input "search" at bounding box center [677, 41] width 939 height 32
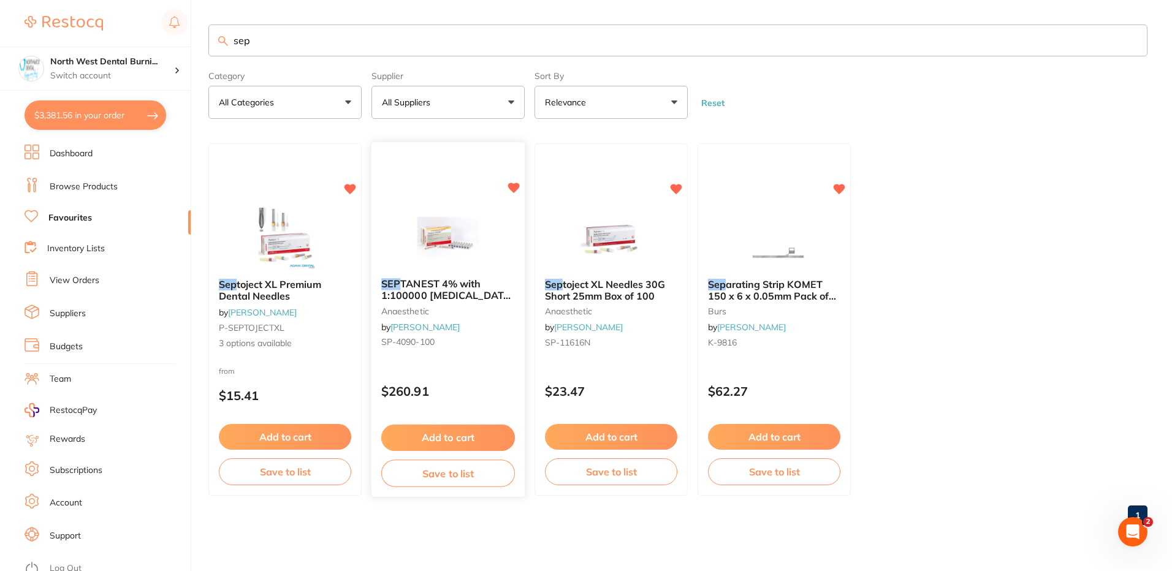
type input "sep"
click at [491, 374] on div "$260.91" at bounding box center [448, 389] width 153 height 33
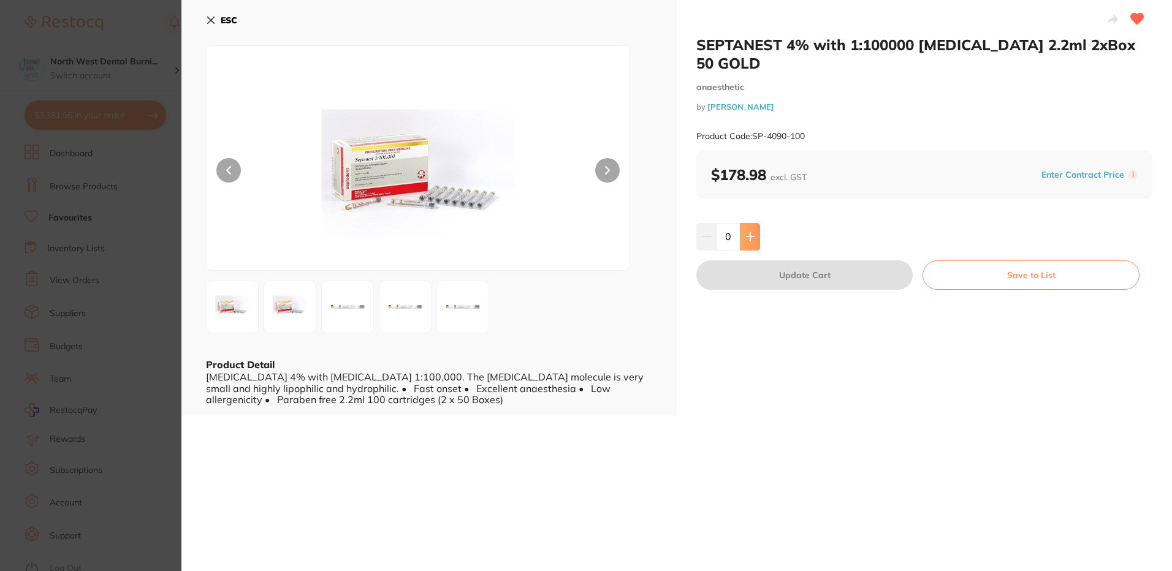
click at [750, 232] on icon at bounding box center [751, 237] width 10 height 10
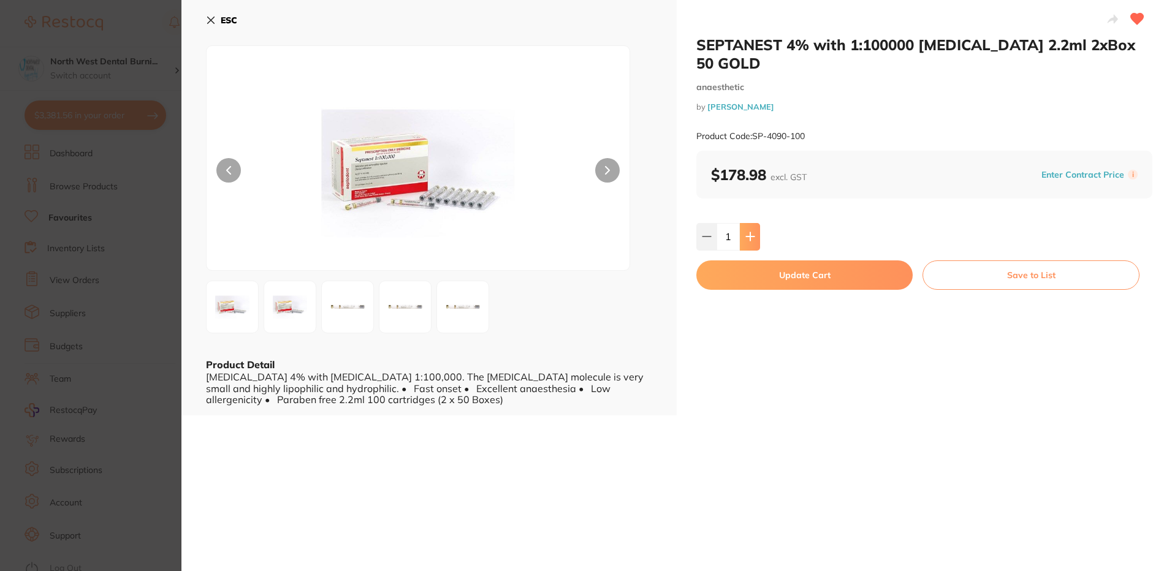
click at [750, 232] on icon at bounding box center [751, 237] width 10 height 10
type input "2"
click at [752, 261] on button "Update Cart" at bounding box center [804, 275] width 216 height 29
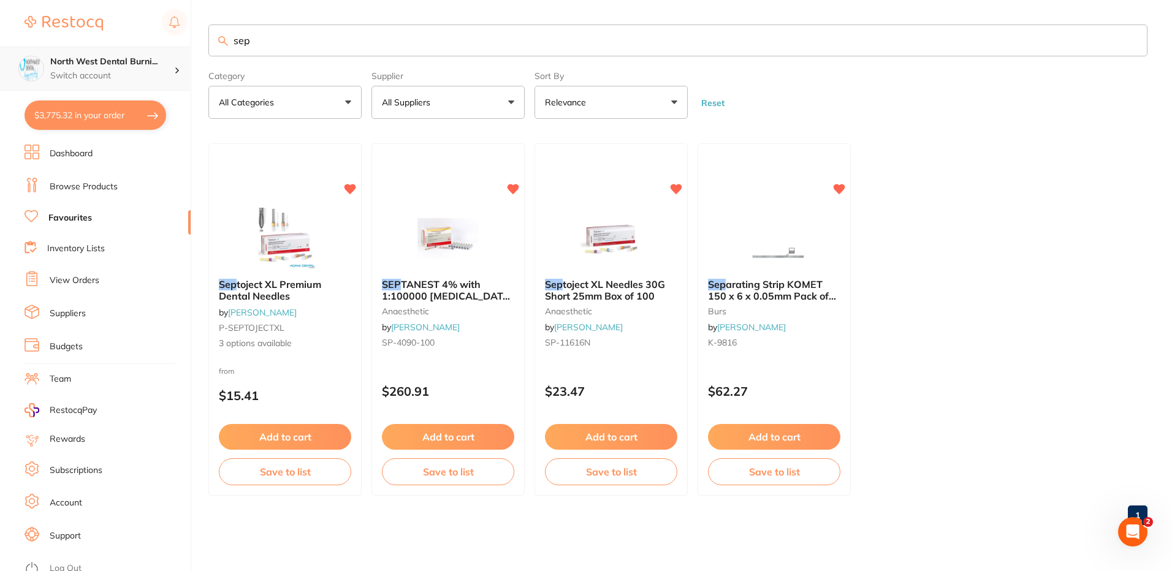
drag, startPoint x: 263, startPoint y: 31, endPoint x: 168, endPoint y: 47, distance: 96.4
click at [168, 47] on div "$3,775.32 North West Dental Burni... Switch account North West Dental Burnie Bu…" at bounding box center [586, 285] width 1172 height 571
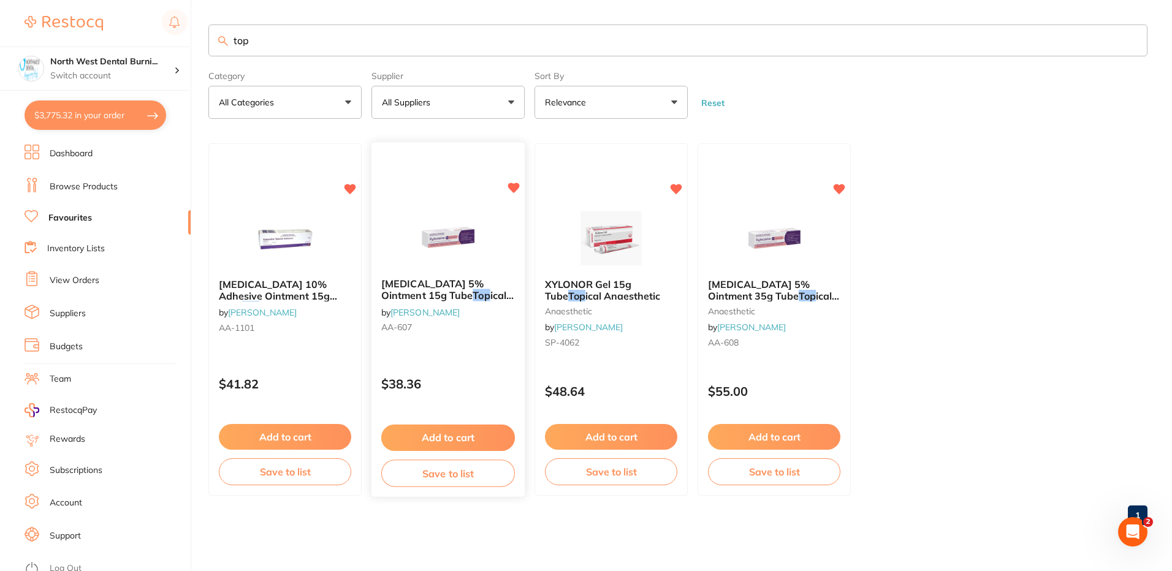
type input "top"
click at [462, 363] on div "XYLOCAINE 5% Ointment 15g Tube Top ical Anaesthetic by Henry Schein Halas AA-60…" at bounding box center [448, 320] width 155 height 356
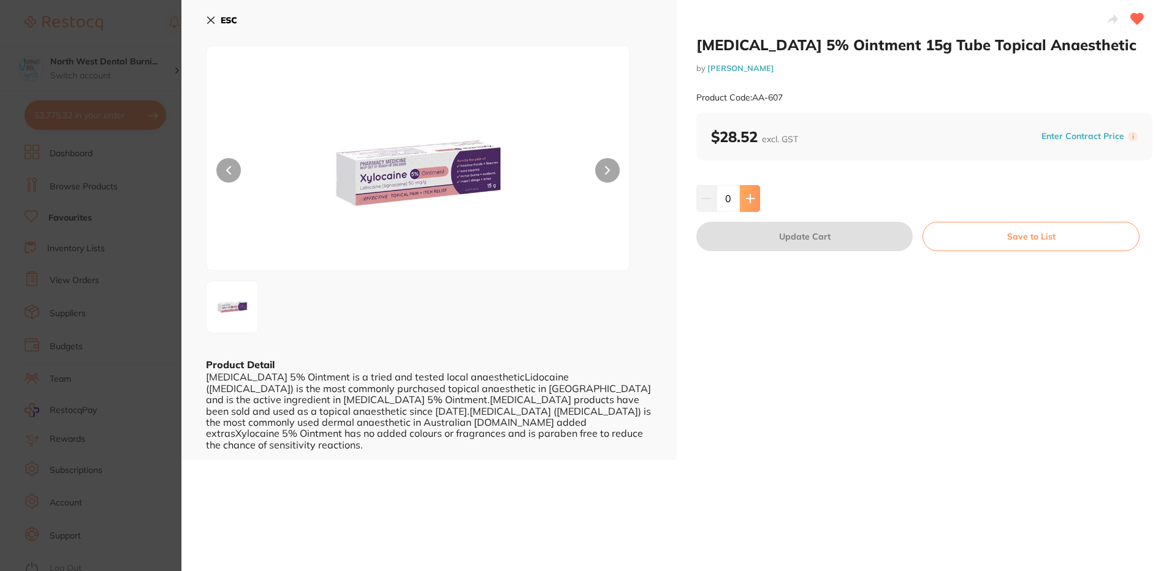
click at [747, 196] on icon at bounding box center [751, 199] width 10 height 10
type input "4"
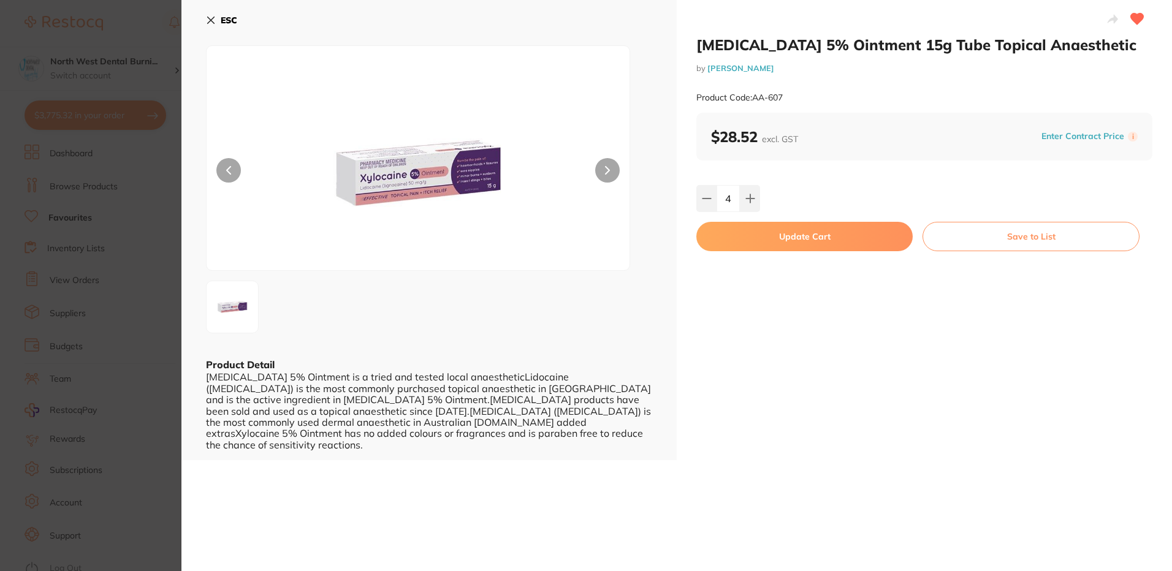
click at [782, 233] on button "Update Cart" at bounding box center [804, 236] width 216 height 29
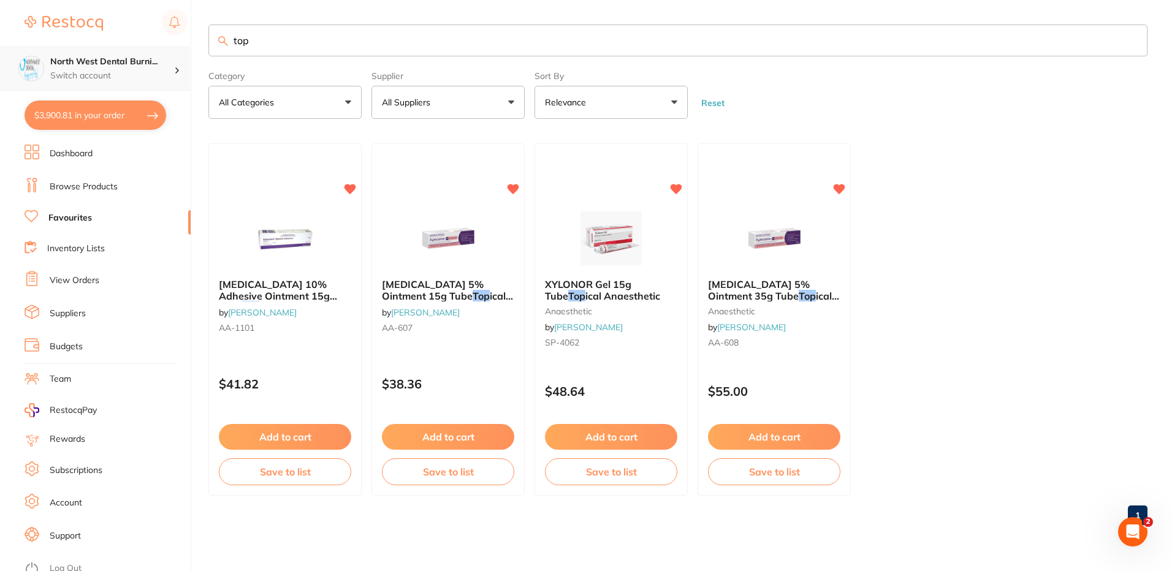
drag, startPoint x: 265, startPoint y: 48, endPoint x: 189, endPoint y: 48, distance: 76.6
click at [189, 48] on div "$3,900.81 North West Dental Burni... Switch account North West Dental Burnie Bu…" at bounding box center [586, 285] width 1172 height 571
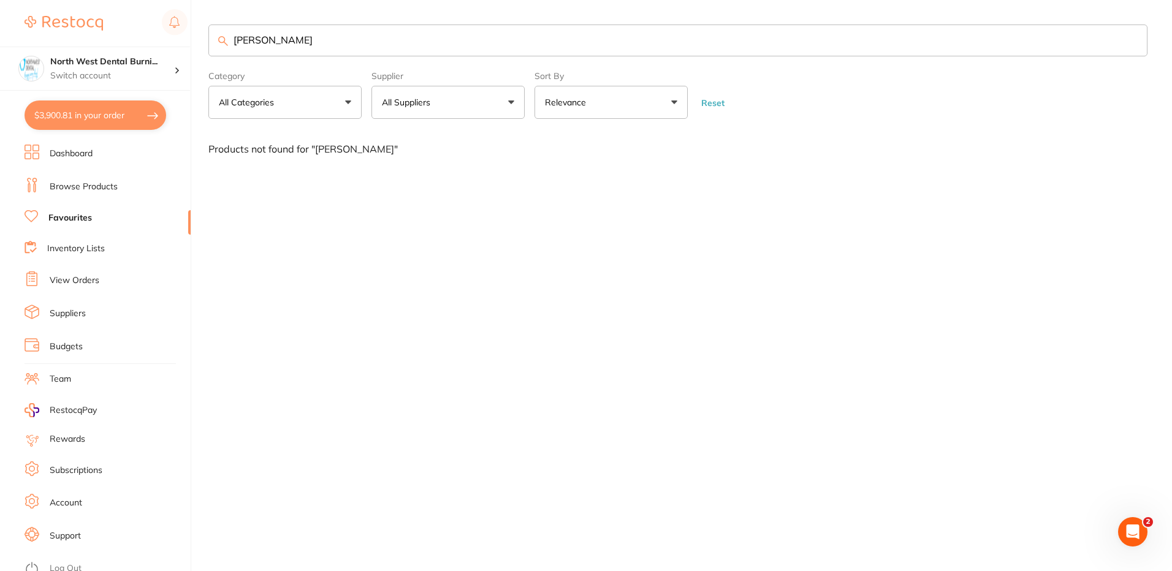
type input "monoj"
click at [91, 189] on link "Browse Products" at bounding box center [84, 187] width 68 height 12
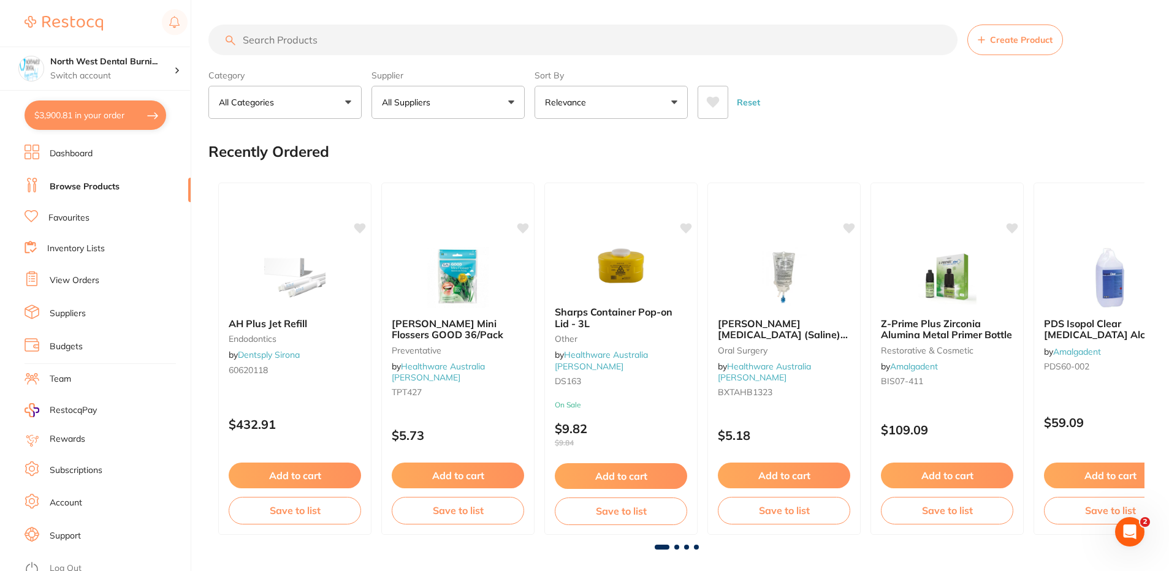
click at [331, 40] on input "search" at bounding box center [582, 40] width 749 height 31
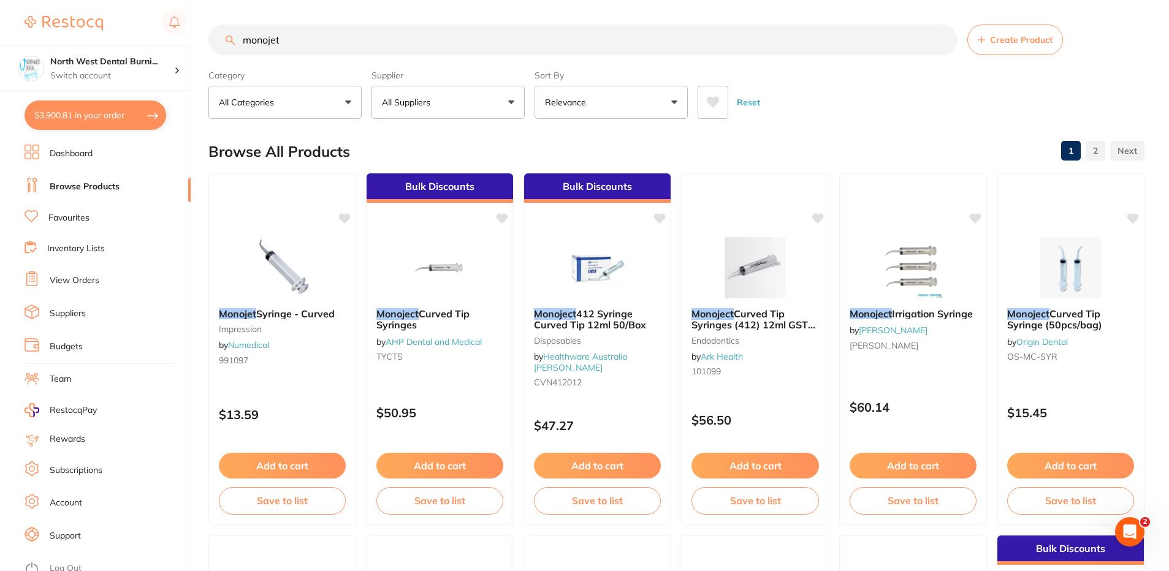
type input "monojet"
click at [435, 105] on p "All Suppliers" at bounding box center [408, 102] width 53 height 12
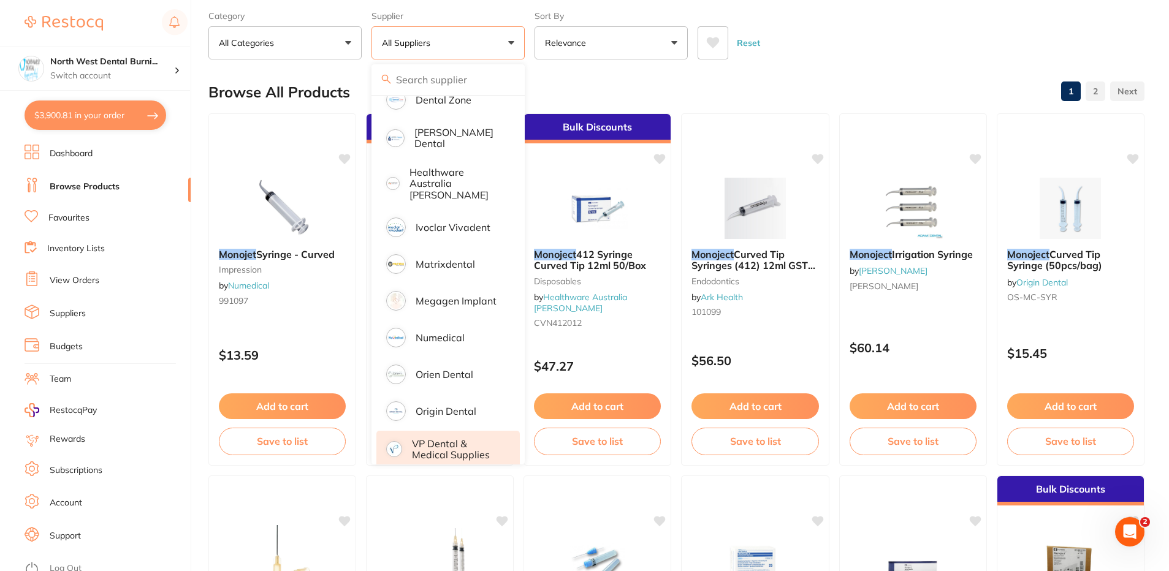
scroll to position [123, 0]
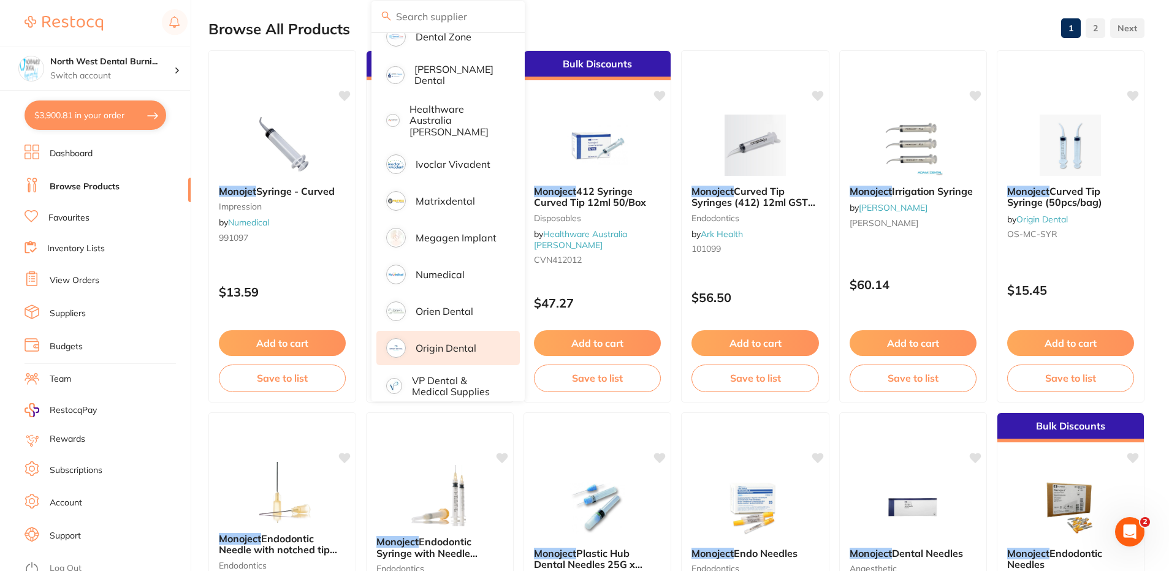
click at [472, 343] on p "Origin Dental" at bounding box center [446, 348] width 61 height 11
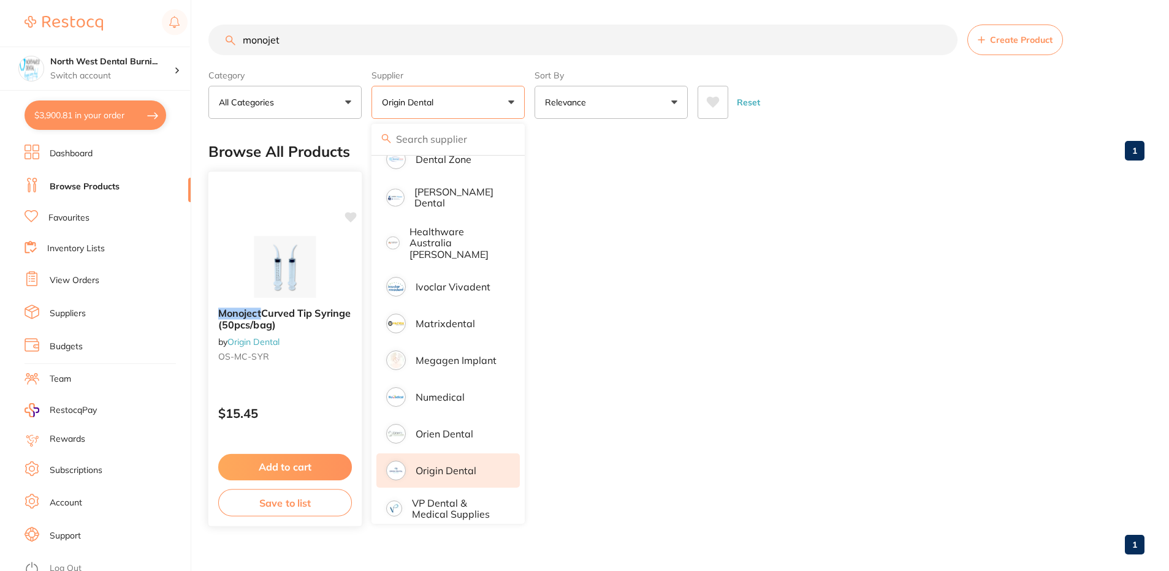
click at [289, 312] on span "Curved Tip Syringe (50pcs/bag)" at bounding box center [284, 319] width 132 height 24
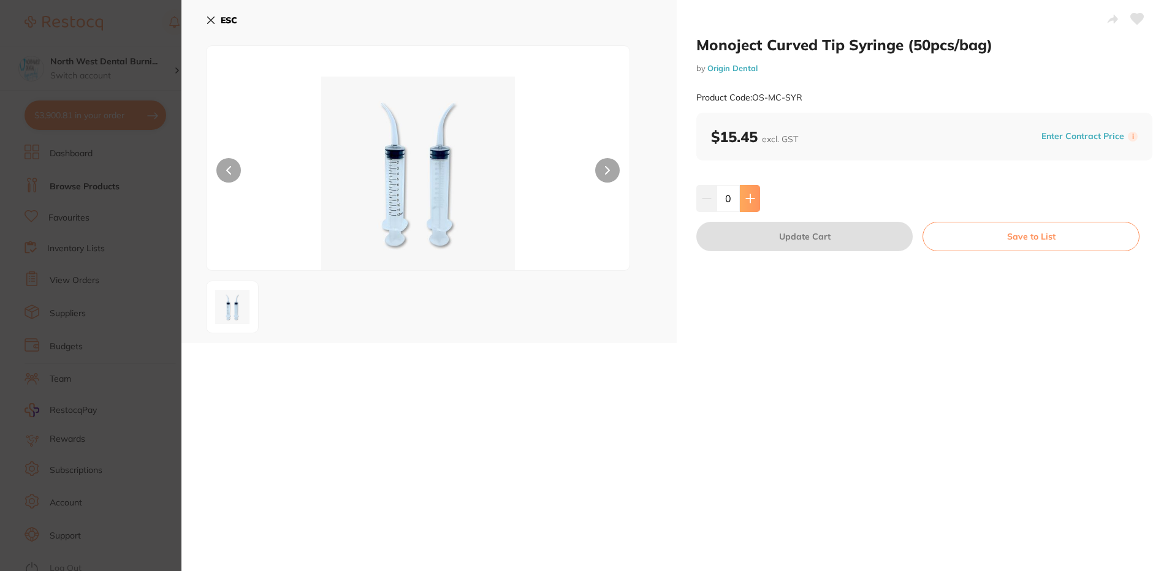
click at [754, 199] on button at bounding box center [750, 198] width 20 height 27
type input "3"
click at [772, 235] on button "Update Cart" at bounding box center [804, 236] width 216 height 29
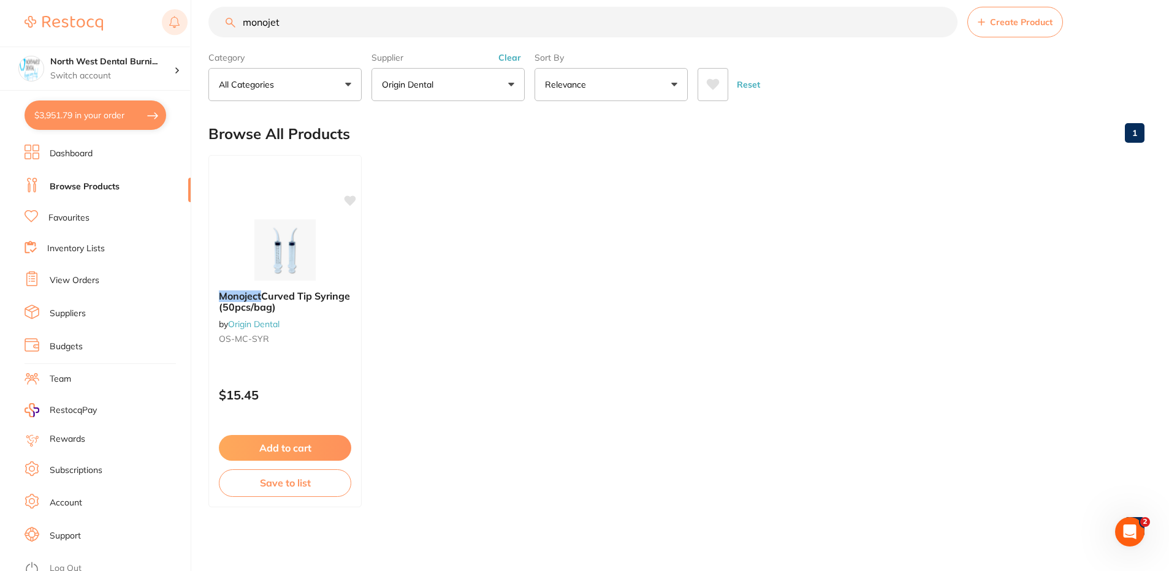
scroll to position [1, 0]
drag, startPoint x: 299, startPoint y: 20, endPoint x: 158, endPoint y: 39, distance: 142.3
click at [166, 37] on div "$3,951.79 North West Dental Burni... Switch account North West Dental Burnie Bu…" at bounding box center [584, 267] width 1169 height 571
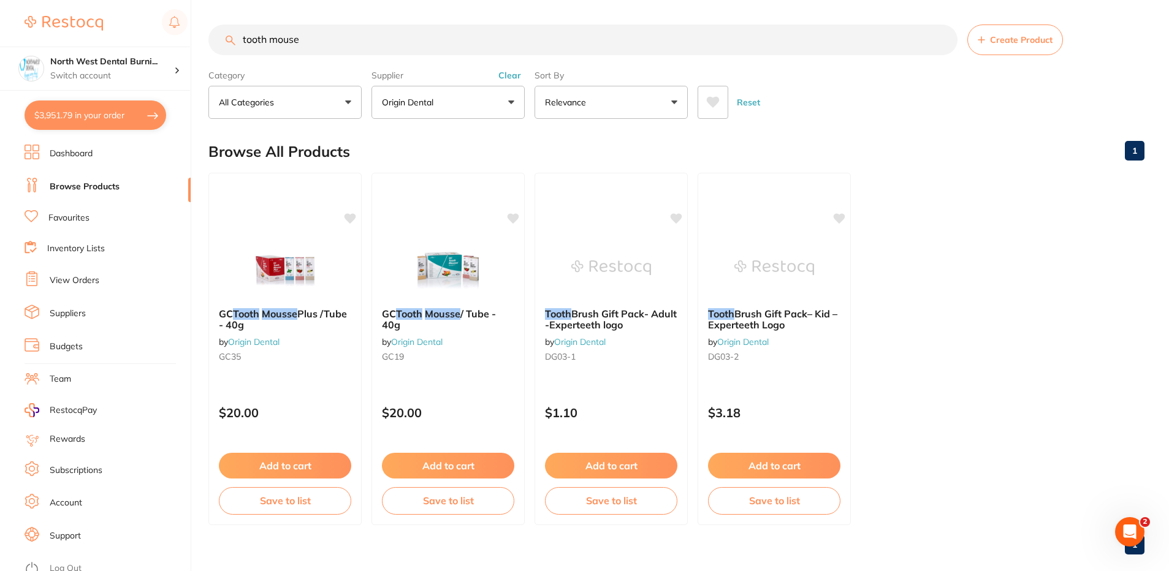
scroll to position [0, 0]
click at [521, 72] on button "Clear" at bounding box center [510, 75] width 30 height 11
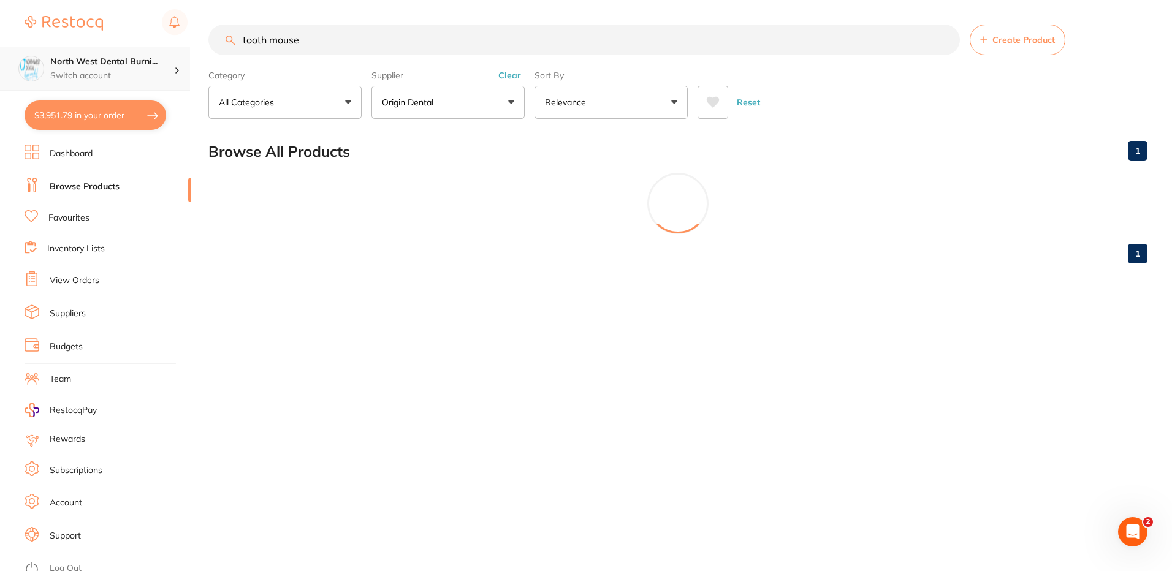
click at [174, 57] on div "$3,951.79 North West Dental Burni... Switch account North West Dental Burnie Bu…" at bounding box center [586, 285] width 1172 height 571
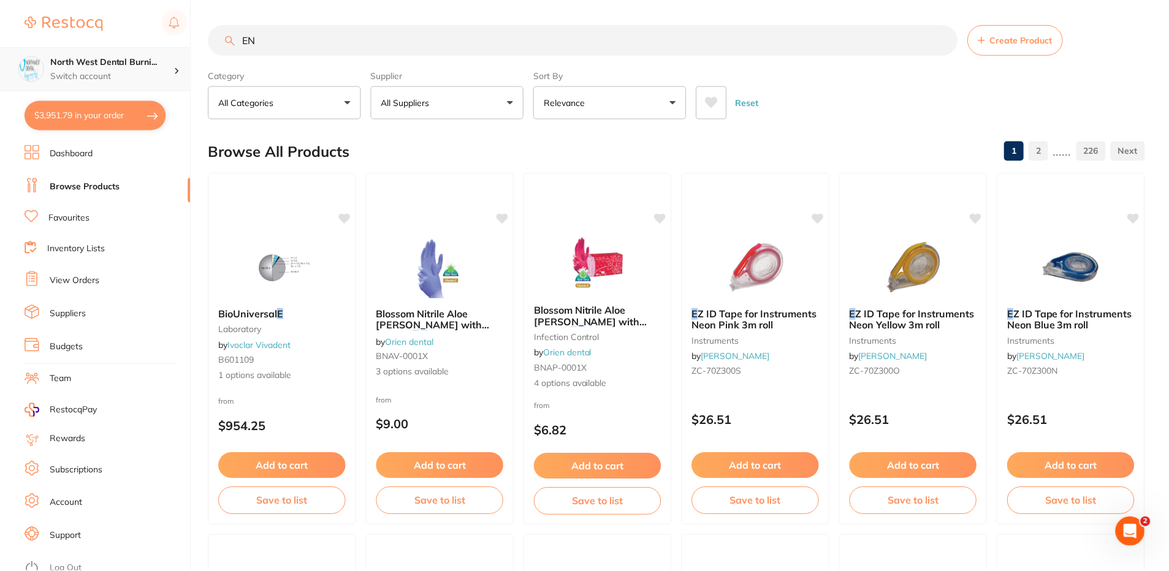
scroll to position [422, 0]
type input "EN-"
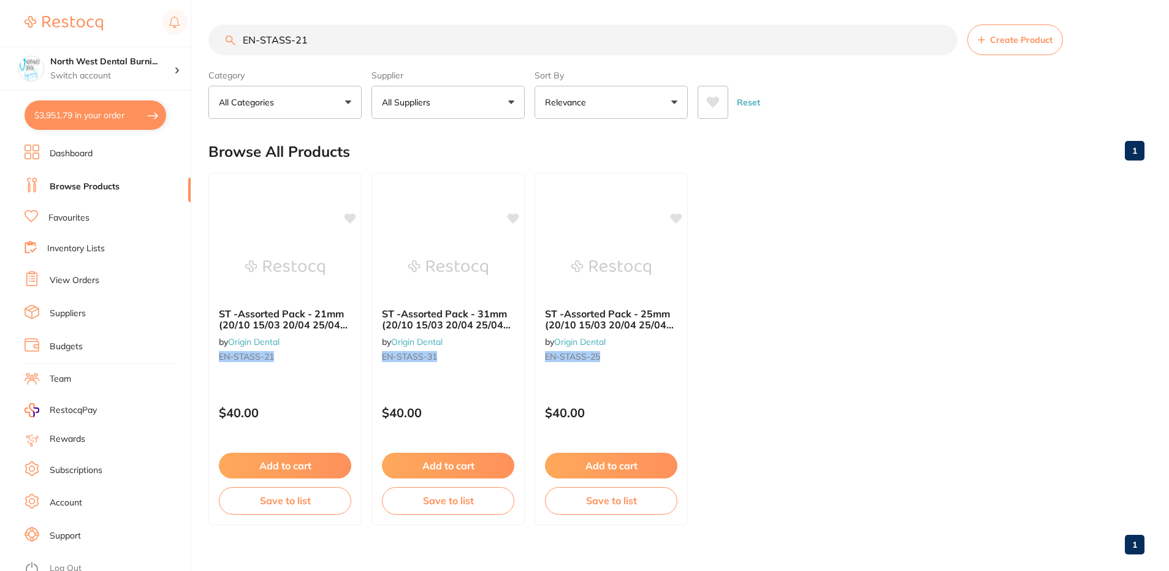
type input "EN-STASS-21"
click at [488, 95] on button "All Suppliers" at bounding box center [448, 102] width 153 height 33
click at [818, 225] on ul "ST -Assorted Pack - 21mm (20/10 15/03 20/04 25/04 25/06) by Origin Dental EN-ST…" at bounding box center [676, 349] width 936 height 353
click at [293, 460] on button "Add to cart" at bounding box center [285, 466] width 132 height 26
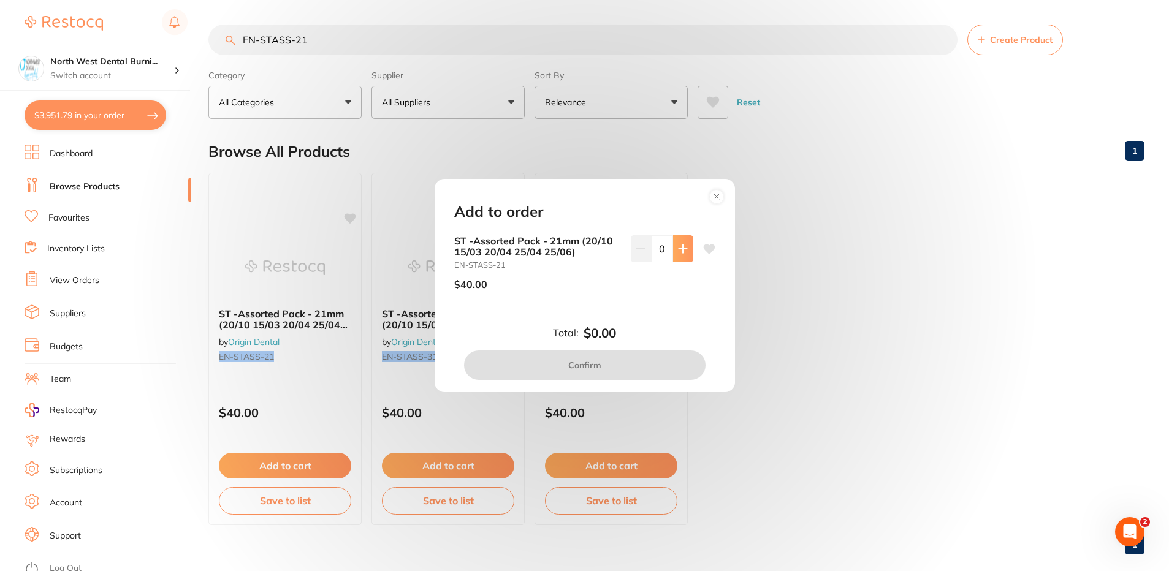
click at [684, 248] on icon at bounding box center [683, 249] width 10 height 10
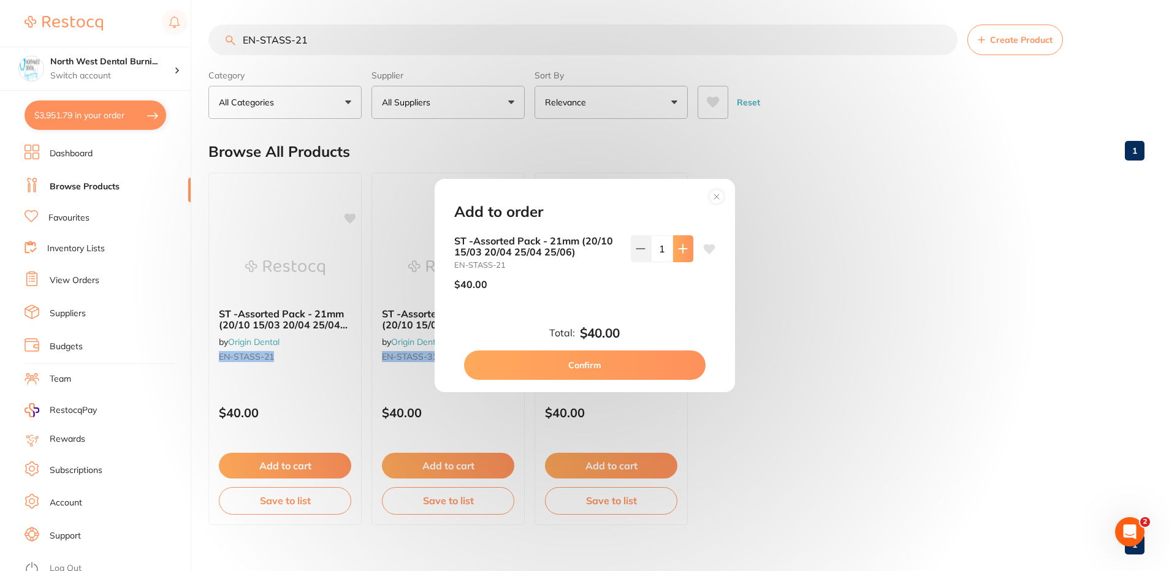
click at [684, 248] on icon at bounding box center [683, 249] width 10 height 10
type input "2"
click at [666, 359] on button "Confirm" at bounding box center [585, 365] width 242 height 29
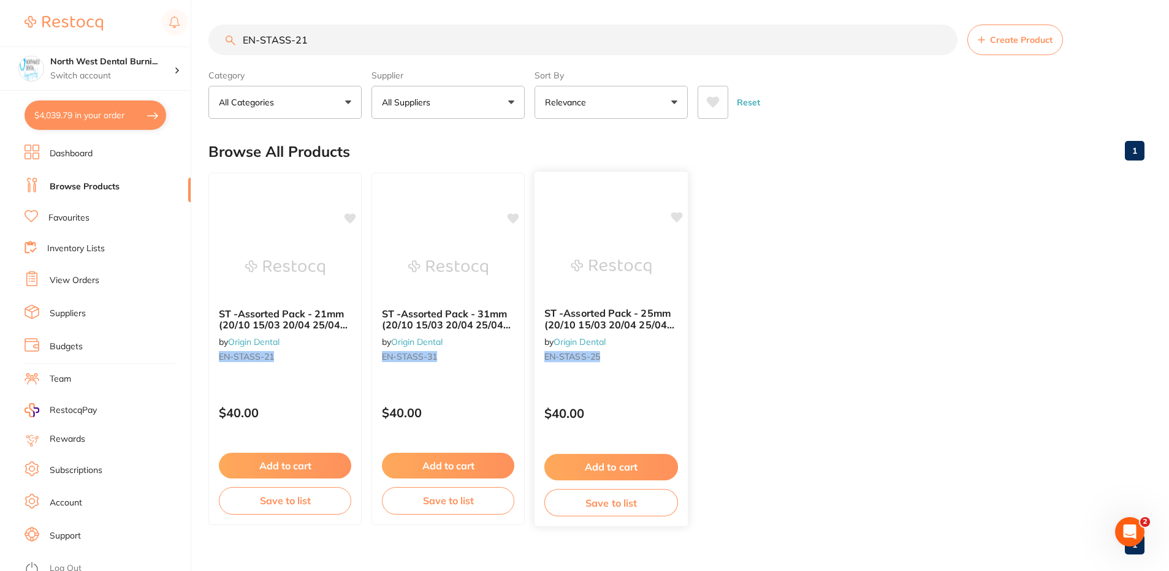
click at [631, 464] on button "Add to cart" at bounding box center [611, 467] width 134 height 26
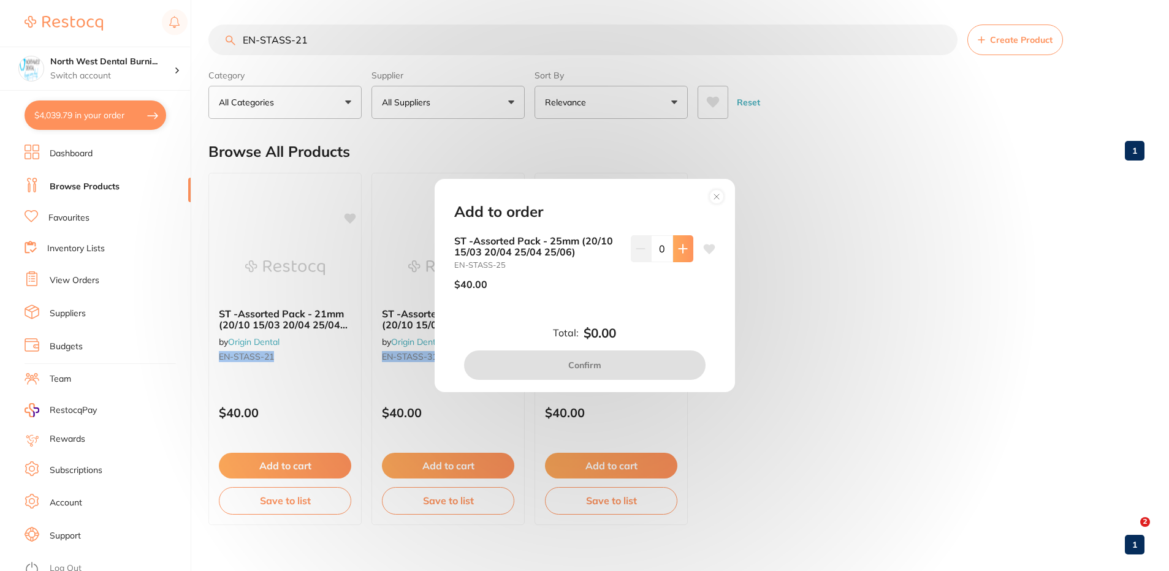
click at [681, 254] on icon at bounding box center [683, 249] width 10 height 10
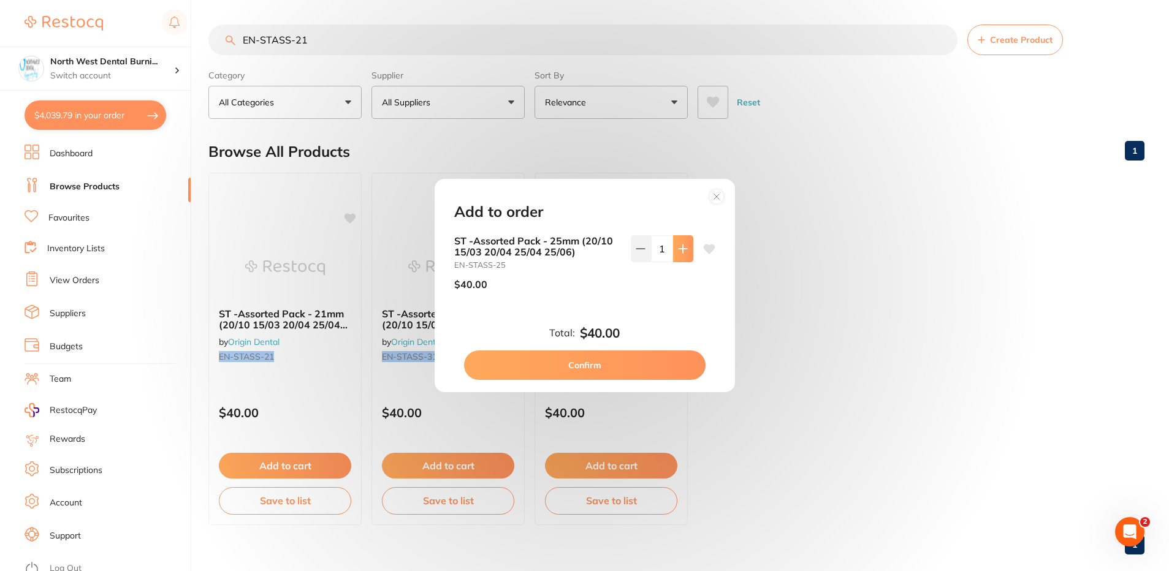
click at [681, 254] on icon at bounding box center [683, 249] width 10 height 10
type input "2"
click at [642, 357] on button "Confirm" at bounding box center [585, 365] width 242 height 29
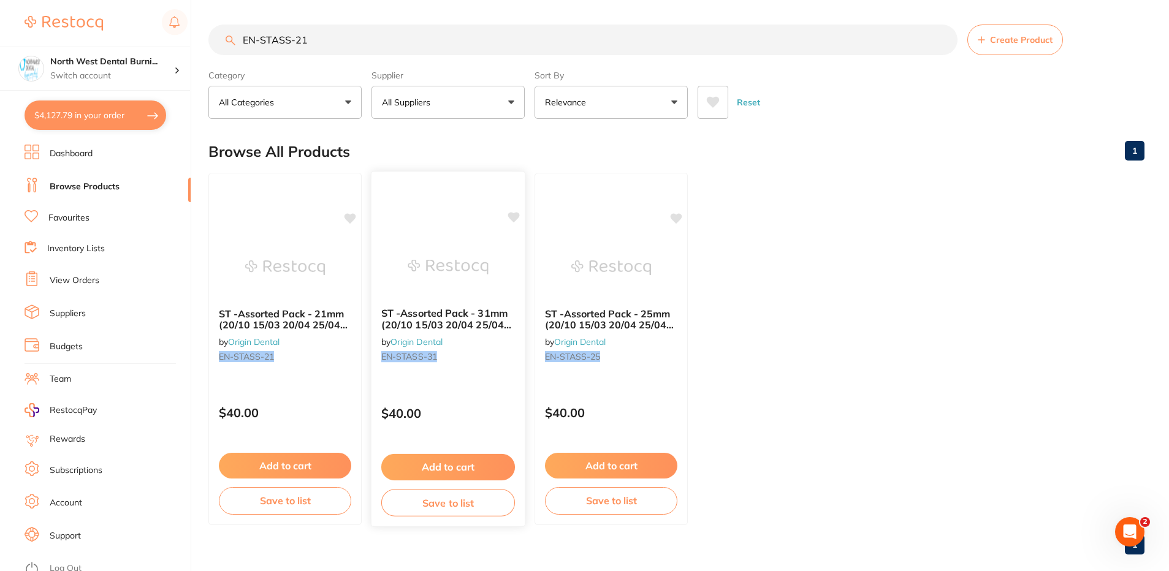
click at [459, 471] on button "Add to cart" at bounding box center [448, 467] width 134 height 26
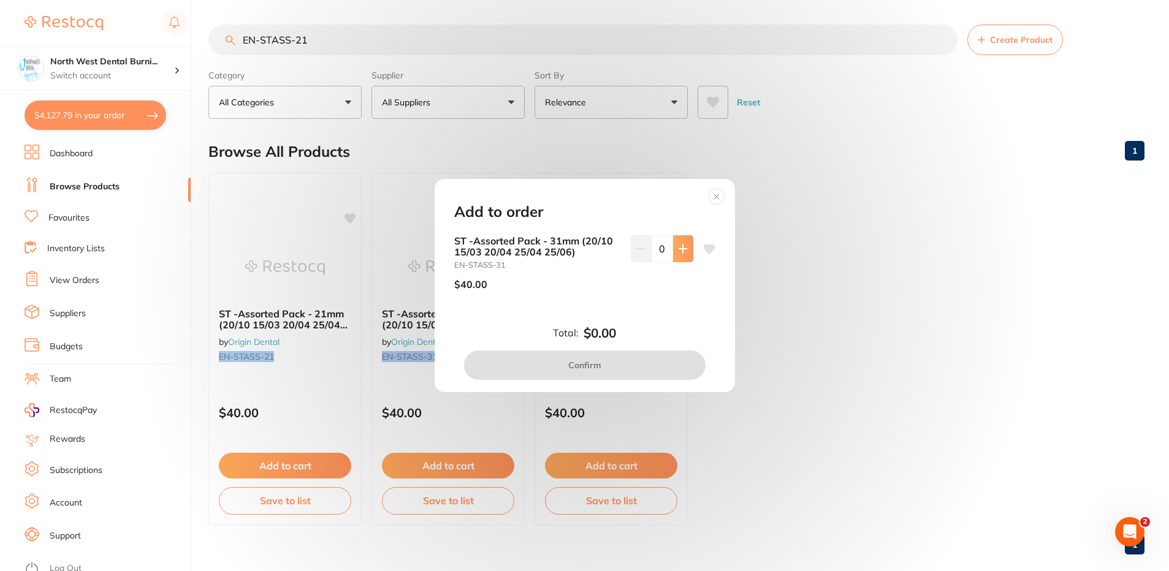
click at [675, 255] on button at bounding box center [683, 248] width 20 height 27
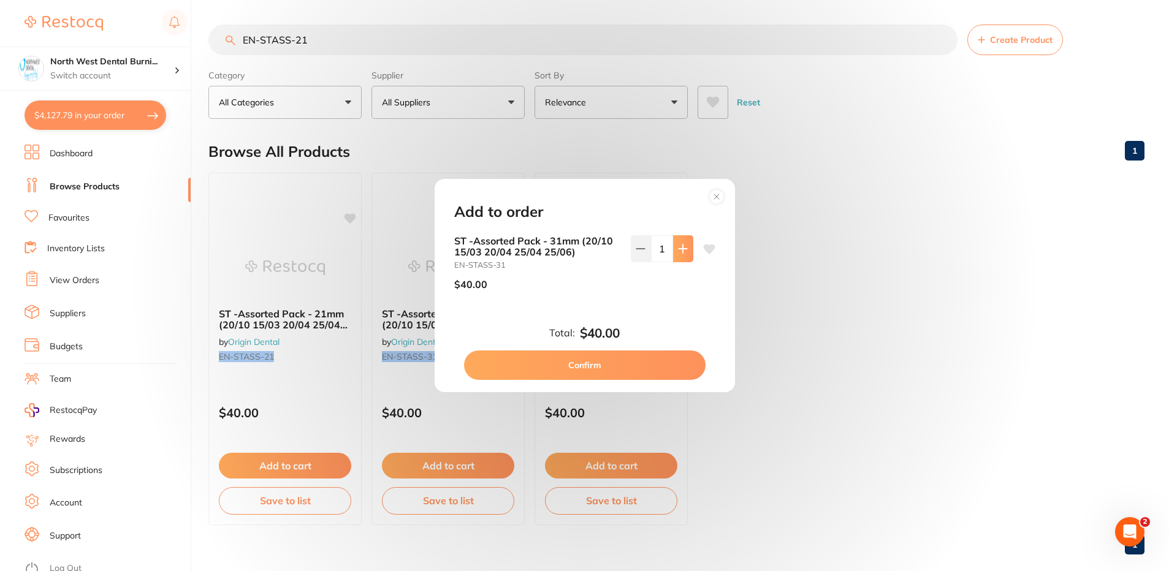
click at [675, 255] on button at bounding box center [683, 248] width 20 height 27
type input "2"
click at [630, 369] on button "Confirm" at bounding box center [585, 365] width 242 height 29
